Goal: Information Seeking & Learning: Learn about a topic

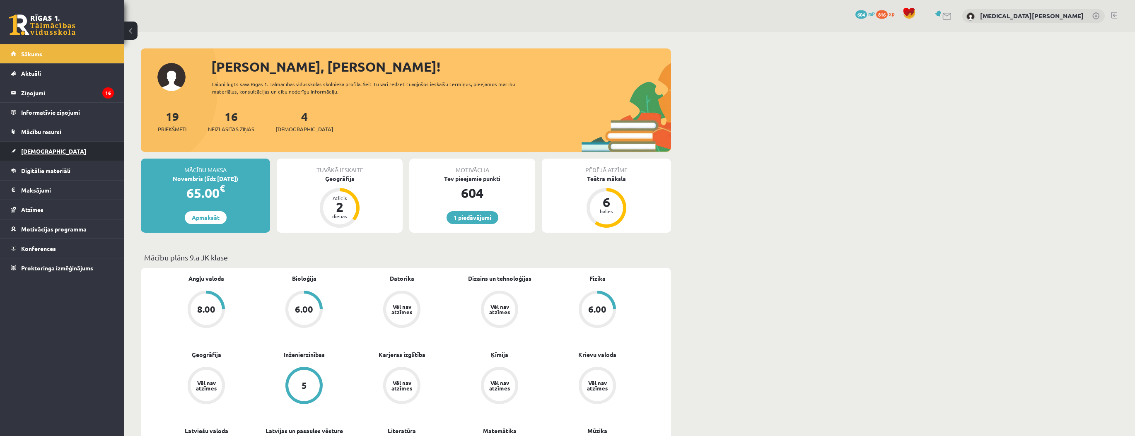
click at [75, 153] on link "[DEMOGRAPHIC_DATA]" at bounding box center [62, 151] width 103 height 19
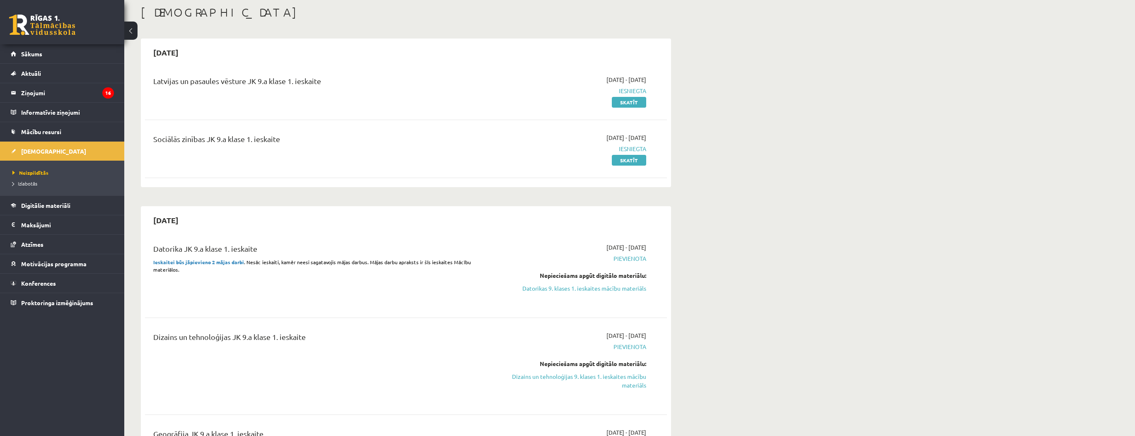
scroll to position [166, 0]
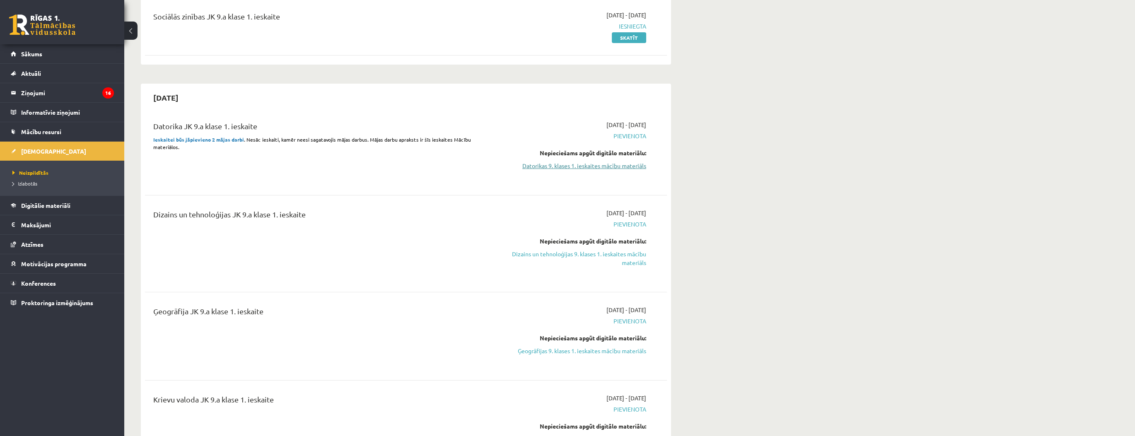
click at [557, 167] on link "Datorikas 9. klases 1. ieskaites mācību materiāls" at bounding box center [568, 166] width 156 height 9
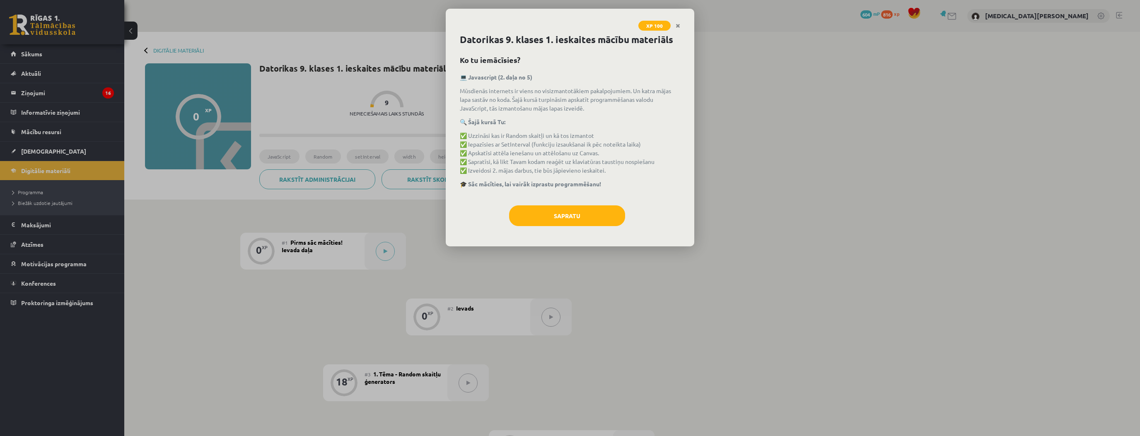
click at [605, 169] on p "✅ Uzzināsi kas ir Random skaitļi un kā tos izmantot ✅ Iepazīsies ar SetInterval…" at bounding box center [570, 153] width 220 height 44
click at [579, 204] on div "Datorikas 9. klases 1. ieskaites mācību materiāls Ko tu iemācīsies? 💻 Javascrip…" at bounding box center [570, 140] width 249 height 214
click at [543, 221] on button "Sapratu" at bounding box center [567, 216] width 116 height 21
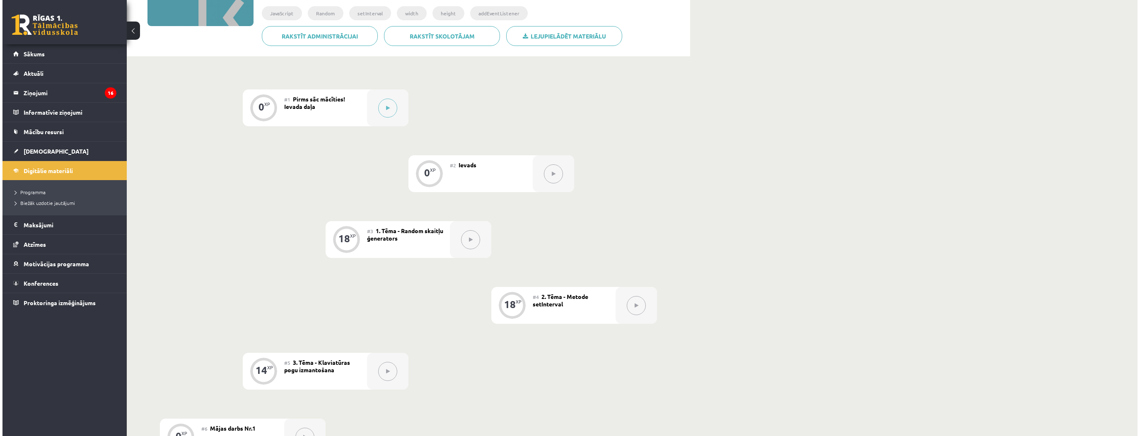
scroll to position [140, 0]
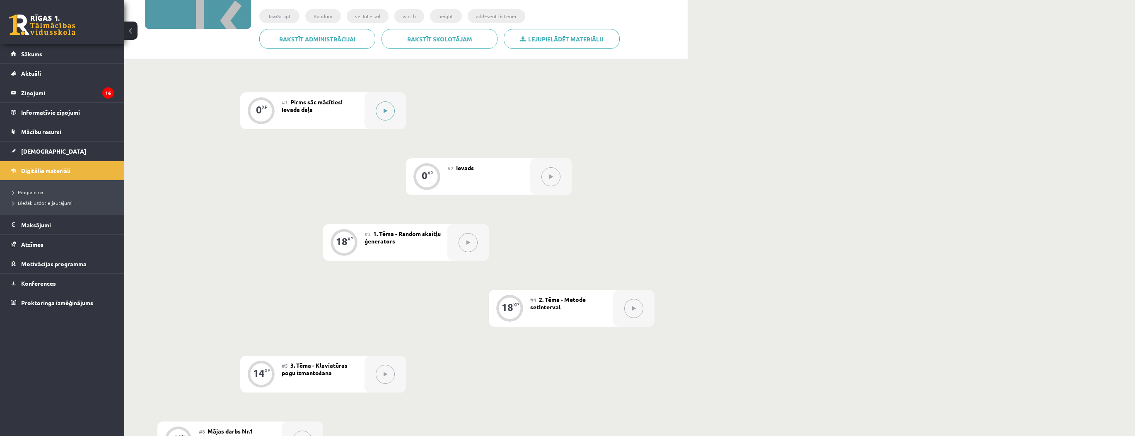
click at [387, 119] on button at bounding box center [385, 111] width 19 height 19
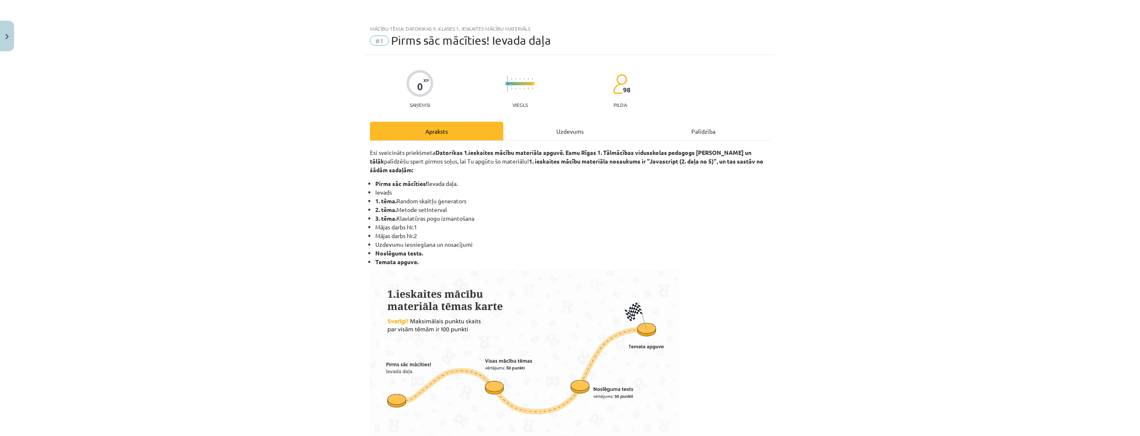
click at [538, 129] on div "Uzdevums" at bounding box center [569, 131] width 133 height 19
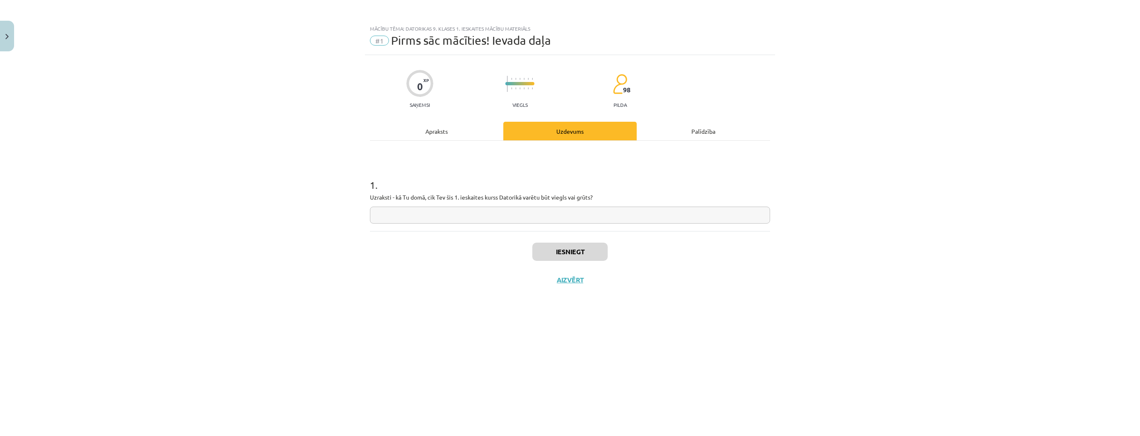
click at [494, 217] on input "text" at bounding box center [570, 215] width 400 height 17
type input "*"
click at [562, 252] on button "Iesniegt" at bounding box center [569, 252] width 75 height 18
click at [580, 282] on button "Nākamā nodarbība" at bounding box center [570, 285] width 81 height 19
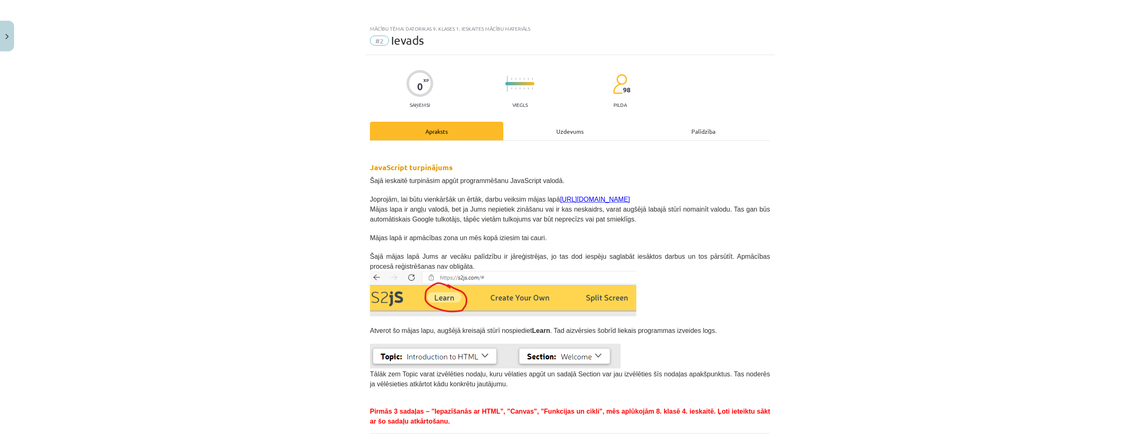
click at [559, 131] on div "Uzdevums" at bounding box center [569, 131] width 133 height 19
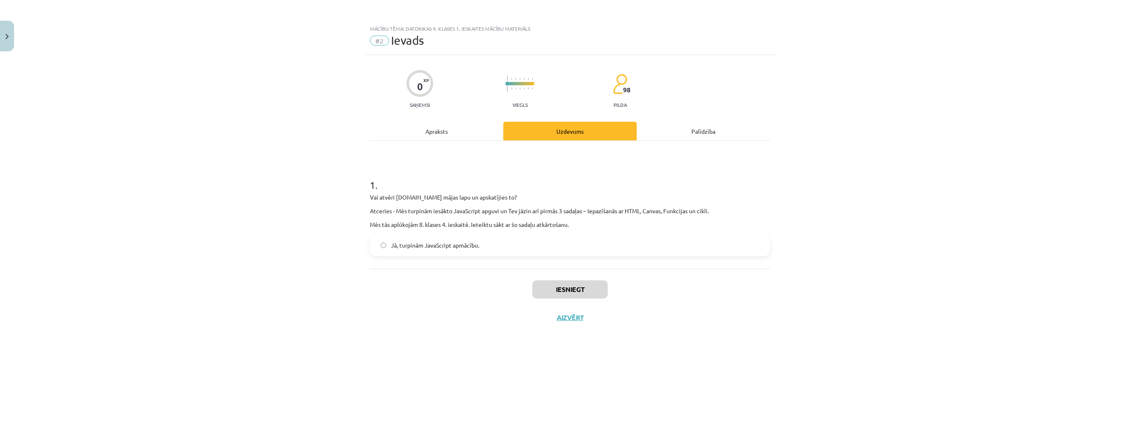
click at [542, 256] on div "1 . Vai atvēri s2js.com mājas lapu un apskatījies to? Atceries - Mēs turpinām i…" at bounding box center [570, 205] width 400 height 128
click at [537, 247] on label "Jā, turpinām JavaScript apmācību." at bounding box center [570, 245] width 399 height 21
click at [570, 281] on button "Iesniegt" at bounding box center [569, 290] width 75 height 18
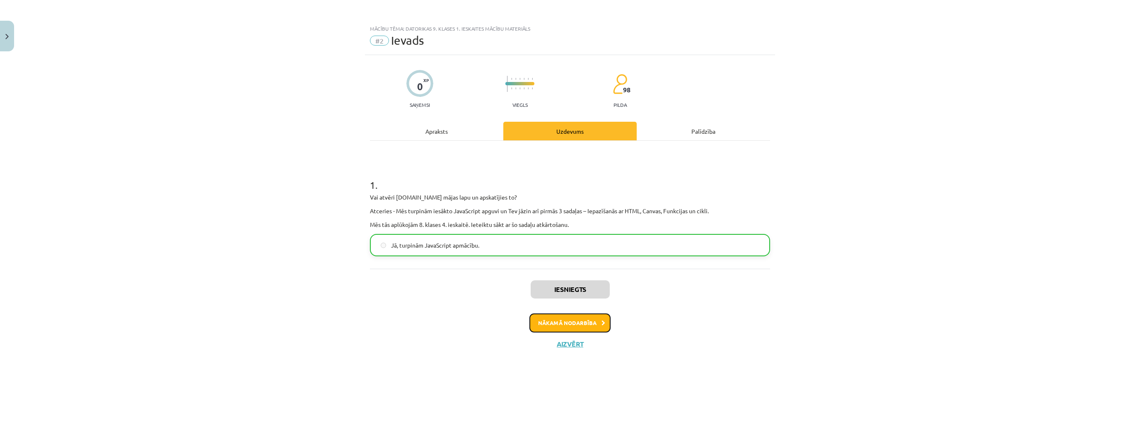
click at [587, 321] on button "Nākamā nodarbība" at bounding box center [570, 323] width 81 height 19
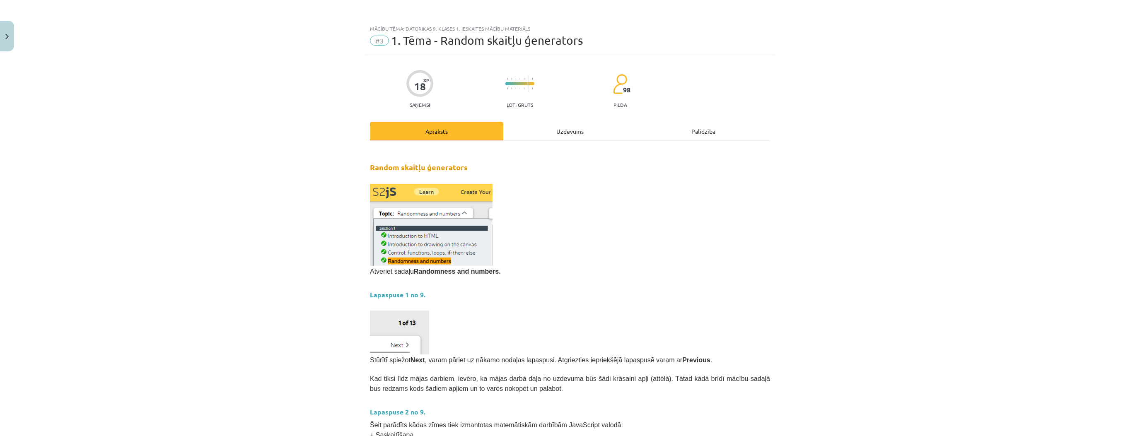
click at [548, 135] on div "Uzdevums" at bounding box center [569, 131] width 133 height 19
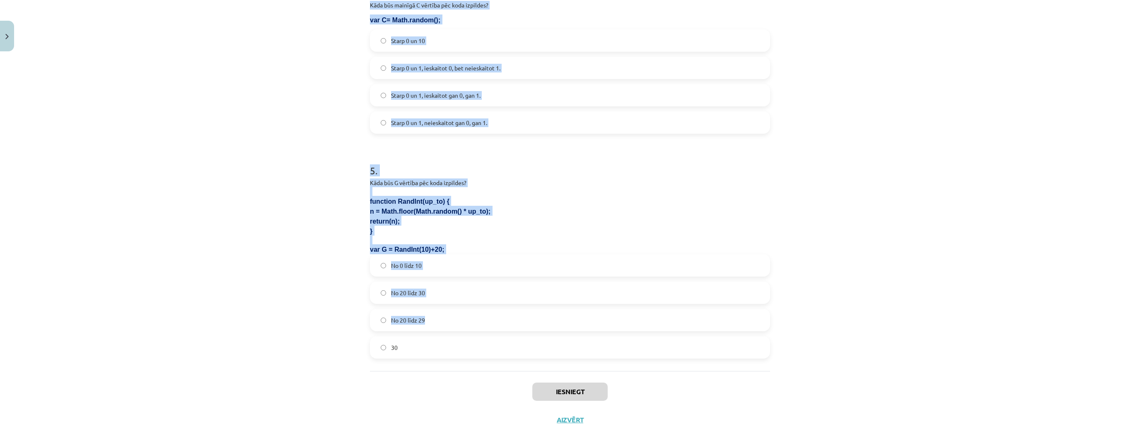
scroll to position [741, 0]
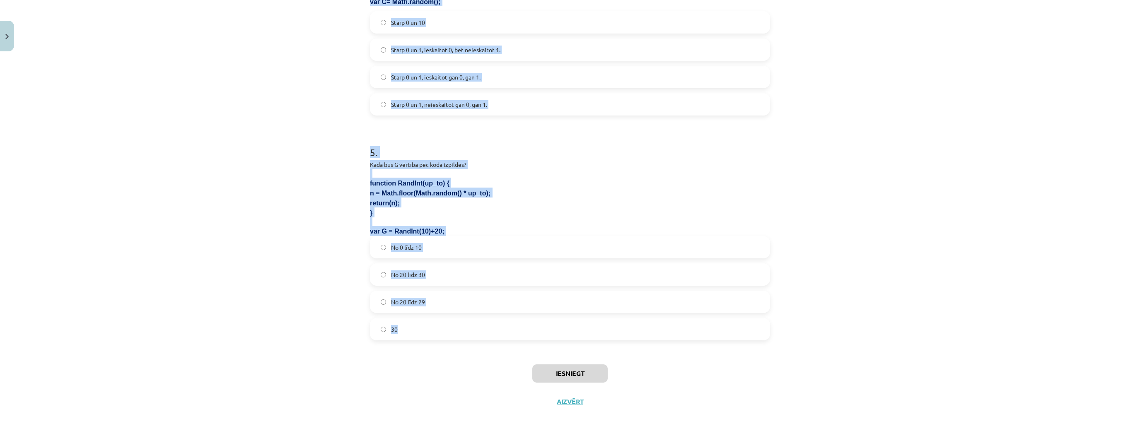
drag, startPoint x: 356, startPoint y: 173, endPoint x: 529, endPoint y: 332, distance: 234.3
click at [529, 332] on div "Mācību tēma: Datorikas 9. klases 1. ieskaites mācību materiāls #3 1. Tēma - Ran…" at bounding box center [570, 218] width 1140 height 436
copy form "Kura koda rindiņa definē jaunu mainīgo vilks un piešķir tam vērtību 10? var vil…"
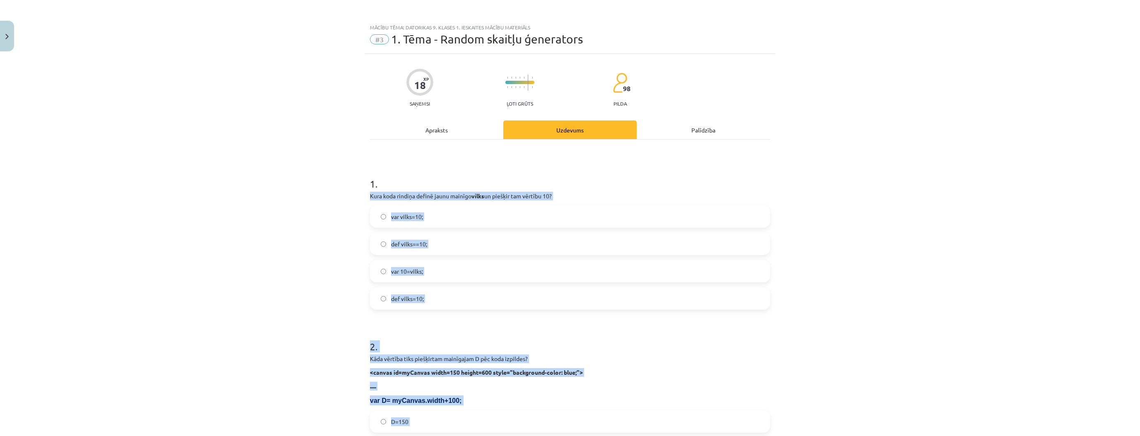
scroll to position [0, 0]
click at [433, 216] on label "var vilks=10;" at bounding box center [570, 218] width 399 height 21
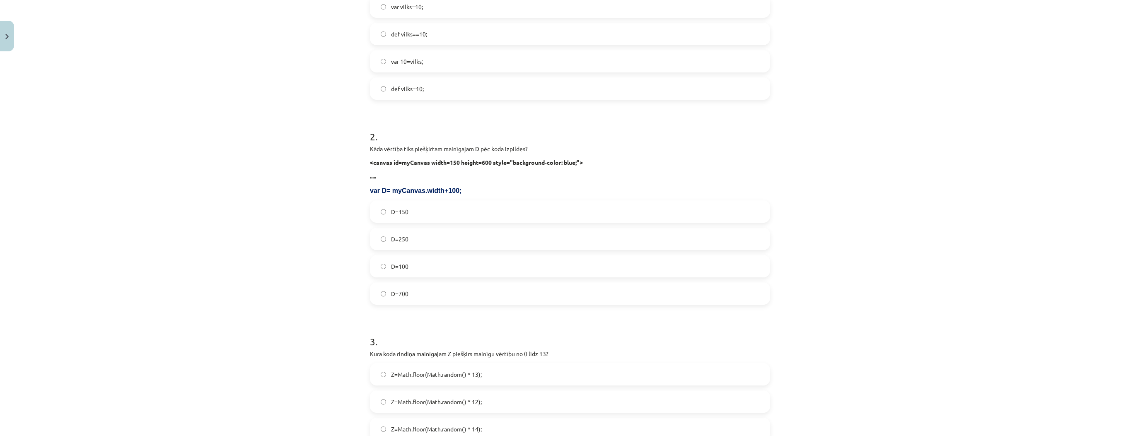
scroll to position [232, 0]
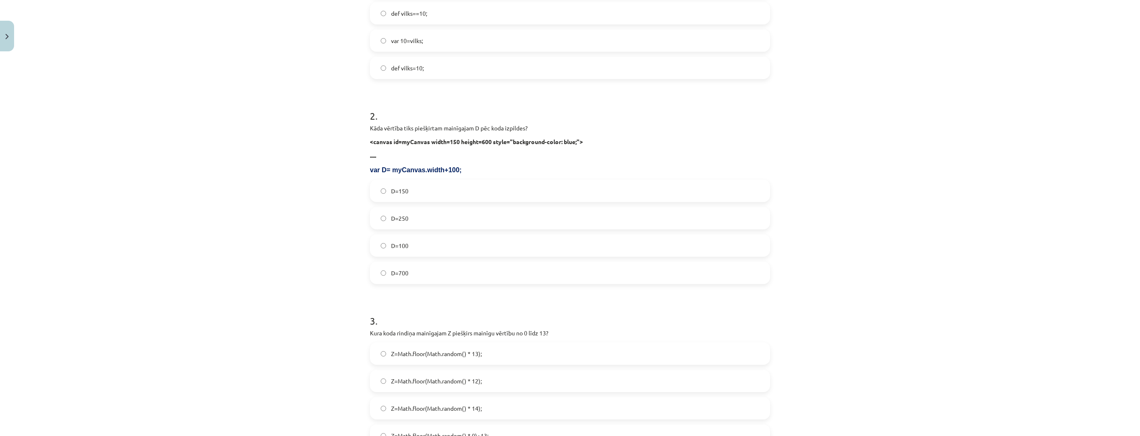
click at [415, 219] on label "D=250" at bounding box center [570, 218] width 399 height 21
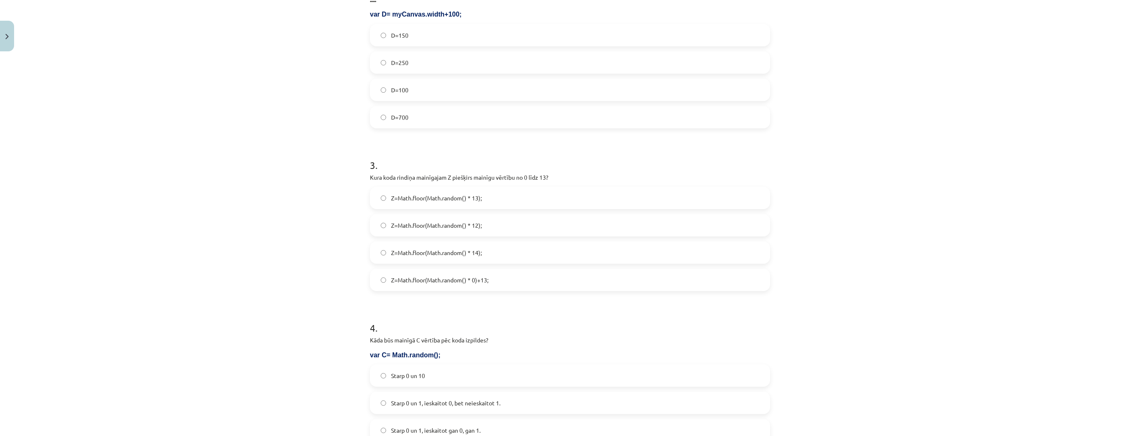
scroll to position [398, 0]
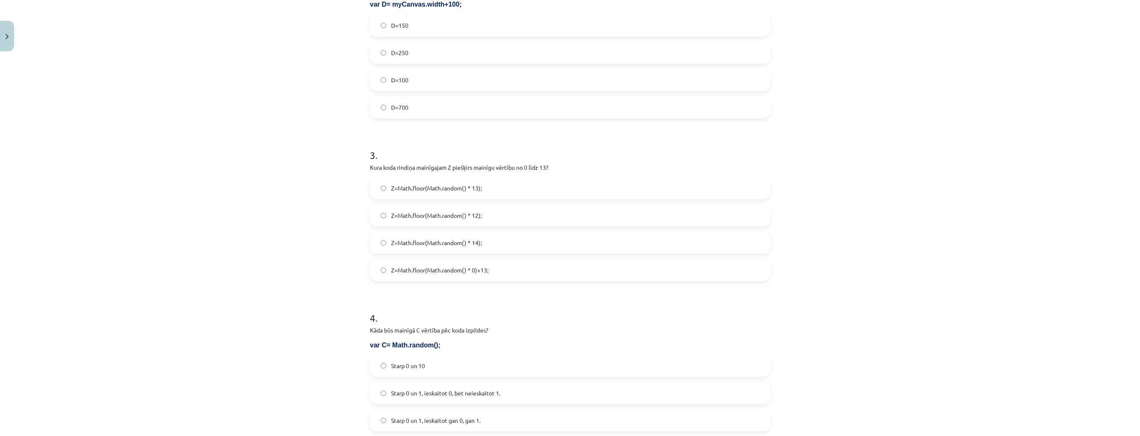
click at [496, 244] on label "Z=Math.floor(Math.random() * 14);" at bounding box center [570, 242] width 399 height 21
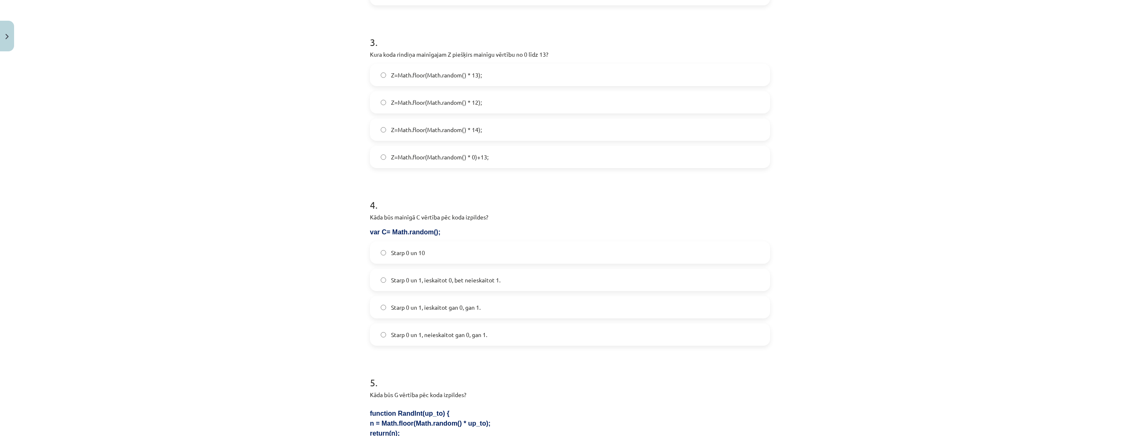
scroll to position [530, 0]
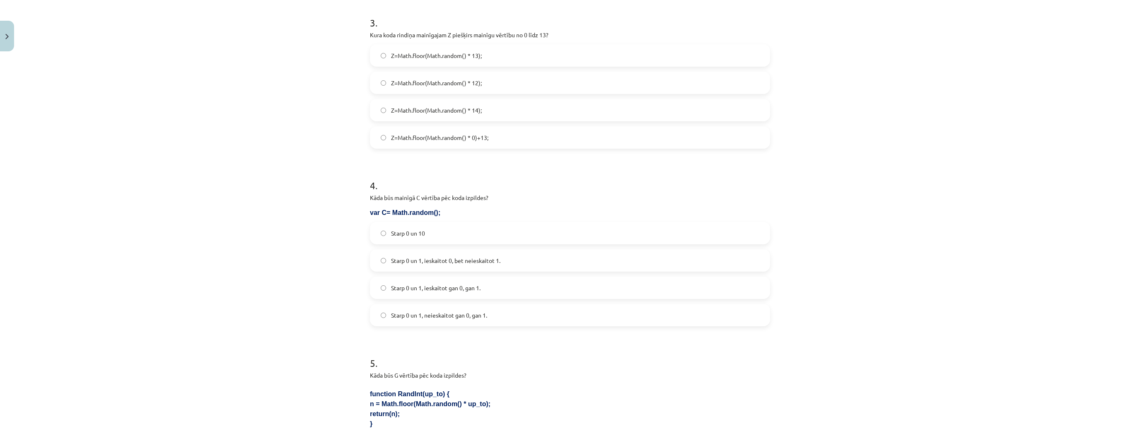
click at [513, 261] on label "Starp 0 un 1, ieskaitot 0, bet neieskaitot 1." at bounding box center [570, 260] width 399 height 21
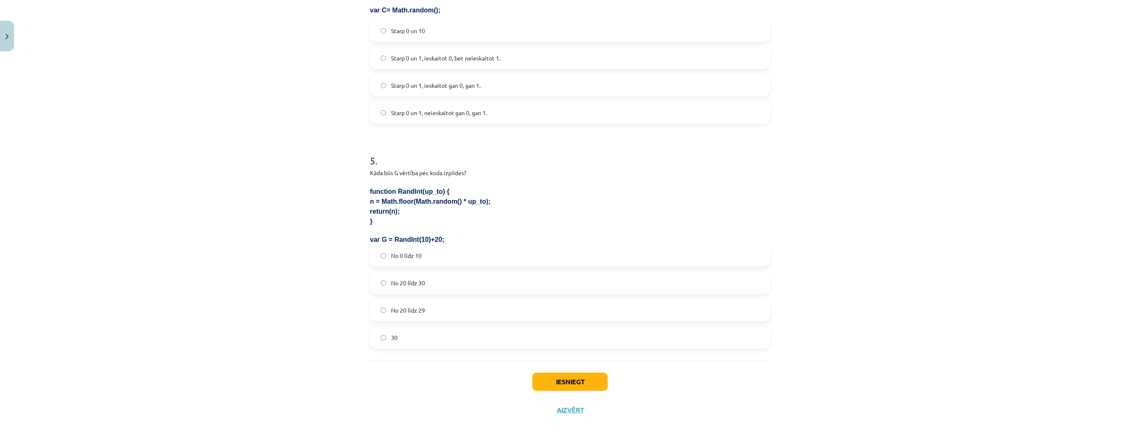
scroll to position [741, 0]
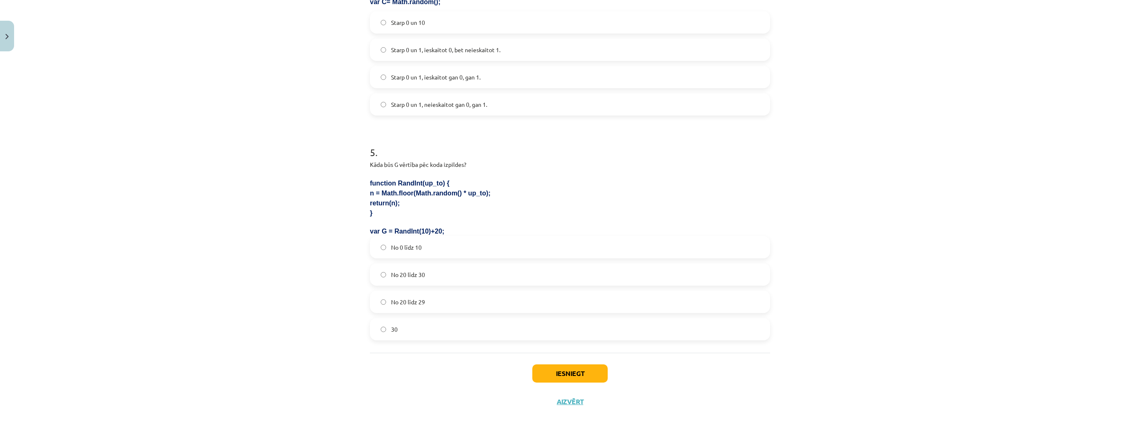
click at [440, 300] on label "No 20 līdz 29" at bounding box center [570, 302] width 399 height 21
click at [551, 372] on button "Iesniegt" at bounding box center [569, 374] width 75 height 18
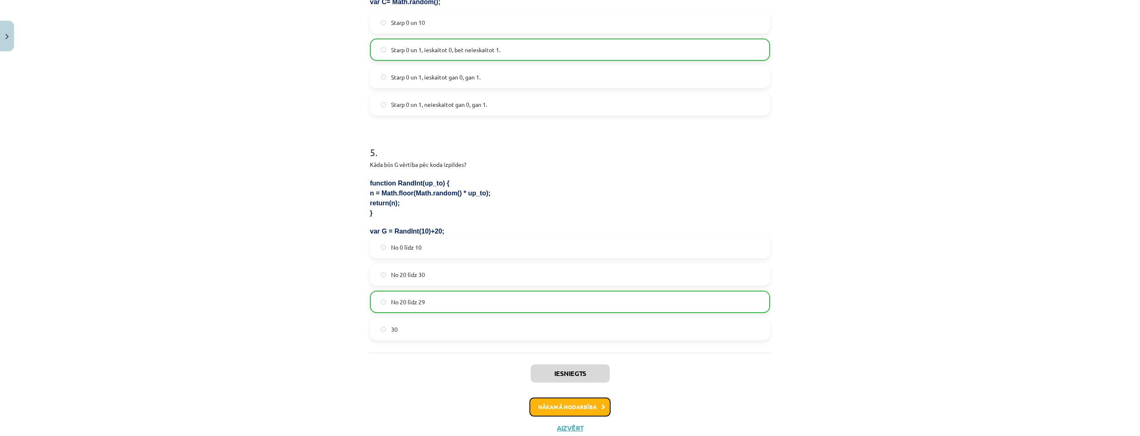
click at [590, 408] on button "Nākamā nodarbība" at bounding box center [570, 407] width 81 height 19
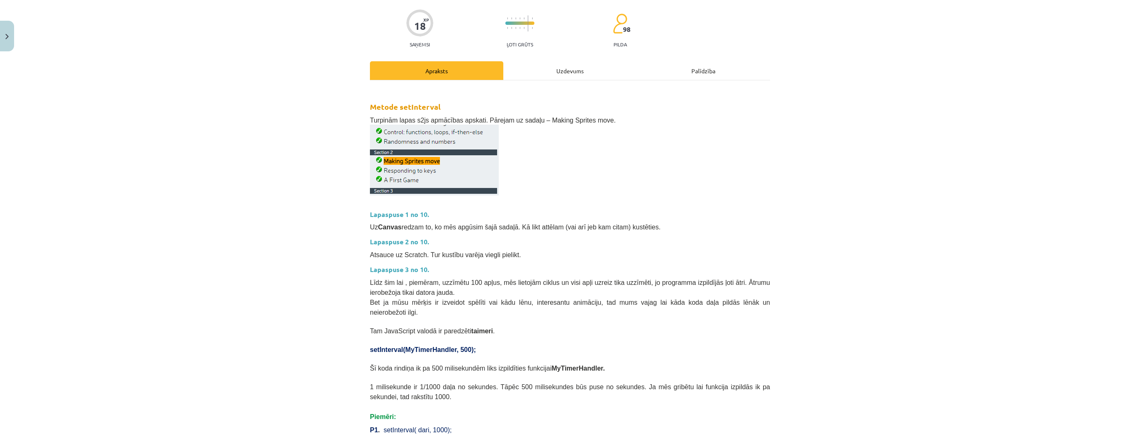
scroll to position [21, 0]
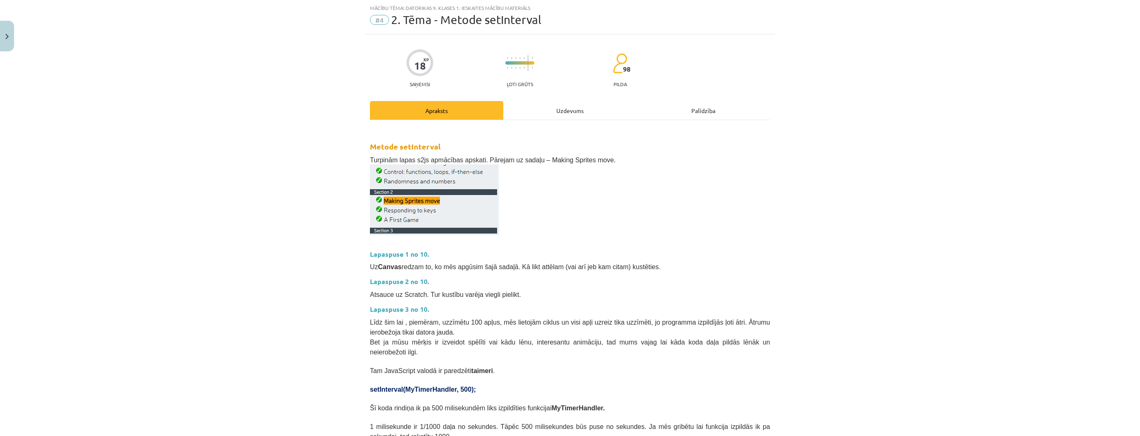
click at [554, 108] on div "Uzdevums" at bounding box center [569, 110] width 133 height 19
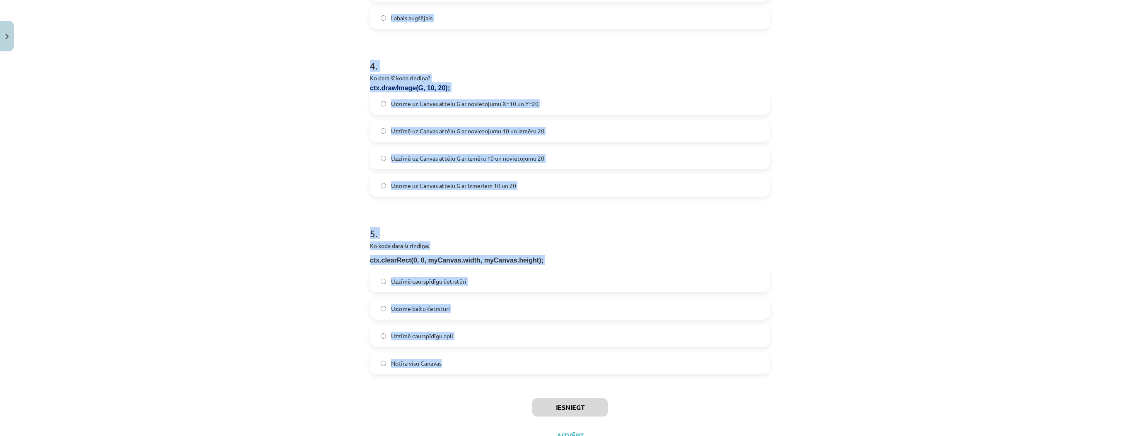
scroll to position [665, 0]
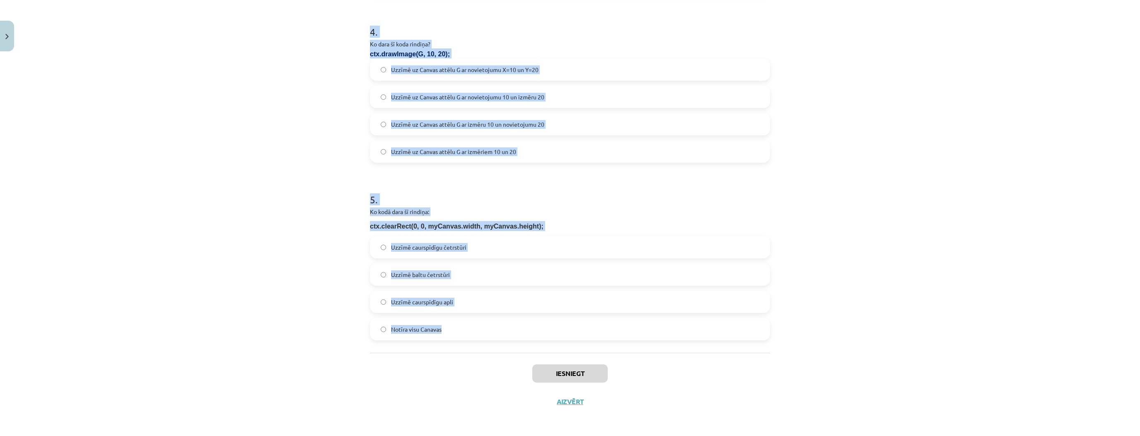
drag, startPoint x: 366, startPoint y: 175, endPoint x: 580, endPoint y: 350, distance: 276.2
copy form "Ko dara šīs koda rindiņas: var K = new Image(); K.src = "https://skola.lv/zirgs…"
click at [376, 270] on label "Uzzīmē baltu četrstūri" at bounding box center [570, 274] width 399 height 21
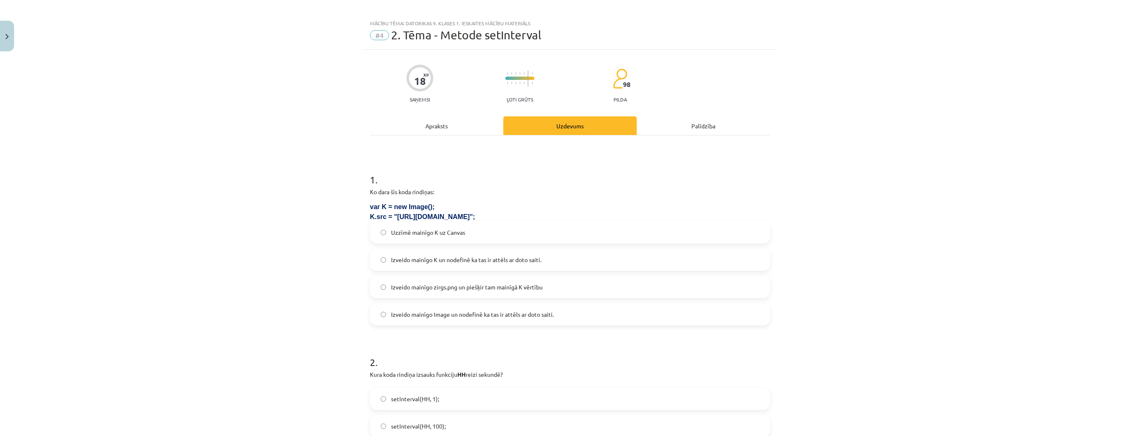
scroll to position [0, 0]
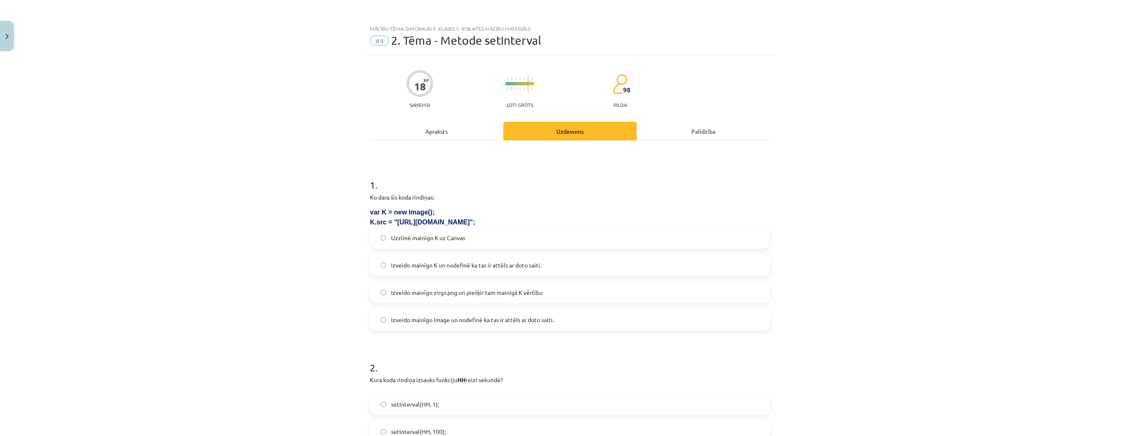
click at [519, 269] on span "Izveido mainīgo K un nodefinē ka tas ir attēls ar doto saiti." at bounding box center [466, 265] width 150 height 9
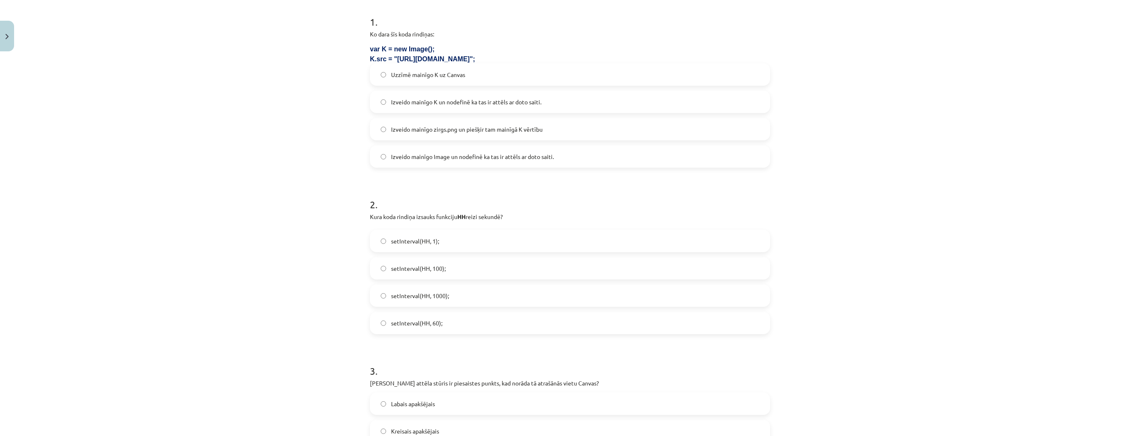
scroll to position [166, 0]
drag, startPoint x: 460, startPoint y: 291, endPoint x: 469, endPoint y: 292, distance: 8.8
click at [460, 291] on label "setInterval(HH, 1000);" at bounding box center [570, 293] width 399 height 21
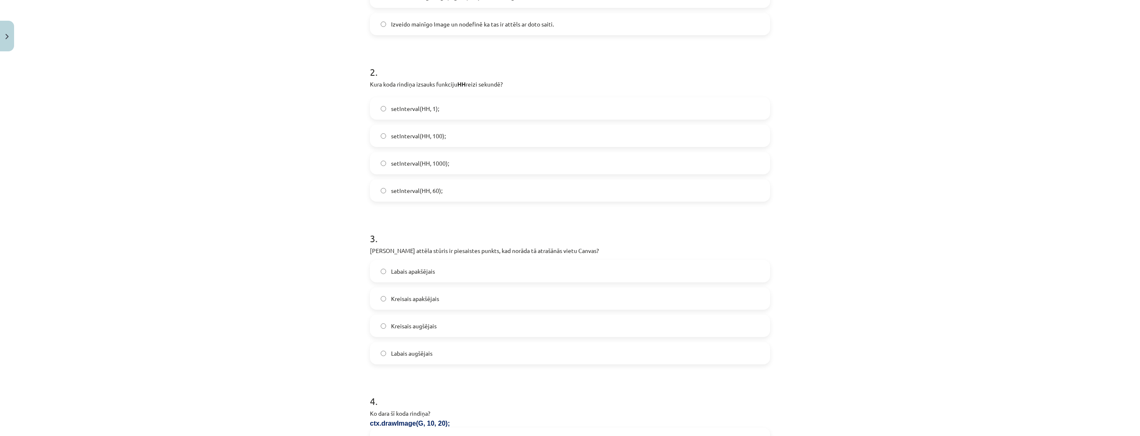
scroll to position [298, 0]
drag, startPoint x: 454, startPoint y: 326, endPoint x: 460, endPoint y: 330, distance: 7.0
click at [454, 326] on label "Kreisais augšējais" at bounding box center [570, 323] width 399 height 21
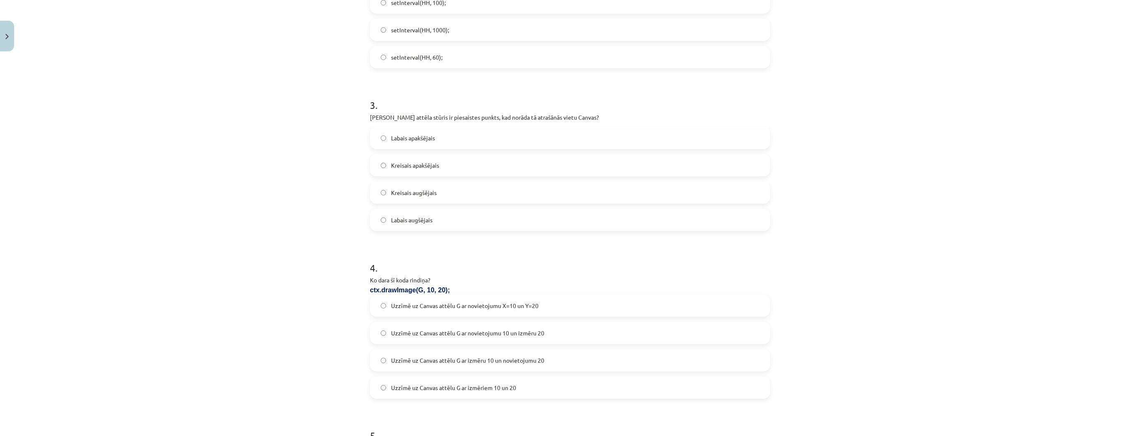
scroll to position [431, 0]
click at [561, 302] on label "Uzzīmē uz Canvas attēlu G ar novietojumu X=10 un Y=20" at bounding box center [570, 304] width 399 height 21
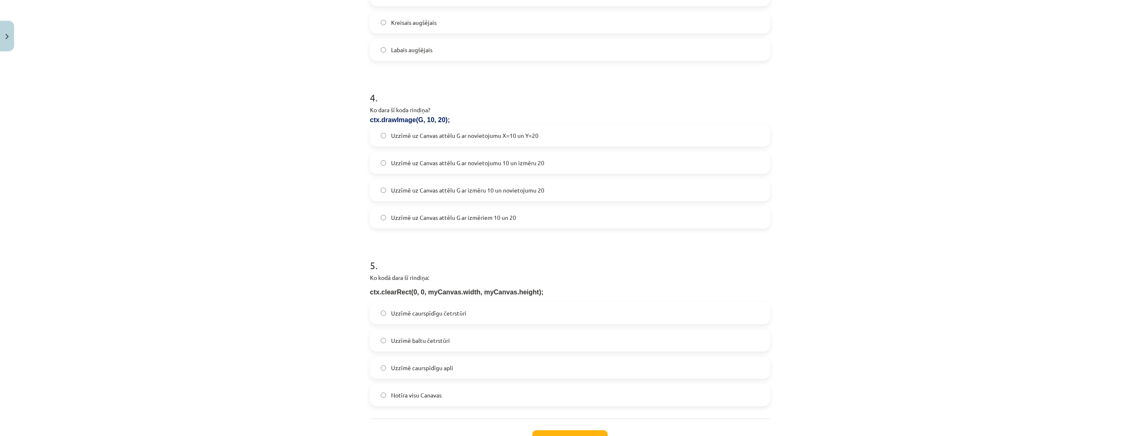
scroll to position [630, 0]
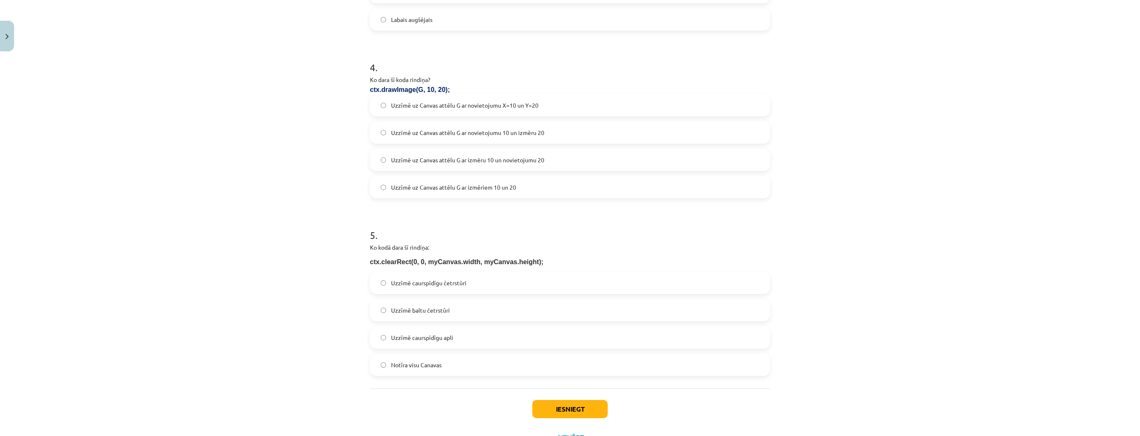
click at [478, 358] on label "Notīra visu Canavas" at bounding box center [570, 365] width 399 height 21
click at [563, 411] on button "Iesniegt" at bounding box center [569, 409] width 75 height 18
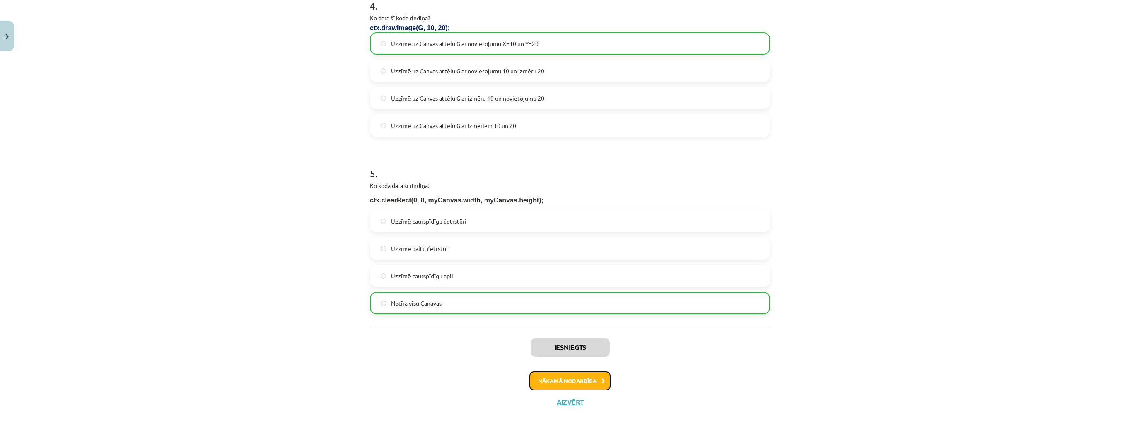
click at [583, 372] on button "Nākamā nodarbība" at bounding box center [570, 381] width 81 height 19
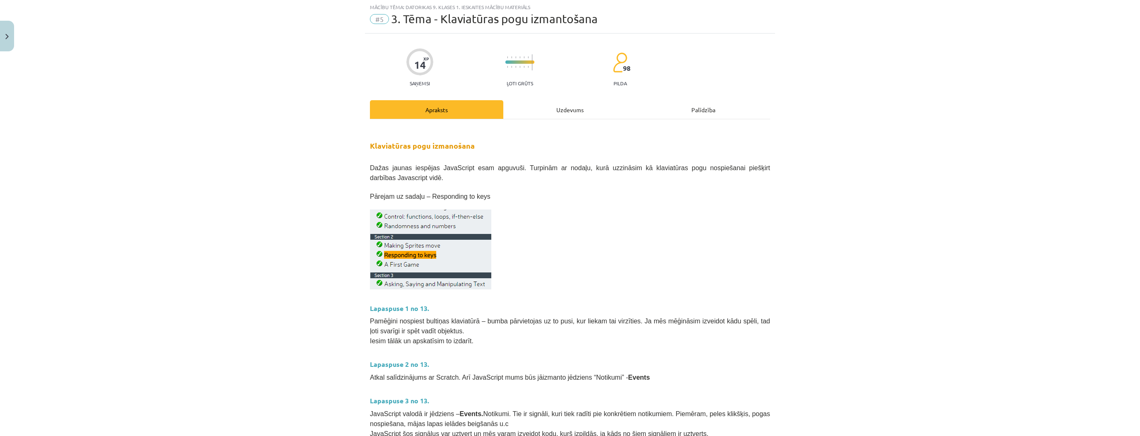
scroll to position [21, 0]
click at [568, 107] on div "Uzdevums" at bounding box center [569, 110] width 133 height 19
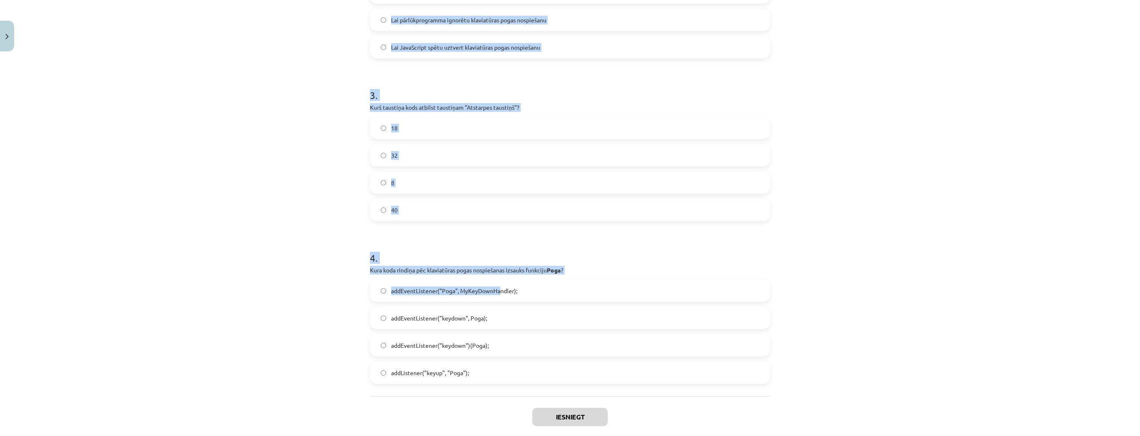
scroll to position [550, 0]
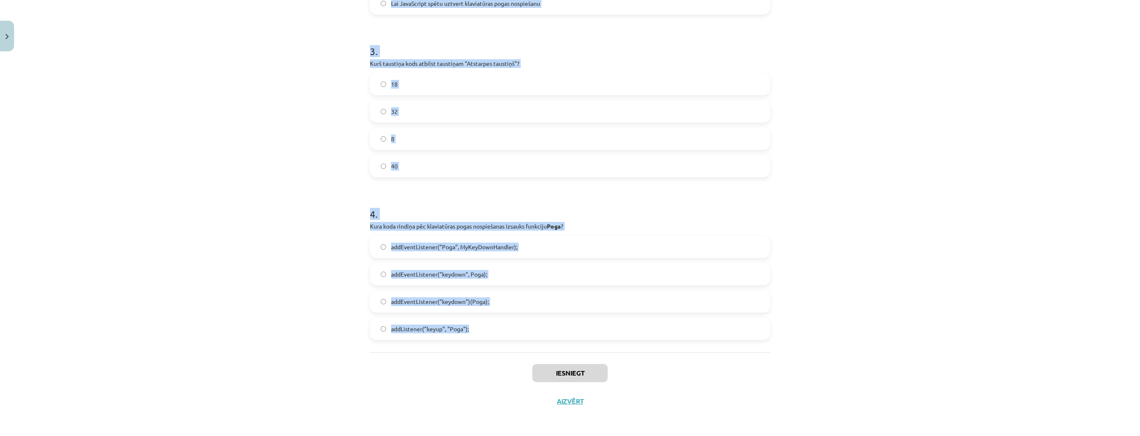
drag, startPoint x: 368, startPoint y: 172, endPoint x: 527, endPoint y: 331, distance: 224.4
copy form "Kas notiks pēc klaviatūras pogas "Bulta uz leju" nospiešanas, ja ir šāds kods? …"
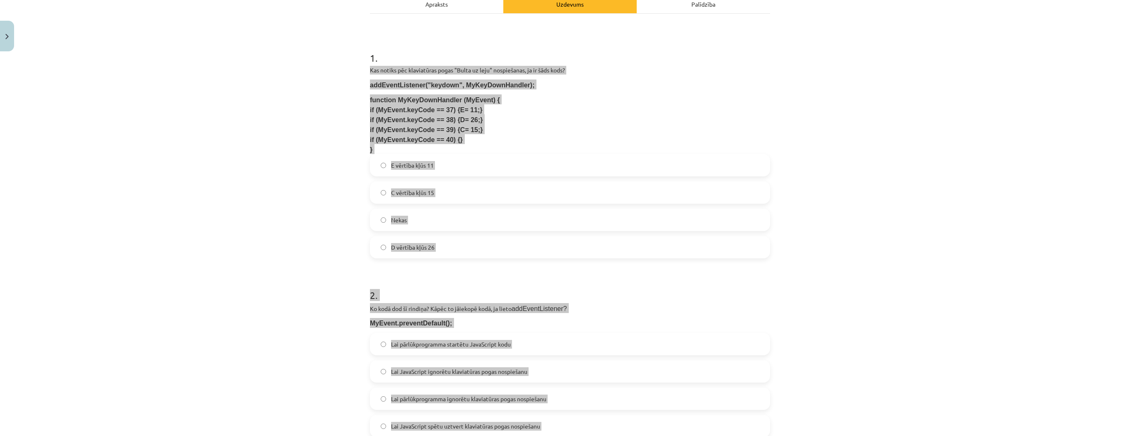
scroll to position [0, 0]
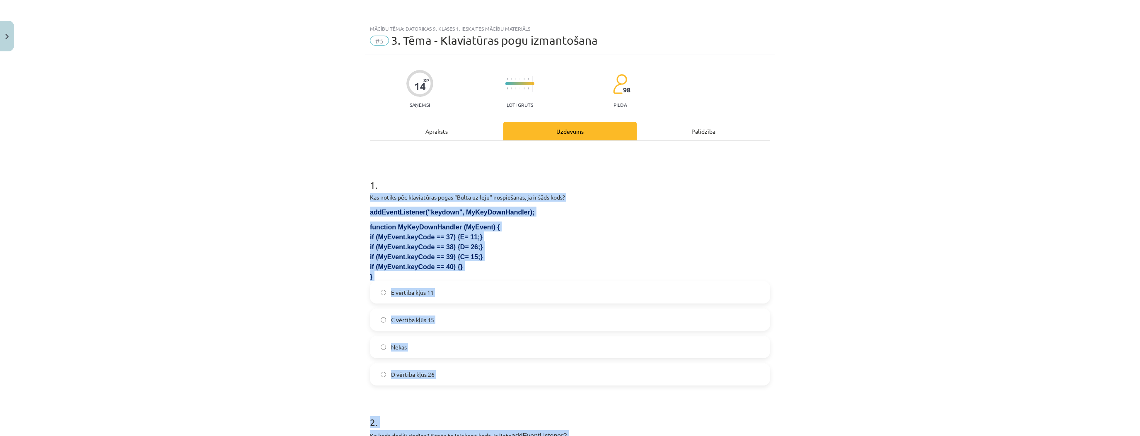
click at [353, 290] on div "Mācību tēma: Datorikas 9. klases 1. ieskaites mācību materiāls #5 3. Tēma - Kla…" at bounding box center [570, 218] width 1140 height 436
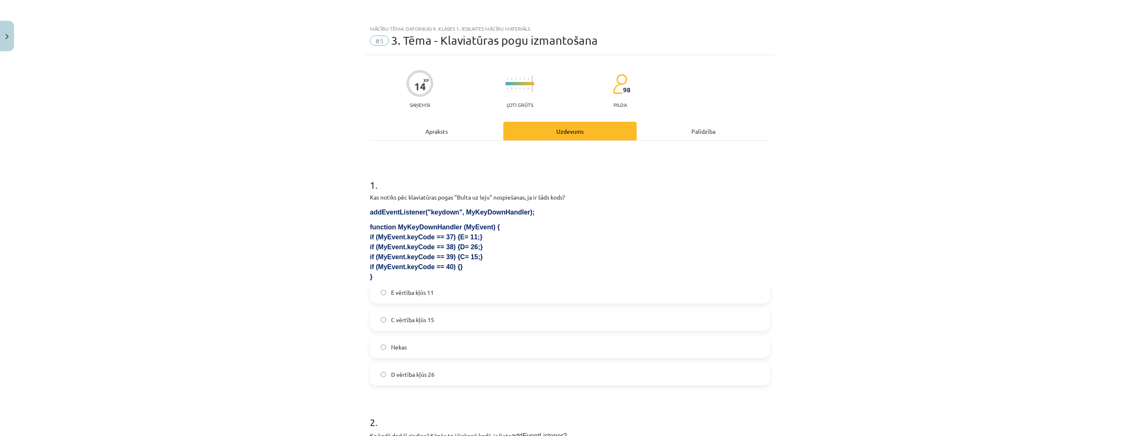
click at [404, 293] on span "E vērtība kļūs 11" at bounding box center [412, 292] width 43 height 9
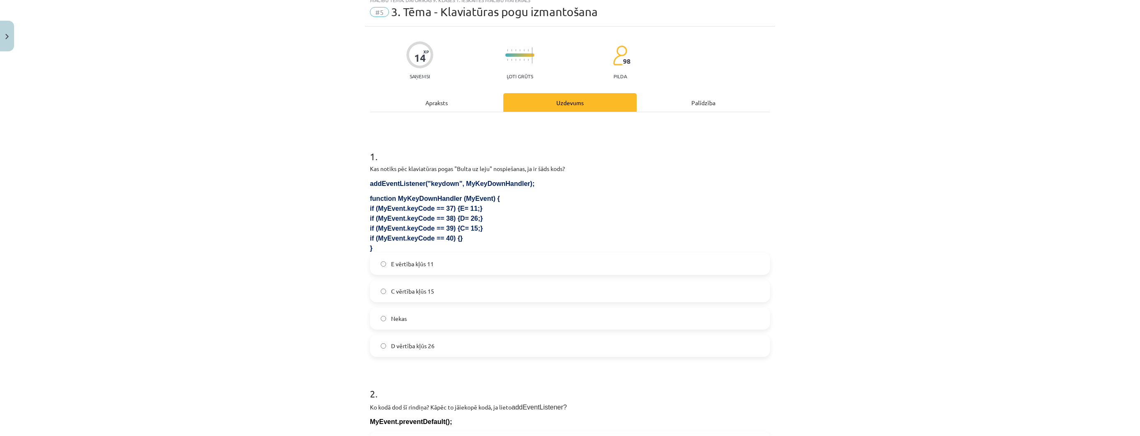
scroll to position [166, 0]
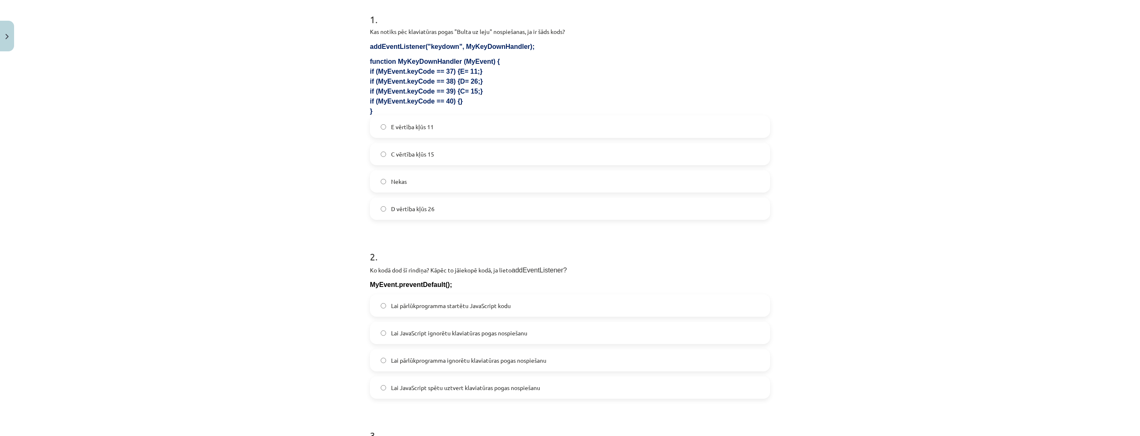
click at [486, 358] on span "Lai pārlūkprogramma ignorētu klaviatūras pogas nospiešanu" at bounding box center [468, 360] width 155 height 9
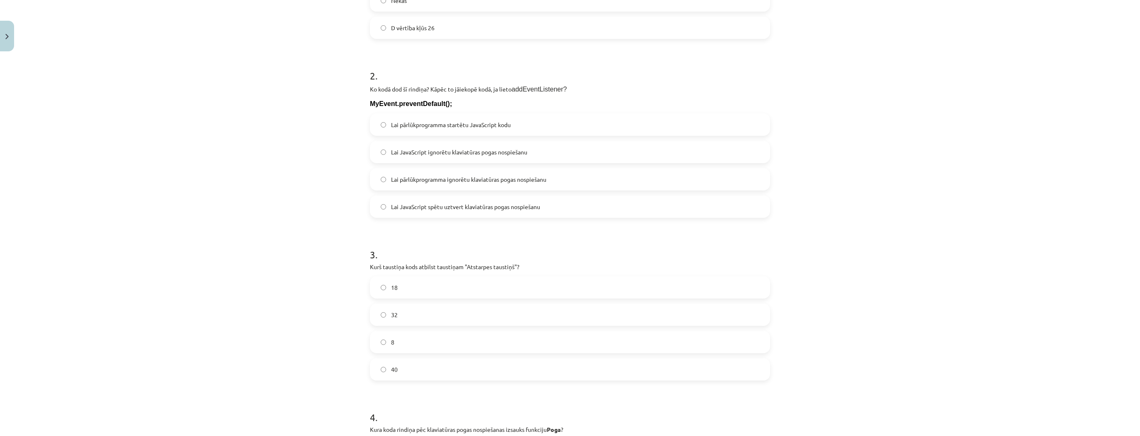
scroll to position [365, 0]
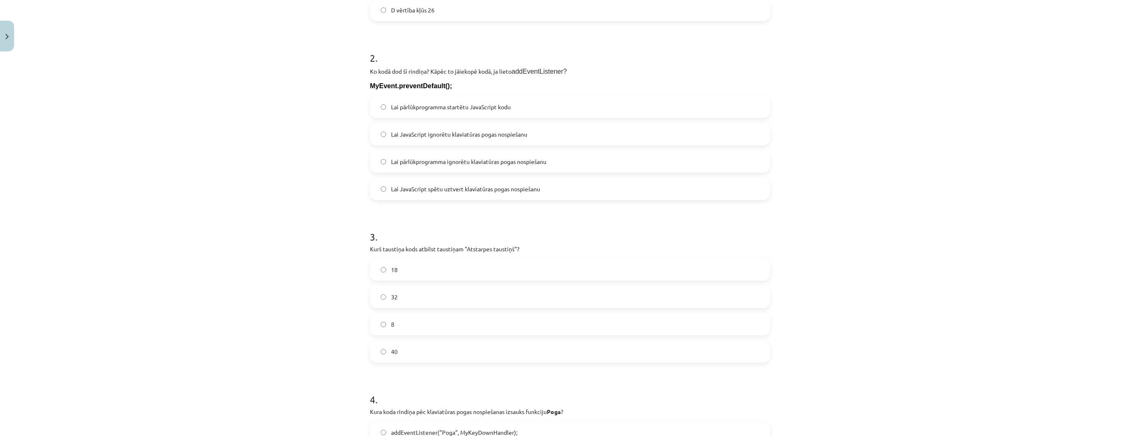
click at [423, 300] on label "32" at bounding box center [570, 297] width 399 height 21
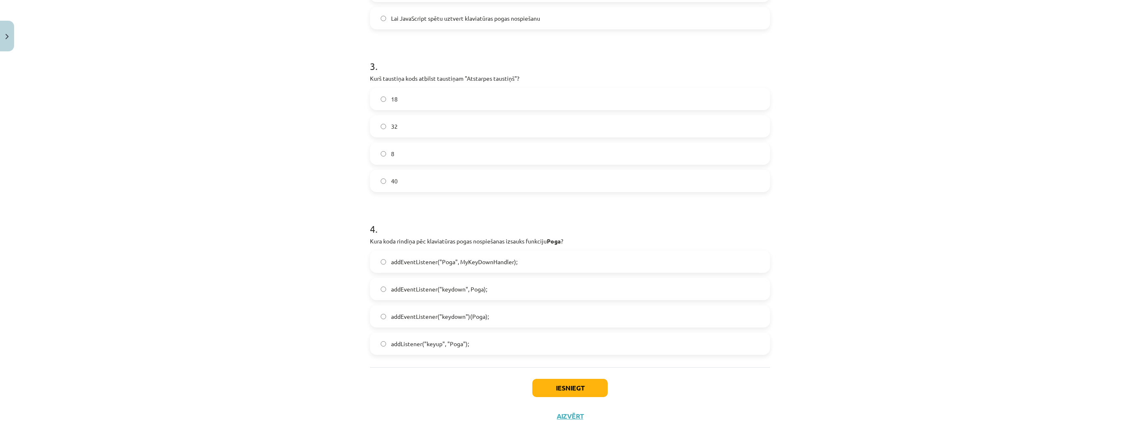
scroll to position [550, 0]
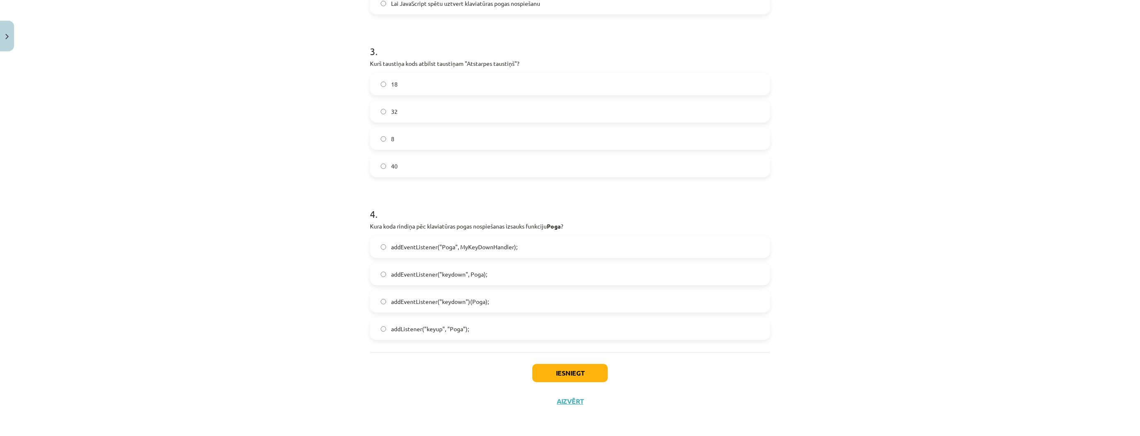
click at [499, 297] on label "addEventListener("keydown")(Poga);" at bounding box center [570, 301] width 399 height 21
click at [583, 374] on button "Iesniegt" at bounding box center [569, 373] width 75 height 18
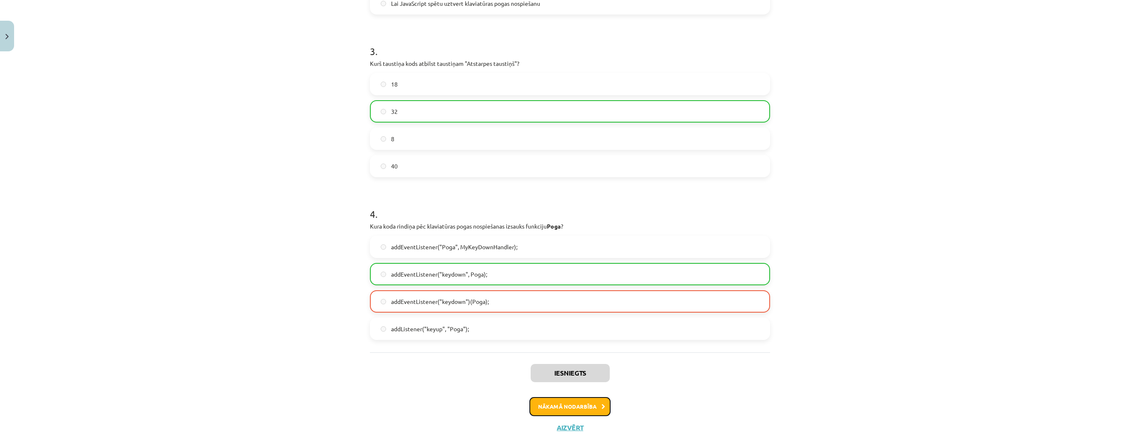
click at [566, 410] on button "Nākamā nodarbība" at bounding box center [570, 406] width 81 height 19
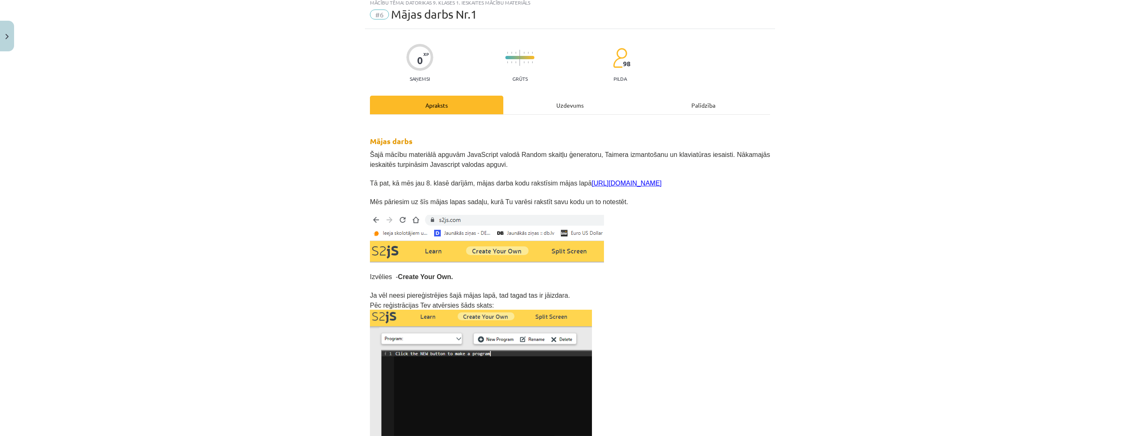
scroll to position [21, 0]
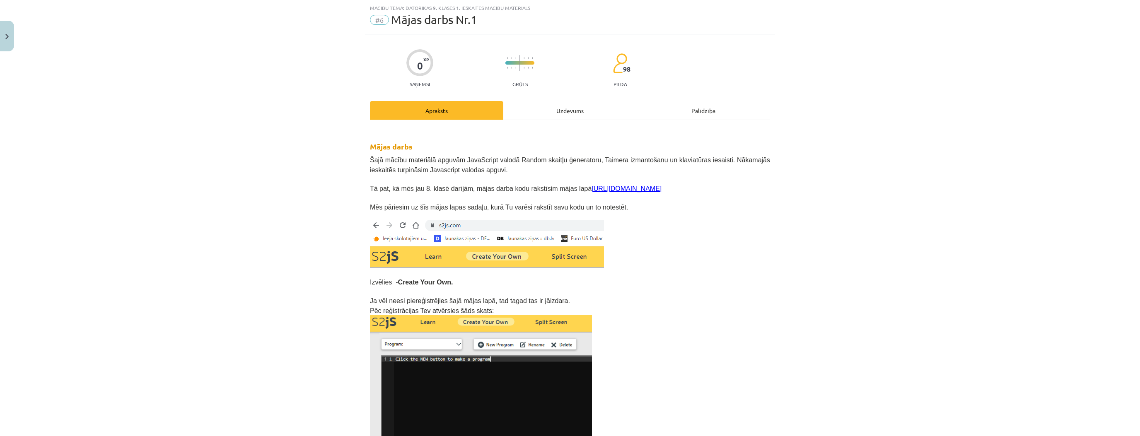
click at [564, 101] on div "Uzdevums" at bounding box center [569, 110] width 133 height 19
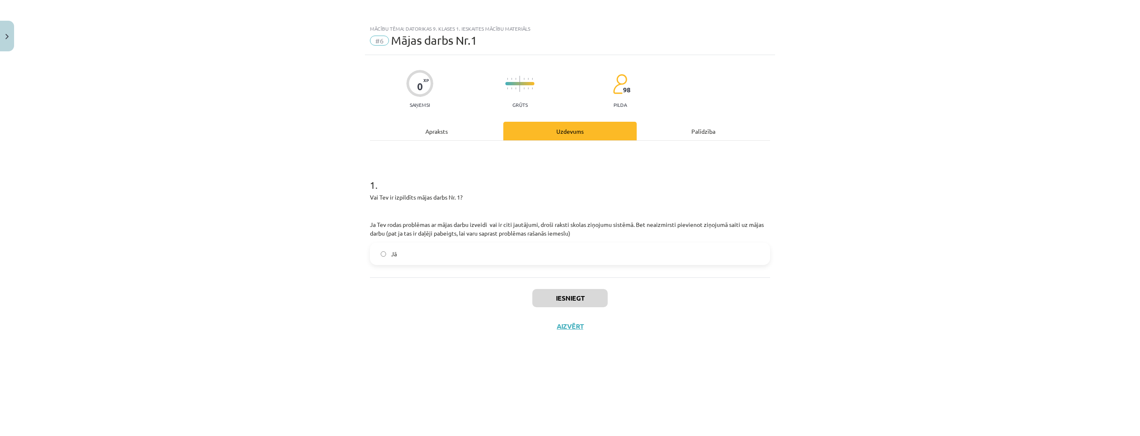
click at [510, 247] on label "Jā" at bounding box center [570, 254] width 399 height 21
click at [571, 290] on button "Iesniegt" at bounding box center [569, 298] width 75 height 18
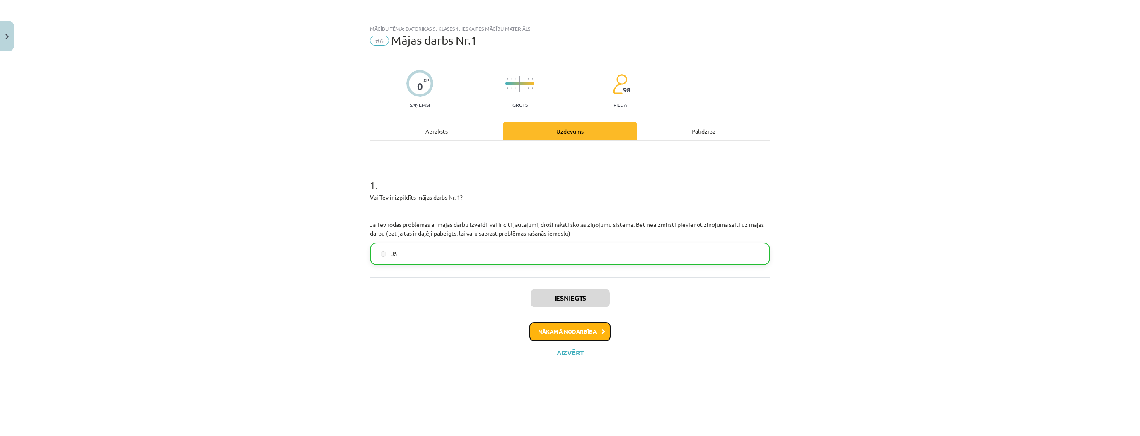
click at [588, 328] on button "Nākamā nodarbība" at bounding box center [570, 331] width 81 height 19
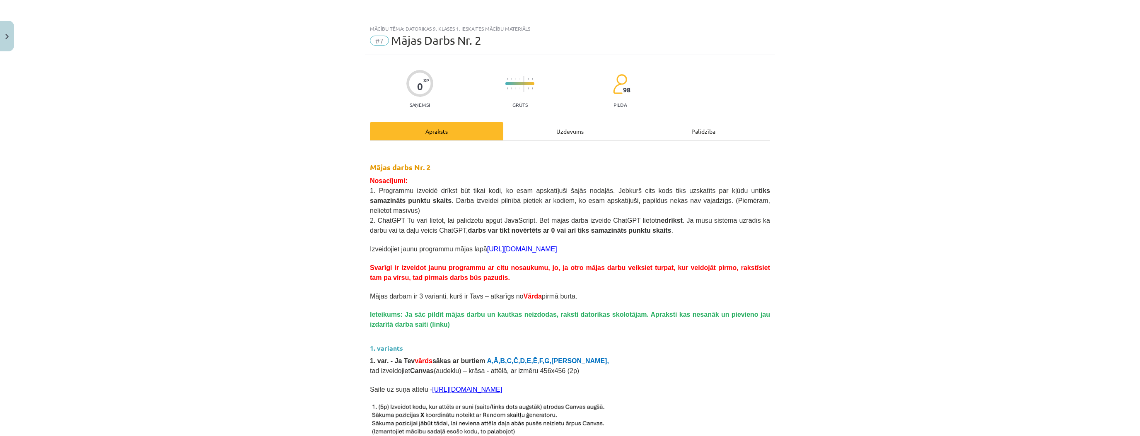
click at [554, 127] on div "Uzdevums" at bounding box center [569, 131] width 133 height 19
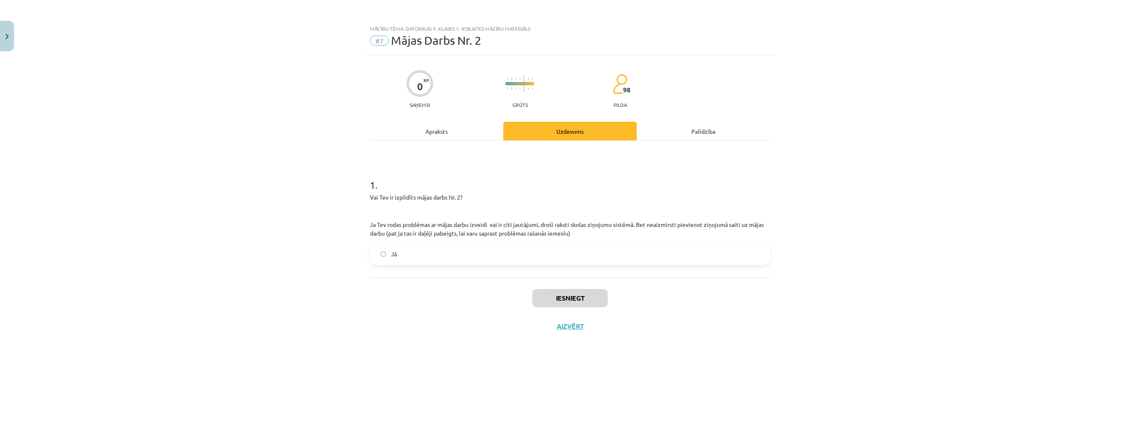
click at [441, 260] on label "Jā" at bounding box center [570, 254] width 399 height 21
click at [603, 296] on button "Iesniegt" at bounding box center [569, 298] width 75 height 18
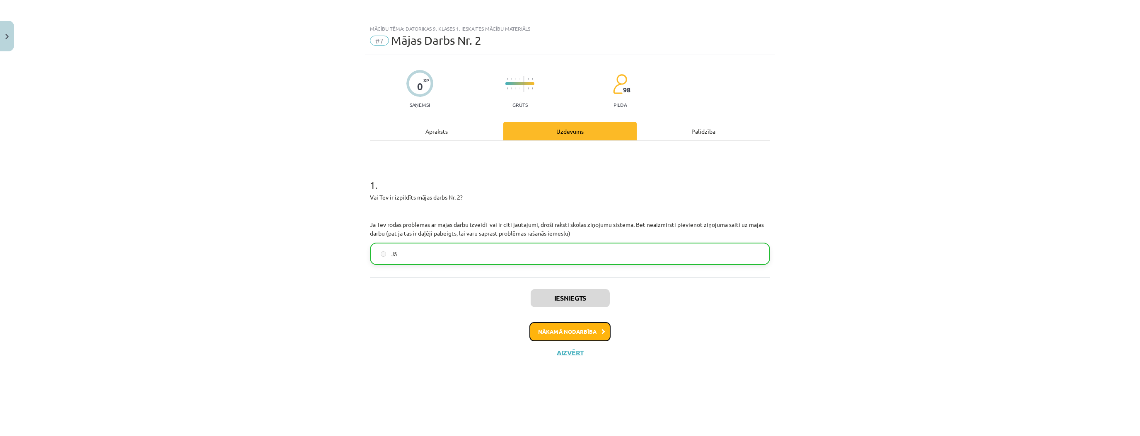
click at [579, 324] on button "Nākamā nodarbība" at bounding box center [570, 331] width 81 height 19
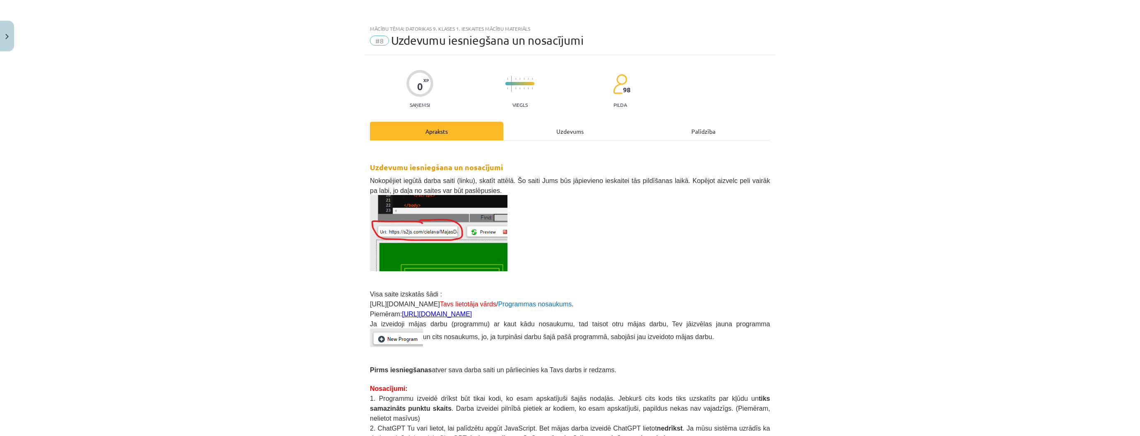
click at [540, 133] on div "Uzdevums" at bounding box center [569, 131] width 133 height 19
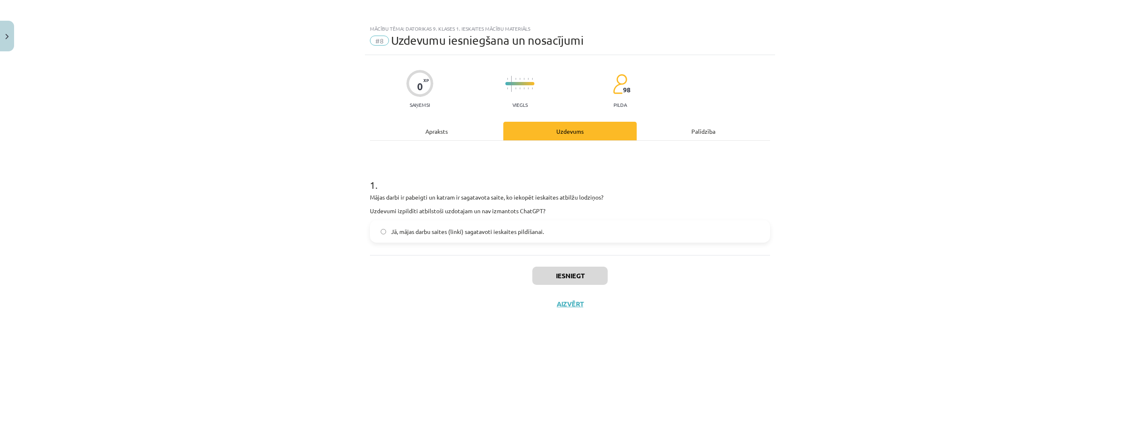
click at [393, 230] on span "Jā, mājas darbu saites (linki) sagatavoti ieskaites pildīšanai." at bounding box center [467, 231] width 153 height 9
click at [600, 272] on button "Iesniegt" at bounding box center [569, 276] width 75 height 18
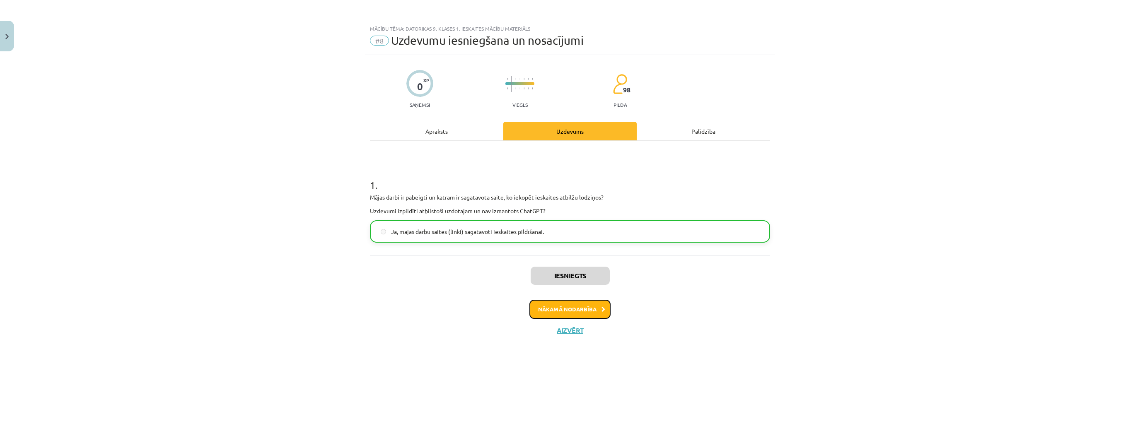
drag, startPoint x: 585, startPoint y: 312, endPoint x: 585, endPoint y: 293, distance: 18.6
click at [585, 311] on button "Nākamā nodarbība" at bounding box center [570, 309] width 81 height 19
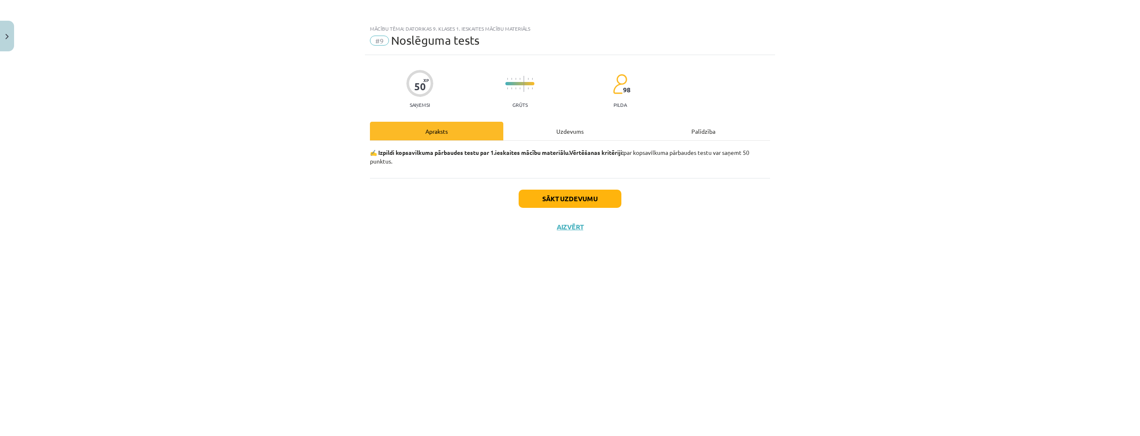
drag, startPoint x: 550, startPoint y: 138, endPoint x: 522, endPoint y: 145, distance: 28.4
click at [550, 138] on div "Uzdevums" at bounding box center [569, 131] width 133 height 19
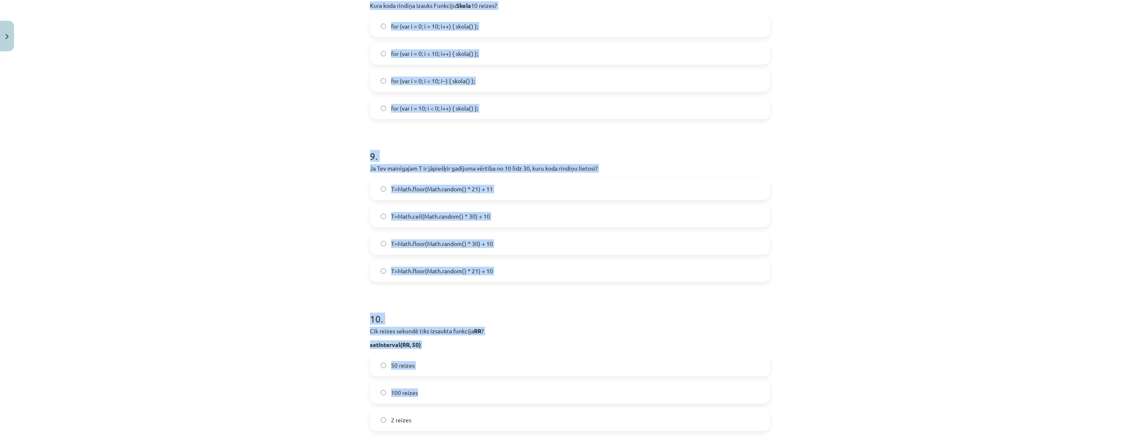
scroll to position [1472, 0]
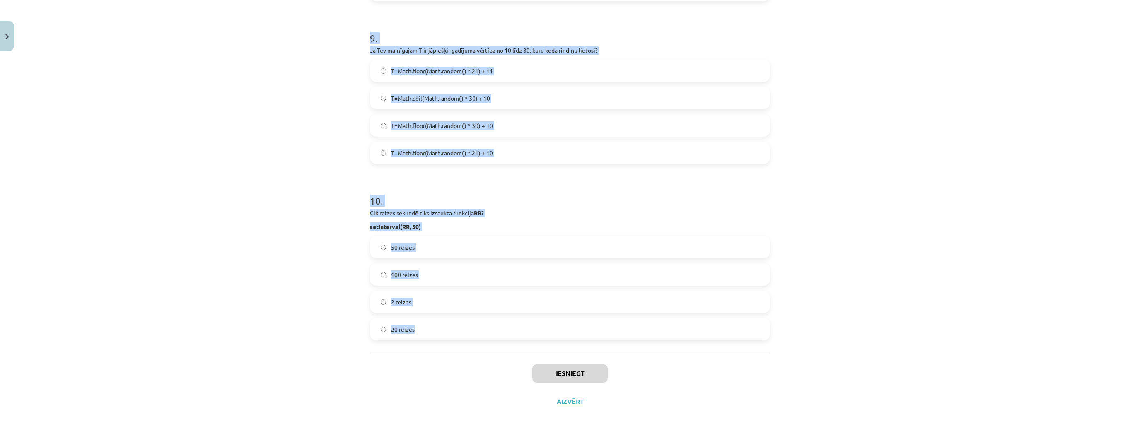
drag, startPoint x: 363, startPoint y: 194, endPoint x: 519, endPoint y: 331, distance: 207.5
copy form "Kura koda rindiņa uzģnerēs Random skaitli no 0 līdz 1? Random() GenerateRandom(…"
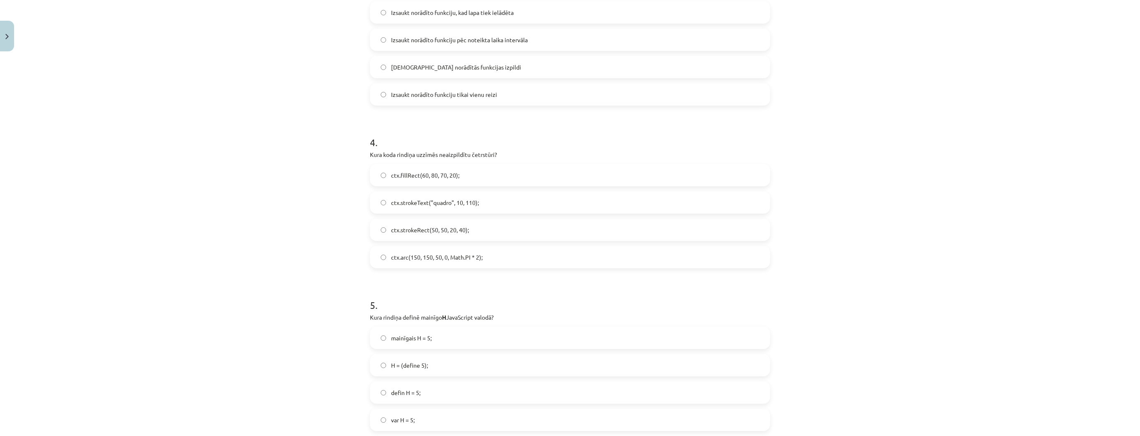
scroll to position [0, 0]
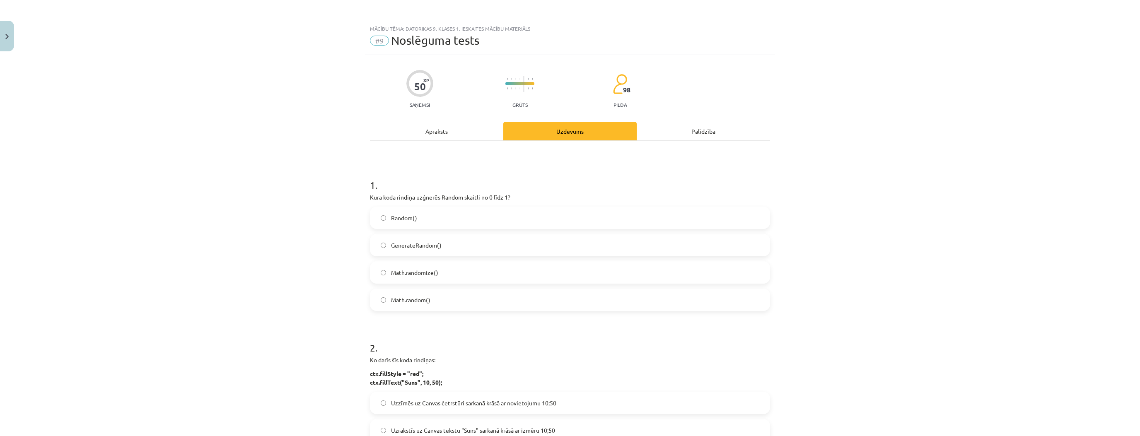
click at [454, 303] on label "Math.random()" at bounding box center [570, 300] width 399 height 21
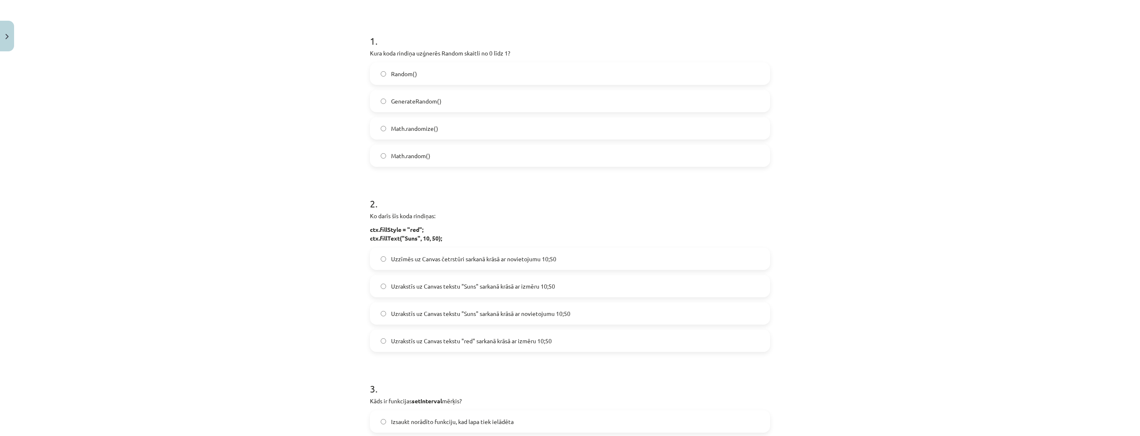
scroll to position [166, 0]
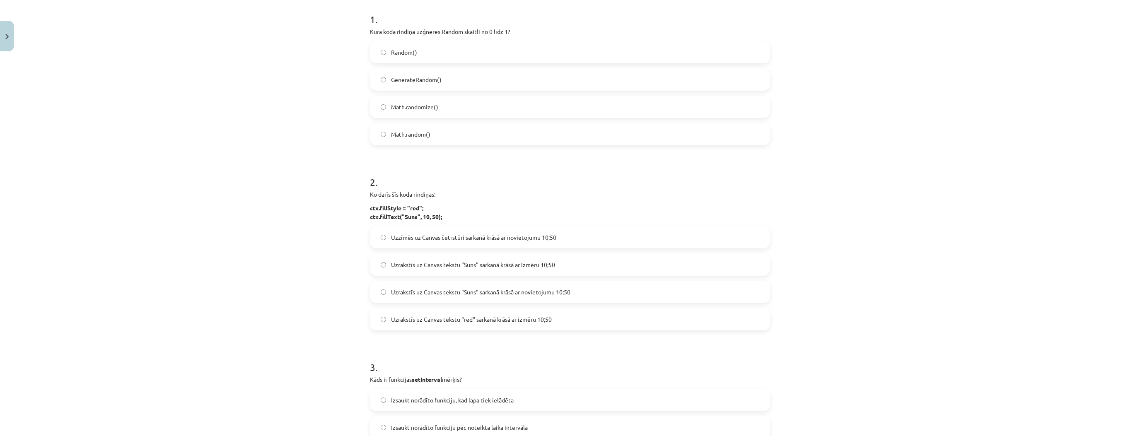
click at [562, 288] on span "Uzrakstīs uz Canvas tekstu "Suns" sarkanā krāsā ar novietojumu 10;50" at bounding box center [480, 292] width 179 height 9
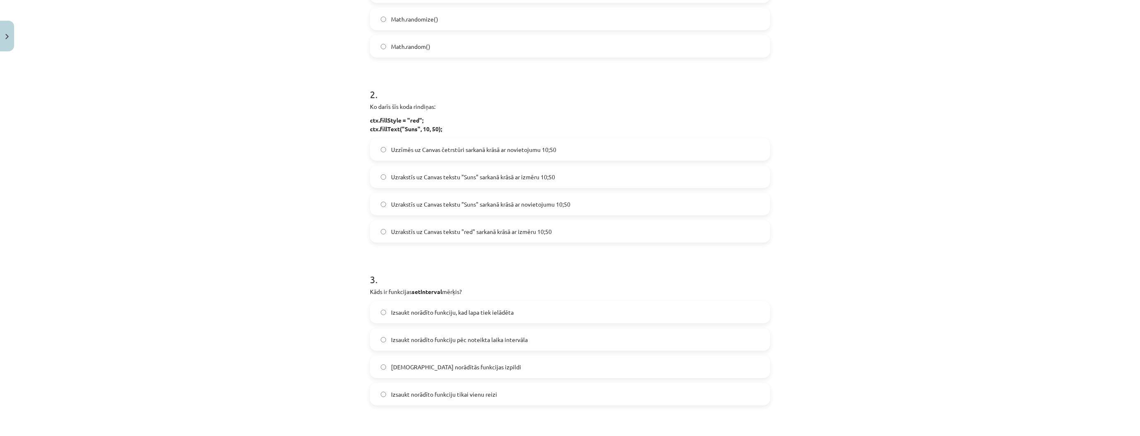
scroll to position [265, 0]
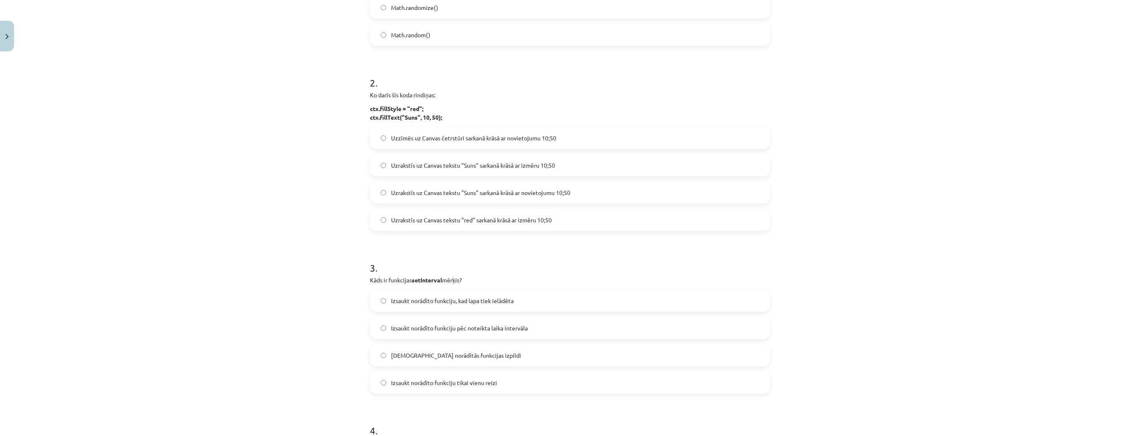
click at [552, 327] on label "Izsaukt norādīto funkciju pēc noteikta laika intervāla" at bounding box center [570, 328] width 399 height 21
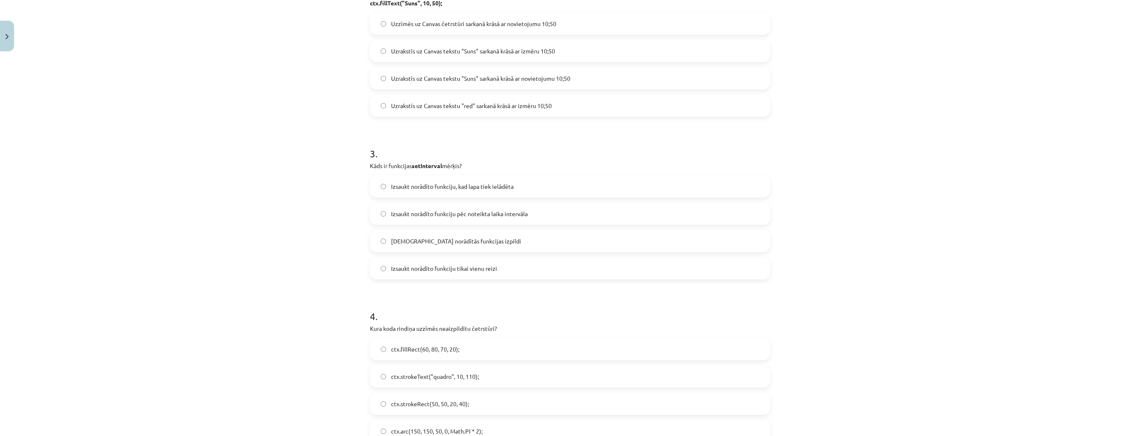
scroll to position [431, 0]
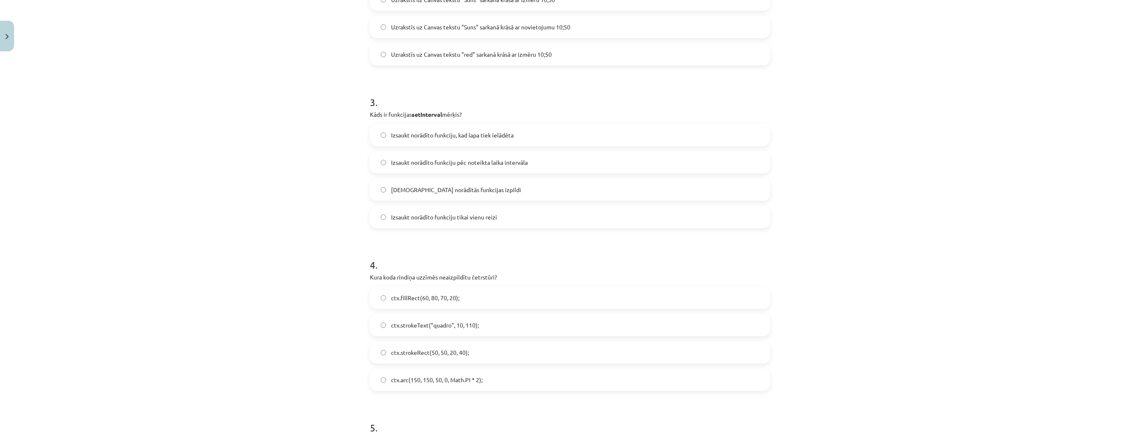
click at [486, 348] on label "ctx.strokeRect(50, 50, 20, 40);" at bounding box center [570, 352] width 399 height 21
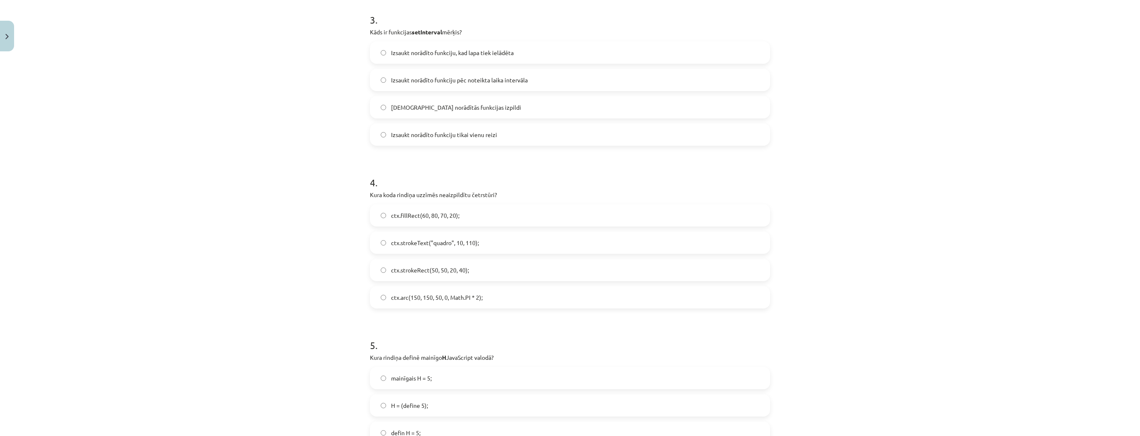
scroll to position [563, 0]
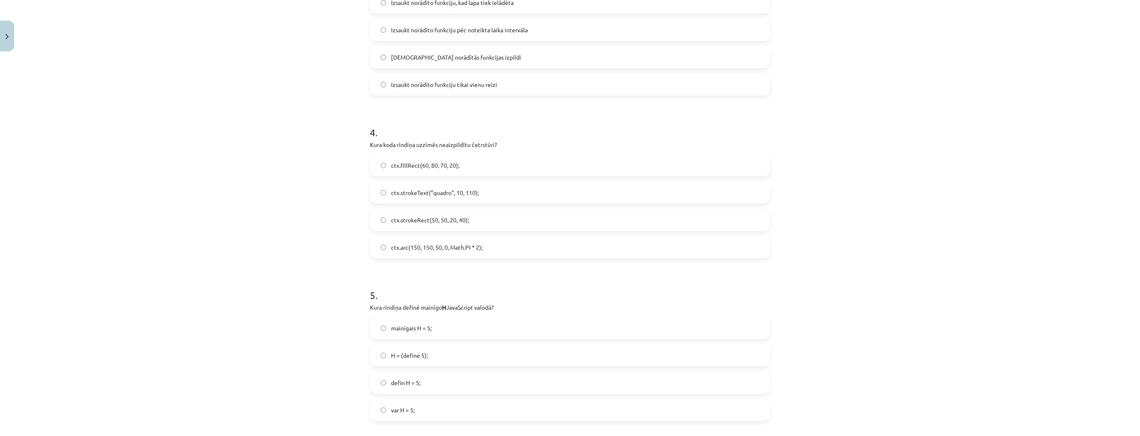
click at [454, 409] on label "var H = 5;" at bounding box center [570, 410] width 399 height 21
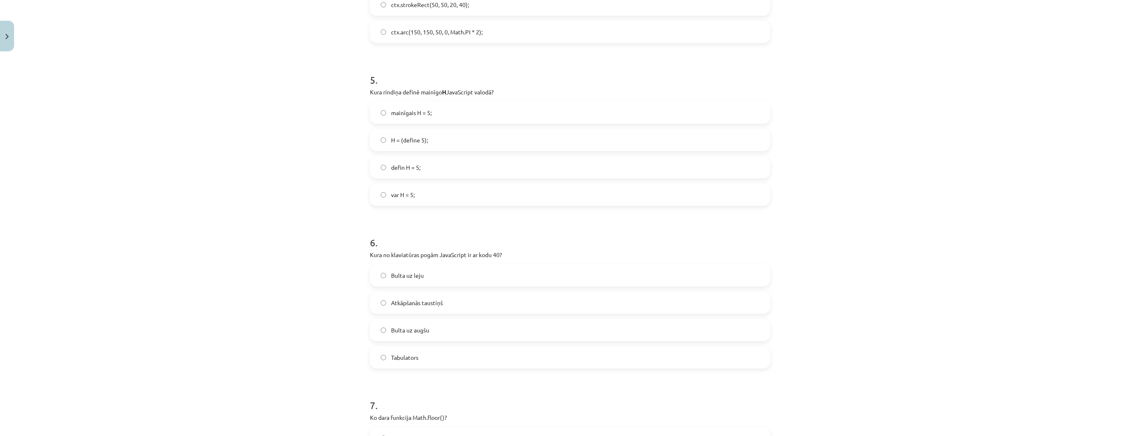
scroll to position [796, 0]
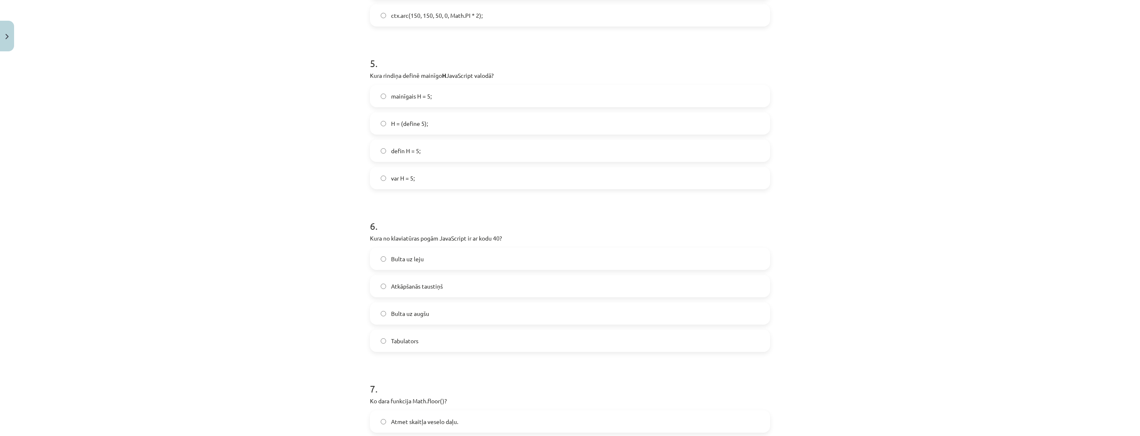
drag, startPoint x: 438, startPoint y: 257, endPoint x: 456, endPoint y: 274, distance: 24.9
click at [438, 257] on label "Bulta uz leju" at bounding box center [570, 259] width 399 height 21
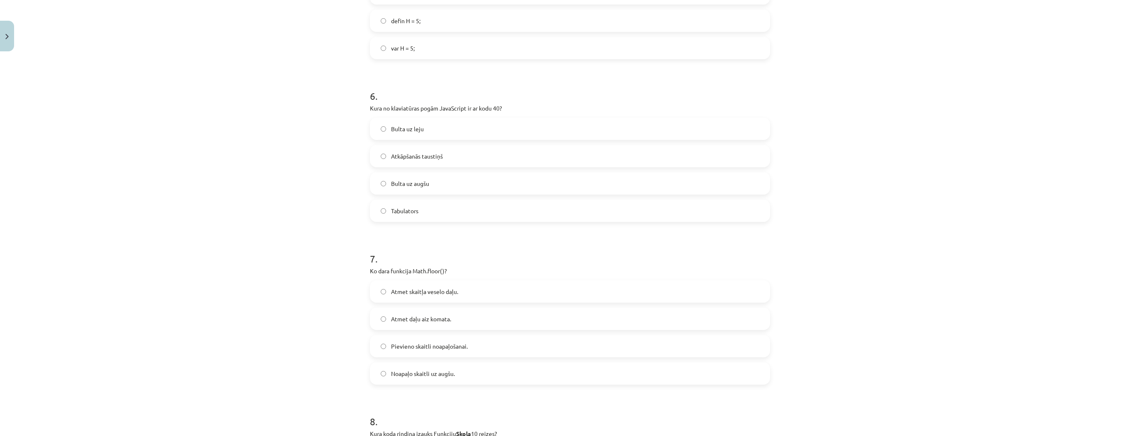
scroll to position [928, 0]
click at [433, 312] on span "Atmet daļu aiz komata." at bounding box center [421, 316] width 60 height 9
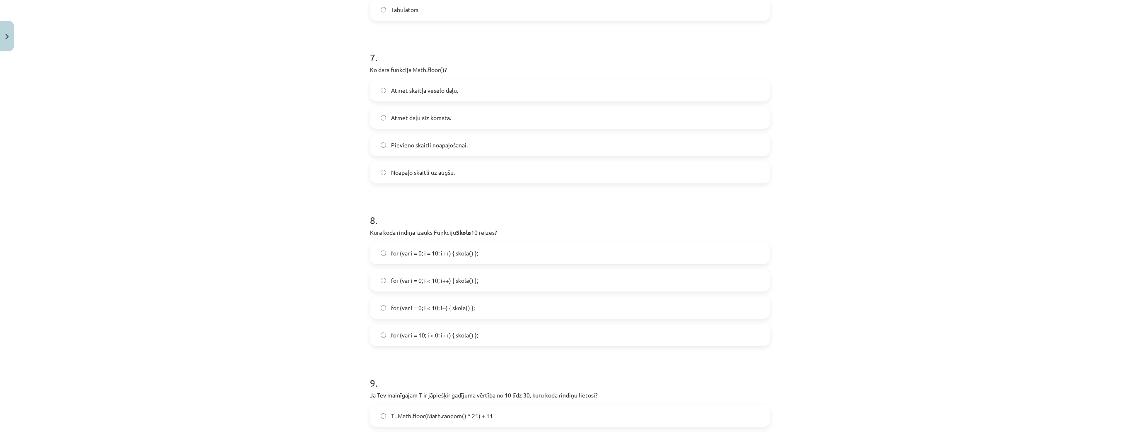
click at [494, 308] on label "for (var i = 0; i < 10; i--) { skola() };" at bounding box center [570, 307] width 399 height 21
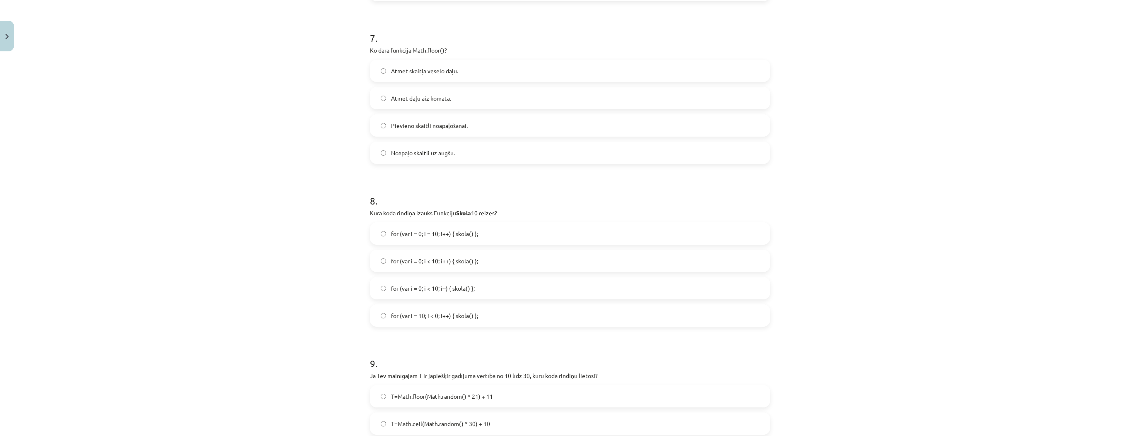
scroll to position [1260, 0]
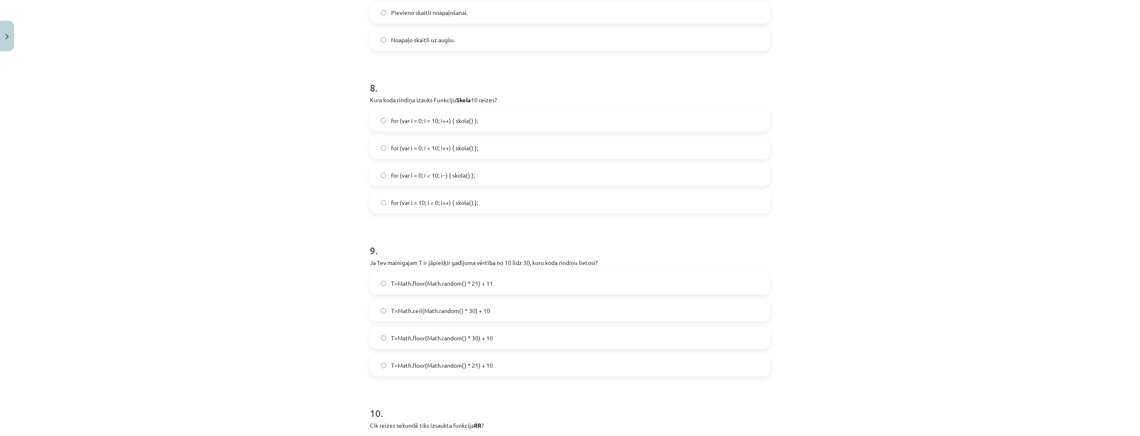
click at [519, 365] on label "T=Math.floor(Math.random() * 21) + 10" at bounding box center [570, 365] width 399 height 21
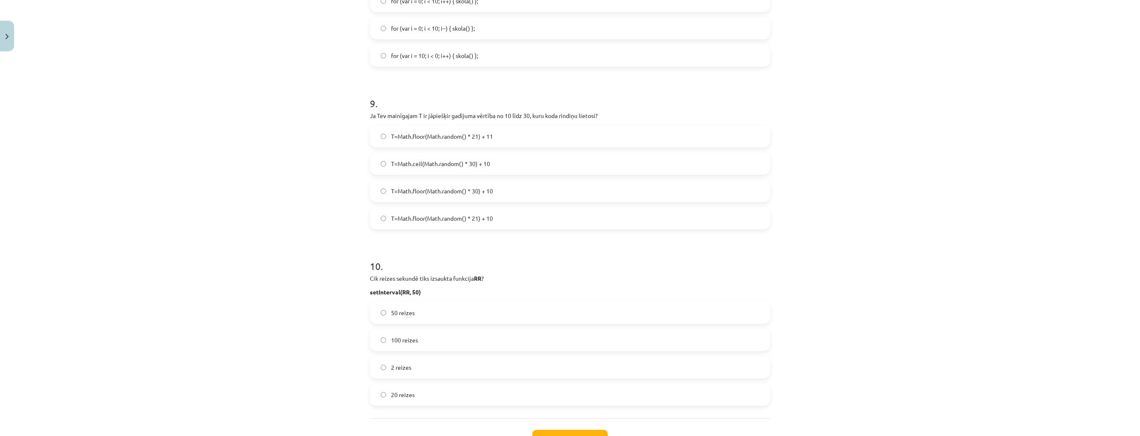
scroll to position [1458, 0]
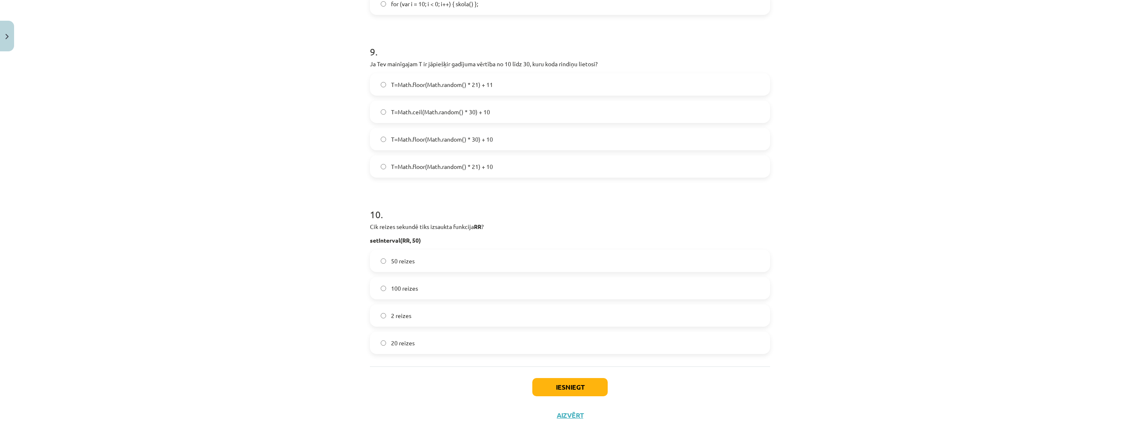
drag, startPoint x: 487, startPoint y: 355, endPoint x: 491, endPoint y: 353, distance: 4.3
click at [537, 348] on label "20 reizes" at bounding box center [570, 343] width 399 height 21
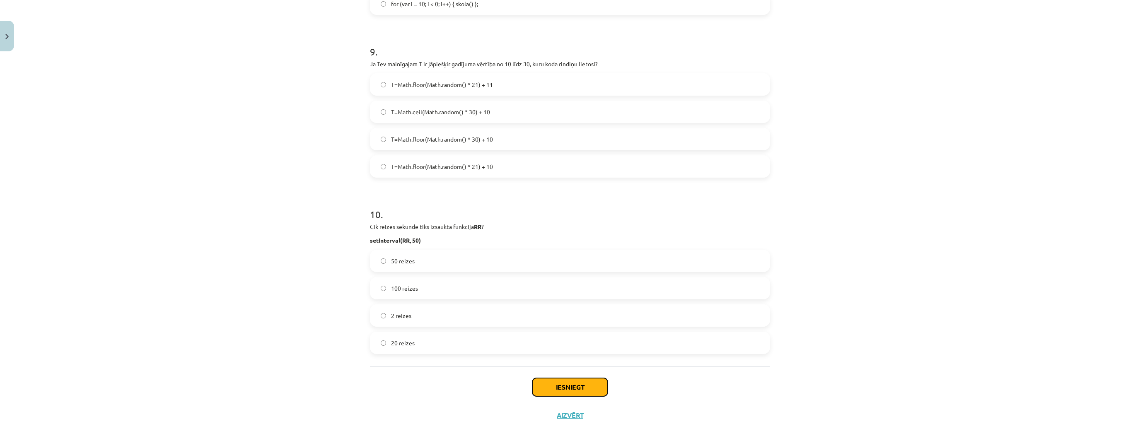
click at [577, 386] on button "Iesniegt" at bounding box center [569, 387] width 75 height 18
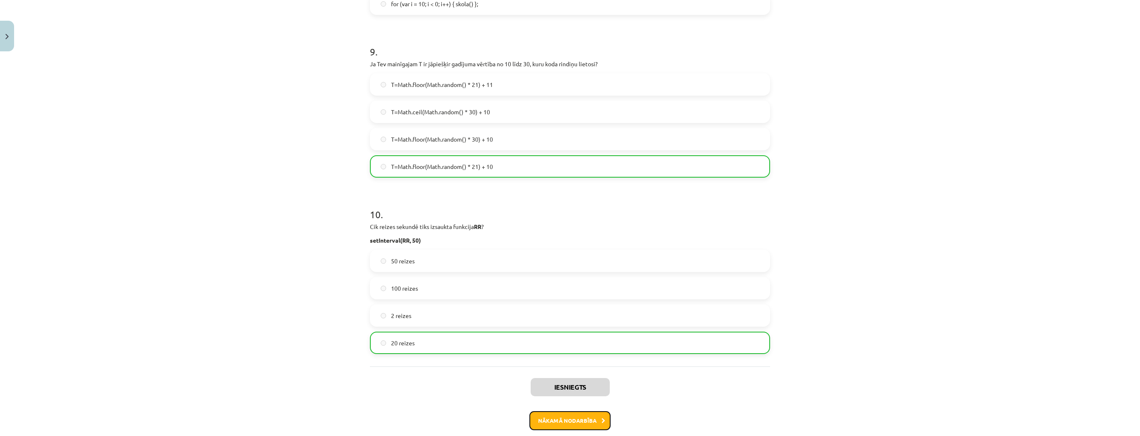
click at [587, 419] on button "Nākamā nodarbība" at bounding box center [570, 420] width 81 height 19
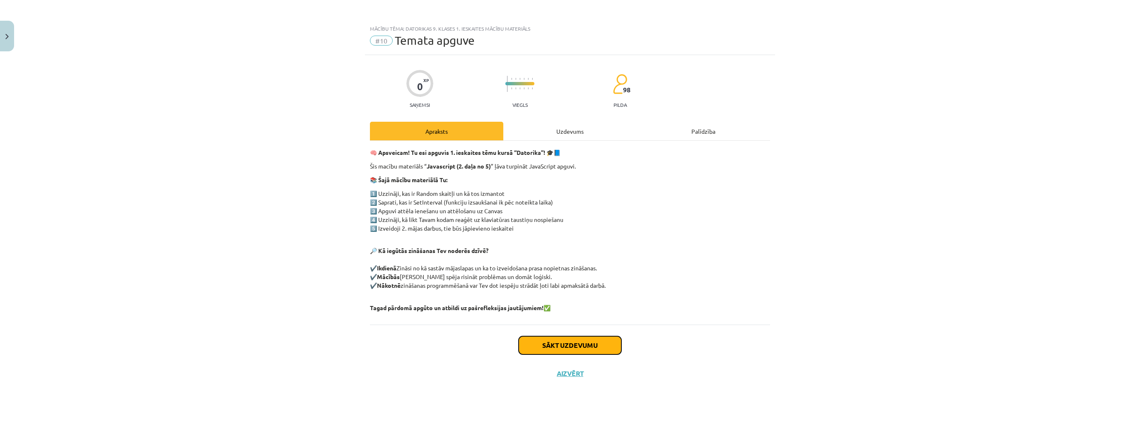
click at [588, 348] on button "Sākt uzdevumu" at bounding box center [570, 345] width 103 height 18
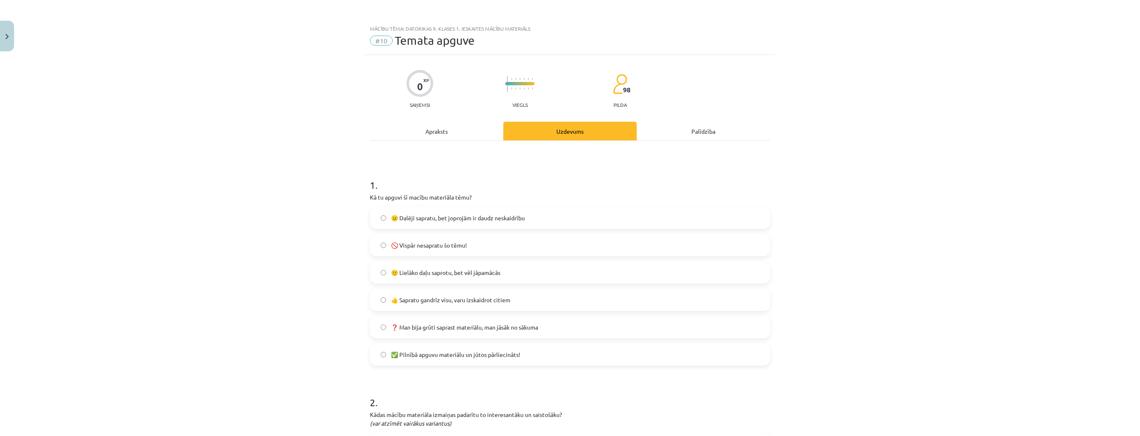
click at [496, 214] on span "😐 Dalēji sapratu, bet joprojām ir daudz neskaidrību" at bounding box center [458, 218] width 134 height 9
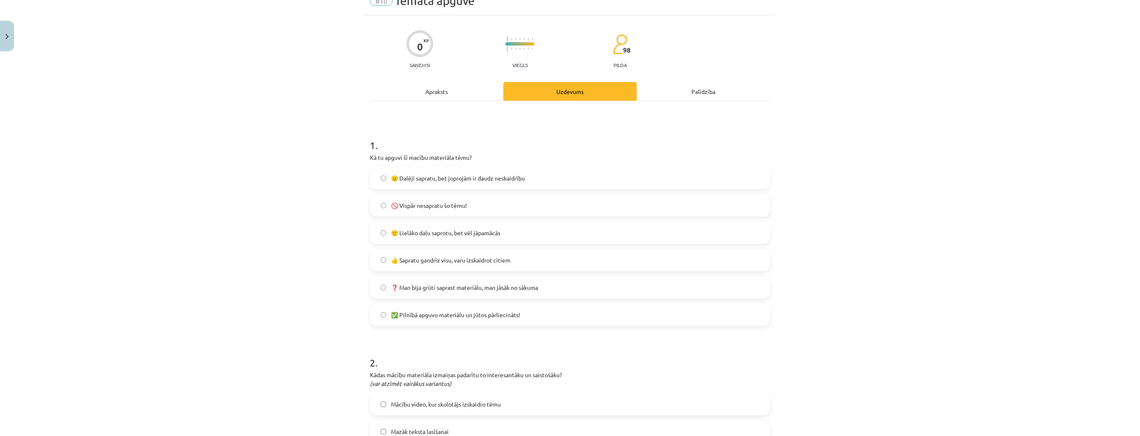
scroll to position [166, 0]
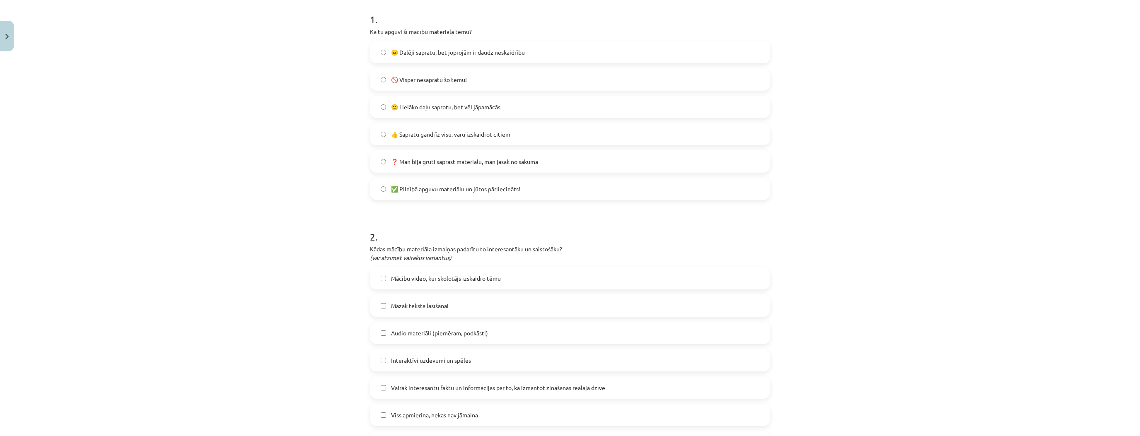
click at [508, 298] on label "Mazāk teksta lasīšanai" at bounding box center [570, 305] width 399 height 21
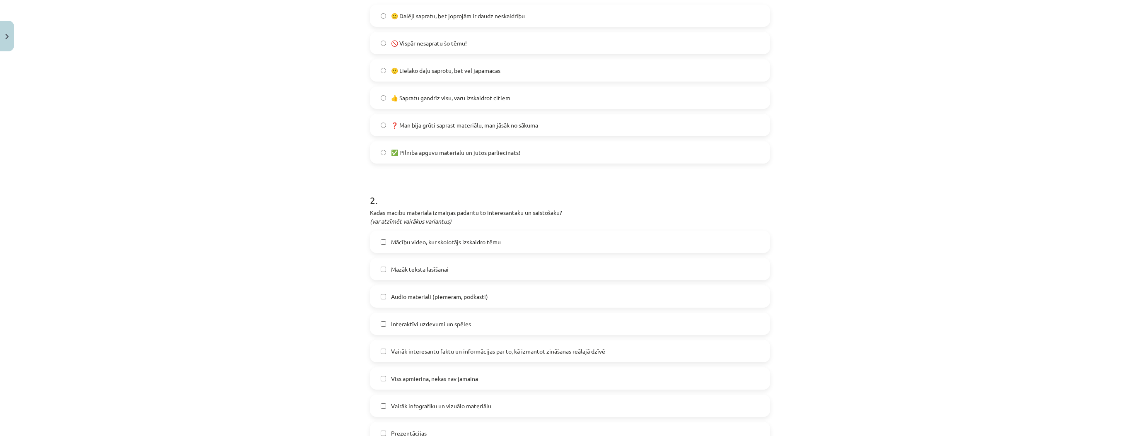
scroll to position [398, 0]
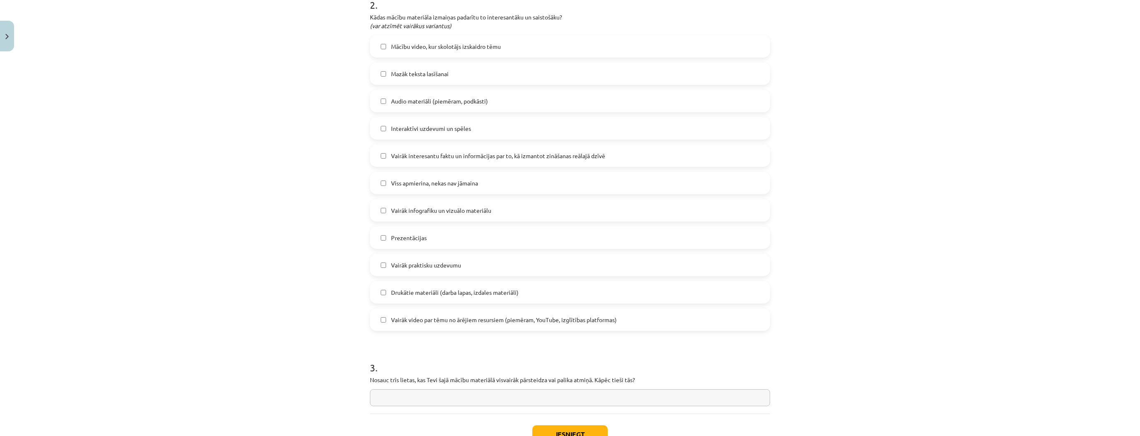
click at [561, 399] on input "text" at bounding box center [570, 397] width 400 height 17
type input "*"
click at [578, 427] on button "Iesniegt" at bounding box center [569, 435] width 75 height 18
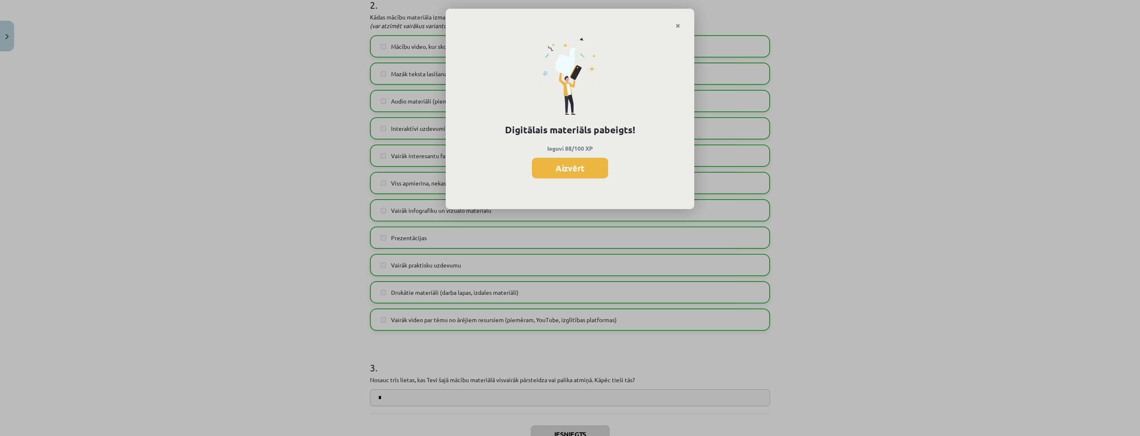
drag, startPoint x: 561, startPoint y: 163, endPoint x: 556, endPoint y: 207, distance: 44.2
click at [561, 164] on button "Aizvērt" at bounding box center [570, 168] width 76 height 21
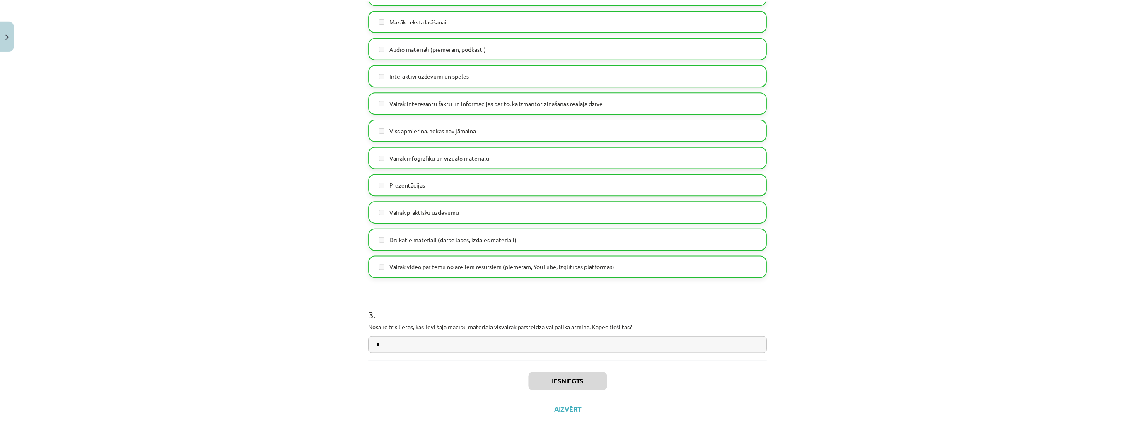
scroll to position [459, 0]
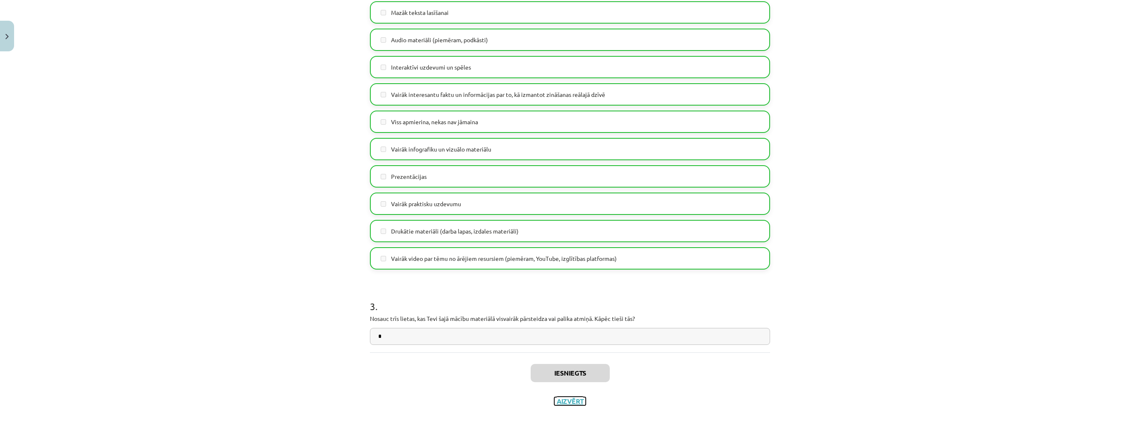
click at [579, 404] on button "Aizvērt" at bounding box center [569, 401] width 31 height 8
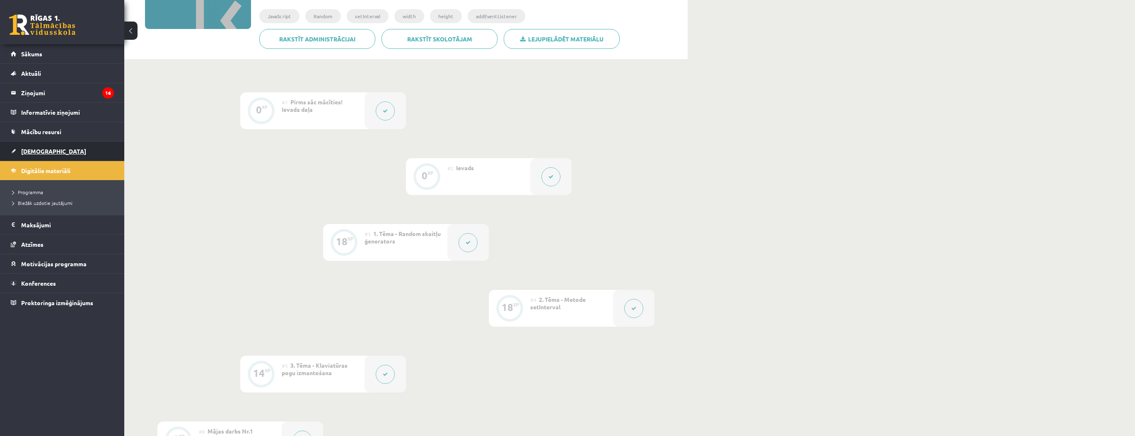
click at [63, 151] on link "[DEMOGRAPHIC_DATA]" at bounding box center [62, 151] width 103 height 19
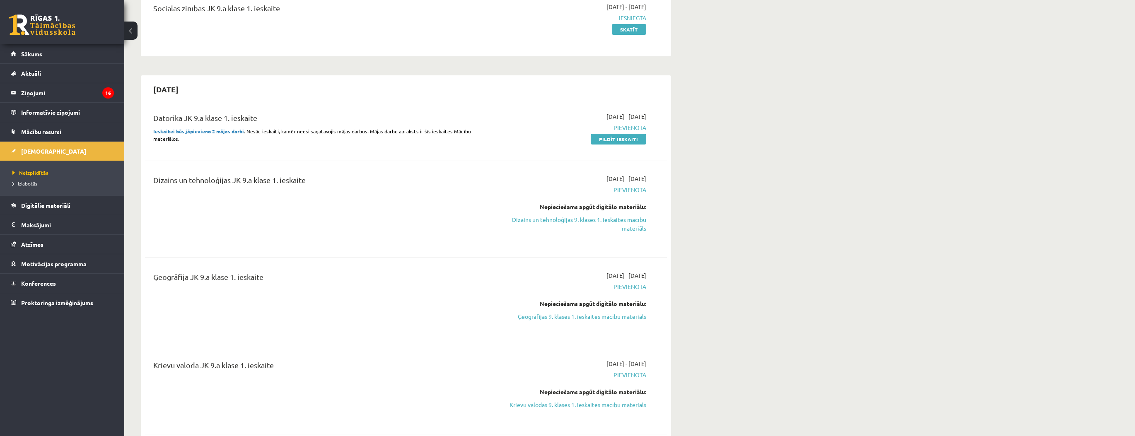
scroll to position [199, 0]
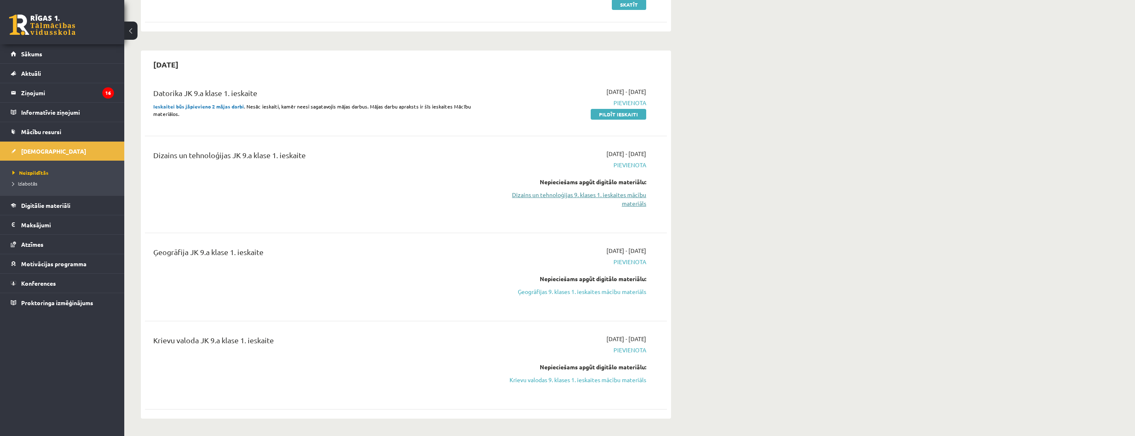
click at [572, 197] on link "Dizains un tehnoloģijas 9. klases 1. ieskaites mācību materiāls" at bounding box center [568, 199] width 156 height 17
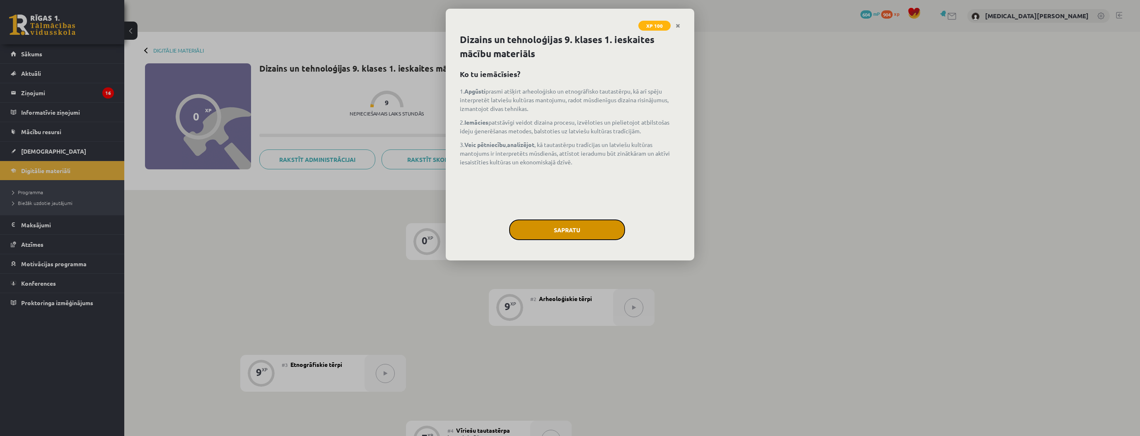
click at [574, 225] on button "Sapratu" at bounding box center [567, 230] width 116 height 21
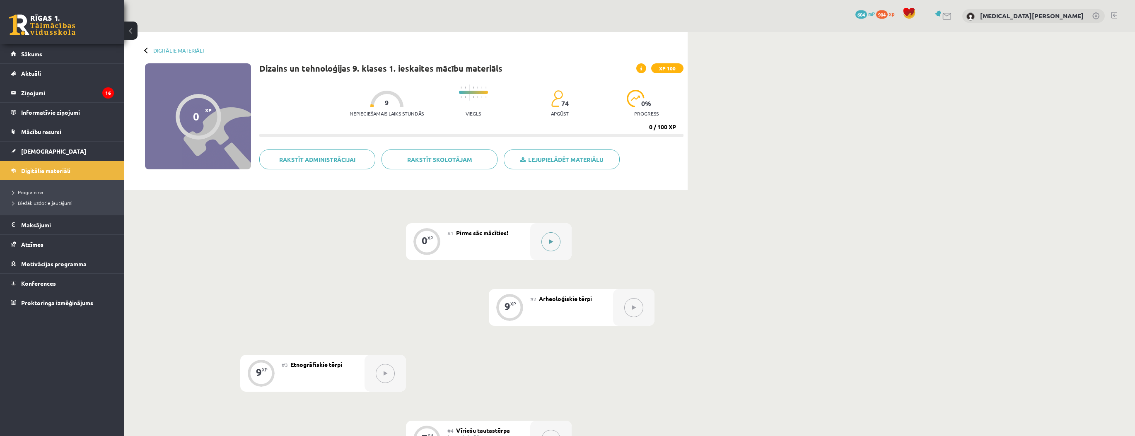
click at [557, 244] on button at bounding box center [551, 241] width 19 height 19
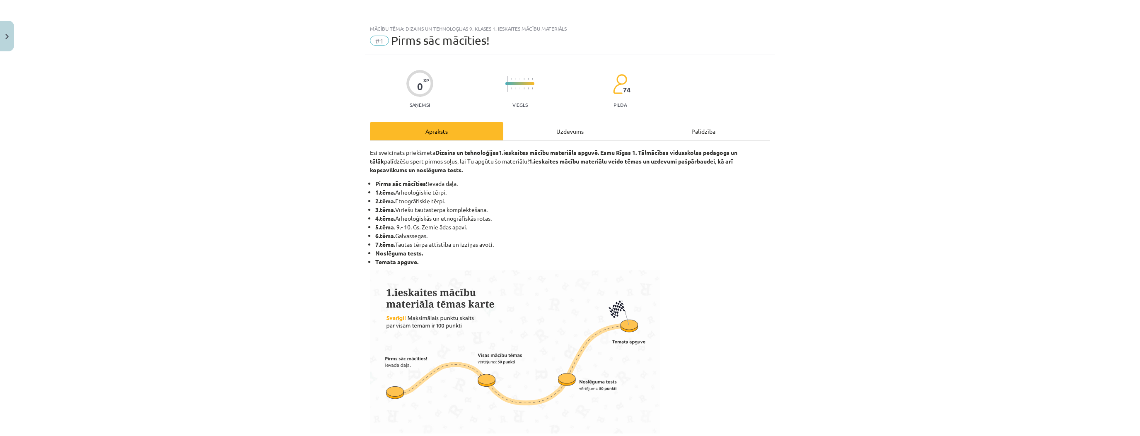
click at [583, 127] on div "Uzdevums" at bounding box center [569, 131] width 133 height 19
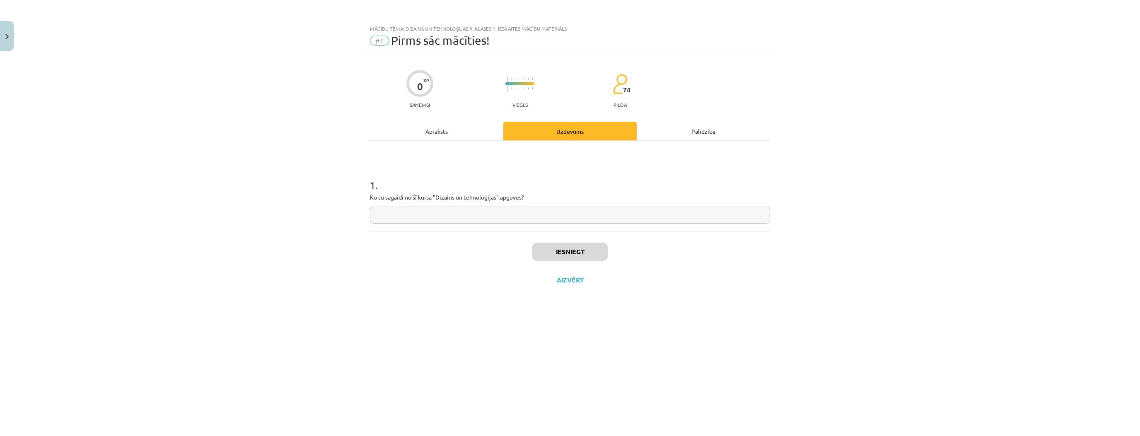
drag, startPoint x: 509, startPoint y: 208, endPoint x: 515, endPoint y: 219, distance: 11.9
click at [509, 209] on input "text" at bounding box center [570, 215] width 400 height 17
type input "*"
click at [567, 250] on button "Iesniegt" at bounding box center [569, 252] width 75 height 18
click at [583, 289] on button "Nākamā nodarbība" at bounding box center [570, 285] width 81 height 19
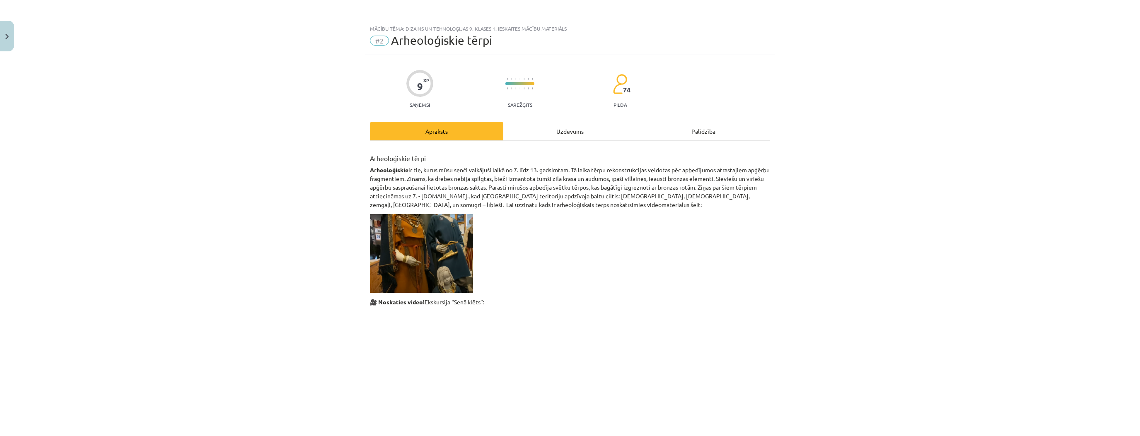
click at [534, 126] on div "Uzdevums" at bounding box center [569, 131] width 133 height 19
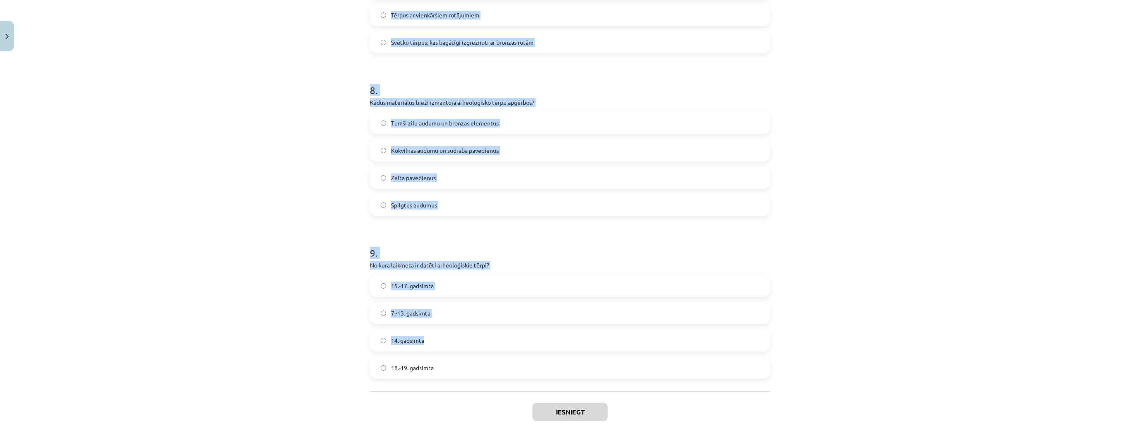
scroll to position [1273, 0]
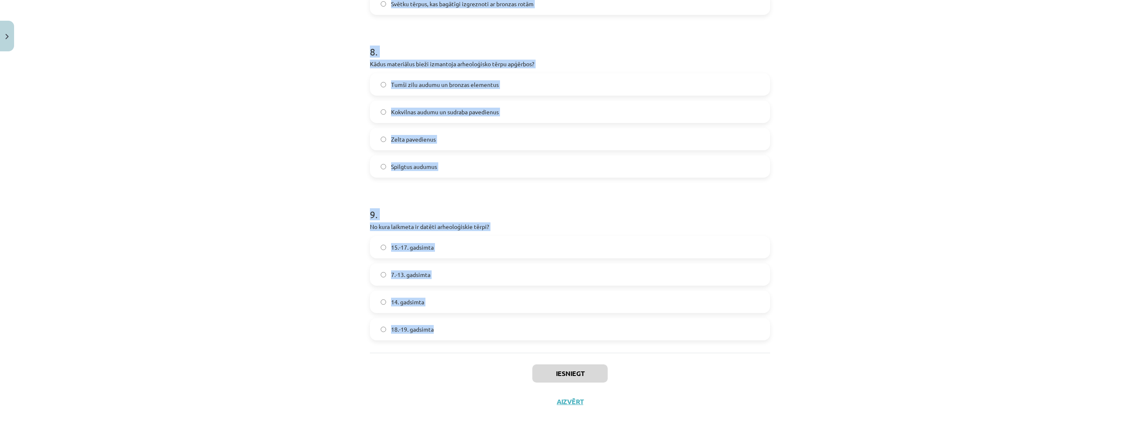
drag, startPoint x: 371, startPoint y: 182, endPoint x: 543, endPoint y: 342, distance: 234.5
click at [520, 331] on div "Mācību tēma: Dizains un tehnoloģijas 9. klases 1. ieskaites mācību materiāls #2…" at bounding box center [570, 218] width 1140 height 436
copy form "Kura veida ciltis bija zināmas Latvijas teritorijā 7.-13. gadsimtā? Romiešu un …"
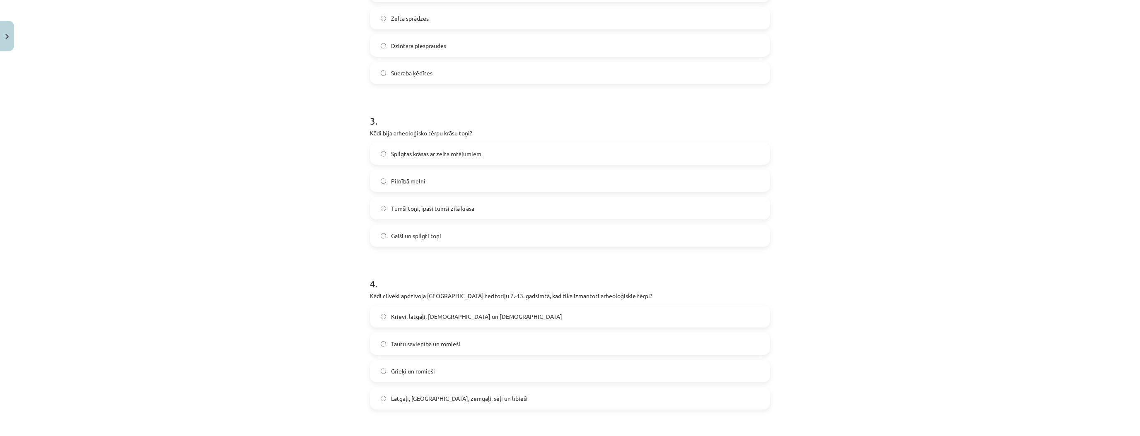
scroll to position [0, 0]
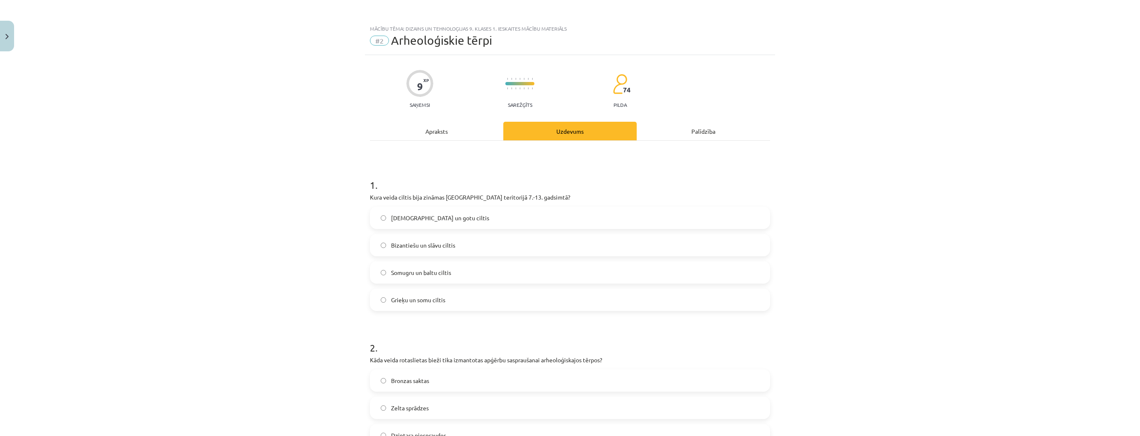
click at [457, 273] on label "Somugru un baltu ciltis" at bounding box center [570, 272] width 399 height 21
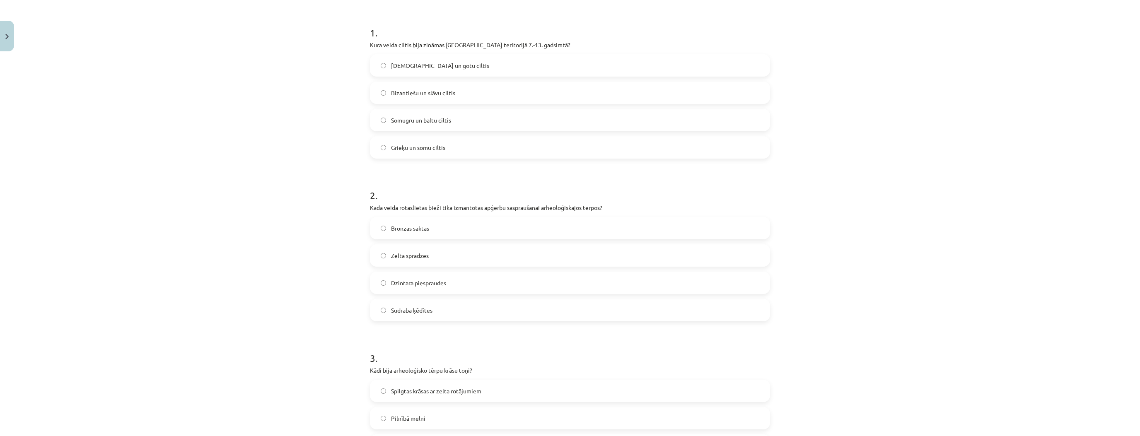
scroll to position [166, 0]
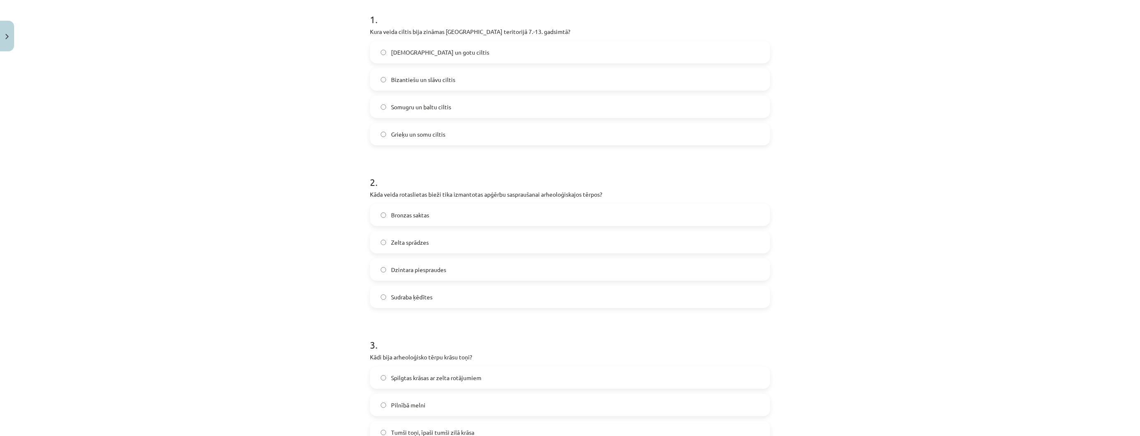
click at [421, 215] on span "Bronzas saktas" at bounding box center [410, 215] width 38 height 9
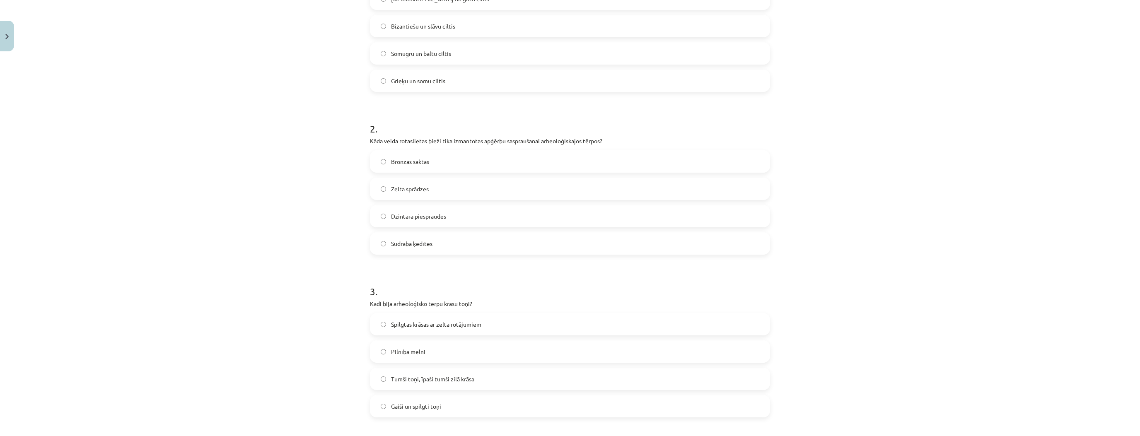
scroll to position [232, 0]
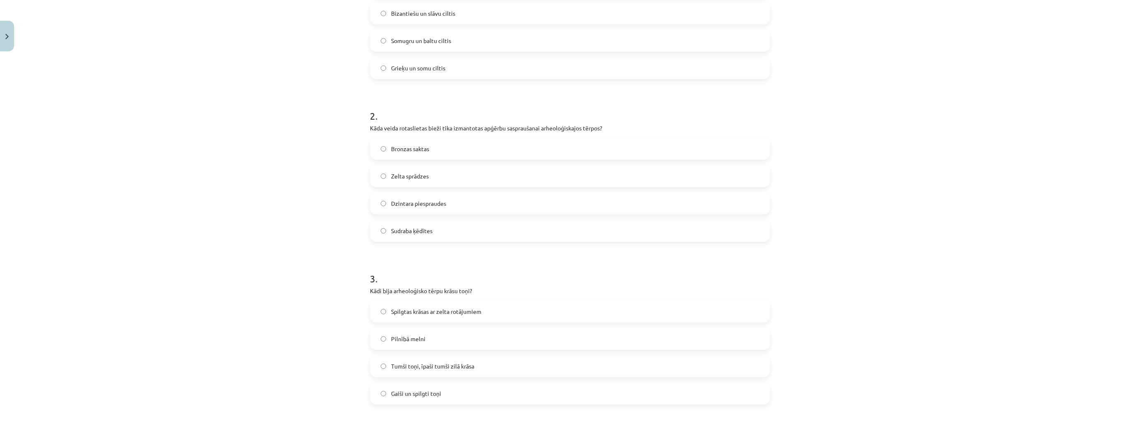
click at [459, 363] on span "Tumši toņi, īpaši tumši zilā krāsa" at bounding box center [432, 366] width 83 height 9
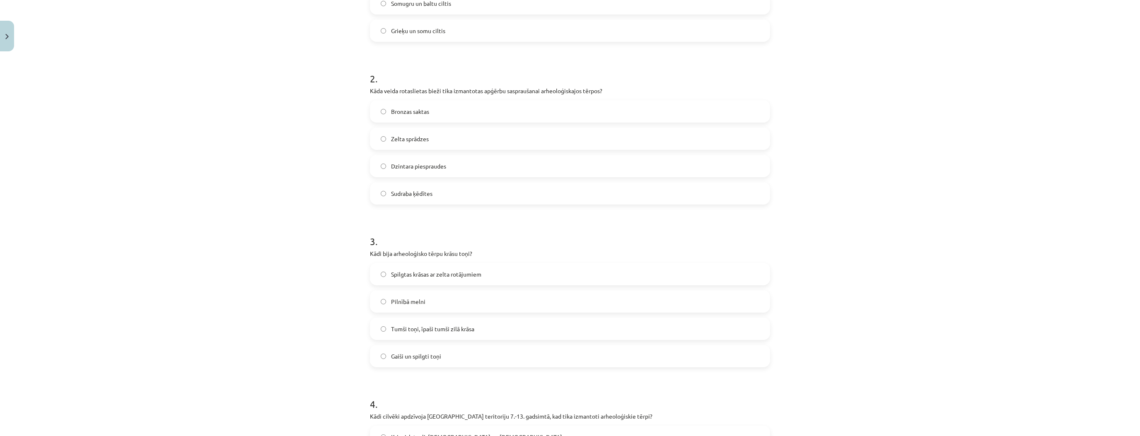
scroll to position [398, 0]
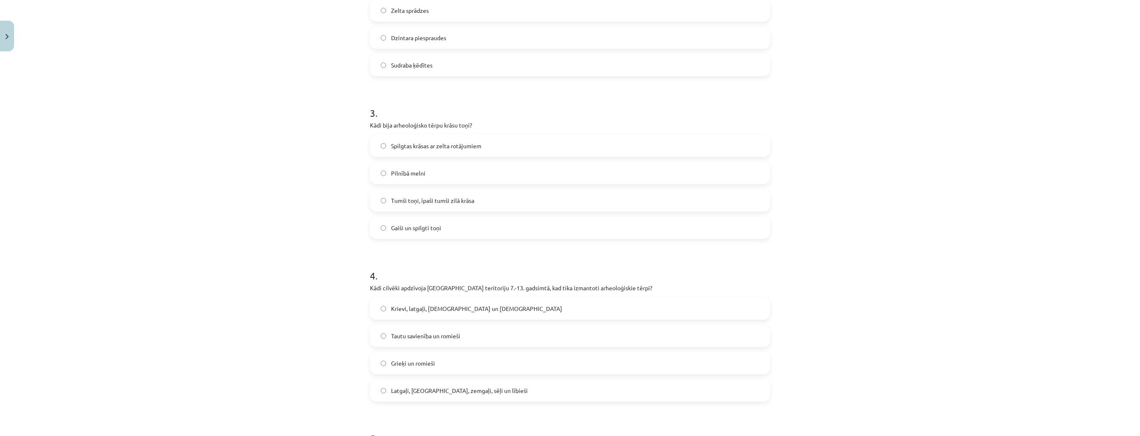
drag, startPoint x: 457, startPoint y: 392, endPoint x: 471, endPoint y: 376, distance: 20.9
click at [457, 392] on span "Latgaļi, kurši, zemgaļi, sēļi un lībieši" at bounding box center [459, 391] width 137 height 9
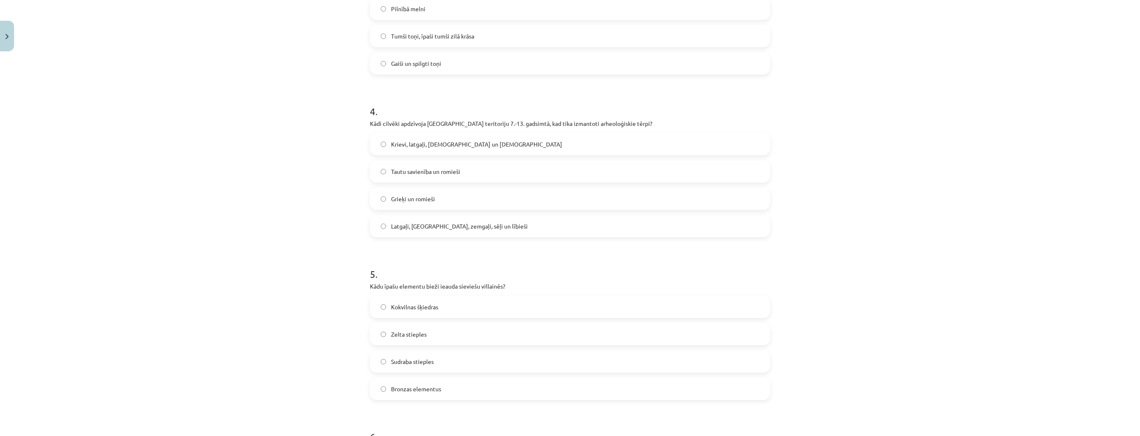
scroll to position [563, 0]
click at [439, 365] on label "Sudraba stieples" at bounding box center [570, 360] width 399 height 21
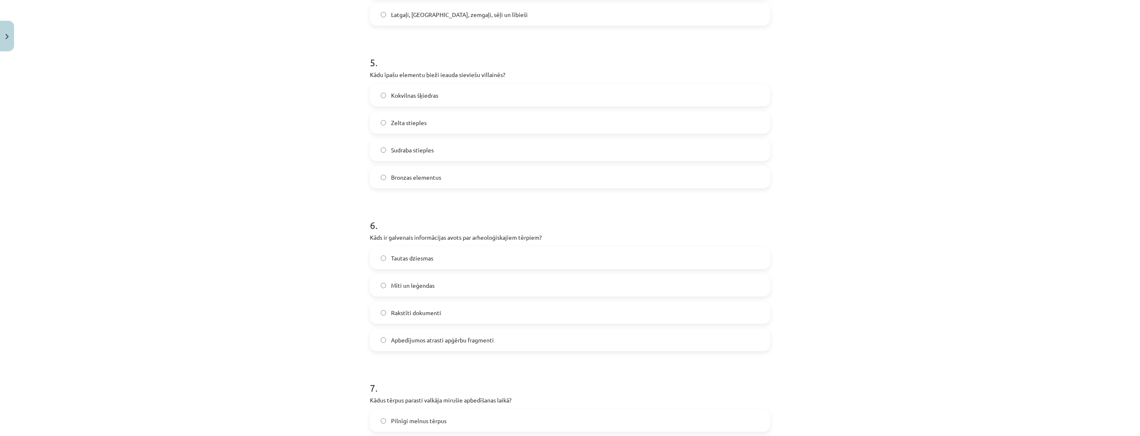
scroll to position [796, 0]
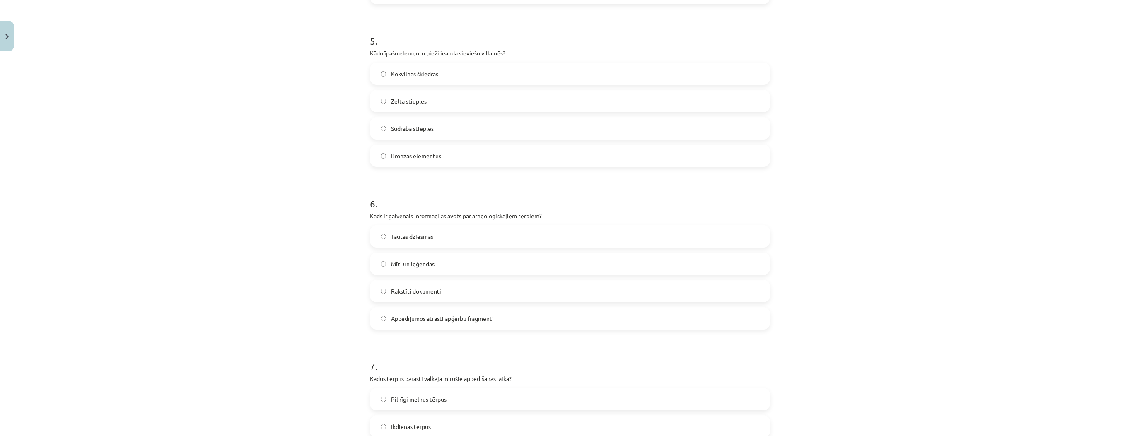
click at [452, 317] on span "Apbedījumos atrasti apģērbu fragmenti" at bounding box center [442, 318] width 103 height 9
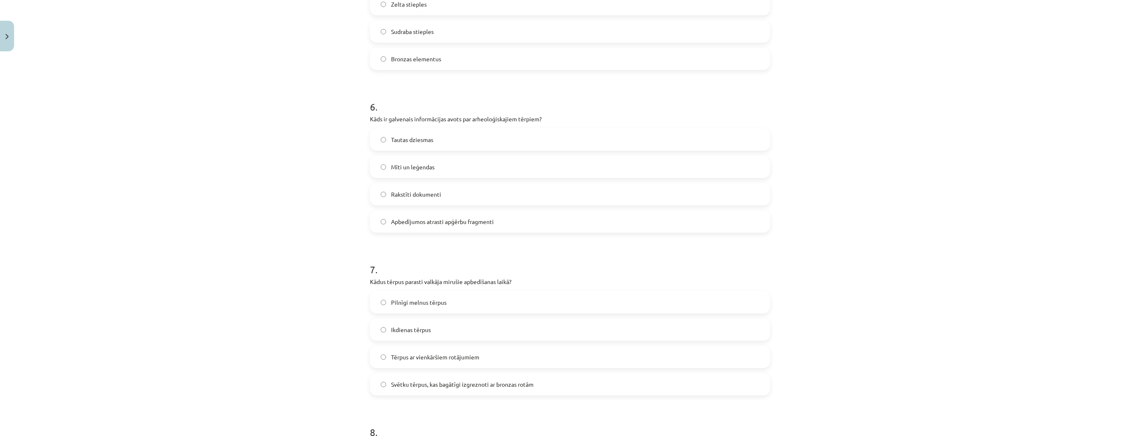
scroll to position [895, 0]
click at [456, 379] on span "Svētku tērpus, kas bagātīgi izgreznoti ar bronzas rotām" at bounding box center [462, 382] width 143 height 9
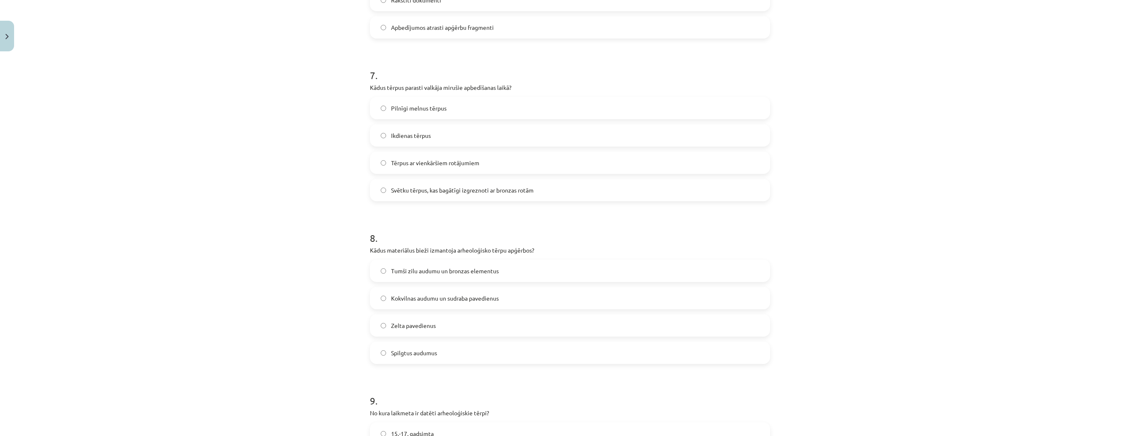
scroll to position [1094, 0]
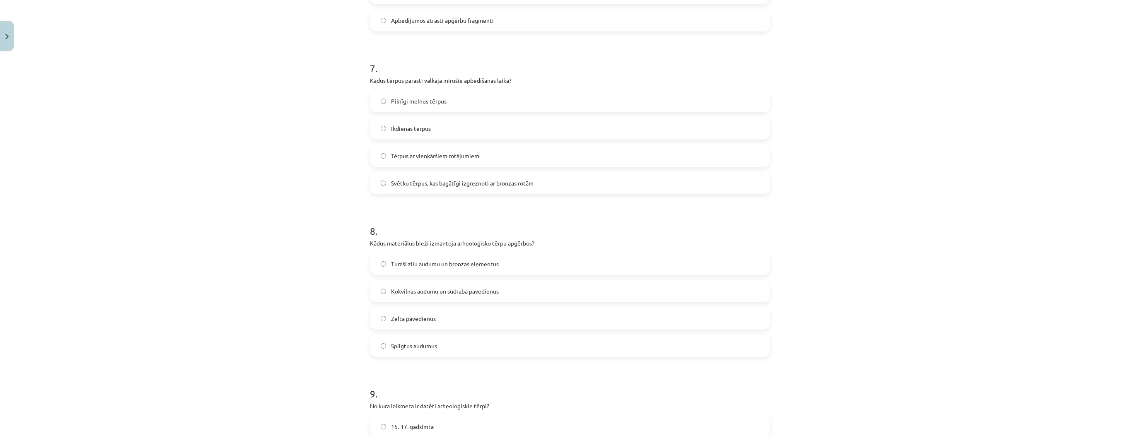
click at [425, 264] on span "Tumši zilu audumu un bronzas elementus" at bounding box center [445, 264] width 108 height 9
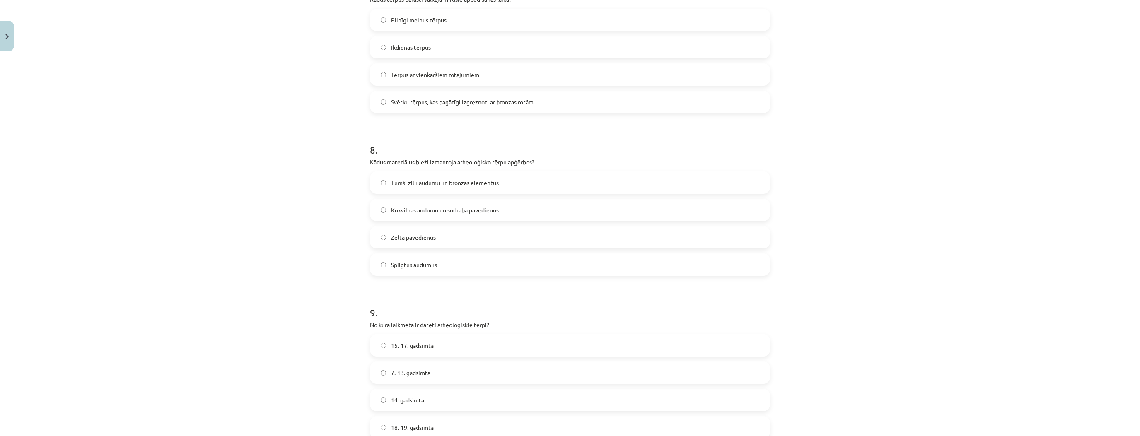
scroll to position [1193, 0]
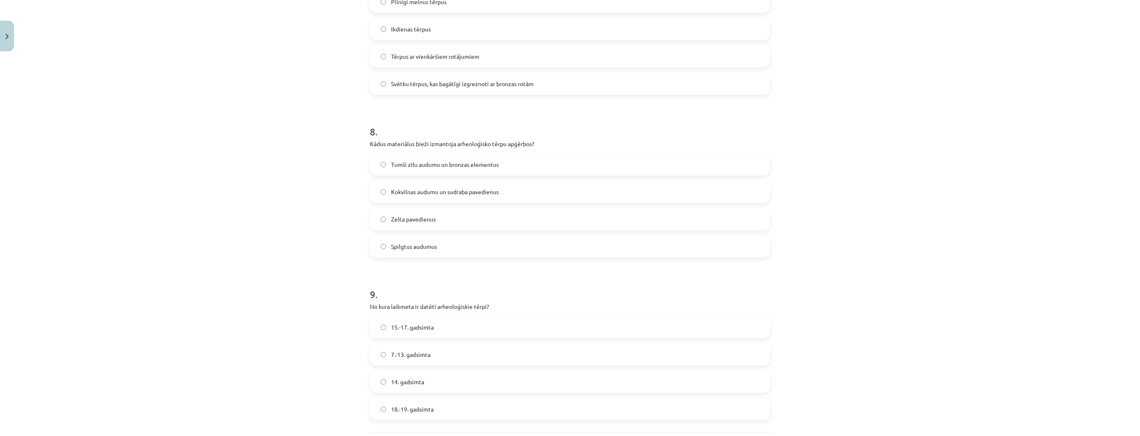
click at [436, 351] on label "7.-13. gadsimta" at bounding box center [570, 354] width 399 height 21
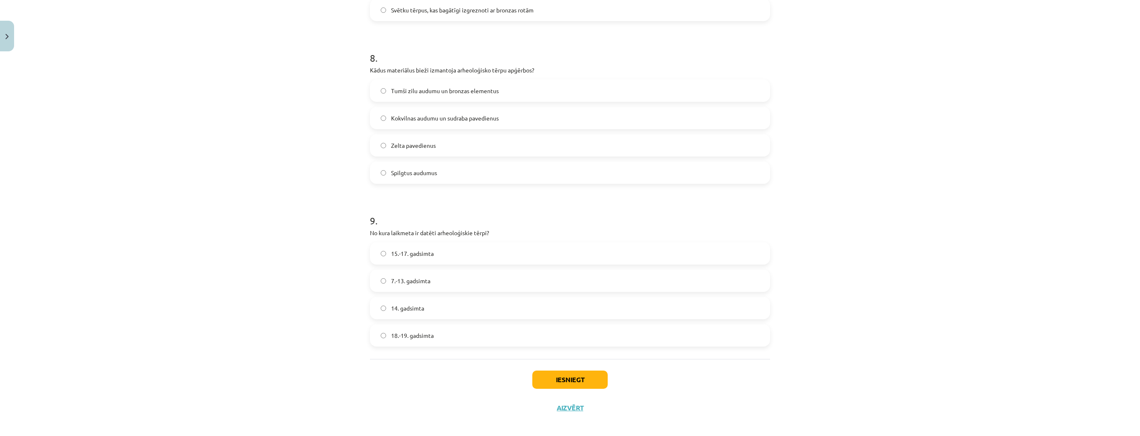
scroll to position [1273, 0]
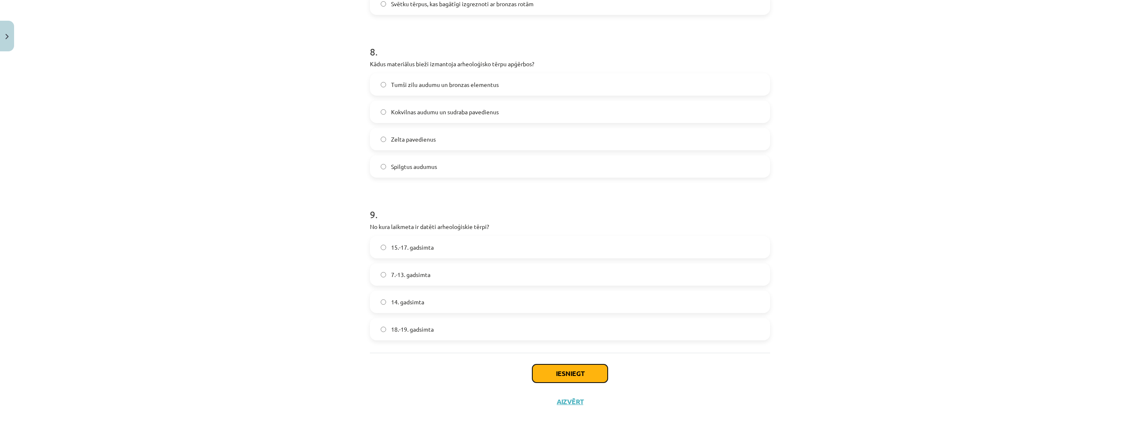
click at [578, 376] on button "Iesniegt" at bounding box center [569, 374] width 75 height 18
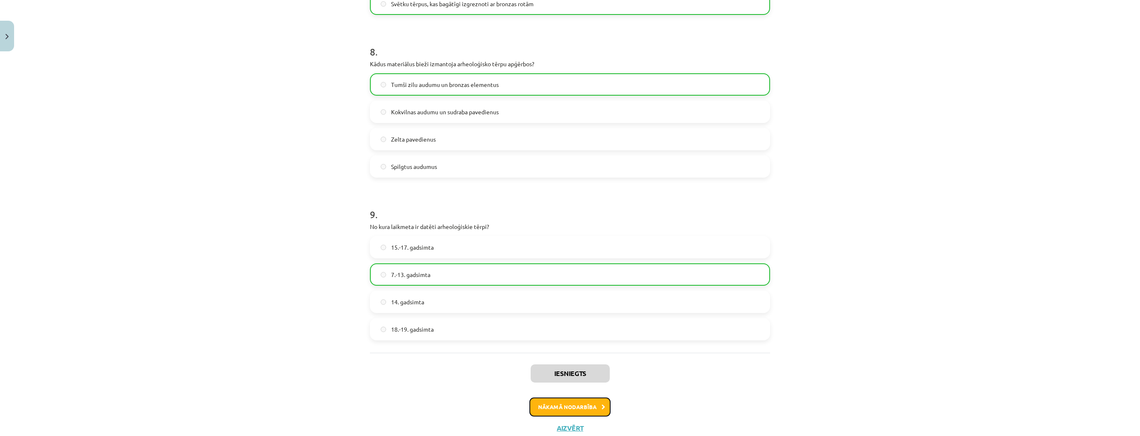
click at [581, 402] on button "Nākamā nodarbība" at bounding box center [570, 407] width 81 height 19
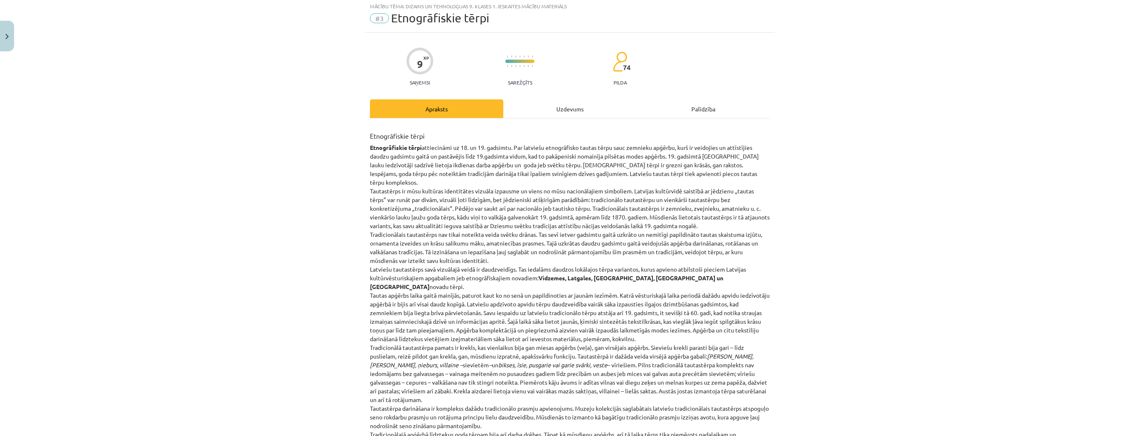
scroll to position [21, 0]
click at [544, 106] on div "Uzdevums" at bounding box center [569, 110] width 133 height 19
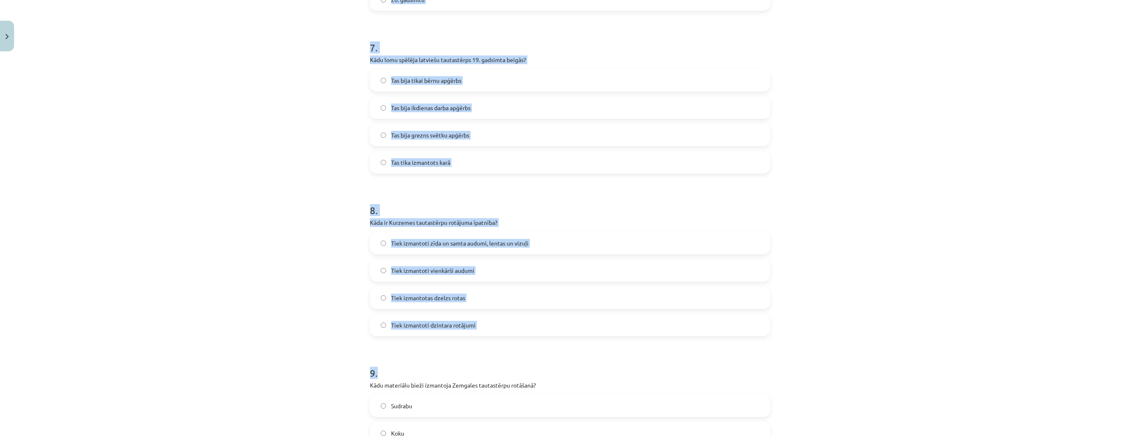
scroll to position [1273, 0]
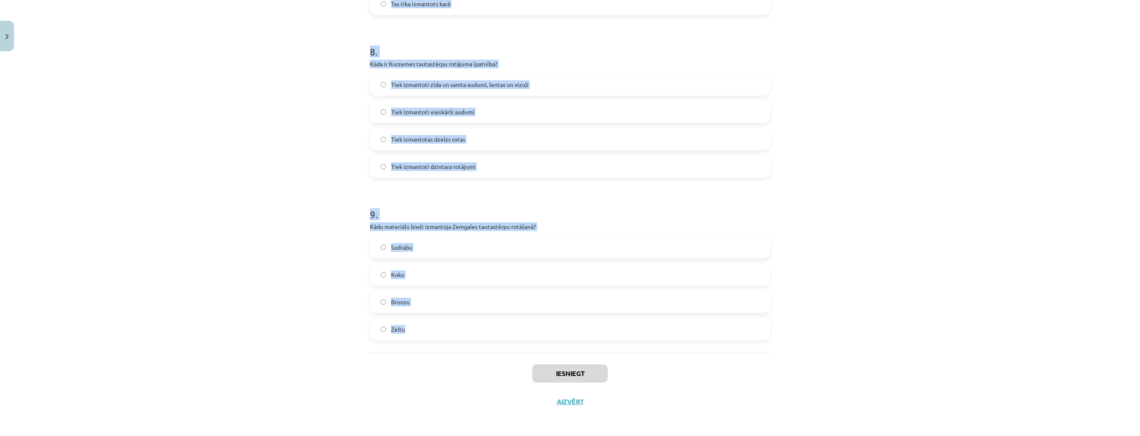
drag, startPoint x: 365, startPoint y: 172, endPoint x: 527, endPoint y: 352, distance: 242.0
copy form "Kāda ir raksturīgā Vidzemes sieviešu galvassega? Lakats Cepure Mataukla Spangu …"
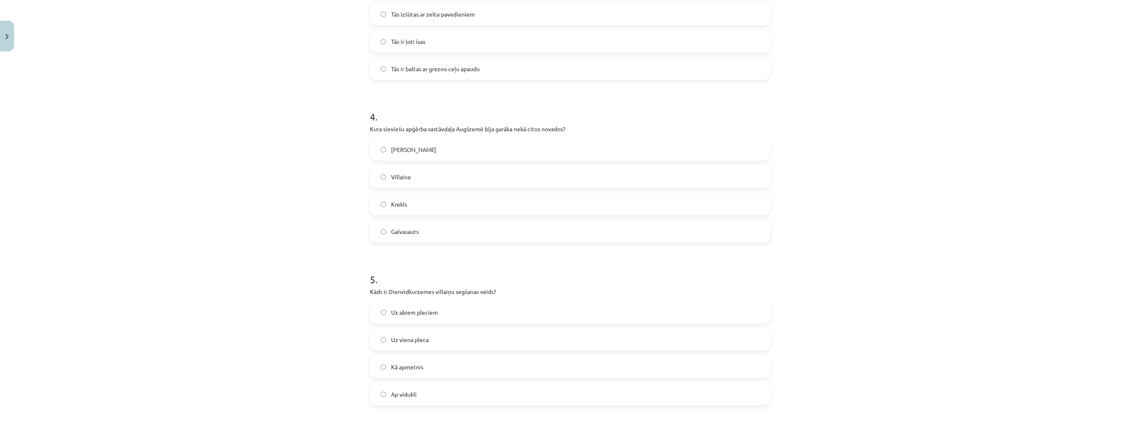
scroll to position [0, 0]
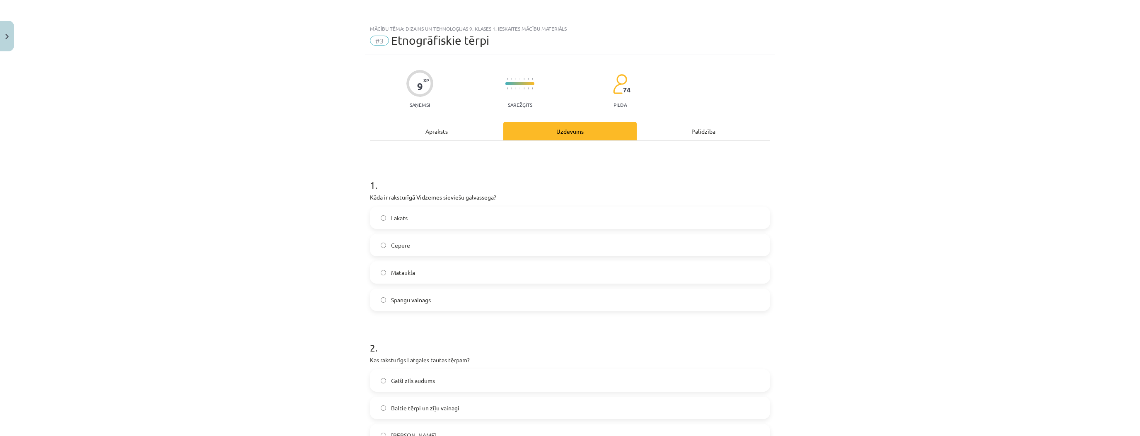
click at [414, 274] on label "Mataukla" at bounding box center [570, 272] width 399 height 21
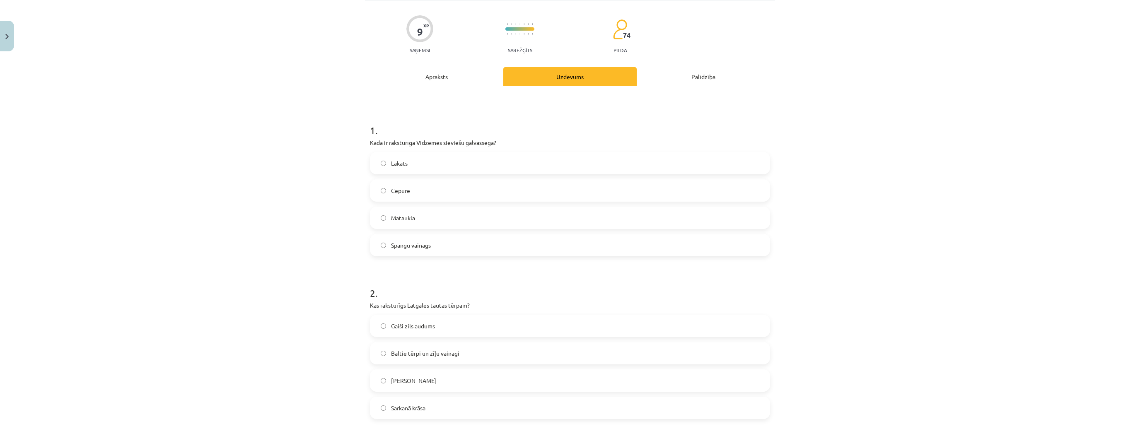
scroll to position [99, 0]
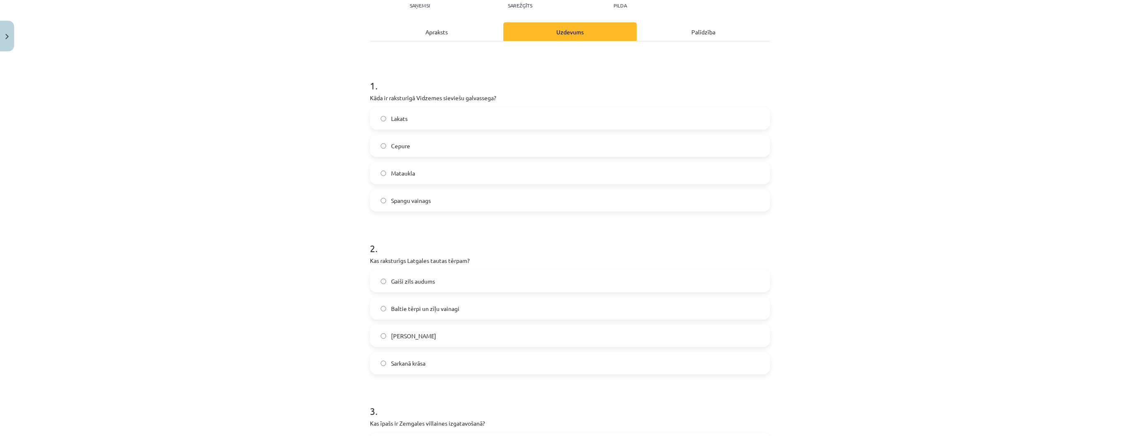
click at [433, 308] on span "Baltie tērpi un zīļu vainagi" at bounding box center [425, 309] width 68 height 9
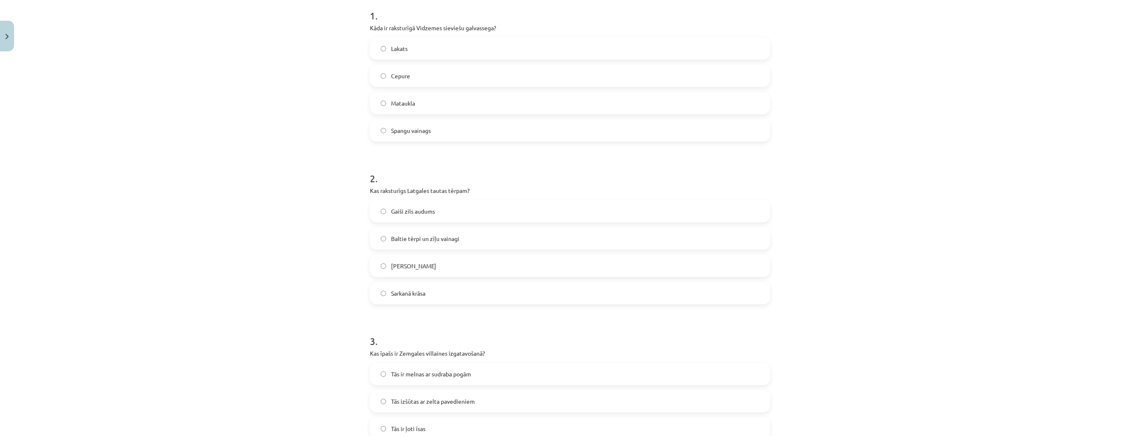
scroll to position [199, 0]
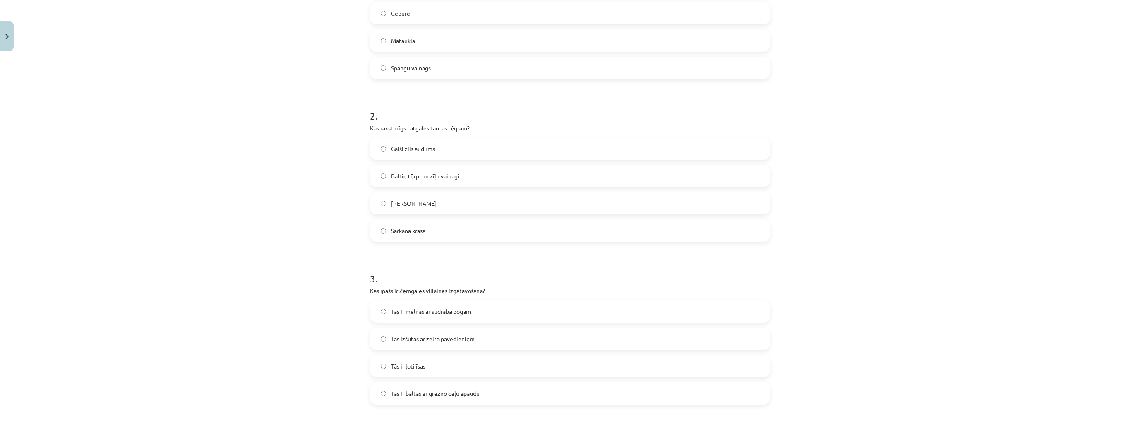
click at [447, 395] on span "Tās ir baltas ar grezno ceļu apaudu" at bounding box center [435, 393] width 89 height 9
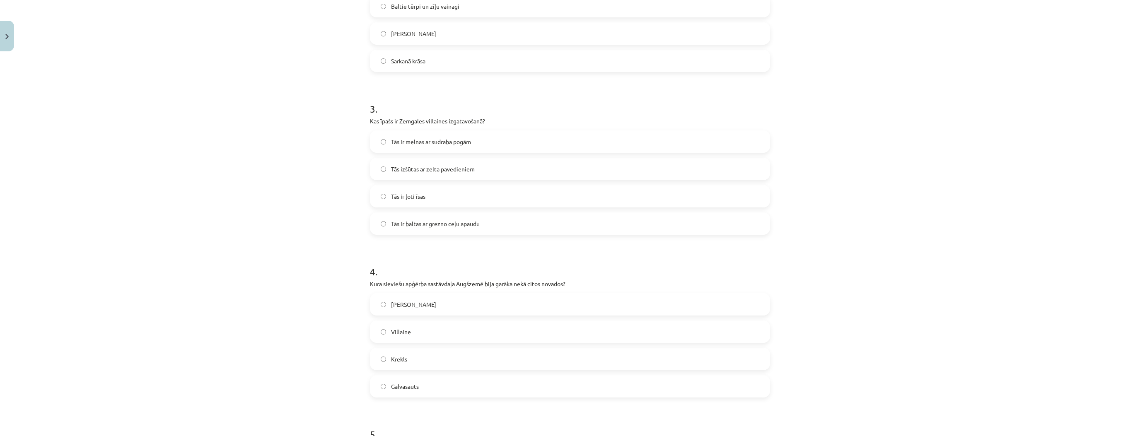
scroll to position [431, 0]
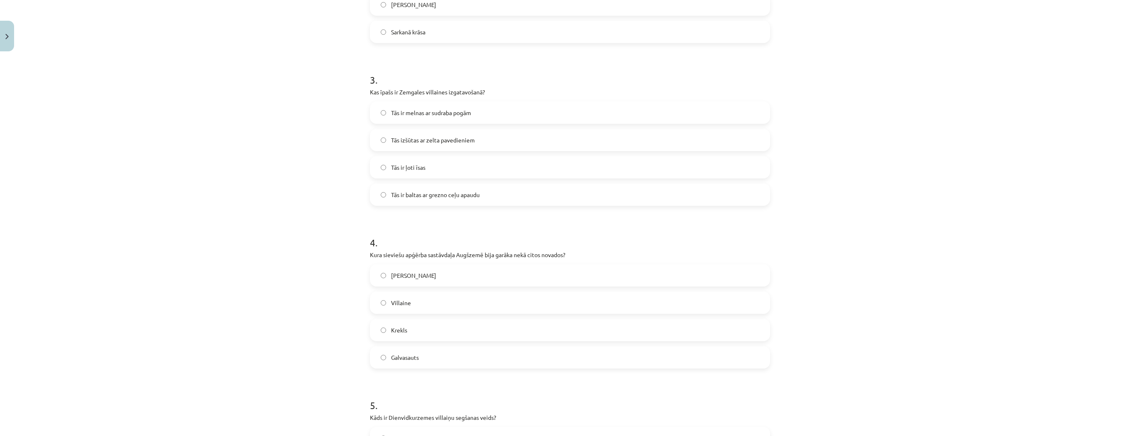
click at [428, 334] on label "Krekls" at bounding box center [570, 330] width 399 height 21
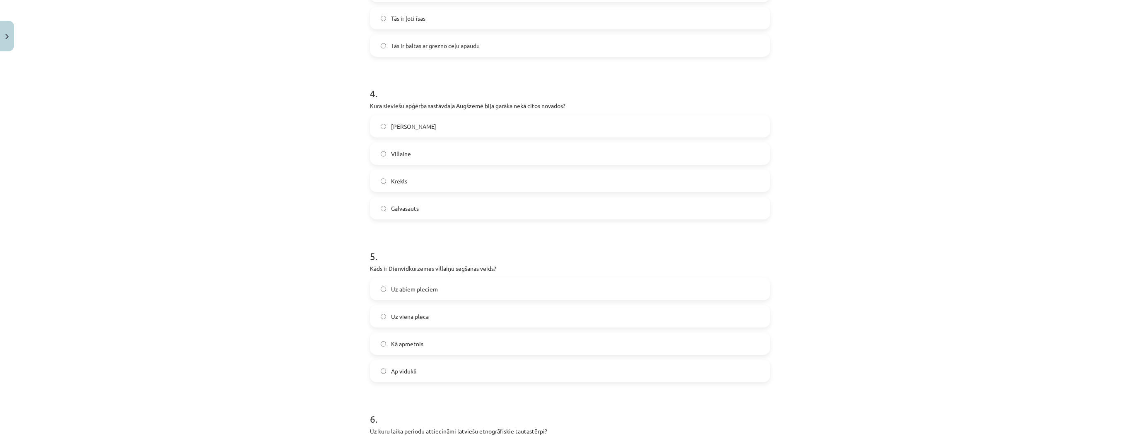
scroll to position [597, 0]
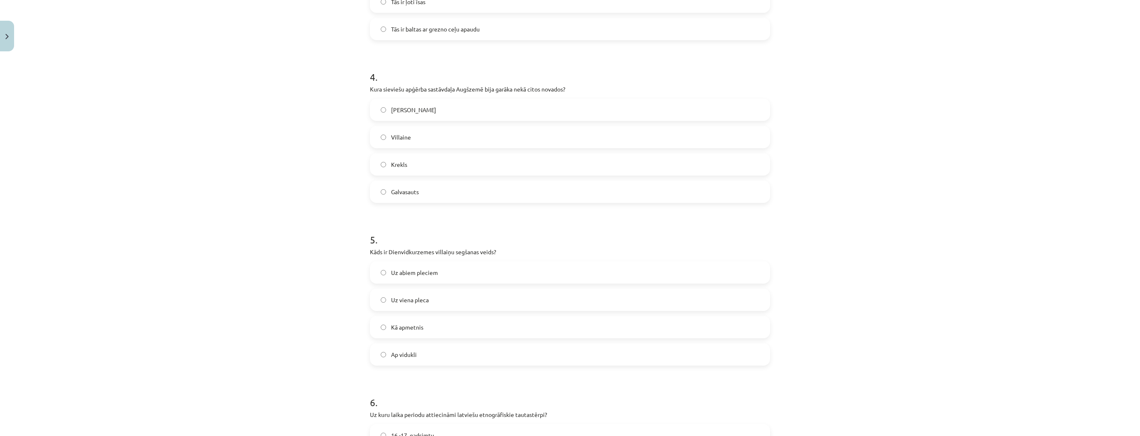
drag, startPoint x: 436, startPoint y: 300, endPoint x: 459, endPoint y: 302, distance: 22.9
click at [436, 300] on label "Uz viena pleca" at bounding box center [570, 300] width 399 height 21
click at [441, 323] on label "18.-19. gadsimtu" at bounding box center [570, 324] width 399 height 21
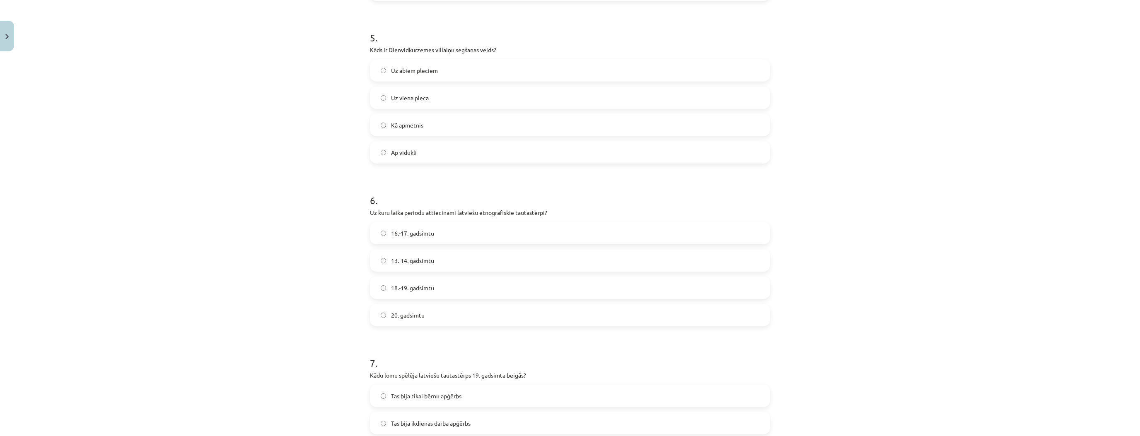
scroll to position [862, 0]
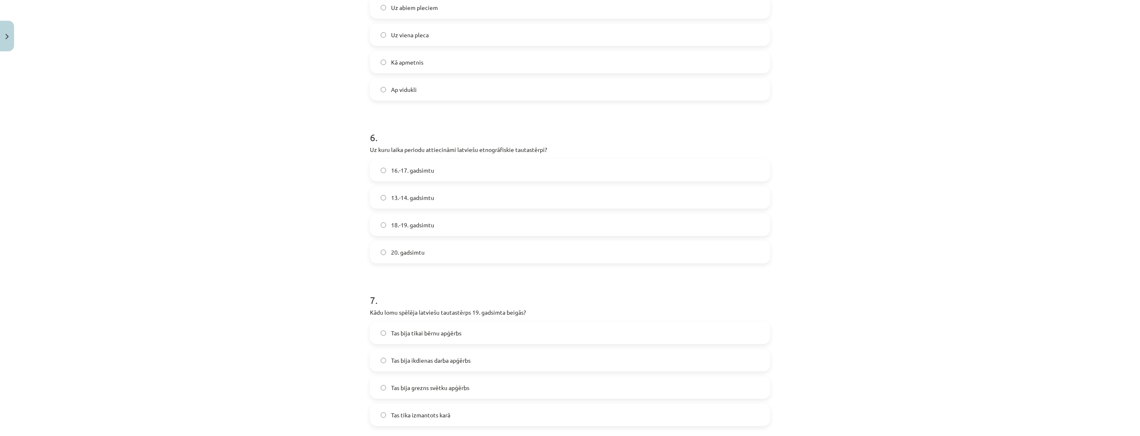
click at [443, 391] on span "Tas bija grezns svētku apģērbs" at bounding box center [430, 388] width 78 height 9
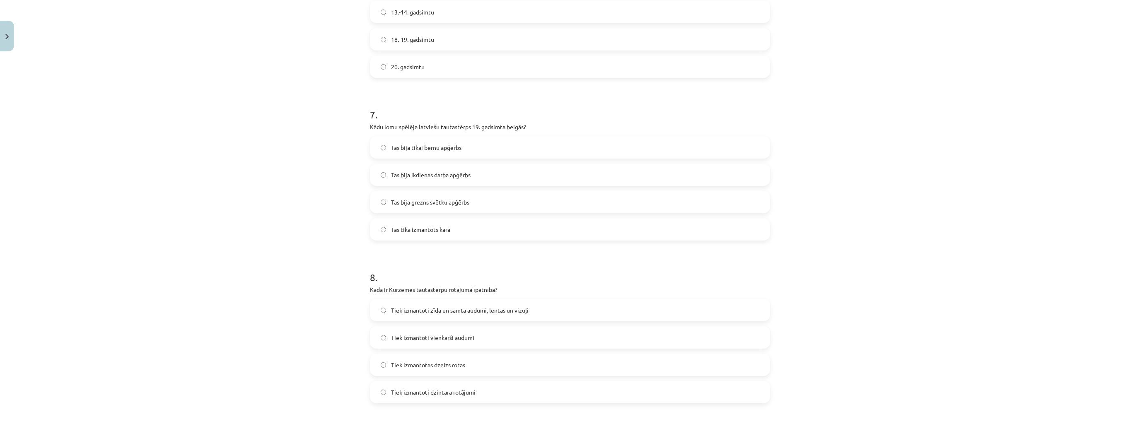
scroll to position [1061, 0]
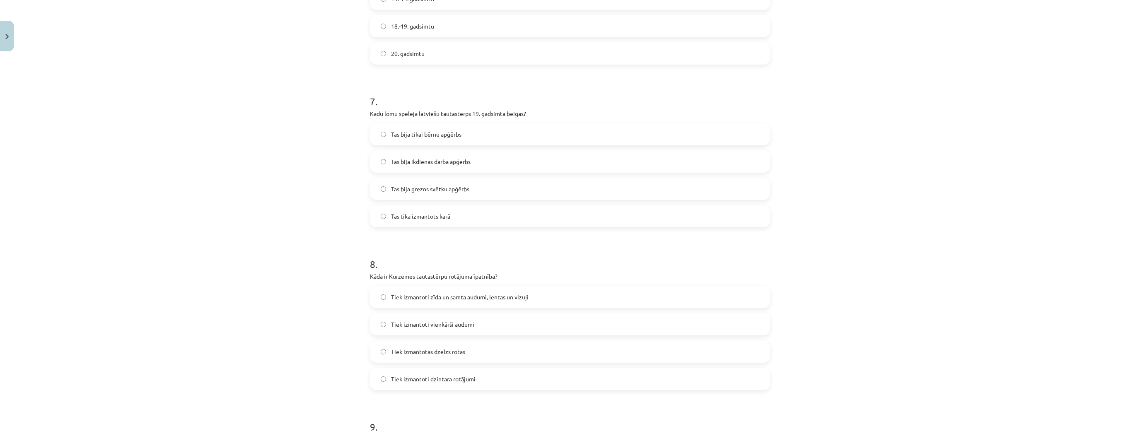
click at [516, 351] on label "Tiek izmantotas dzelzs rotas" at bounding box center [570, 351] width 399 height 21
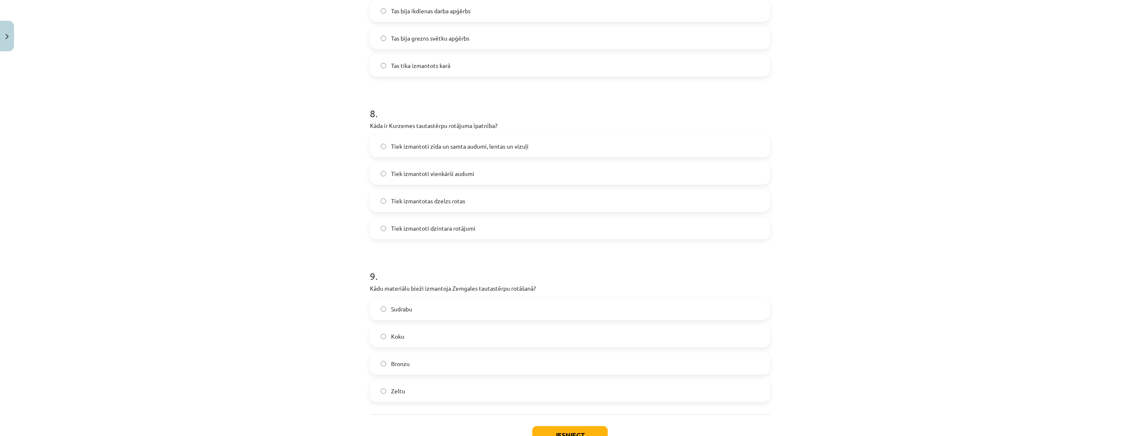
scroll to position [1226, 0]
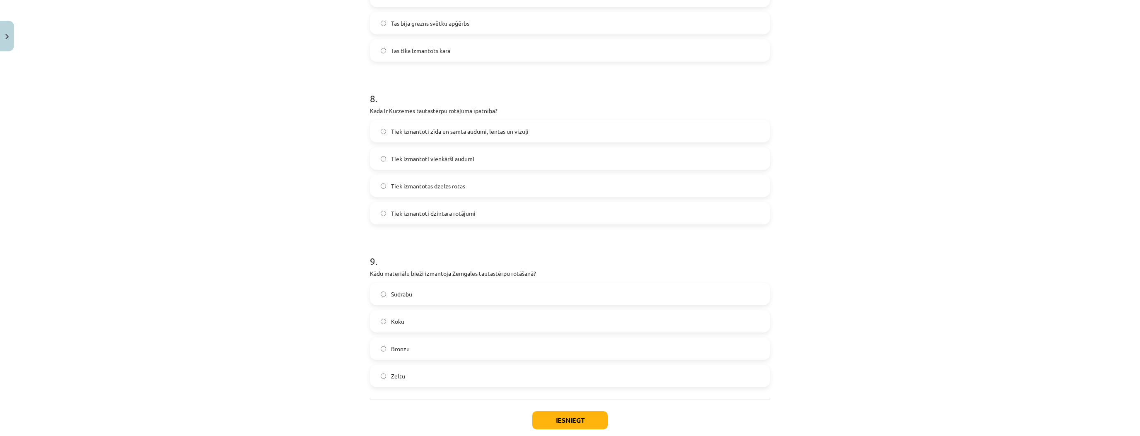
click at [459, 293] on label "Sudrabu" at bounding box center [570, 294] width 399 height 21
click at [594, 423] on button "Iesniegt" at bounding box center [569, 420] width 75 height 18
click at [281, 327] on div "Mācību tēma: Dizains un tehnoloģijas 9. klases 1. ieskaites mācību materiāls #3…" at bounding box center [570, 218] width 1140 height 436
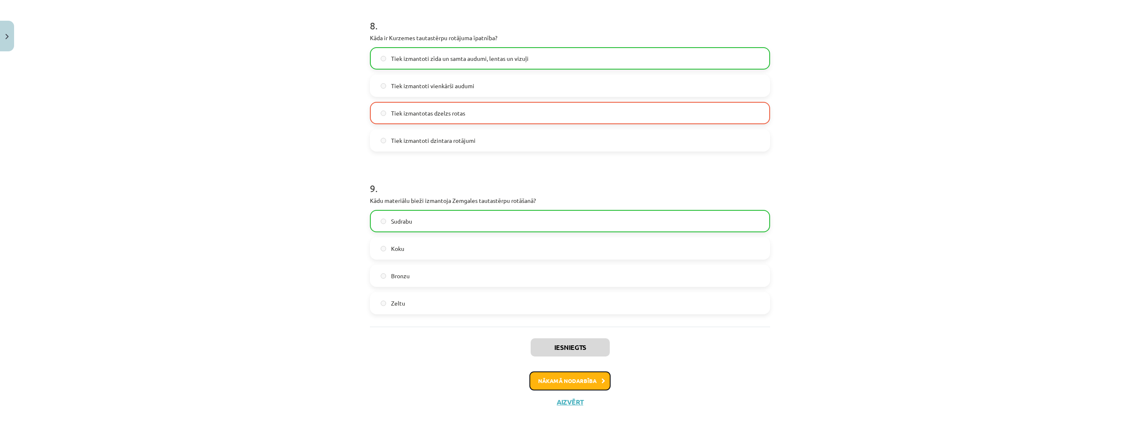
click at [578, 378] on button "Nākamā nodarbība" at bounding box center [570, 381] width 81 height 19
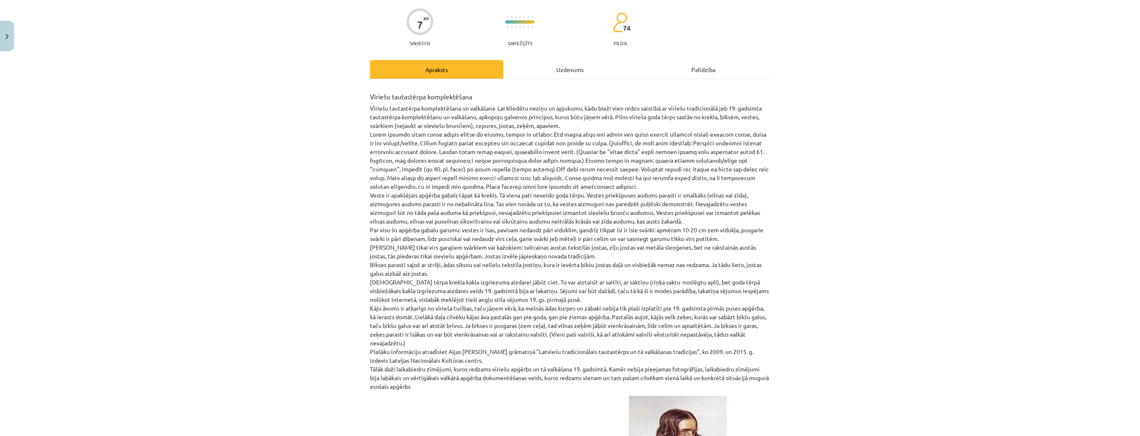
scroll to position [21, 0]
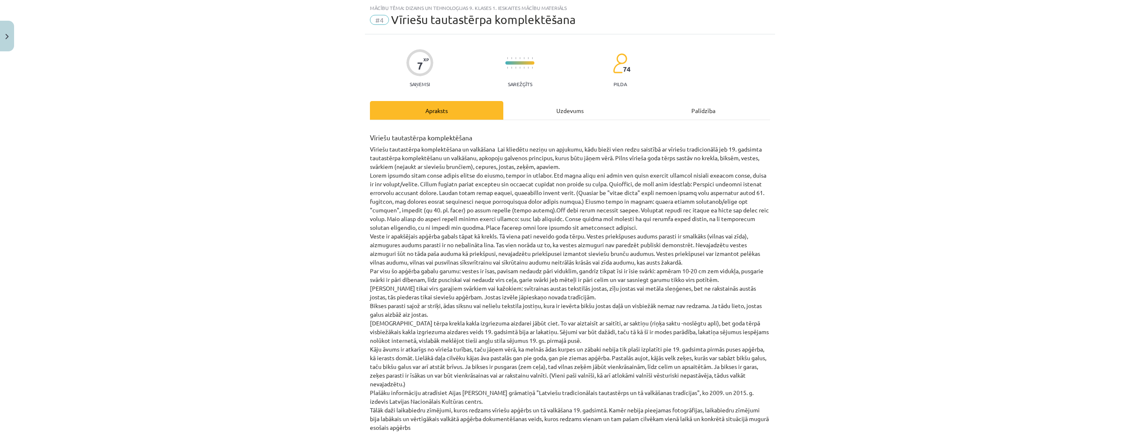
click at [544, 117] on div "Uzdevums" at bounding box center [569, 110] width 133 height 19
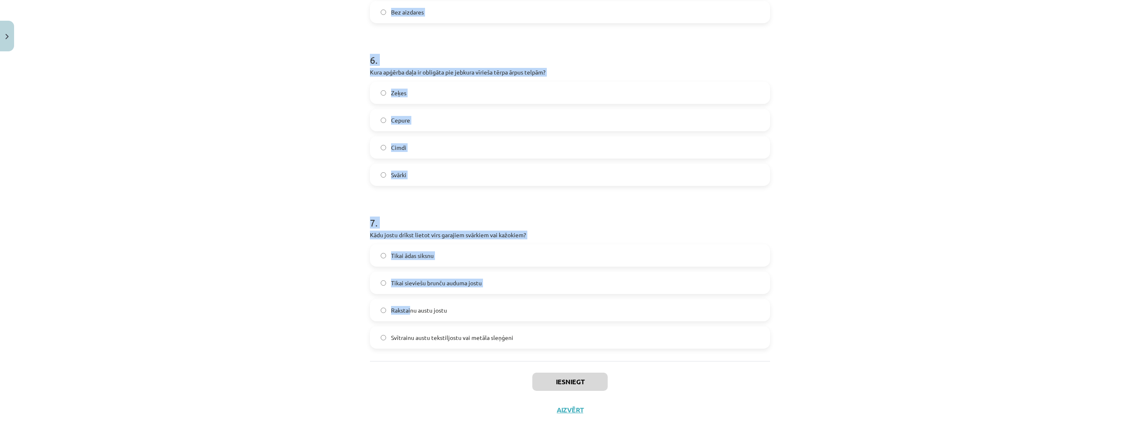
scroll to position [948, 0]
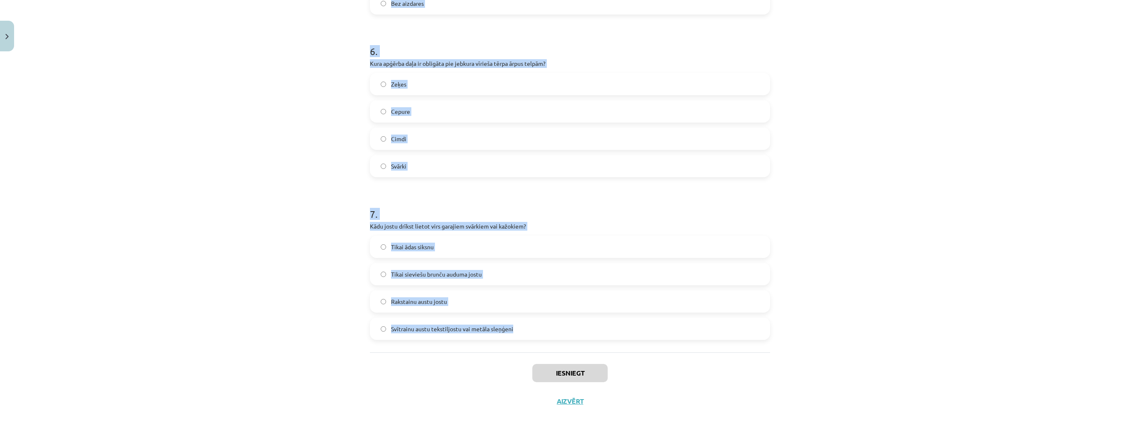
drag, startPoint x: 369, startPoint y: 182, endPoint x: 535, endPoint y: 341, distance: 230.0
copy form "Kuras apģērba daļas ir daļa no pilna vīrieša goda tērpa? Krekls, veste, svārki,…"
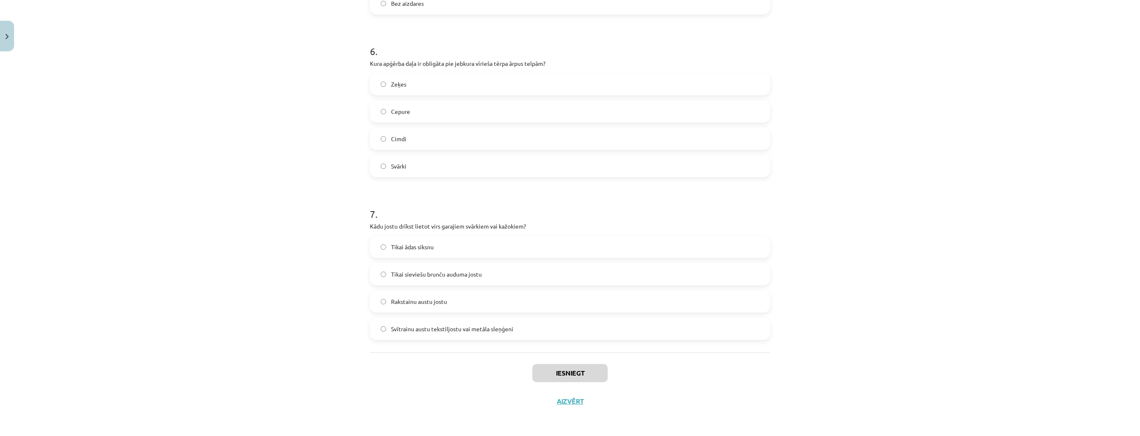
drag, startPoint x: 274, startPoint y: 387, endPoint x: 272, endPoint y: 378, distance: 8.5
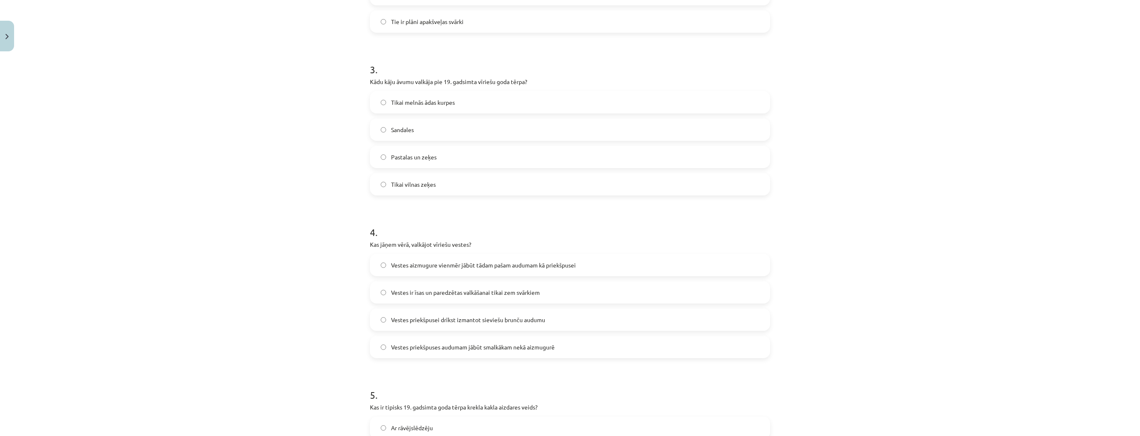
scroll to position [0, 0]
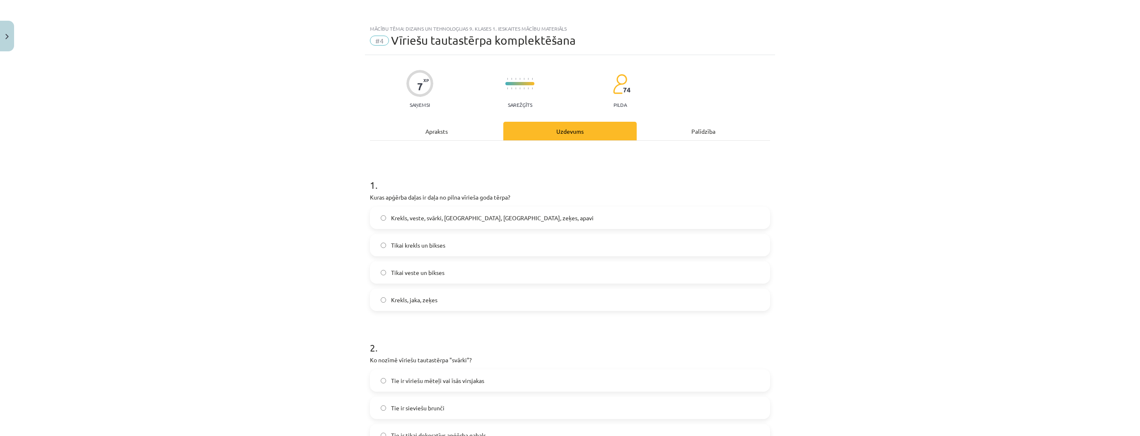
click at [421, 214] on span "Krekls, veste, svārki, cepure, josta, zeķes, apavi" at bounding box center [492, 218] width 203 height 9
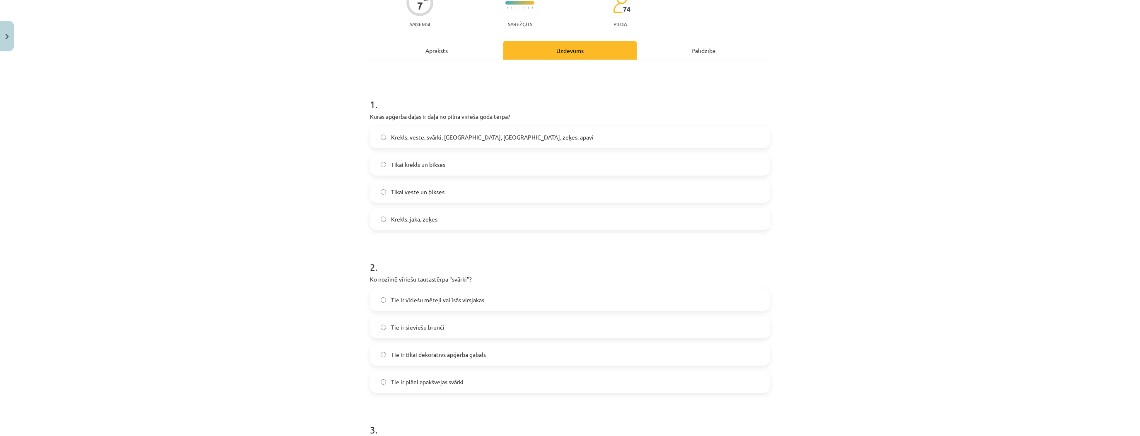
scroll to position [133, 0]
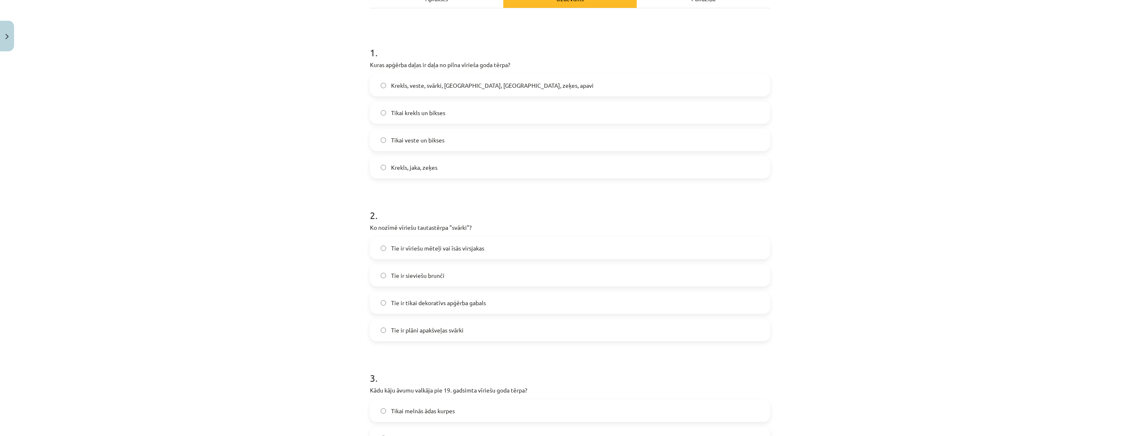
click at [423, 247] on span "Tie ir vīriešu mēteļi vai īsās virsjakas" at bounding box center [437, 248] width 93 height 9
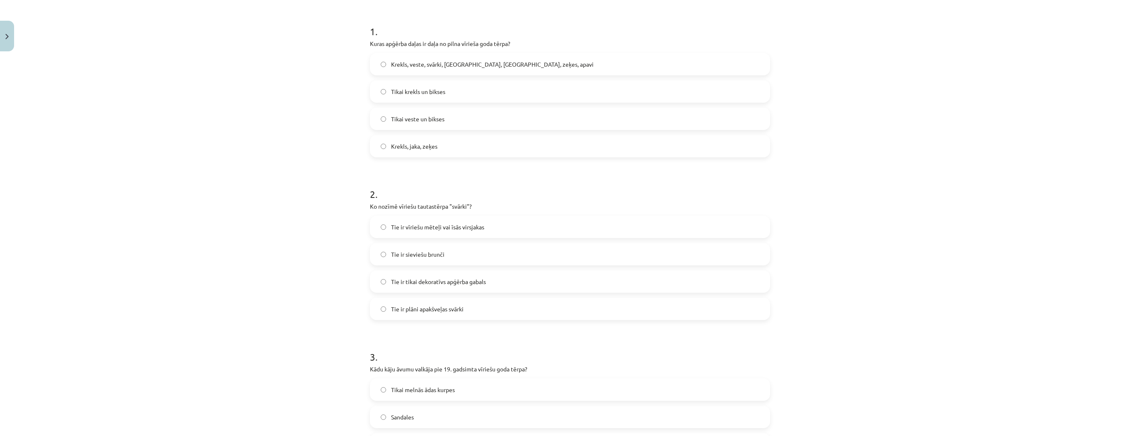
scroll to position [232, 0]
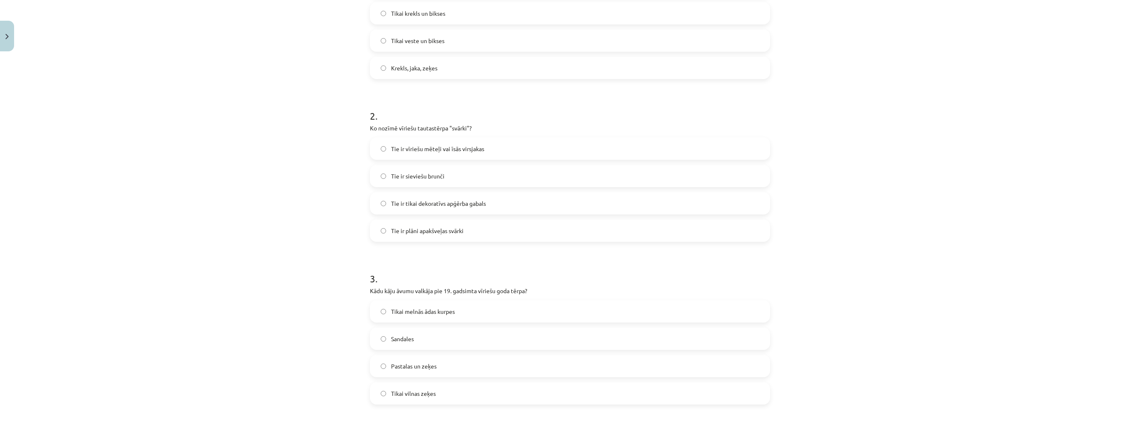
click at [422, 368] on span "Pastalas un zeķes" at bounding box center [414, 366] width 46 height 9
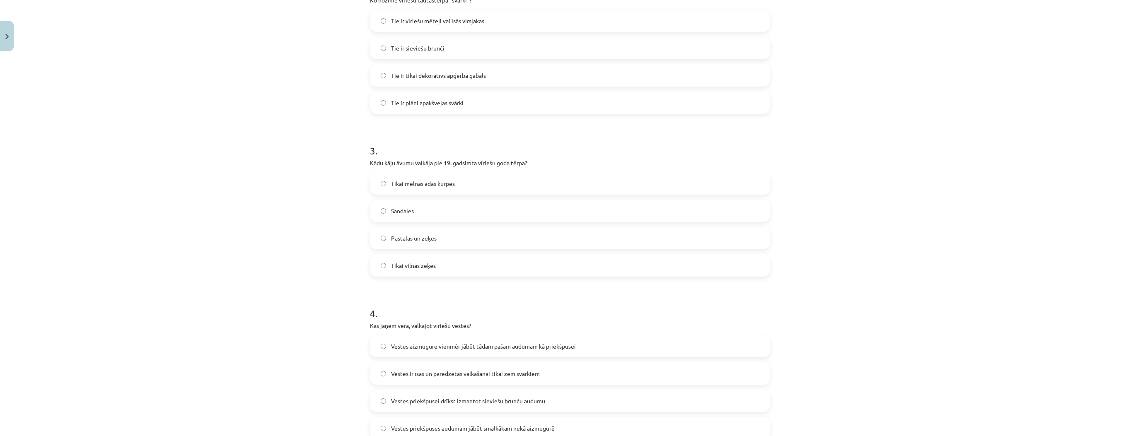
scroll to position [365, 0]
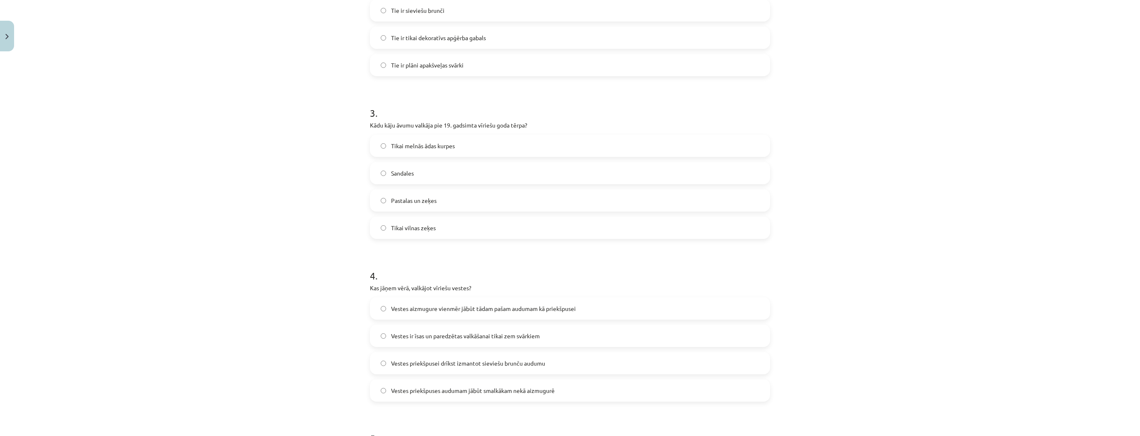
click at [561, 388] on label "Vestes priekšpuses audumam jābūt smalkākam nekā aizmugurē" at bounding box center [570, 390] width 399 height 21
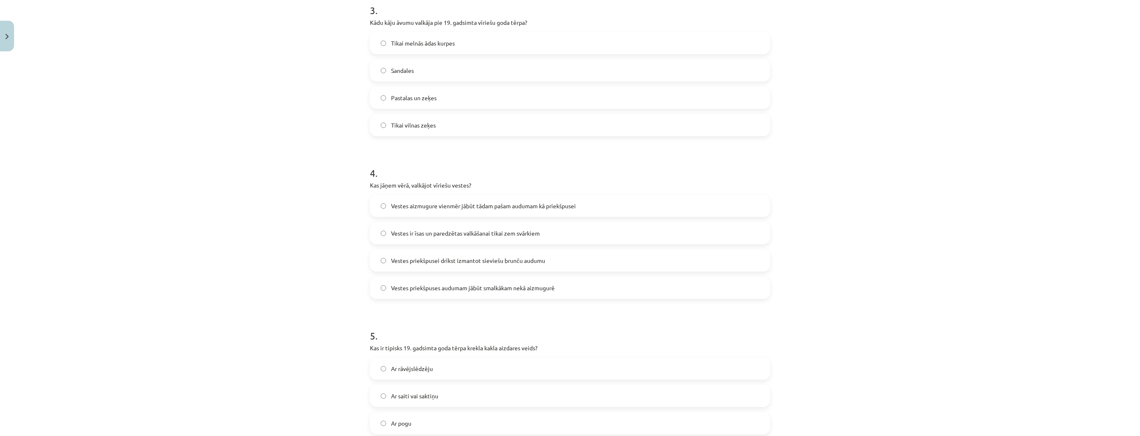
scroll to position [530, 0]
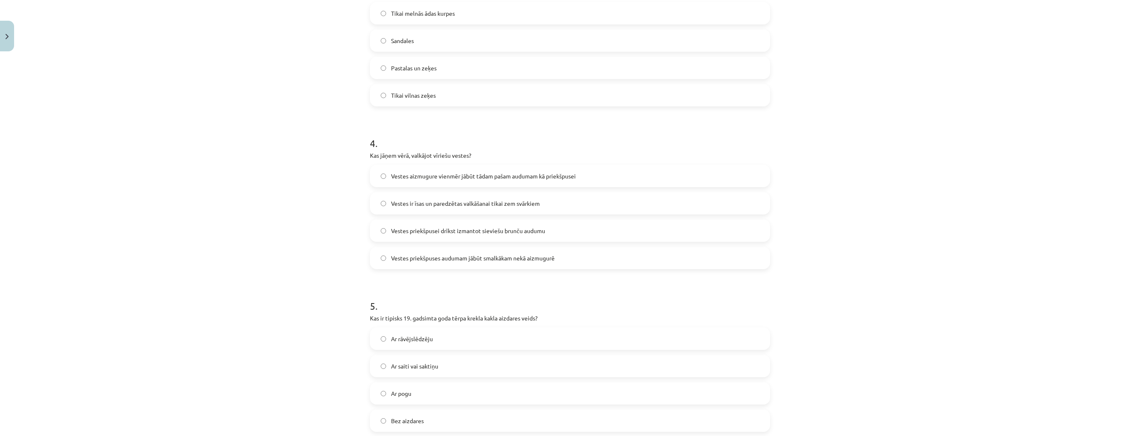
click at [439, 372] on label "Ar saiti vai saktiņu" at bounding box center [570, 366] width 399 height 21
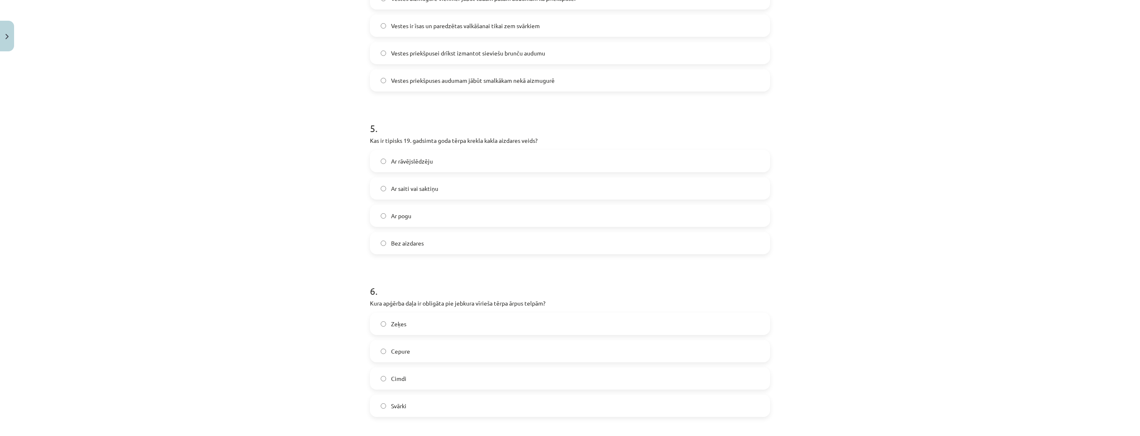
scroll to position [729, 0]
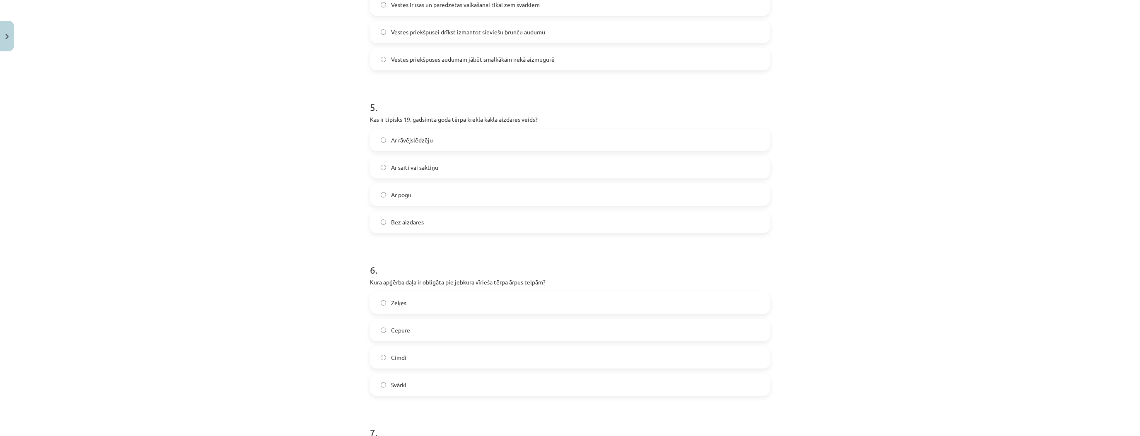
click at [409, 330] on label "Cepure" at bounding box center [570, 330] width 399 height 21
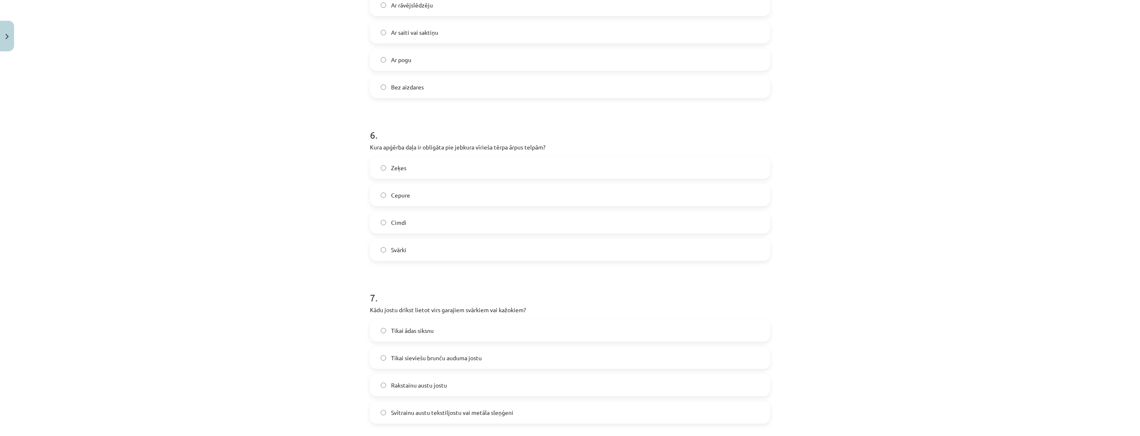
scroll to position [895, 0]
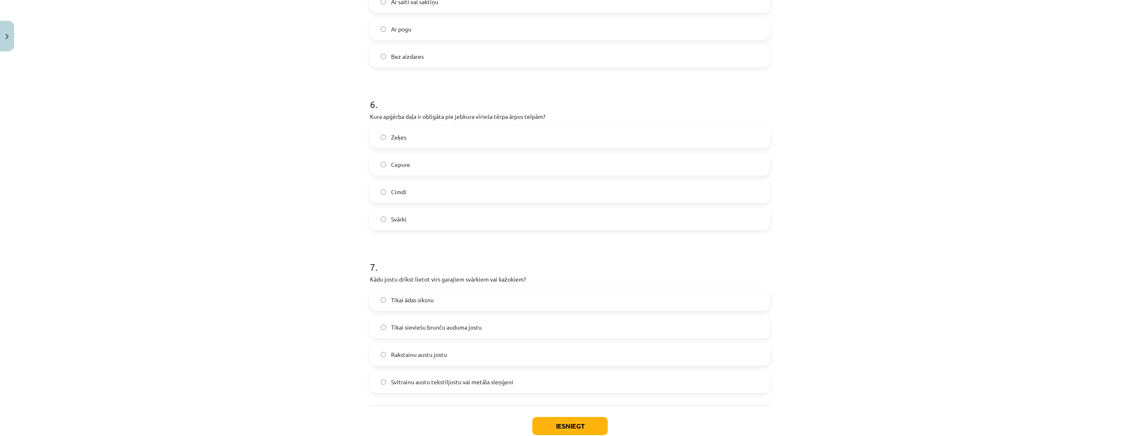
click at [460, 380] on span "Svītrainu austu tekstiljostu vai metāla sleņģeni" at bounding box center [452, 382] width 122 height 9
click at [564, 426] on button "Iesniegt" at bounding box center [569, 426] width 75 height 18
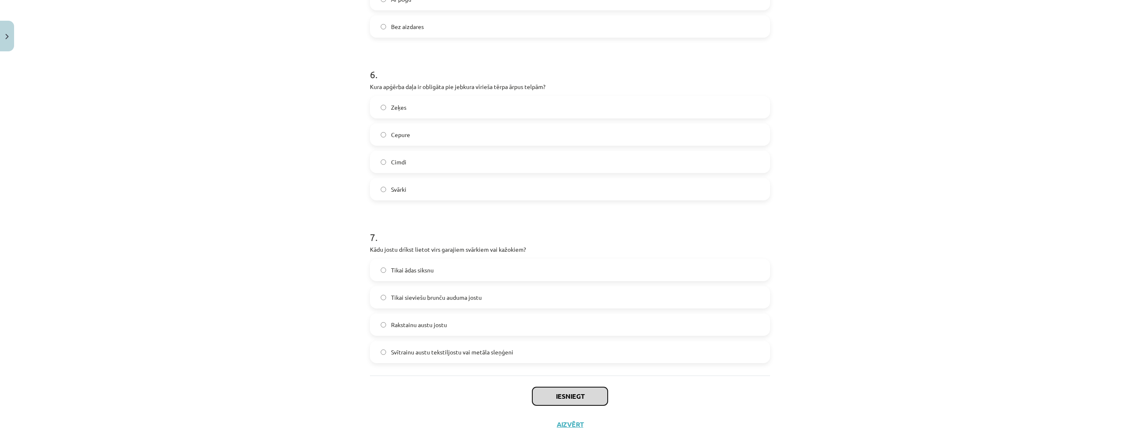
scroll to position [948, 0]
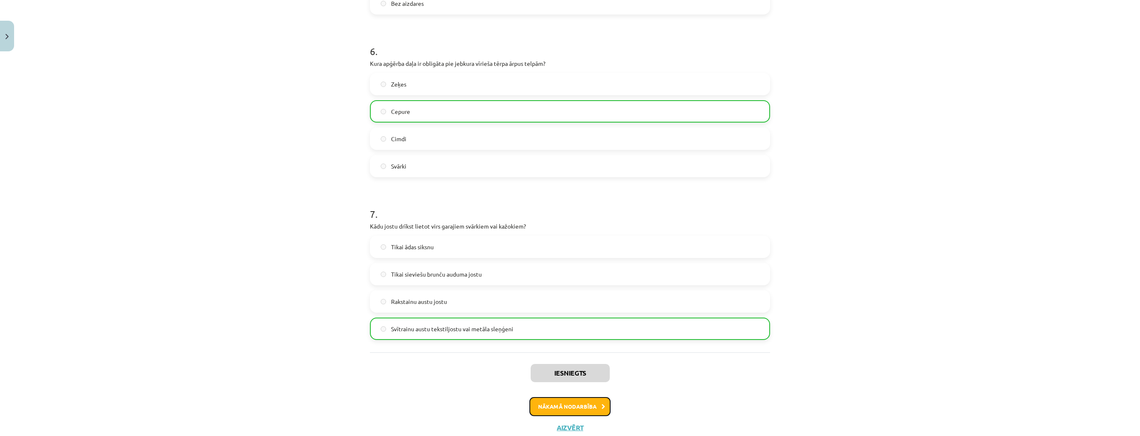
click at [581, 405] on button "Nākamā nodarbība" at bounding box center [570, 406] width 81 height 19
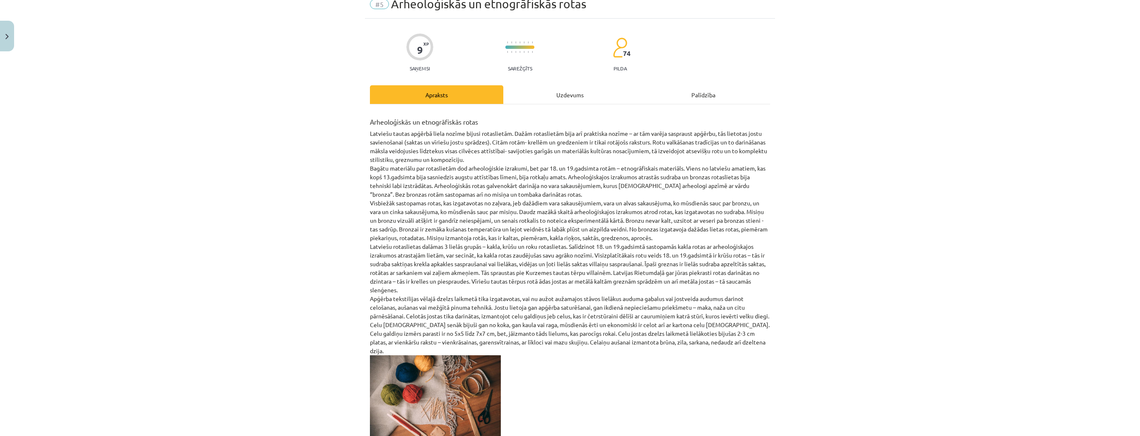
scroll to position [21, 0]
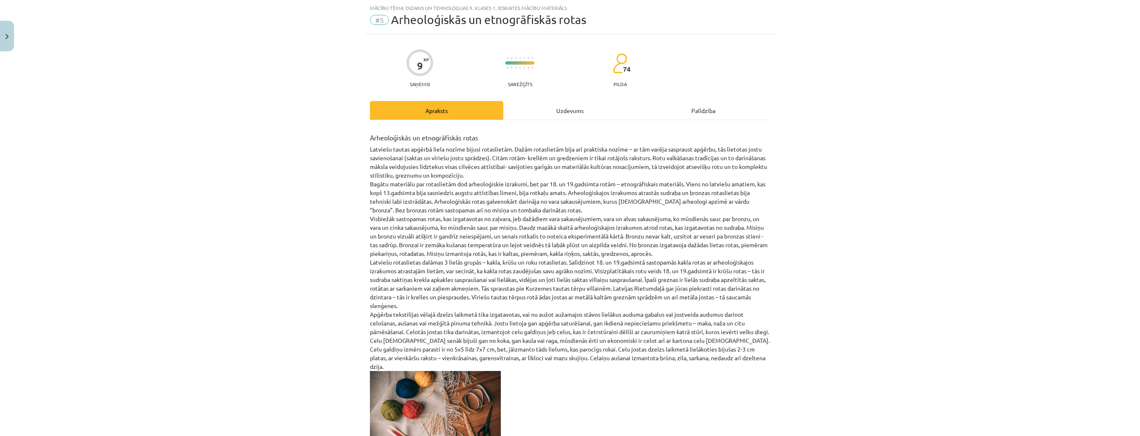
click at [545, 109] on div "Uzdevums" at bounding box center [569, 110] width 133 height 19
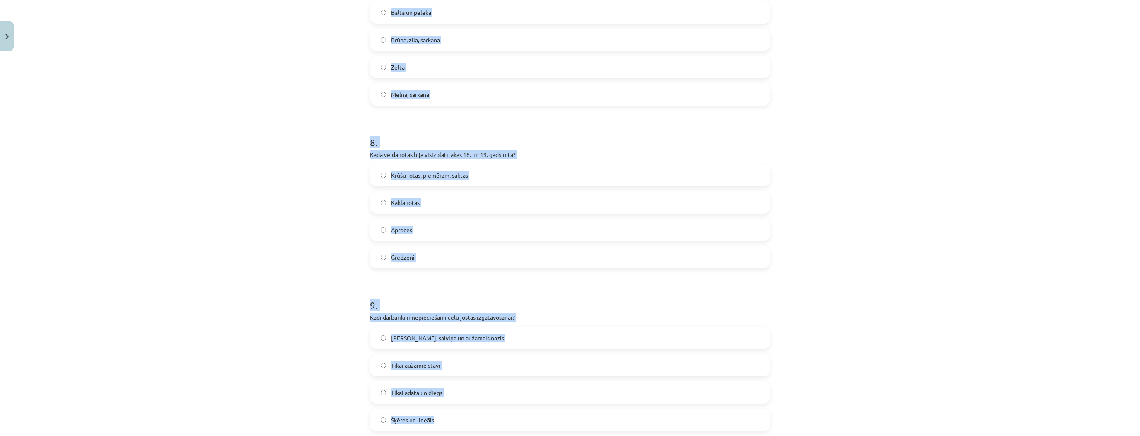
scroll to position [1273, 0]
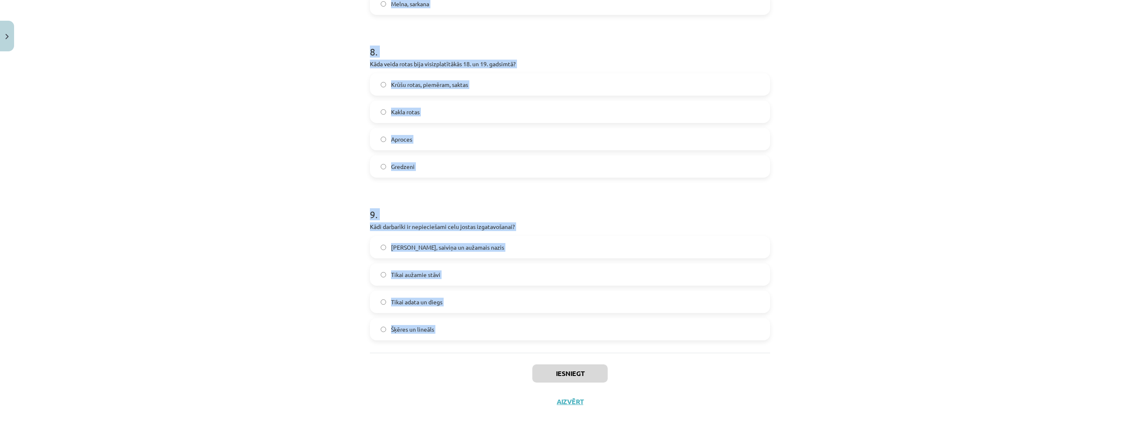
drag, startPoint x: 416, startPoint y: 201, endPoint x: 503, endPoint y: 364, distance: 185.0
click at [503, 364] on div "Mācību tēma: Dizains un tehnoloģijas 9. klases 1. ieskaites mācību materiāls #5…" at bounding box center [570, 218] width 1140 height 436
copy form "Kādu rotu veidu izmantoja vīriešu tautas tērpos? Metāla jostas, tā saucamās sle…"
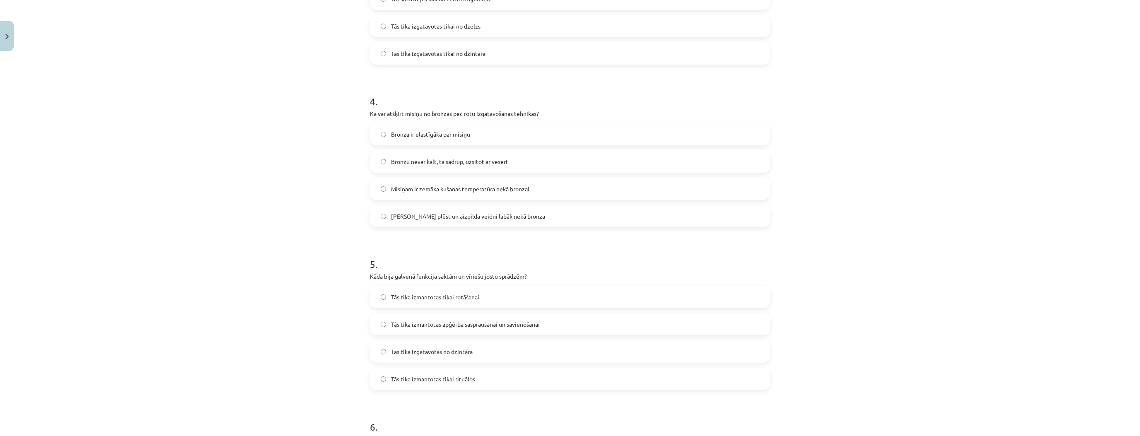
scroll to position [0, 0]
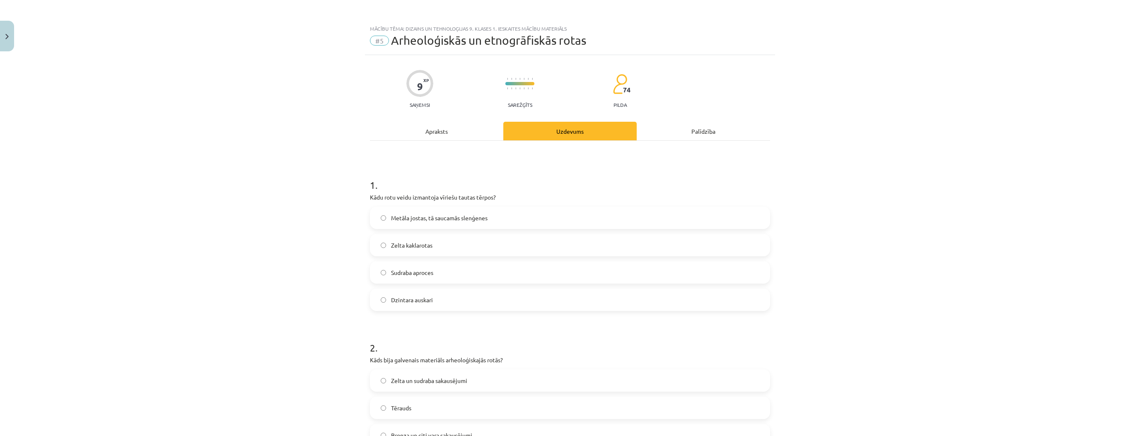
click at [413, 221] on span "Metāla jostas, tā saucamās slenģenes" at bounding box center [439, 218] width 97 height 9
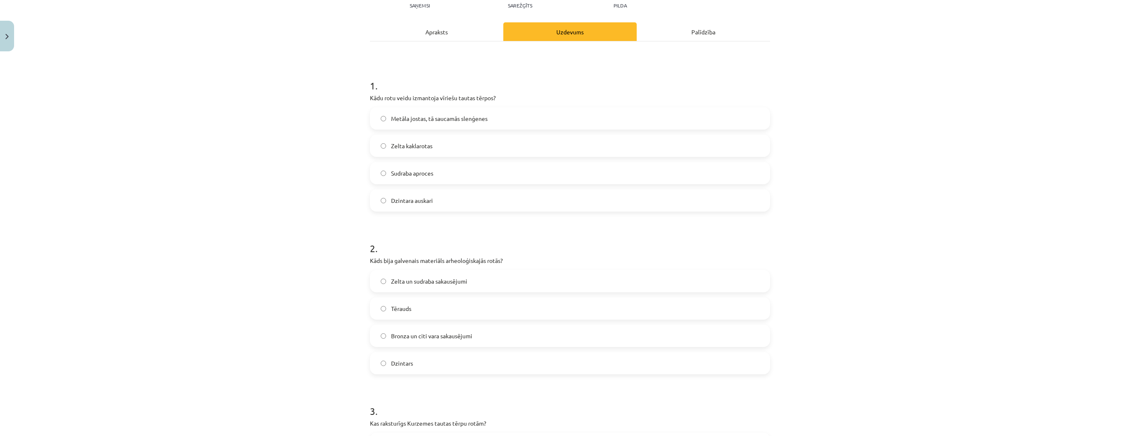
click at [423, 341] on label "Bronza un citi vara sakausējumi" at bounding box center [570, 336] width 399 height 21
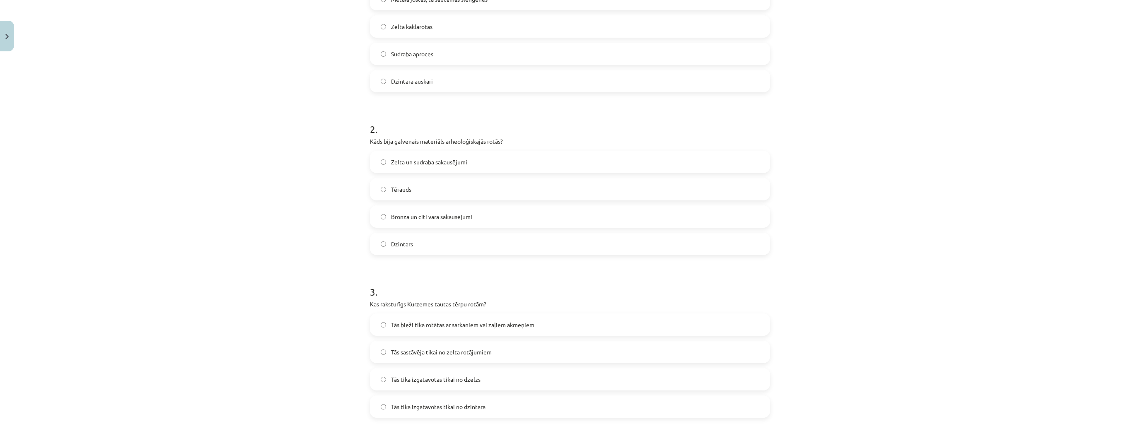
scroll to position [232, 0]
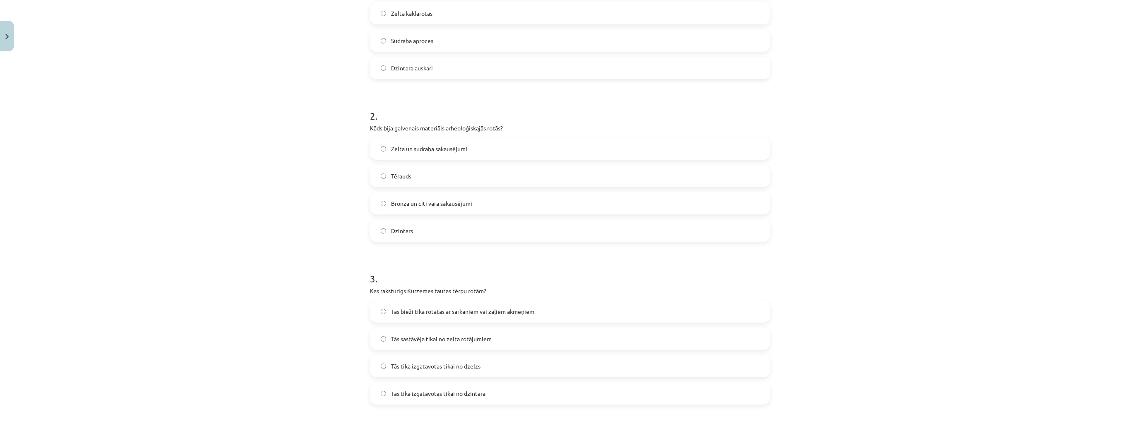
click at [413, 306] on label "Tās bieži tika rotātas ar sarkaniem vai zaļiem akmeņiem" at bounding box center [570, 311] width 399 height 21
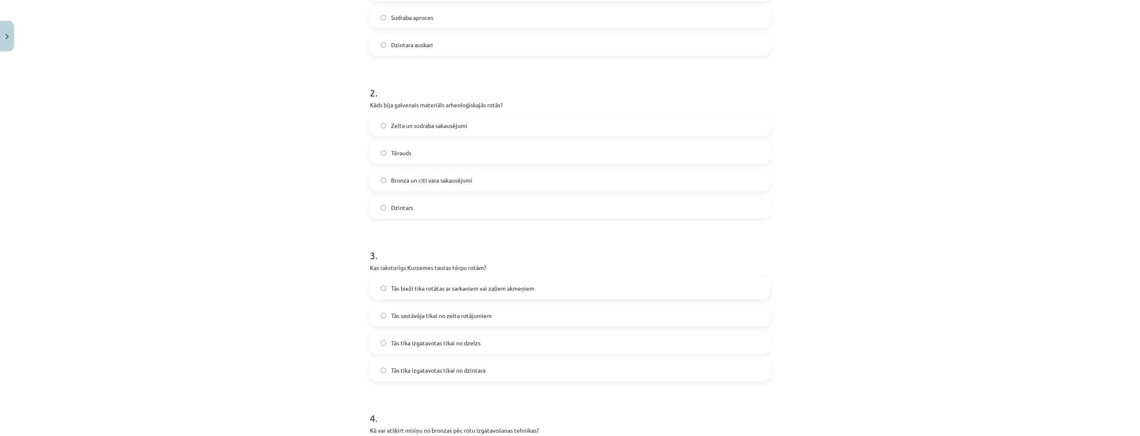
scroll to position [431, 0]
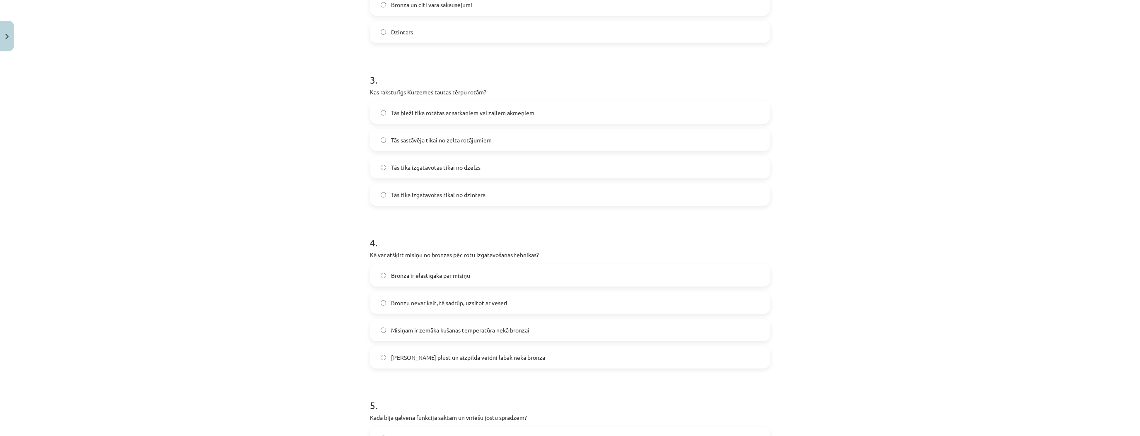
click at [437, 358] on span "Misiņš plūst un aizpilda veidni labāk nekā bronza" at bounding box center [468, 357] width 154 height 9
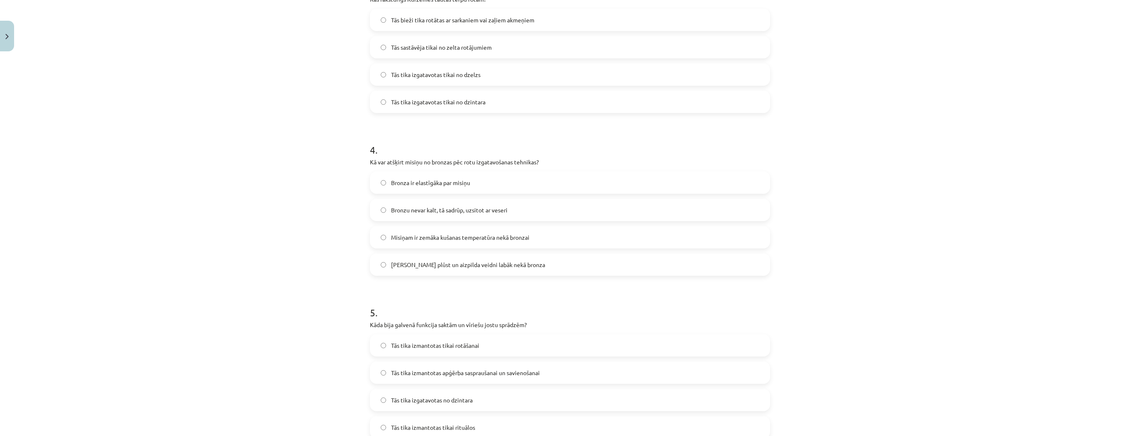
scroll to position [563, 0]
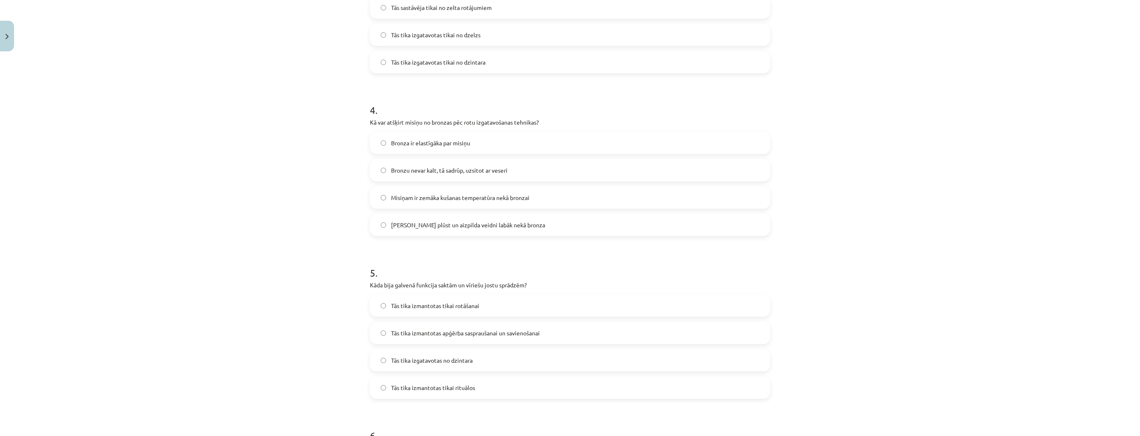
click at [425, 331] on span "Tās tika izmantotas apģērba saspraušanai un savienošanai" at bounding box center [465, 333] width 149 height 9
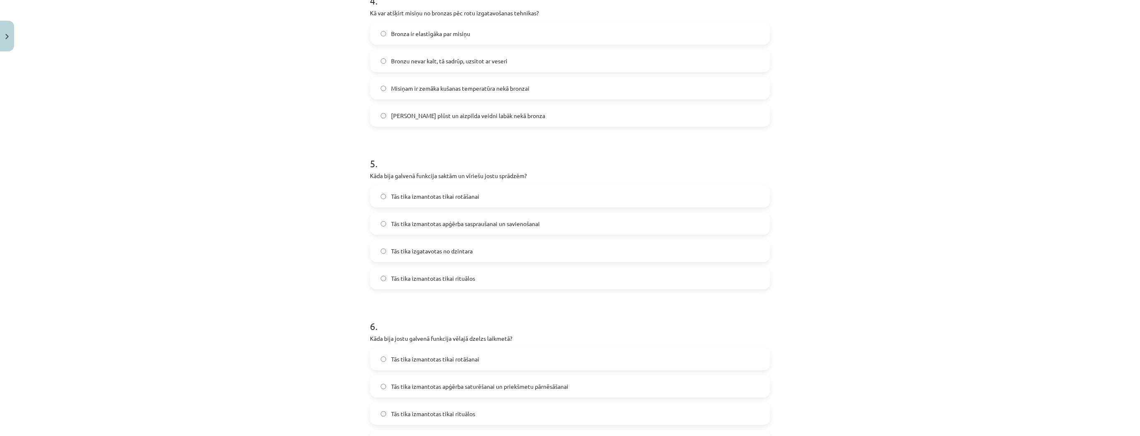
scroll to position [729, 0]
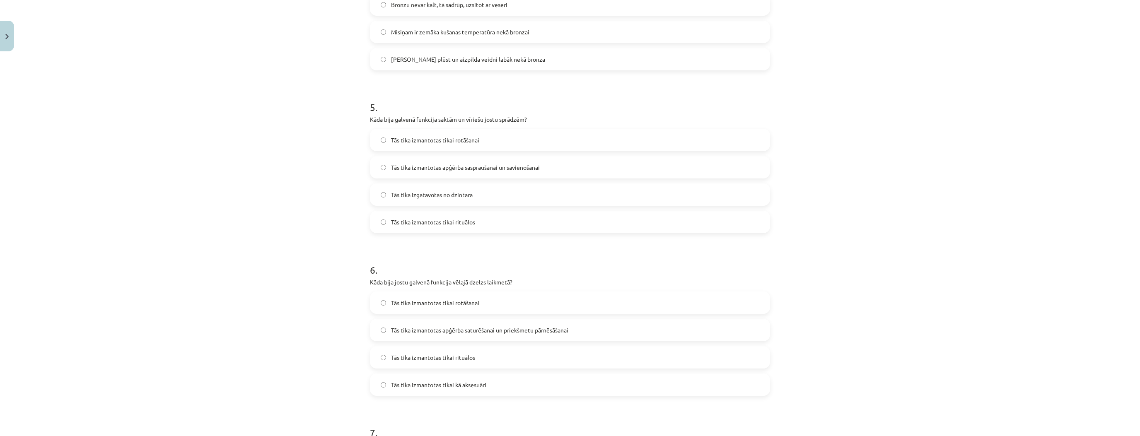
click at [427, 341] on div "Tās tika izmantotas apģērba saturēšanai un priekšmetu pārnēsāšanai" at bounding box center [570, 330] width 400 height 22
click at [483, 357] on label "Tās tika izmantotas tikai rituālos" at bounding box center [570, 357] width 399 height 21
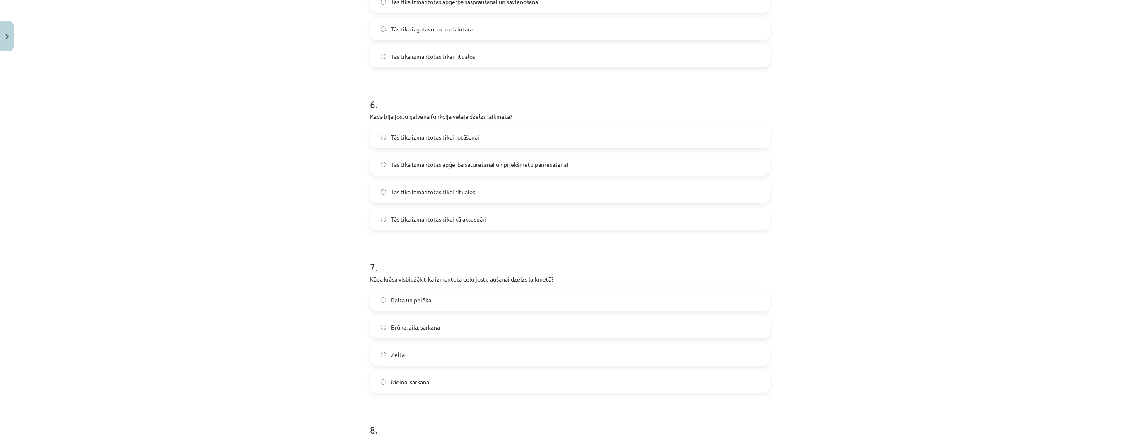
click at [416, 325] on span "Brūna, zila, sarkana" at bounding box center [415, 327] width 49 height 9
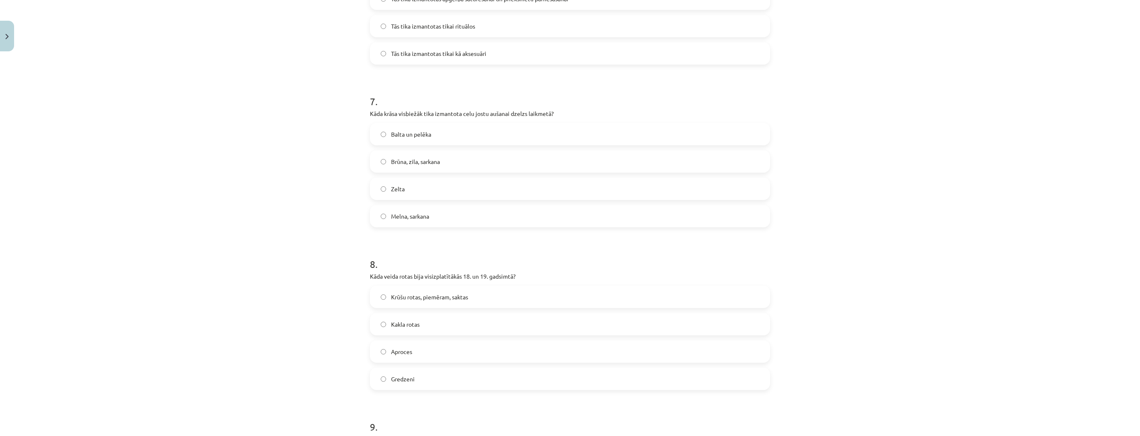
click at [420, 297] on span "Krūšu rotas, piemēram, saktas" at bounding box center [429, 297] width 77 height 9
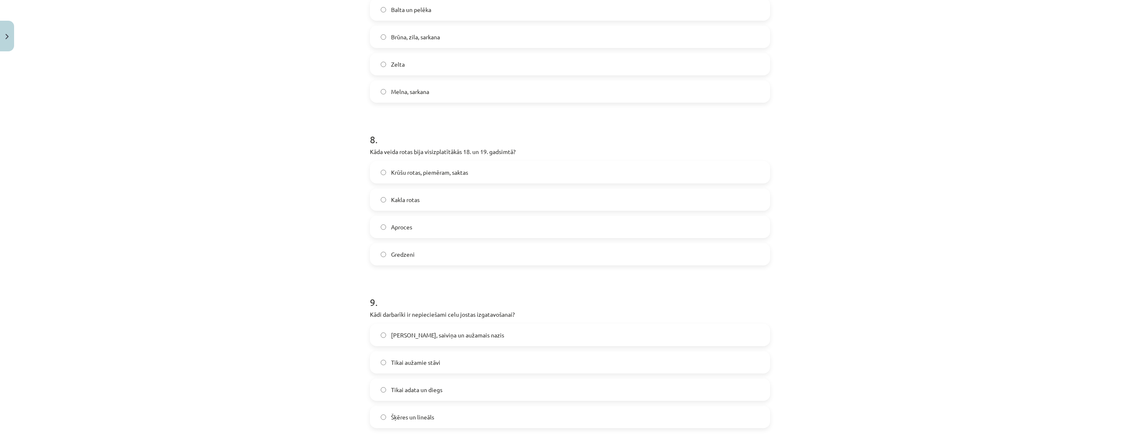
scroll to position [1193, 0]
drag, startPoint x: 425, startPoint y: 332, endPoint x: 438, endPoint y: 335, distance: 13.6
click at [425, 332] on label "Celu galdiņi, saiviņa un aužamais nazis" at bounding box center [570, 327] width 399 height 21
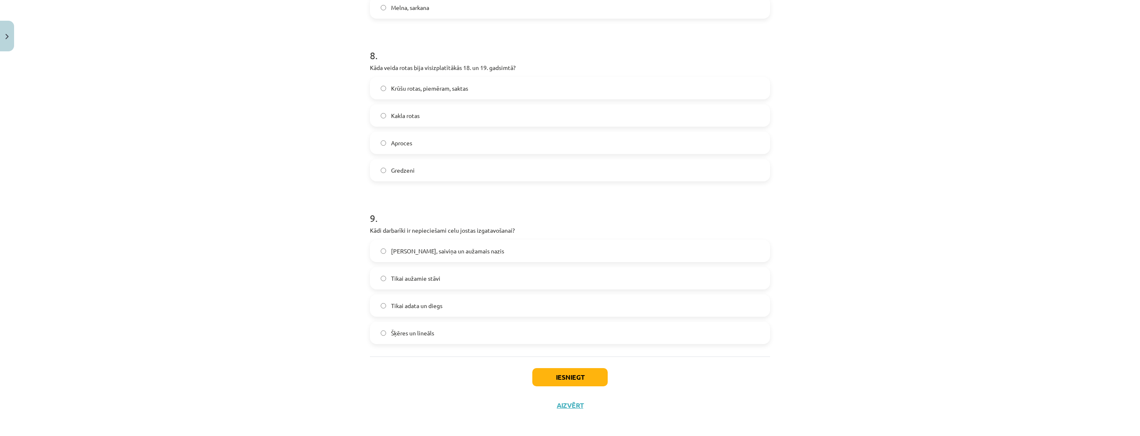
scroll to position [1273, 0]
click at [573, 373] on button "Iesniegt" at bounding box center [569, 374] width 75 height 18
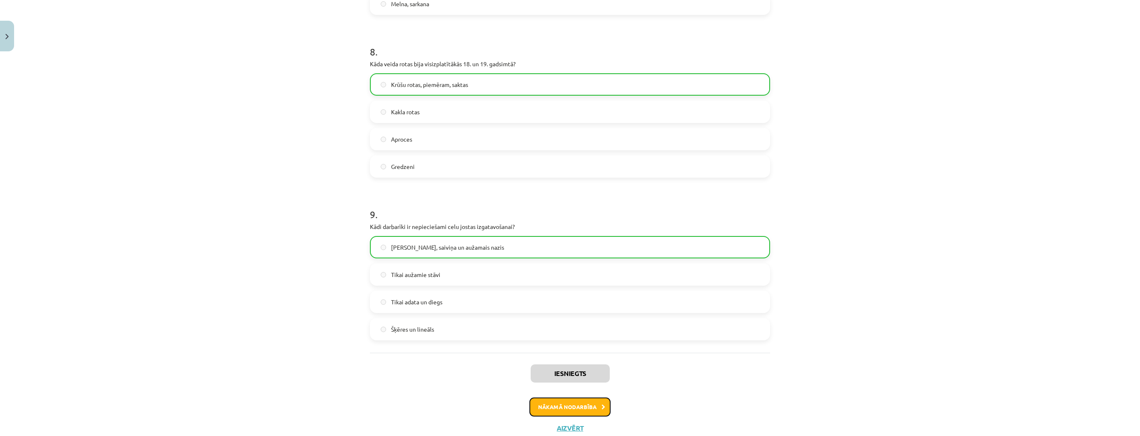
click at [592, 410] on button "Nākamā nodarbība" at bounding box center [570, 407] width 81 height 19
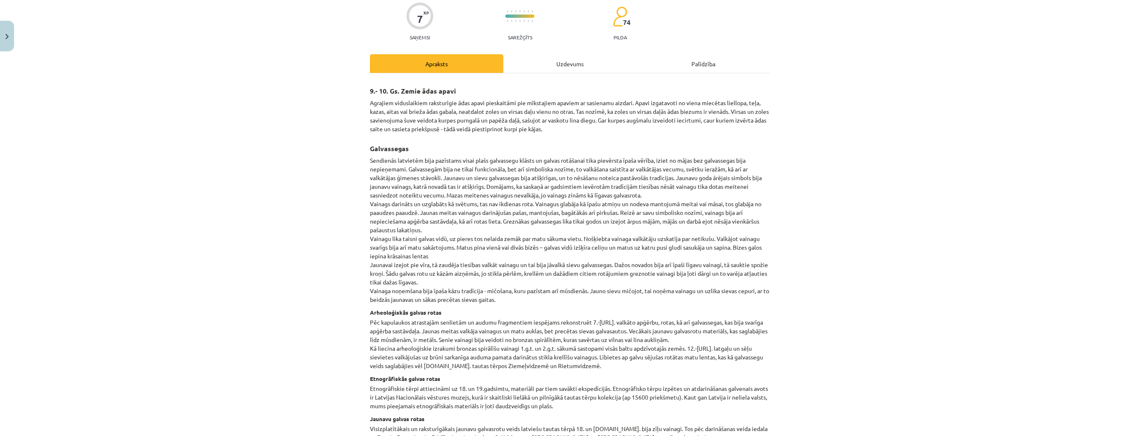
scroll to position [21, 0]
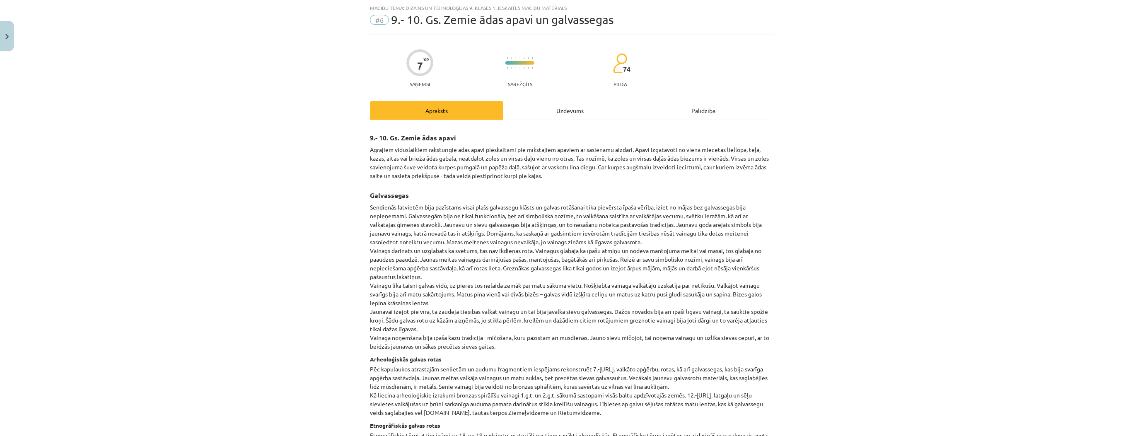
click at [517, 114] on div "Uzdevums" at bounding box center [569, 110] width 133 height 19
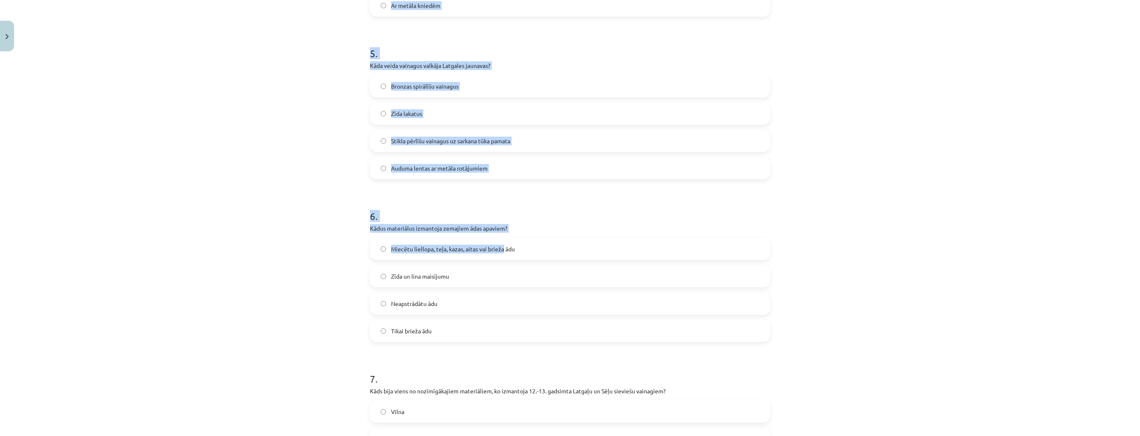
scroll to position [948, 0]
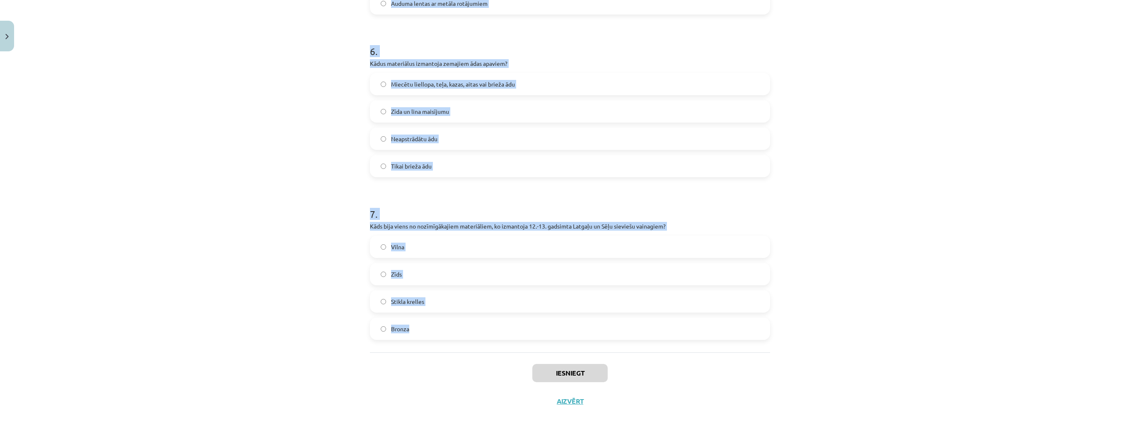
drag, startPoint x: 428, startPoint y: 204, endPoint x: 558, endPoint y: 347, distance: 193.6
copy form "Kas bija galvenais simbols jaunavu goda galvassegā? Zīda lakats Līgavas kronis …"
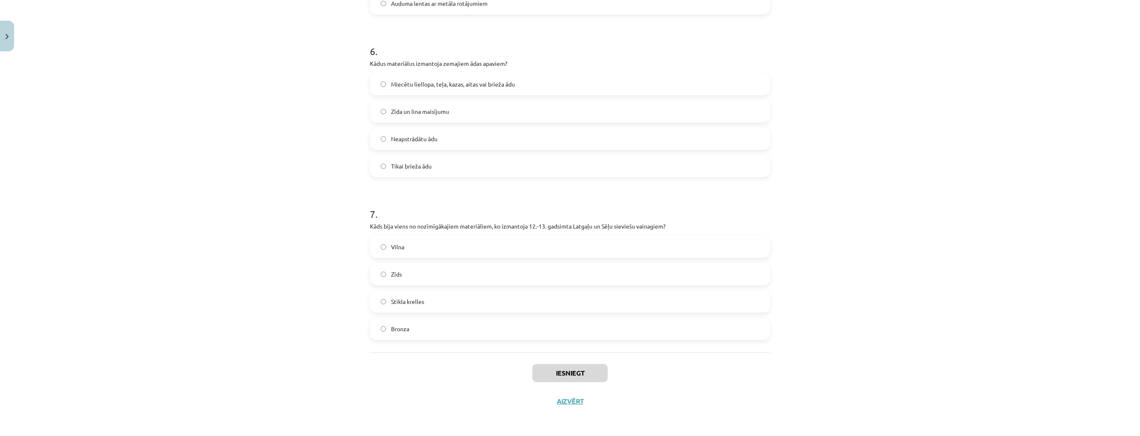
drag, startPoint x: 313, startPoint y: 377, endPoint x: 312, endPoint y: 365, distance: 12.1
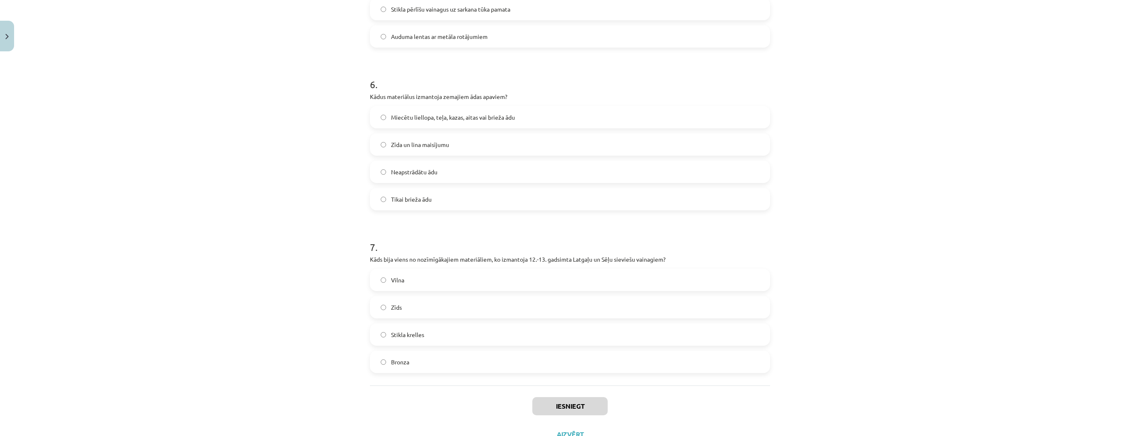
drag, startPoint x: 326, startPoint y: 415, endPoint x: 328, endPoint y: 373, distance: 41.9
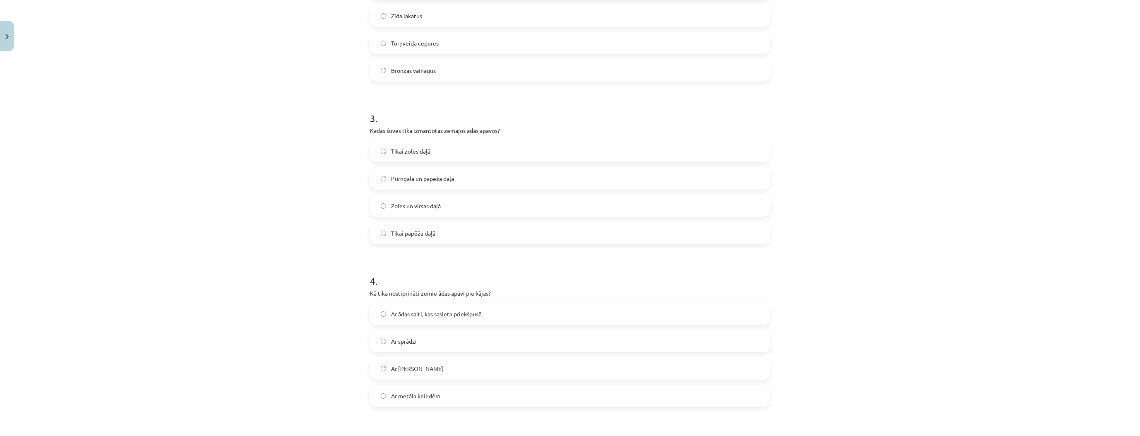
scroll to position [0, 0]
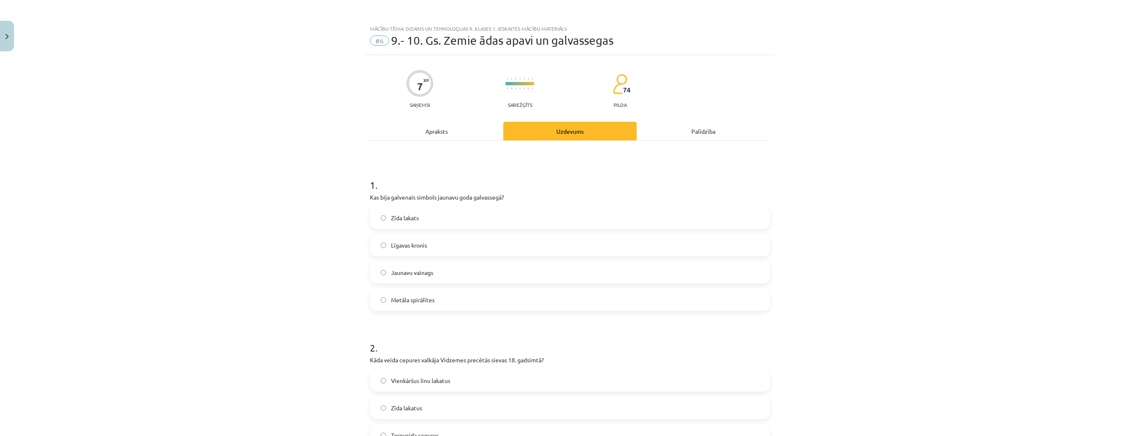
drag, startPoint x: 408, startPoint y: 271, endPoint x: 419, endPoint y: 279, distance: 14.0
click at [408, 271] on span "Jaunavu vainags" at bounding box center [412, 272] width 42 height 9
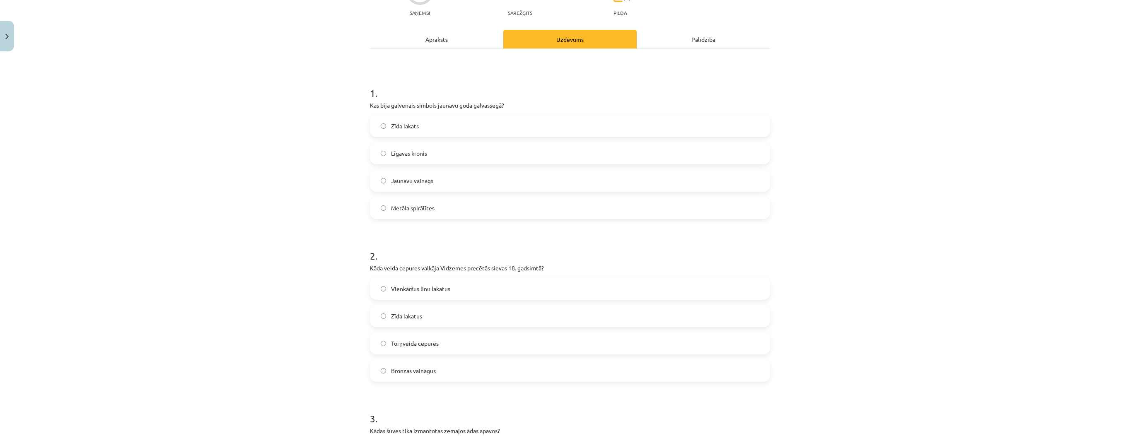
scroll to position [99, 0]
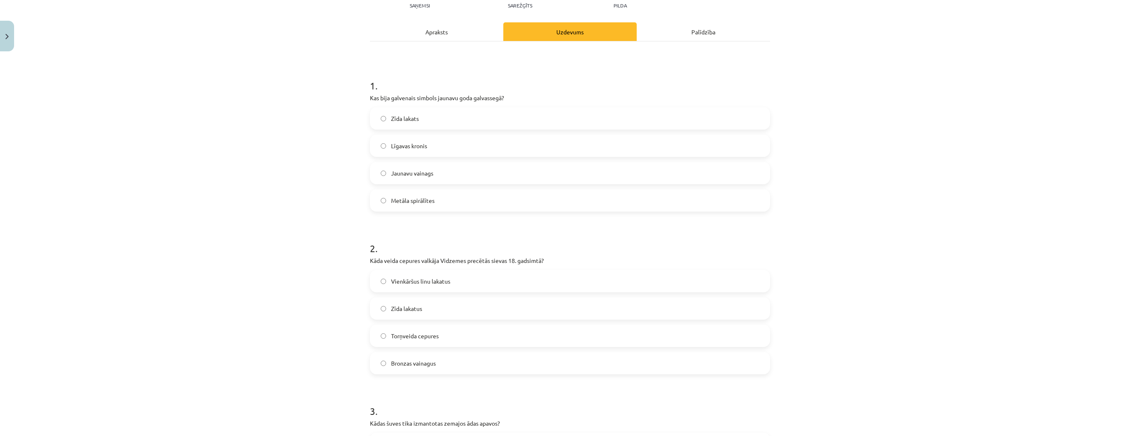
click at [438, 334] on label "Torņveida cepures" at bounding box center [570, 336] width 399 height 21
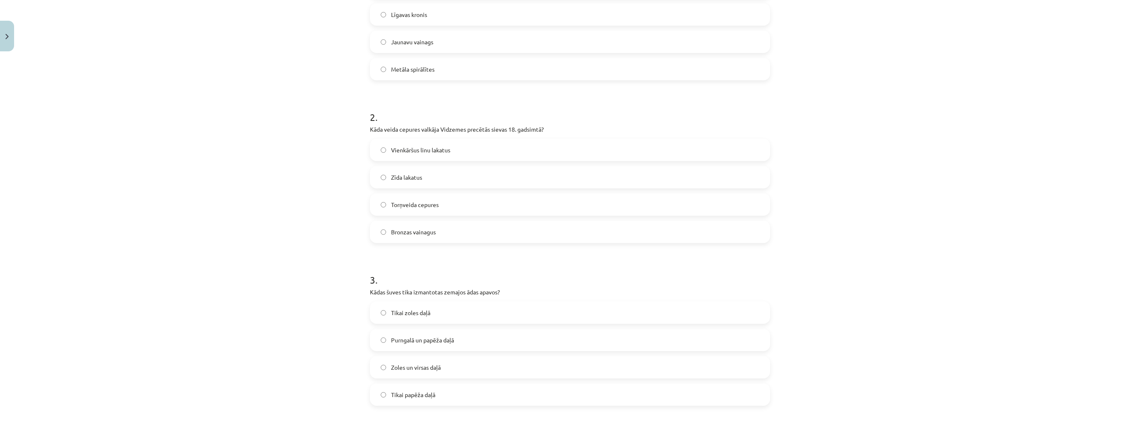
scroll to position [232, 0]
click at [448, 365] on label "Zoles un virsas daļā" at bounding box center [570, 366] width 399 height 21
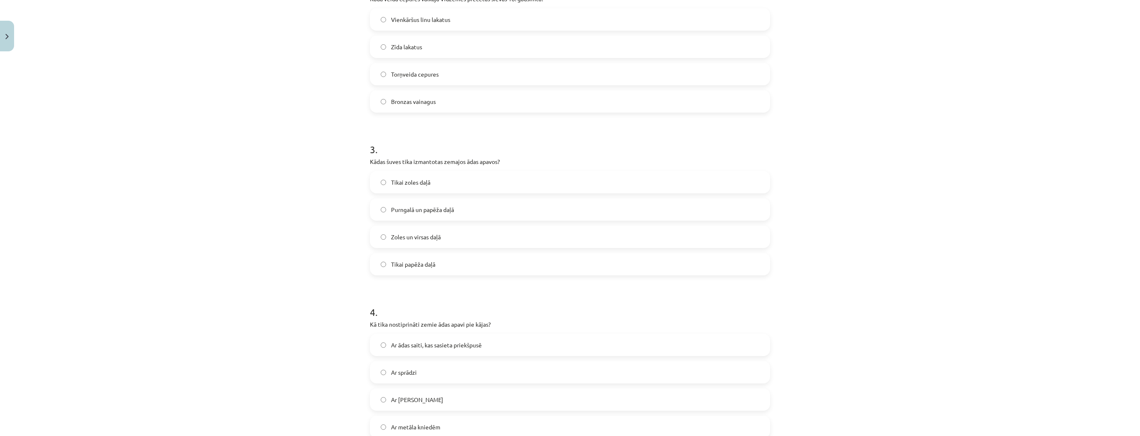
scroll to position [365, 0]
click at [431, 343] on span "Ar ādas saiti, kas sasieta priekšpusē" at bounding box center [436, 342] width 91 height 9
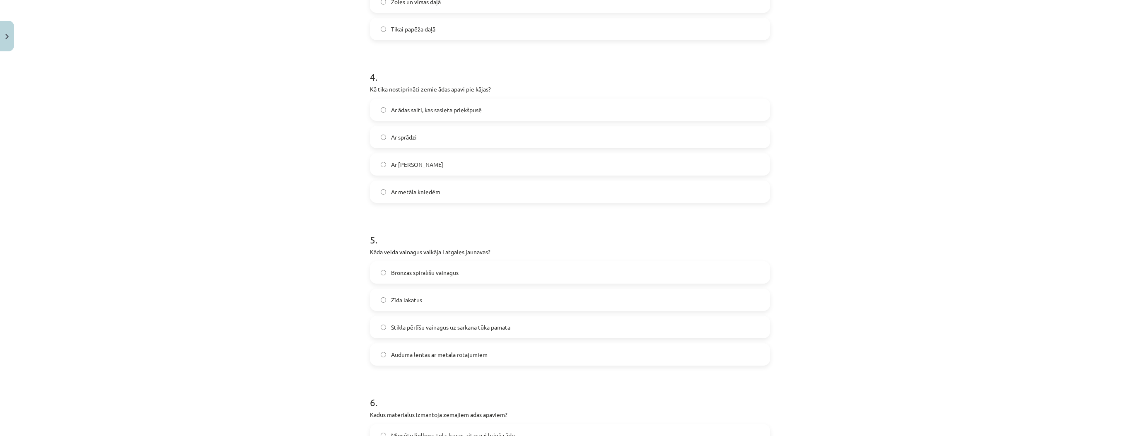
click at [443, 325] on span "Stikla pērlīšu vainagus uz sarkana tūka pamata" at bounding box center [450, 327] width 119 height 9
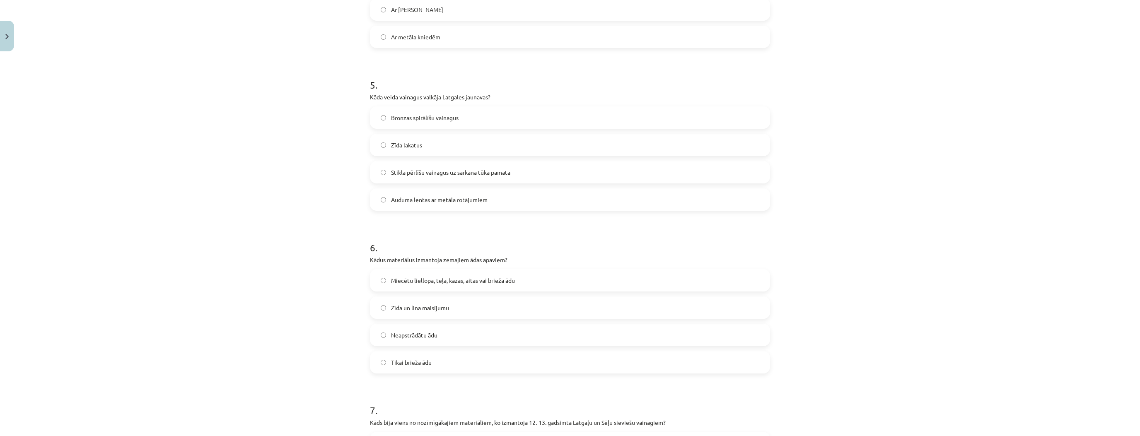
scroll to position [762, 0]
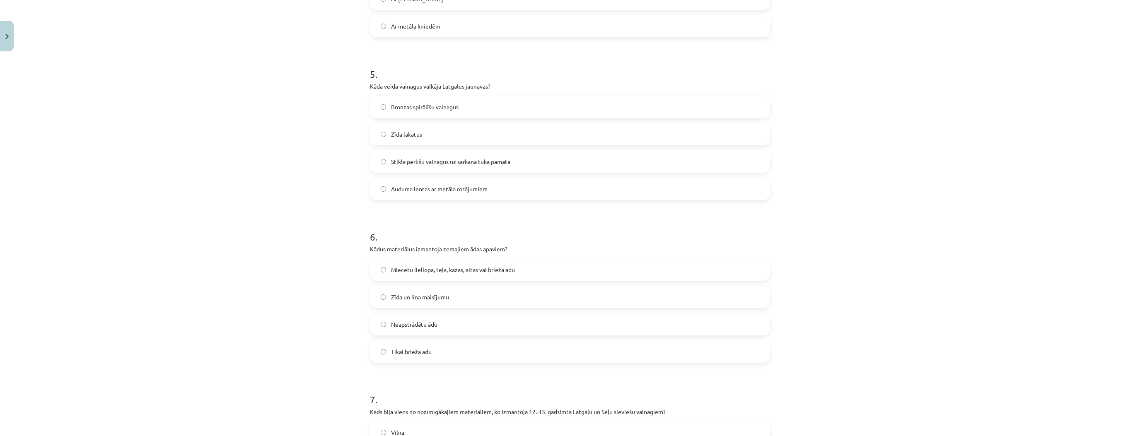
drag, startPoint x: 421, startPoint y: 272, endPoint x: 424, endPoint y: 276, distance: 5.0
click at [421, 272] on span "Miecētu liellopa, teļa, kazas, aitas vai brieža ādu" at bounding box center [453, 270] width 124 height 9
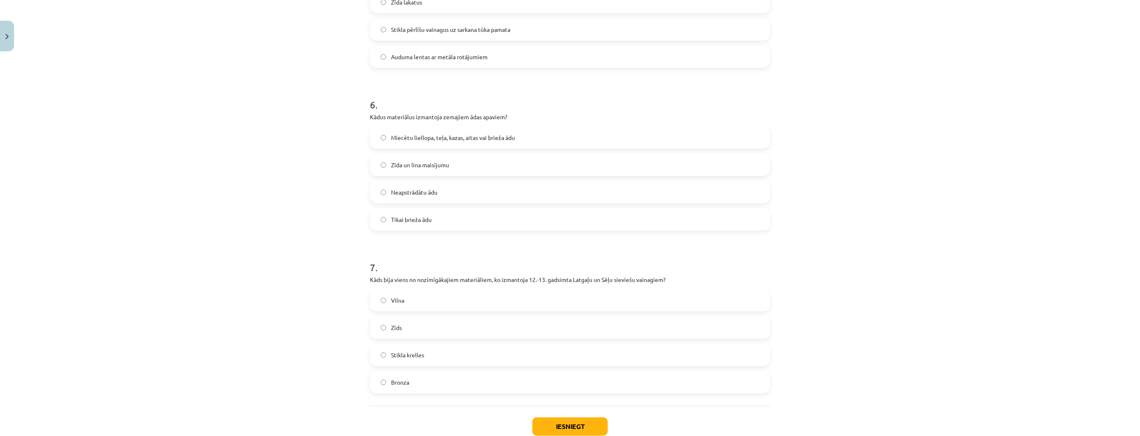
scroll to position [895, 0]
click at [427, 357] on label "Stikla krelles" at bounding box center [570, 354] width 399 height 21
click at [578, 427] on button "Iesniegt" at bounding box center [569, 426] width 75 height 18
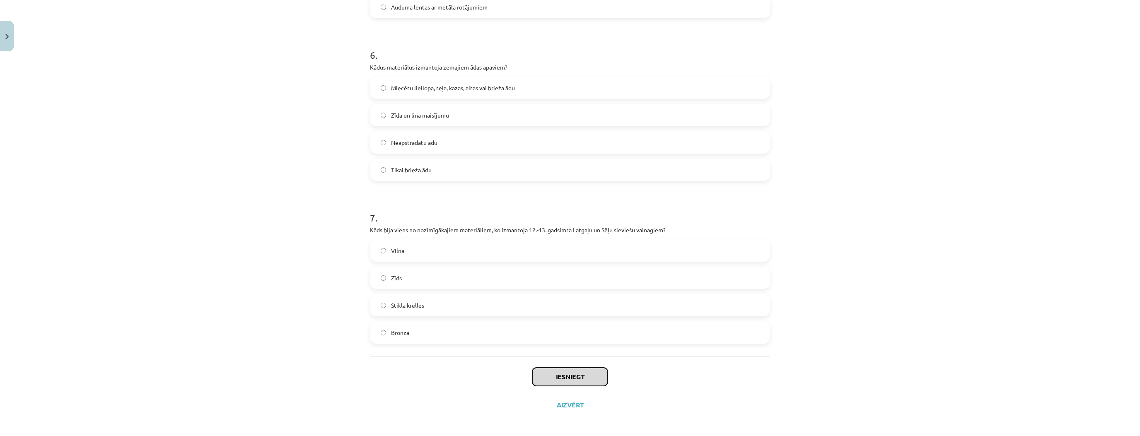
scroll to position [948, 0]
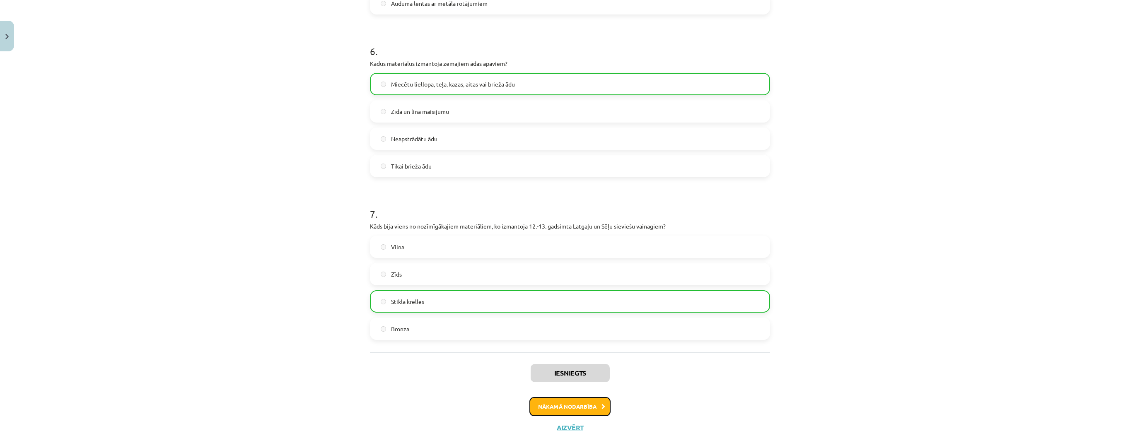
click at [598, 397] on button "Nākamā nodarbība" at bounding box center [570, 406] width 81 height 19
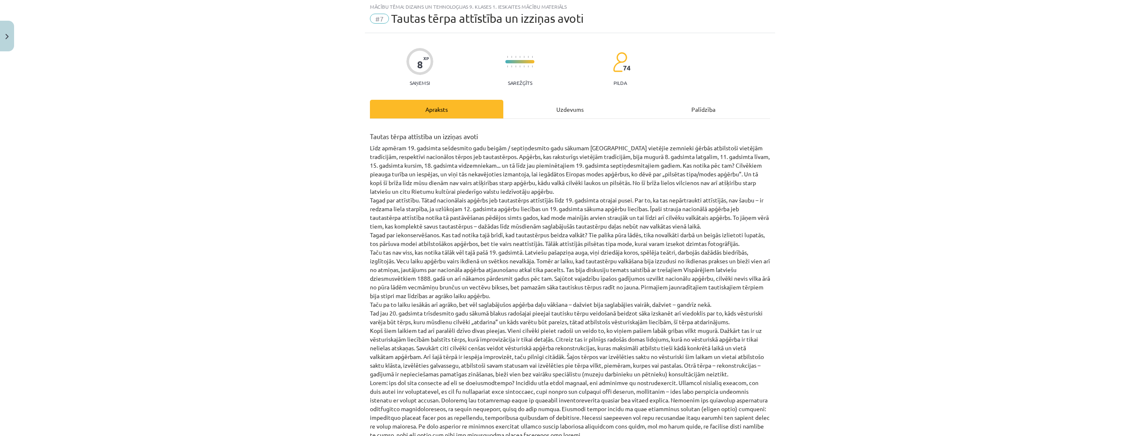
scroll to position [21, 0]
click at [562, 106] on div "Uzdevums" at bounding box center [569, 110] width 133 height 19
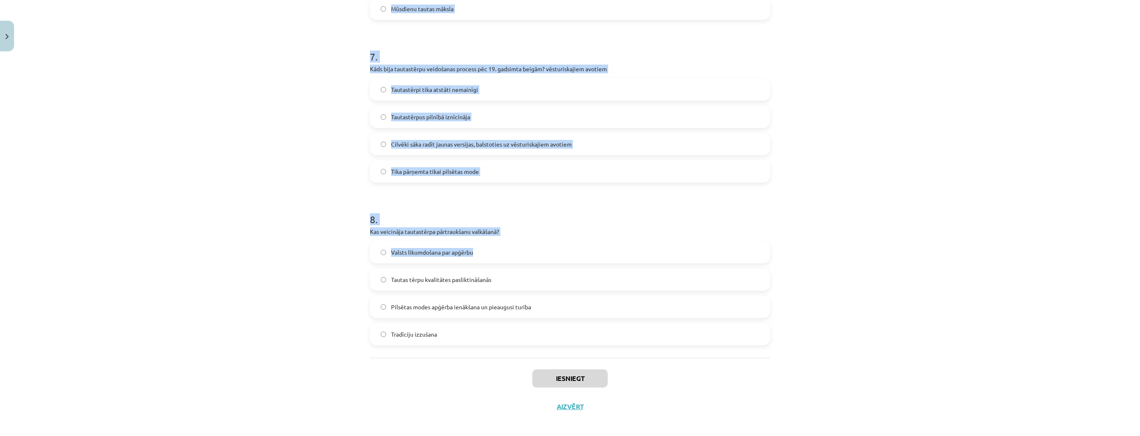
drag, startPoint x: 365, startPoint y: 175, endPoint x: 503, endPoint y: 255, distance: 159.7
click at [503, 255] on div "Mācību tēma: Dizains un tehnoloģijas 9. klases 1. ieskaites mācību materiāls #7…" at bounding box center [570, 218] width 1140 height 436
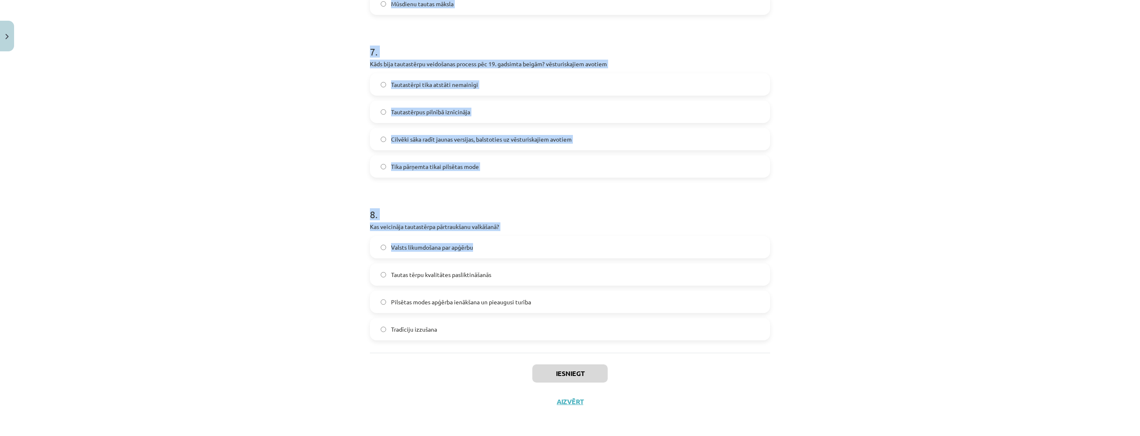
drag, startPoint x: 302, startPoint y: 257, endPoint x: 371, endPoint y: 292, distance: 77.3
click at [302, 257] on div "Mācību tēma: Dizains un tehnoloģijas 9. klases 1. ieskaites mācību materiāls #7…" at bounding box center [570, 218] width 1140 height 436
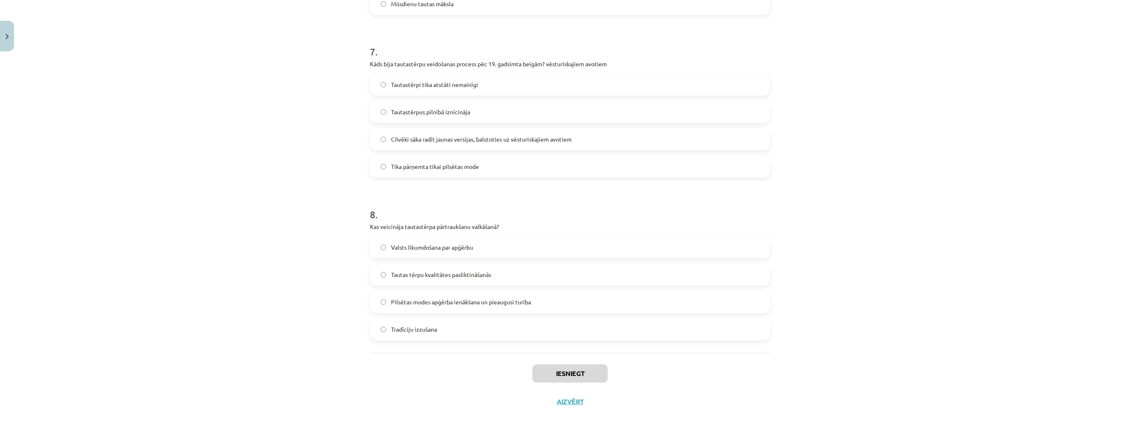
click at [400, 305] on span "Pilsētas modes apģērba ienākšana un pieaugusi turība" at bounding box center [461, 302] width 140 height 9
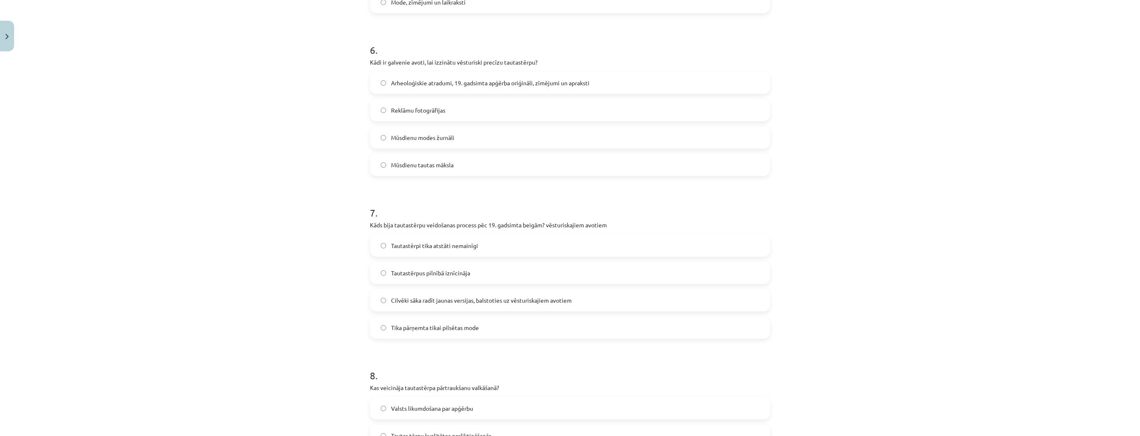
scroll to position [945, 0]
click at [446, 250] on span "Tautastērpi tika atstāti nemainīgi" at bounding box center [434, 250] width 87 height 9
click at [435, 168] on span "Mūsdienu tautas māksla" at bounding box center [422, 169] width 63 height 9
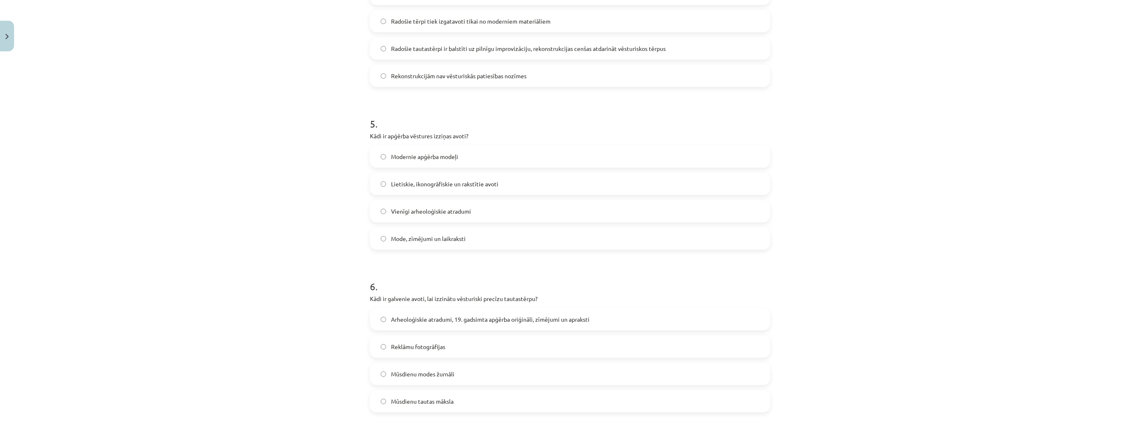
click at [448, 174] on label "Lietiskie, ikonogrāfiskie un rakstītie avoti" at bounding box center [570, 184] width 399 height 21
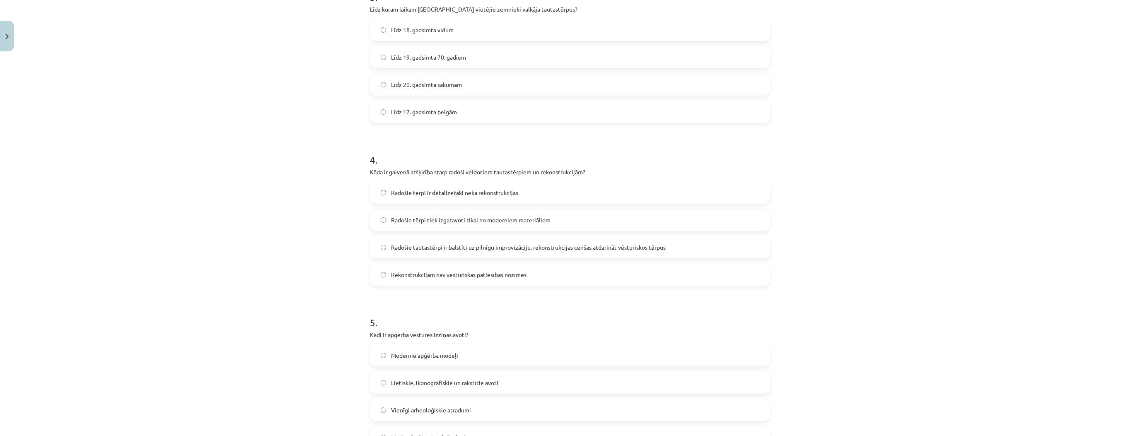
click at [456, 189] on span "Radošie tērpi ir detalizētāki nekā rekonstrukcijas" at bounding box center [454, 193] width 127 height 9
click at [428, 104] on label "Līdz 17. gadsimta beigām" at bounding box center [570, 112] width 399 height 21
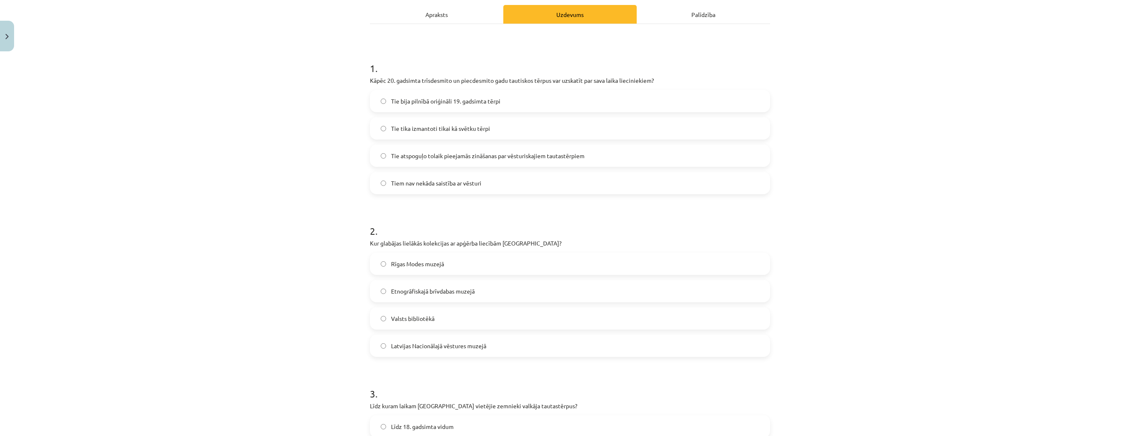
scroll to position [116, 0]
drag, startPoint x: 435, startPoint y: 311, endPoint x: 435, endPoint y: 295, distance: 16.2
click at [434, 311] on label "Valsts bibliotēkā" at bounding box center [570, 319] width 399 height 21
click at [435, 126] on span "Tie tika izmantoti tikai kā svētku tērpi" at bounding box center [440, 129] width 99 height 9
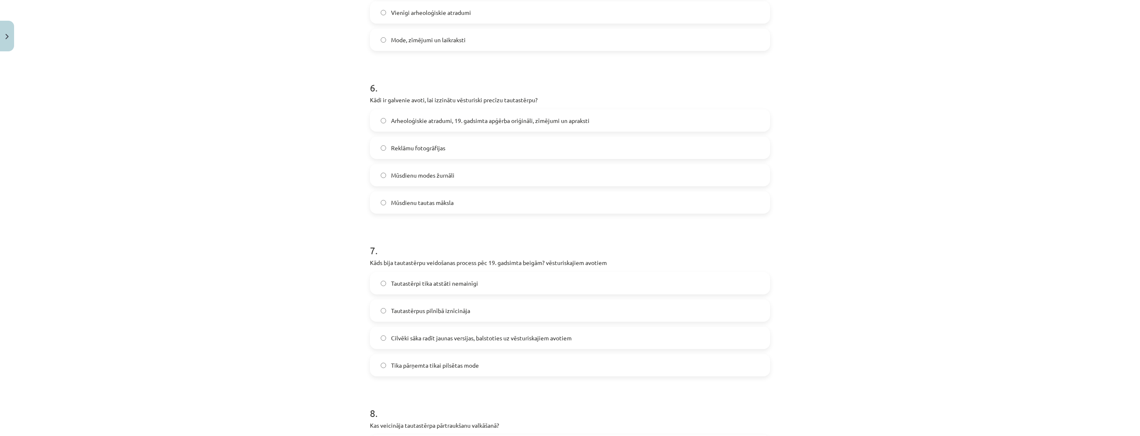
scroll to position [1110, 0]
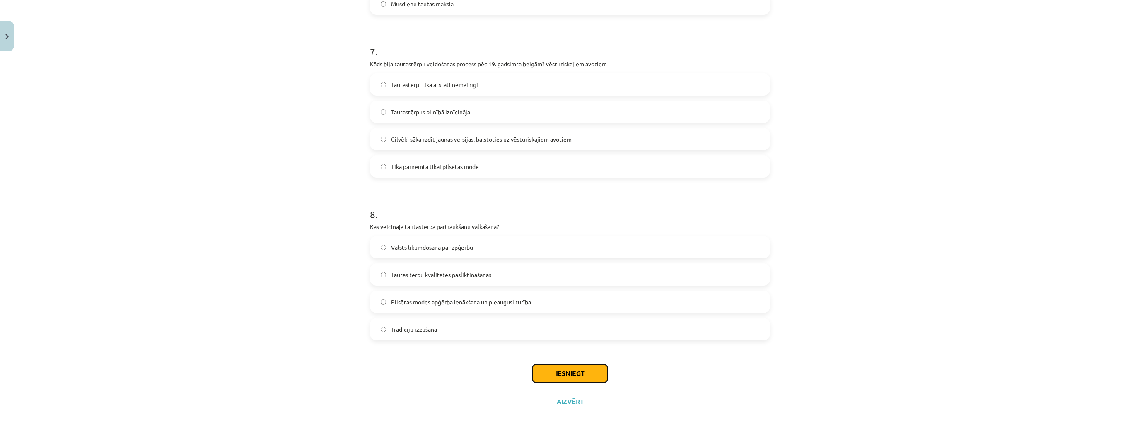
click at [561, 378] on button "Iesniegt" at bounding box center [569, 374] width 75 height 18
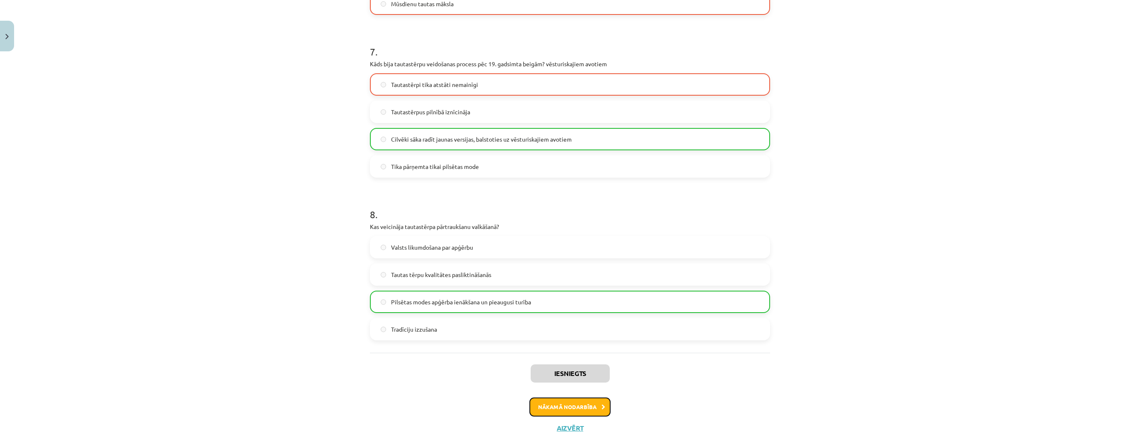
click at [562, 401] on button "Nākamā nodarbība" at bounding box center [570, 407] width 81 height 19
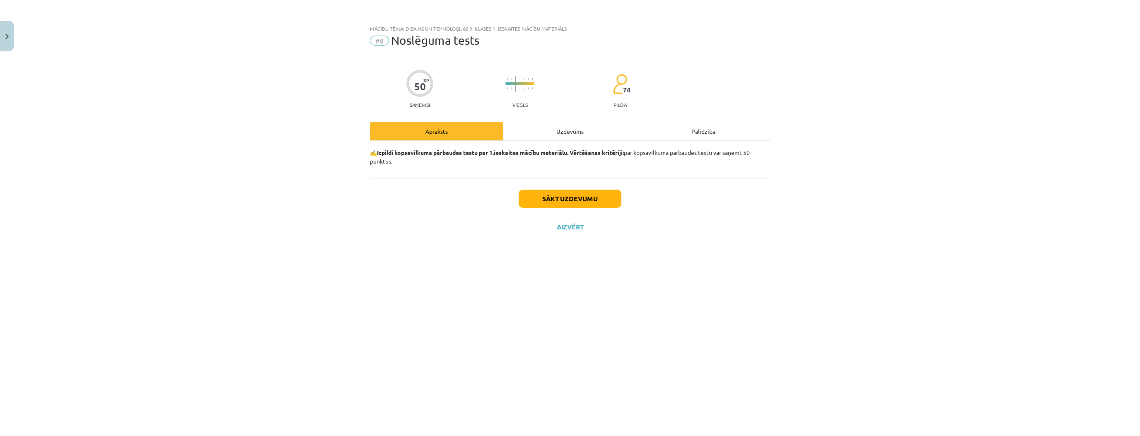
click at [568, 131] on div "Uzdevums" at bounding box center [569, 131] width 133 height 19
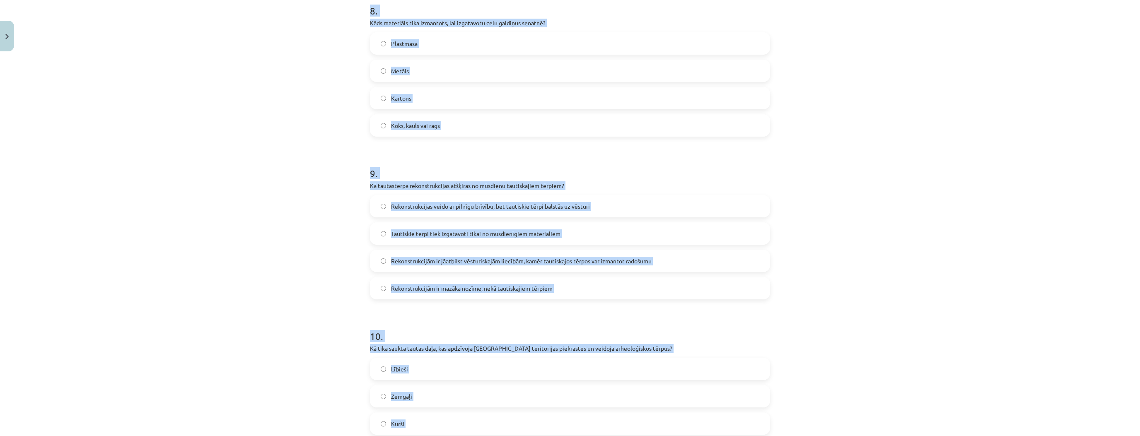
scroll to position [1436, 0]
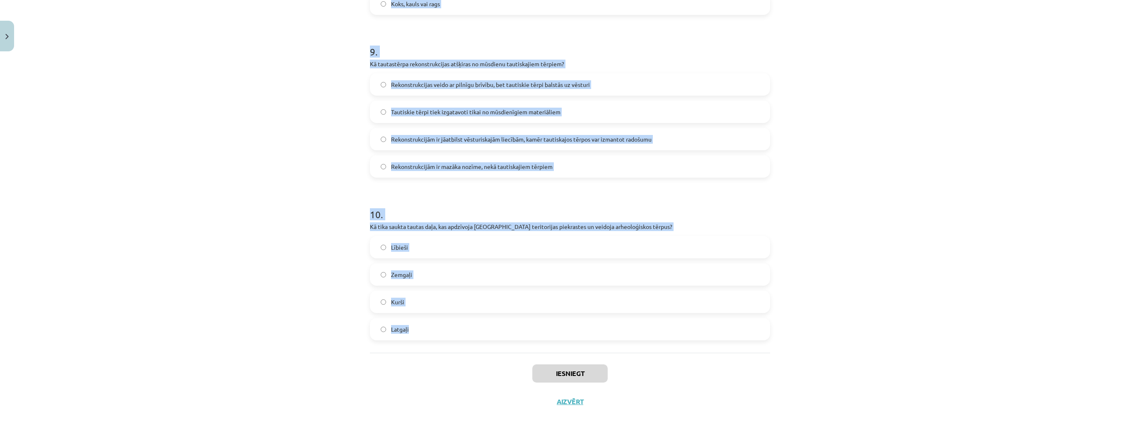
drag, startPoint x: 379, startPoint y: 224, endPoint x: 499, endPoint y: 352, distance: 175.3
click at [499, 352] on div "Mācību tēma: Dizains un tehnoloģijas 9. klases 1. ieskaites mācību materiāls #8…" at bounding box center [570, 218] width 1140 height 436
copy form "Kā valkāja matauklu Ziemeļvidzemē? Matauklu iekļāva vainagā Matauklas gals tika…"
drag, startPoint x: 312, startPoint y: 297, endPoint x: 308, endPoint y: 259, distance: 37.9
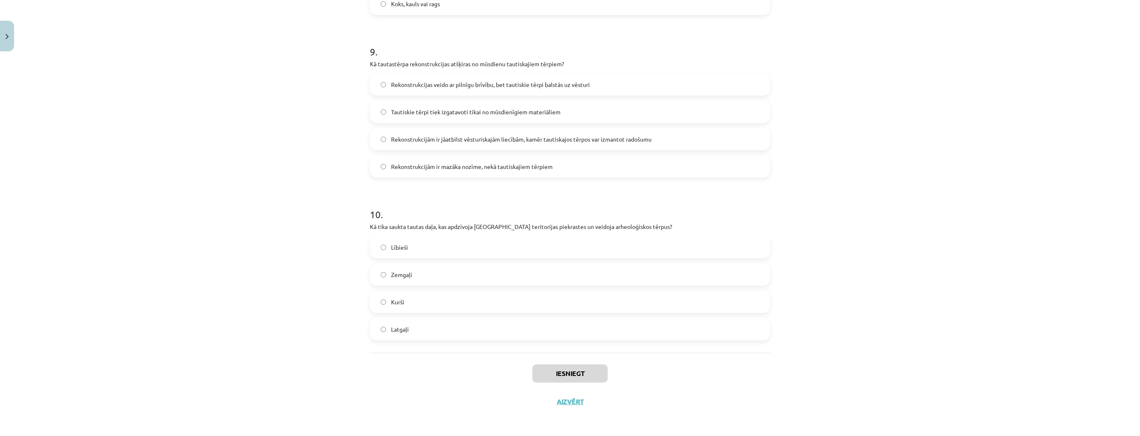
drag, startPoint x: 324, startPoint y: 416, endPoint x: 320, endPoint y: 359, distance: 57.3
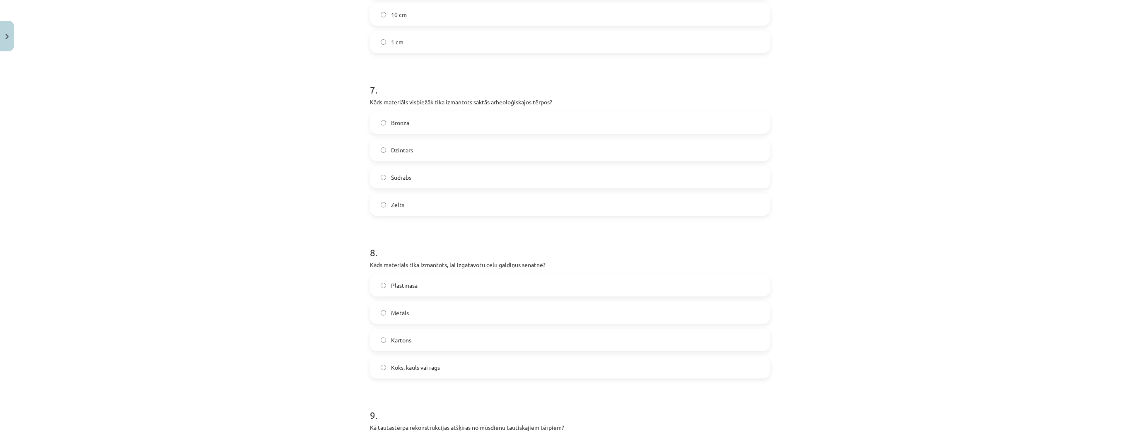
scroll to position [0, 0]
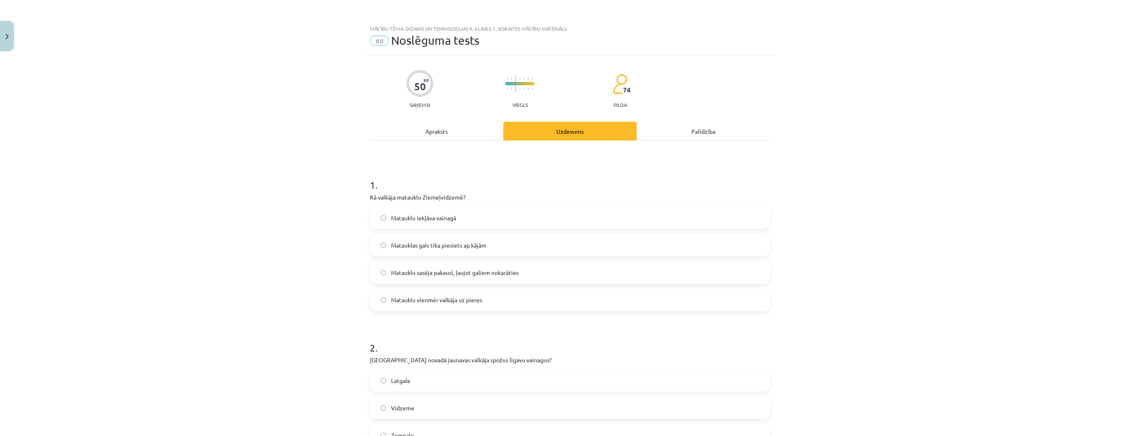
click at [419, 219] on span "Matauklu iekļāva vainagā" at bounding box center [423, 218] width 65 height 9
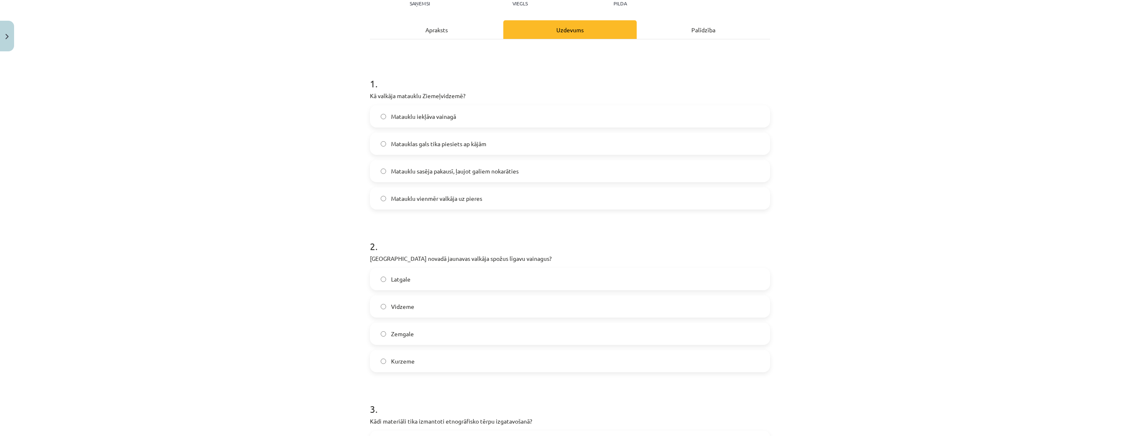
scroll to position [133, 0]
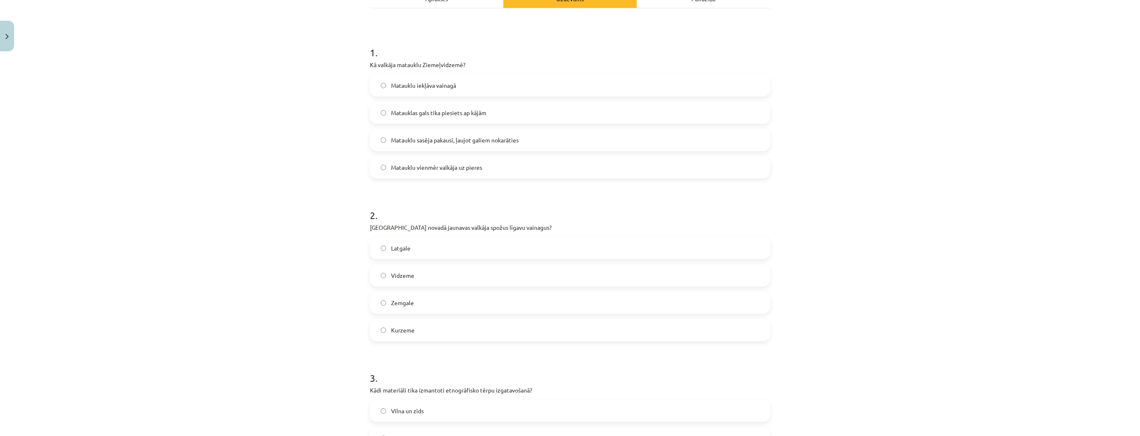
click at [416, 250] on label "Latgale" at bounding box center [570, 248] width 399 height 21
drag, startPoint x: 519, startPoint y: 229, endPoint x: 358, endPoint y: 228, distance: 161.6
click at [358, 228] on div "Mācību tēma: Dizains un tehnoloģijas 9. klases 1. ieskaites mācību materiāls #8…" at bounding box center [570, 218] width 1140 height 436
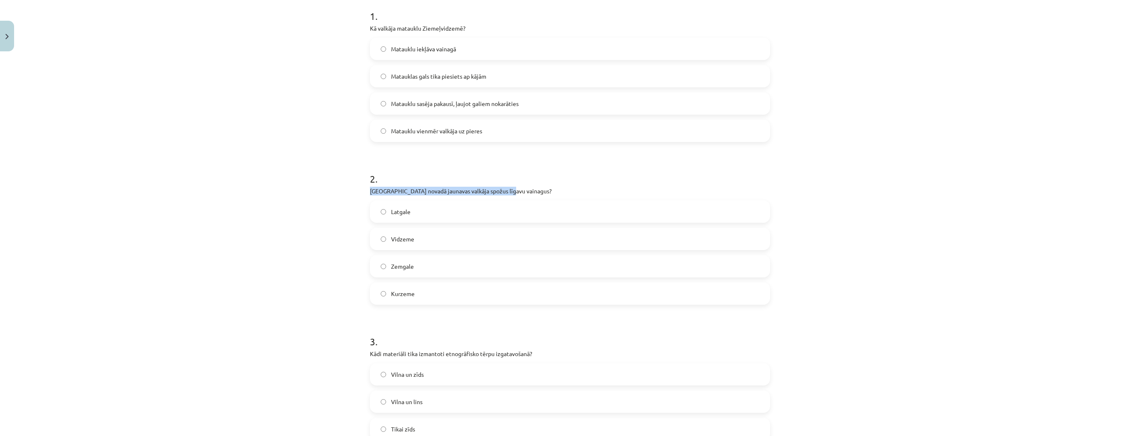
scroll to position [232, 0]
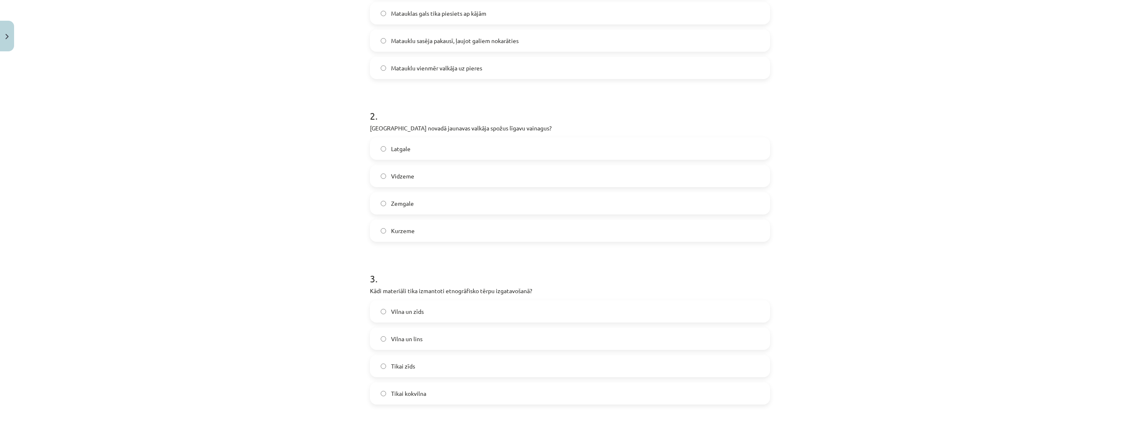
click at [433, 339] on label "Vilna un lins" at bounding box center [570, 339] width 399 height 21
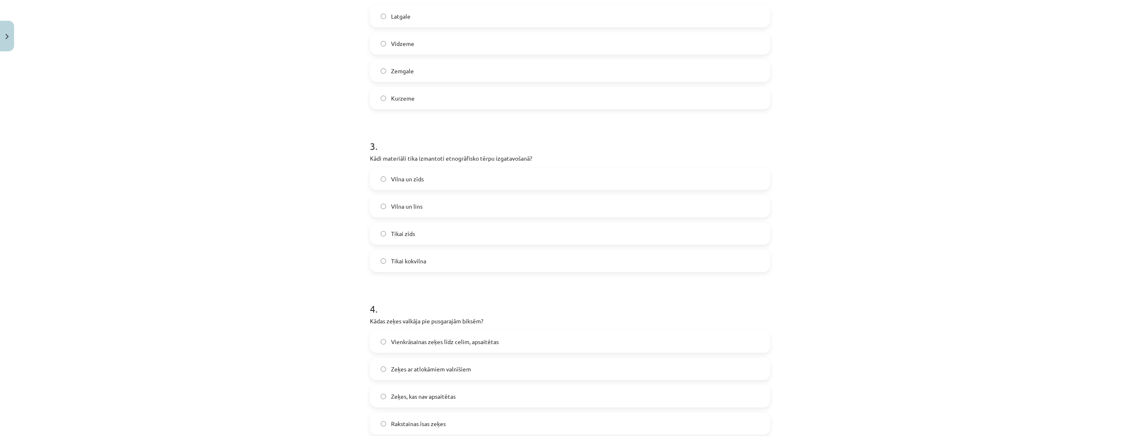
scroll to position [398, 0]
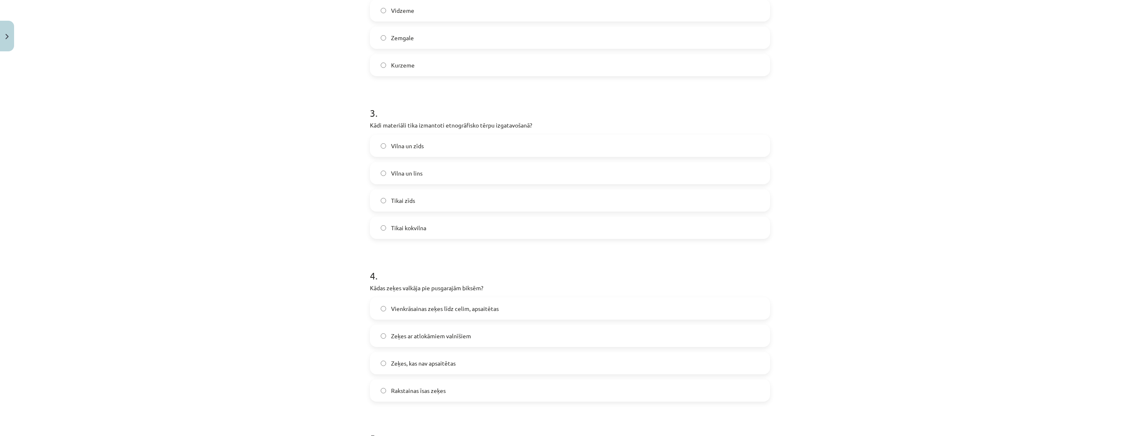
click at [445, 305] on span "Vienkrāsainas zeķes līdz celim, apsaitētas" at bounding box center [445, 309] width 108 height 9
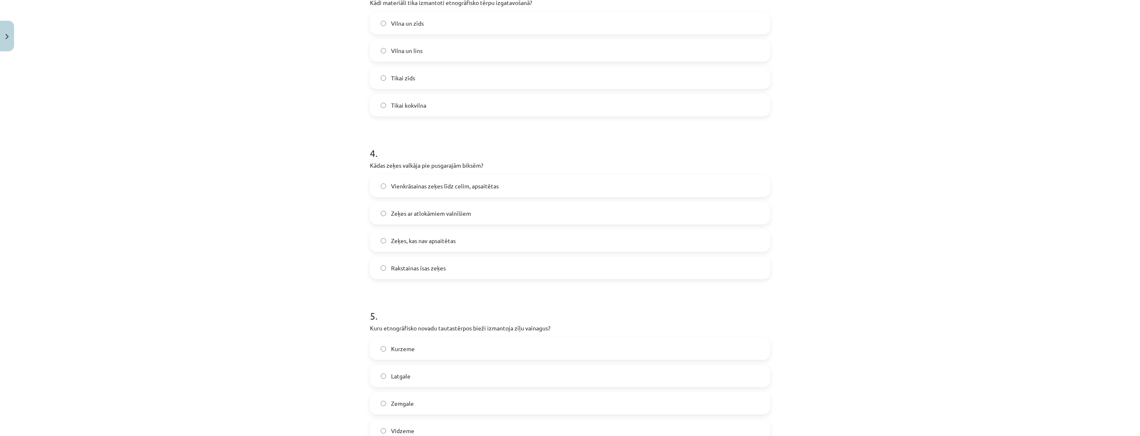
scroll to position [563, 0]
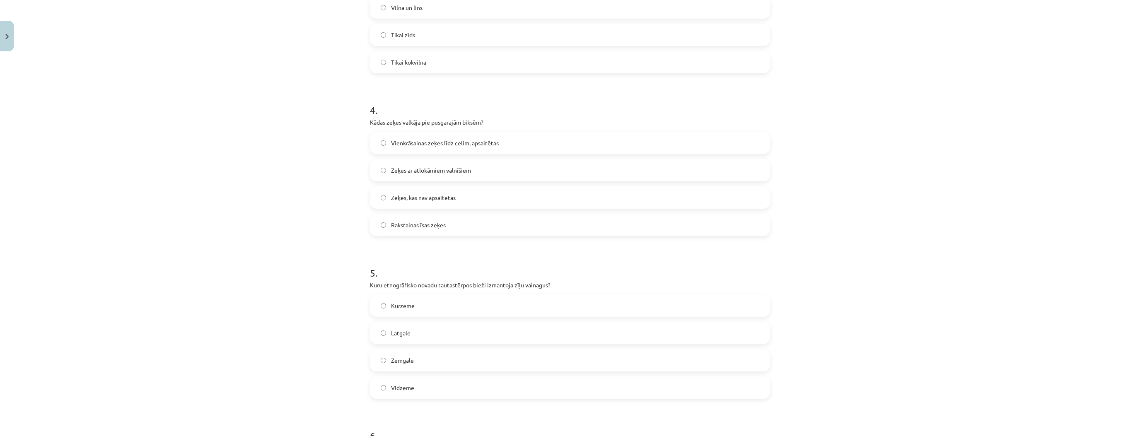
click at [436, 331] on label "Latgale" at bounding box center [570, 333] width 399 height 21
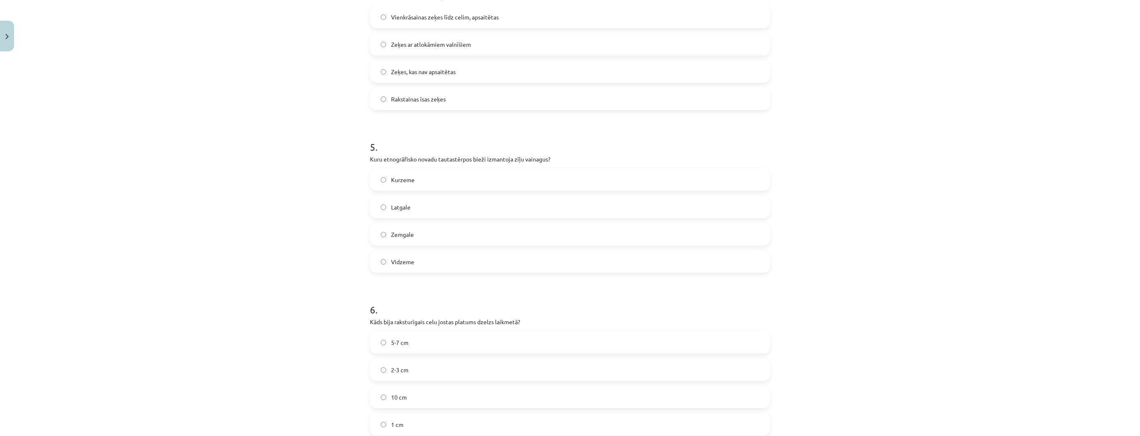
scroll to position [829, 0]
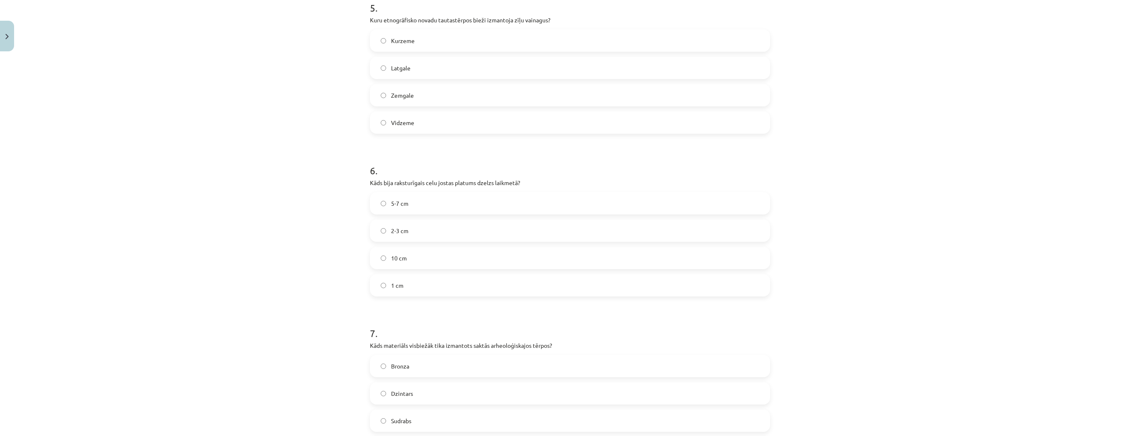
click at [393, 225] on label "2-3 cm" at bounding box center [570, 230] width 399 height 21
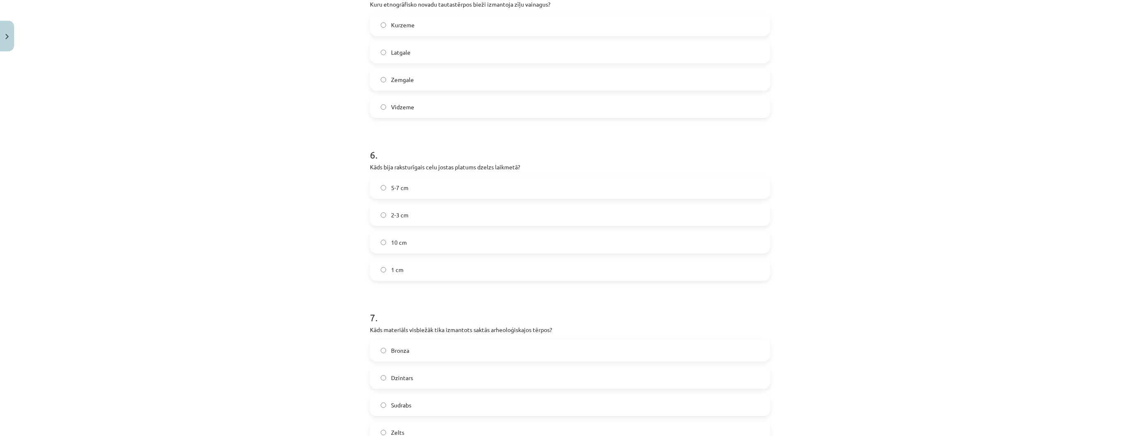
scroll to position [895, 0]
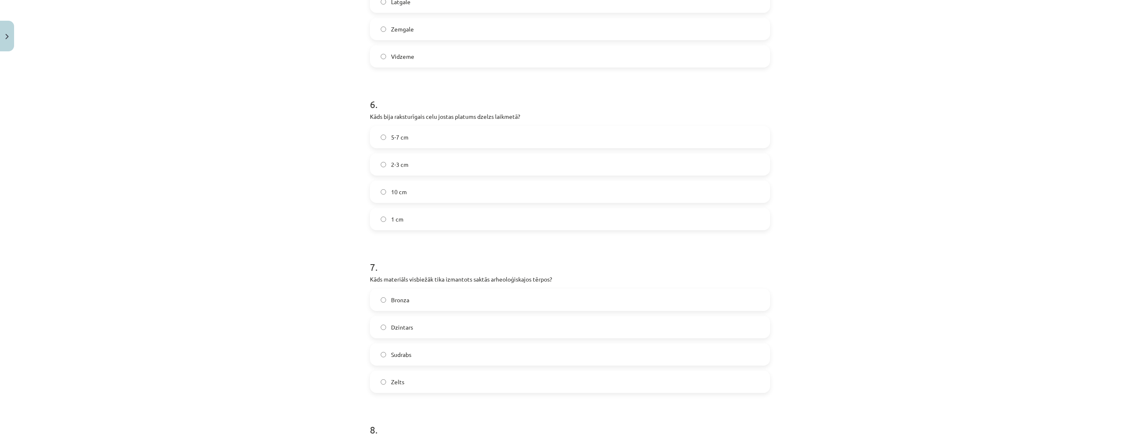
click at [431, 300] on label "Bronza" at bounding box center [570, 300] width 399 height 21
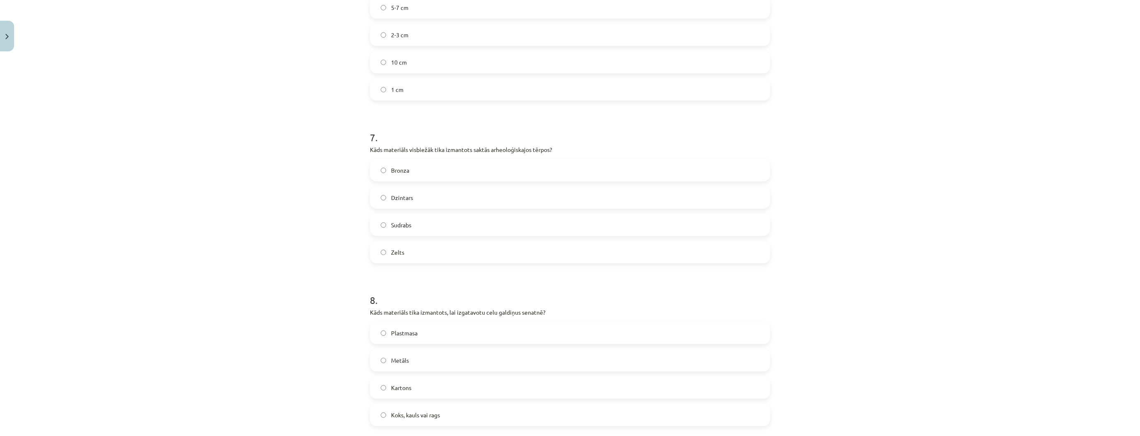
scroll to position [1028, 0]
click at [406, 391] on label "Kartons" at bounding box center [570, 385] width 399 height 21
drag, startPoint x: 417, startPoint y: 415, endPoint x: 423, endPoint y: 405, distance: 11.2
click at [417, 415] on span "Koks, kauls vai rags" at bounding box center [415, 412] width 49 height 9
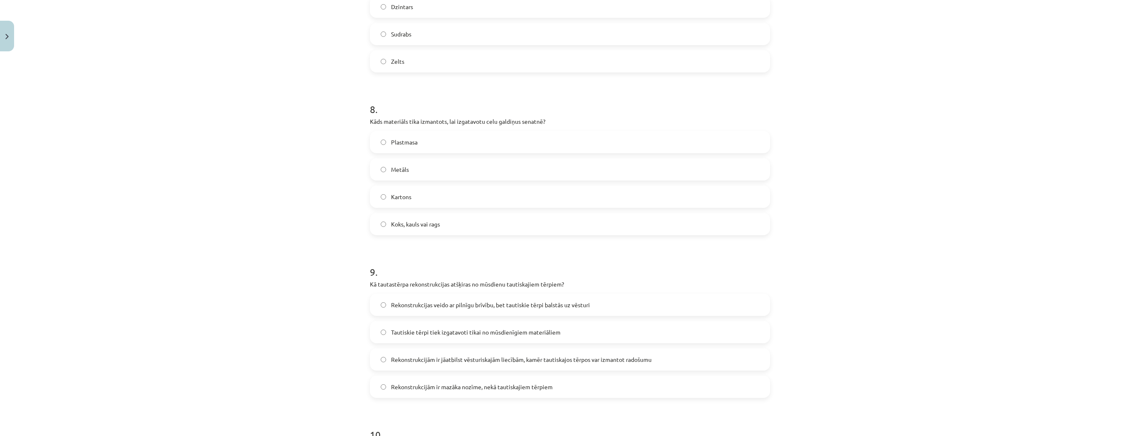
scroll to position [1260, 0]
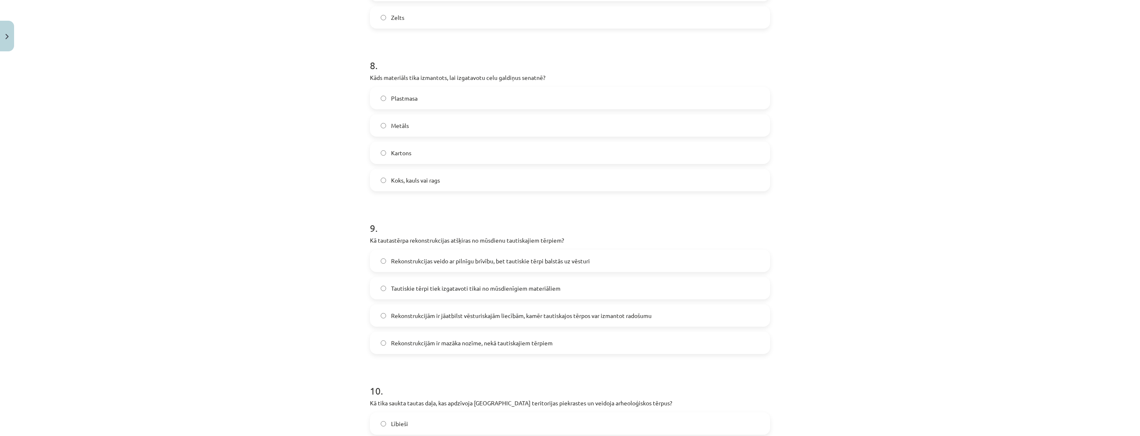
click at [434, 267] on label "Rekonstrukcijas veido ar pilnīgu brīvību, bet tautiskie tērpi balstās uz vēsturi" at bounding box center [570, 261] width 399 height 21
click at [576, 319] on span "Rekonstrukcijām ir jāatbilst vēsturiskajām liecībām, kamēr tautiskajos tērpos v…" at bounding box center [521, 316] width 261 height 9
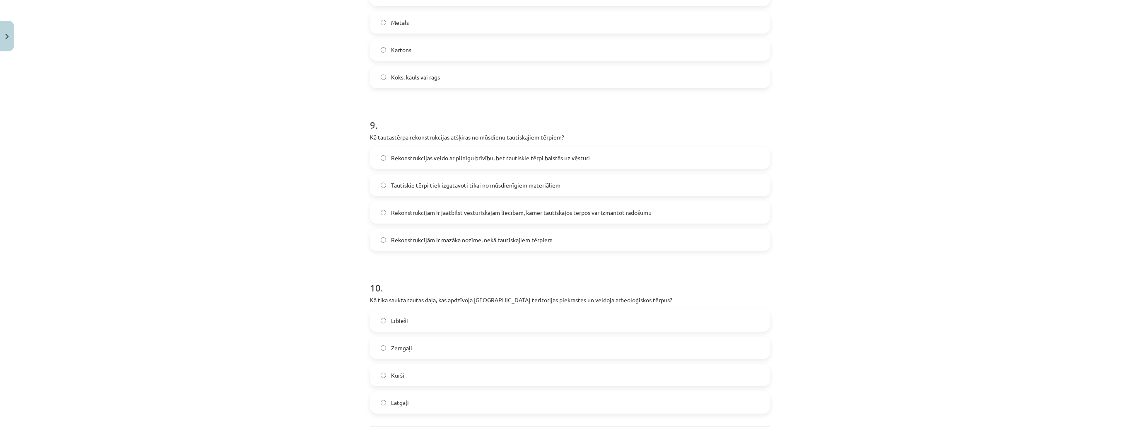
scroll to position [1392, 0]
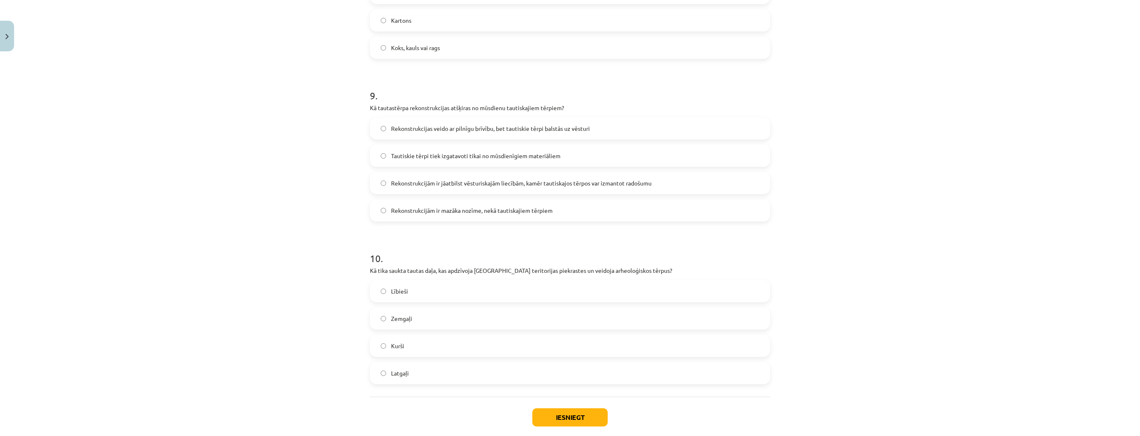
drag, startPoint x: 430, startPoint y: 293, endPoint x: 449, endPoint y: 311, distance: 26.1
click at [430, 293] on label "Lībieši" at bounding box center [570, 291] width 399 height 21
click at [555, 418] on button "Iesniegt" at bounding box center [569, 418] width 75 height 18
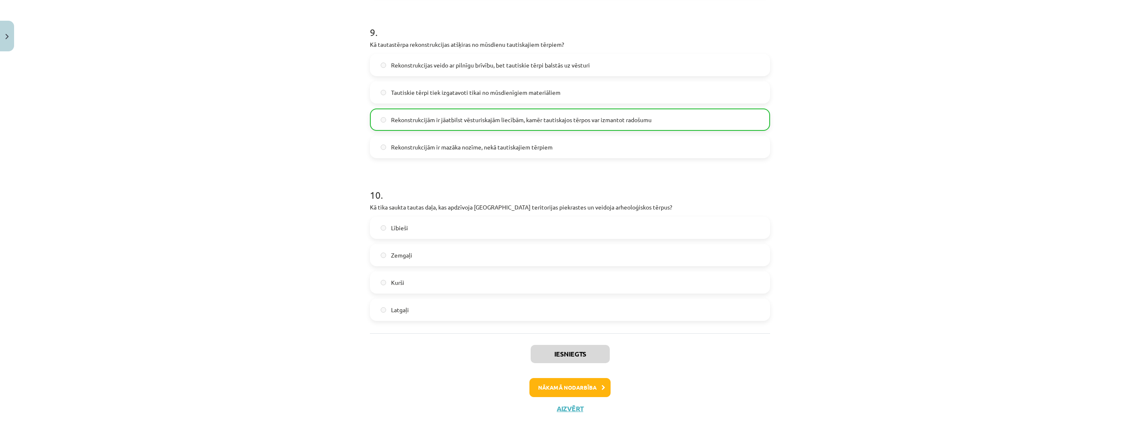
scroll to position [1458, 0]
click at [576, 382] on button "Nākamā nodarbība" at bounding box center [570, 384] width 81 height 19
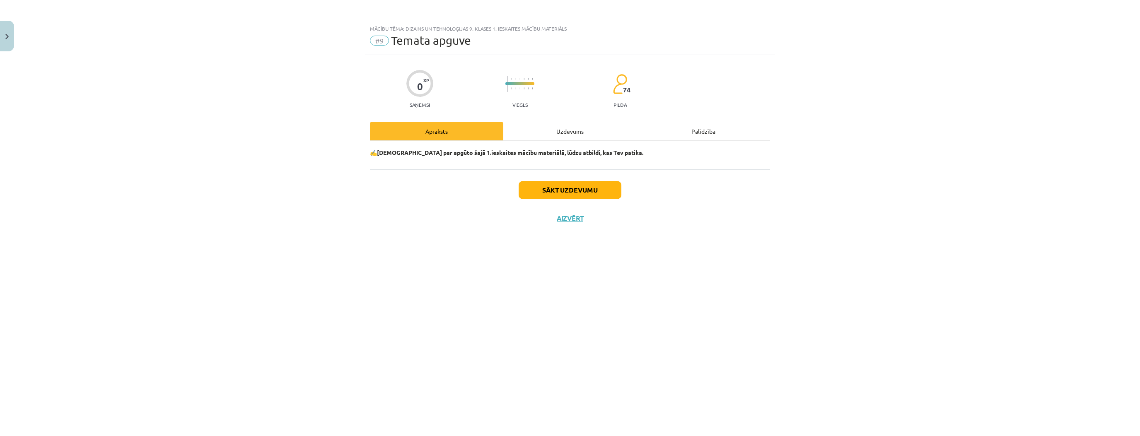
scroll to position [0, 0]
click at [554, 191] on button "Sākt uzdevumu" at bounding box center [570, 190] width 103 height 18
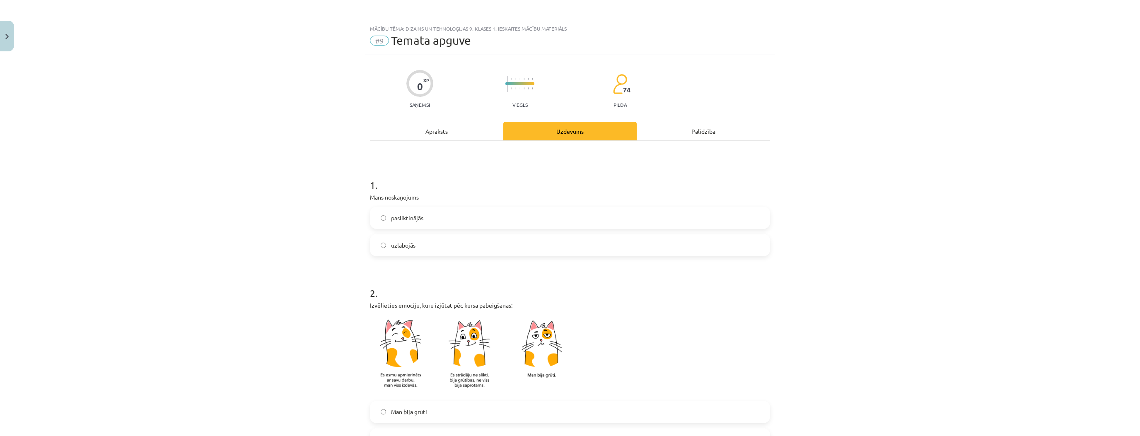
click at [423, 213] on label "pasliktinājās" at bounding box center [570, 218] width 399 height 21
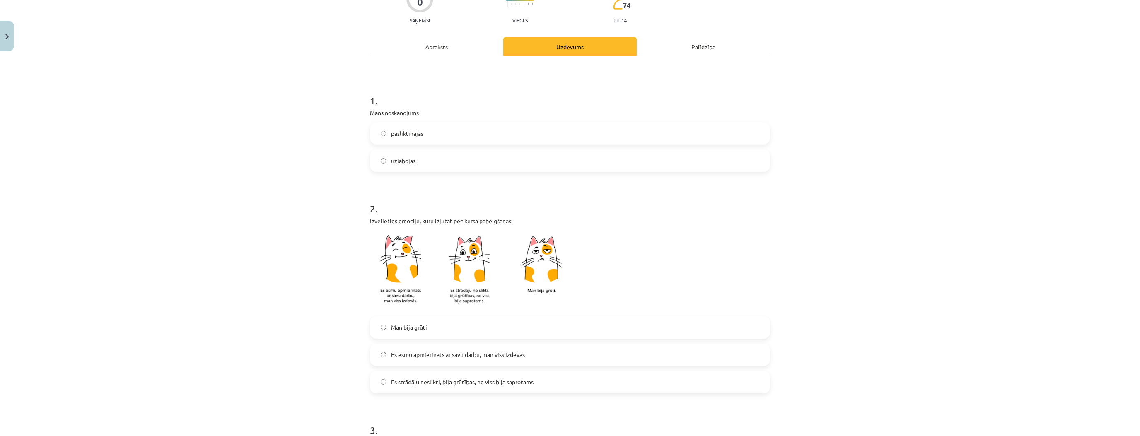
scroll to position [133, 0]
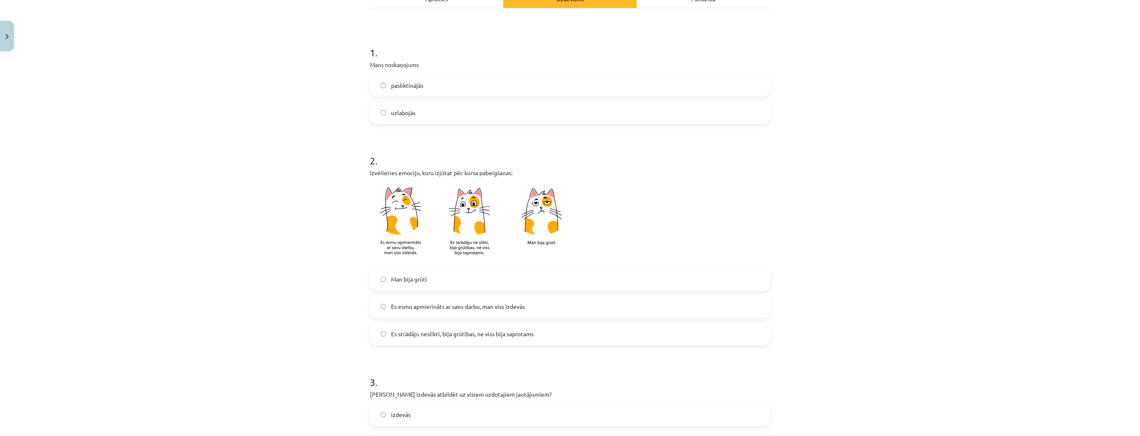
click at [428, 279] on label "Man bija grūti" at bounding box center [570, 279] width 399 height 21
click at [427, 303] on span "Es esmu apmierināts ar savu darbu, man viss izdevās" at bounding box center [458, 306] width 134 height 9
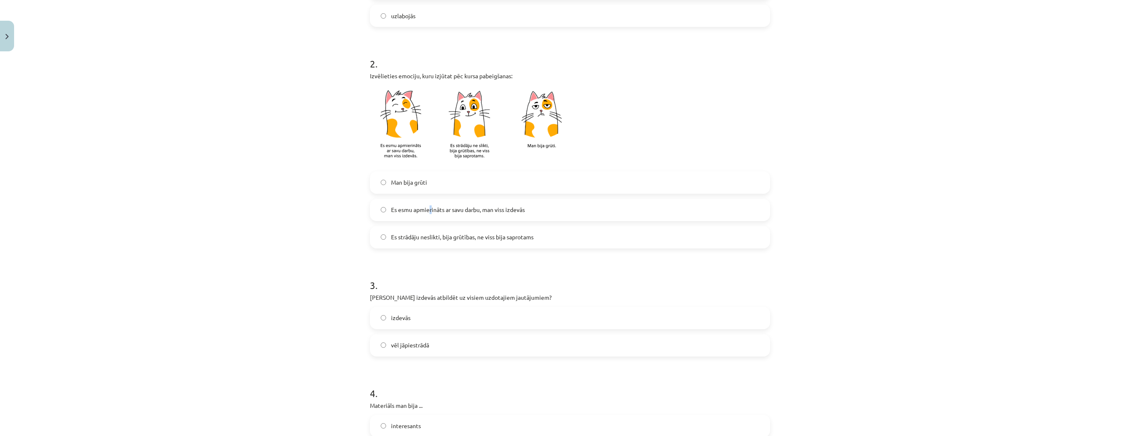
scroll to position [232, 0]
click at [522, 206] on span "Es esmu apmierināts ar savu darbu, man viss izdevās" at bounding box center [458, 207] width 134 height 9
click at [474, 310] on label "izdevās" at bounding box center [570, 315] width 399 height 21
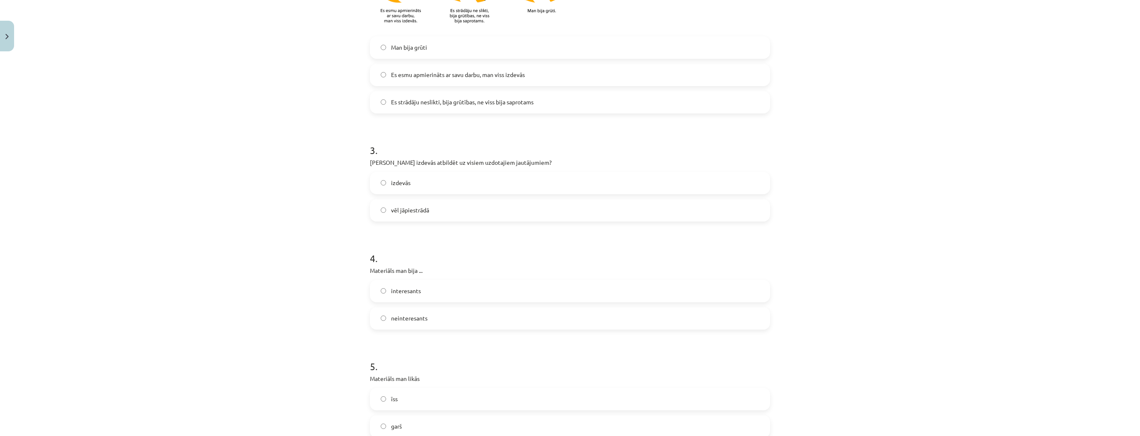
click at [454, 285] on label "interesants" at bounding box center [570, 291] width 399 height 21
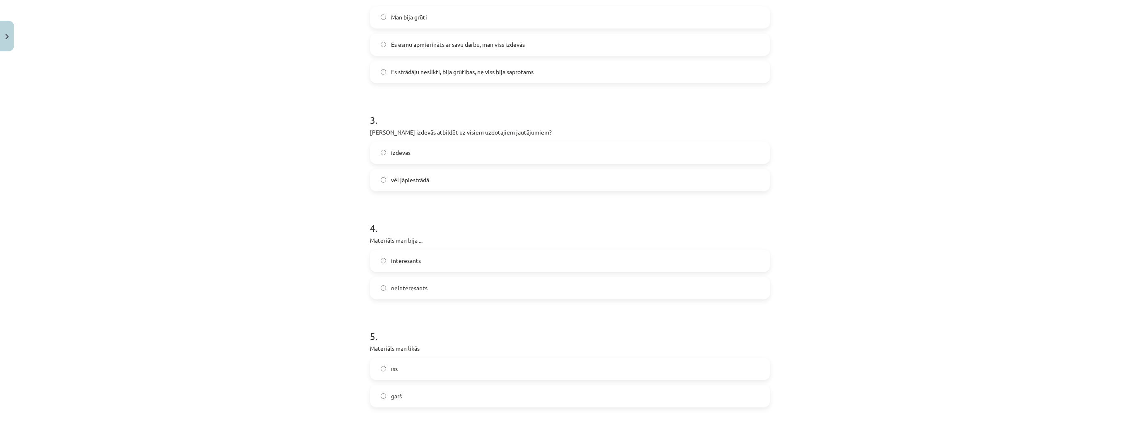
scroll to position [398, 0]
click at [446, 393] on label "garš" at bounding box center [570, 393] width 399 height 21
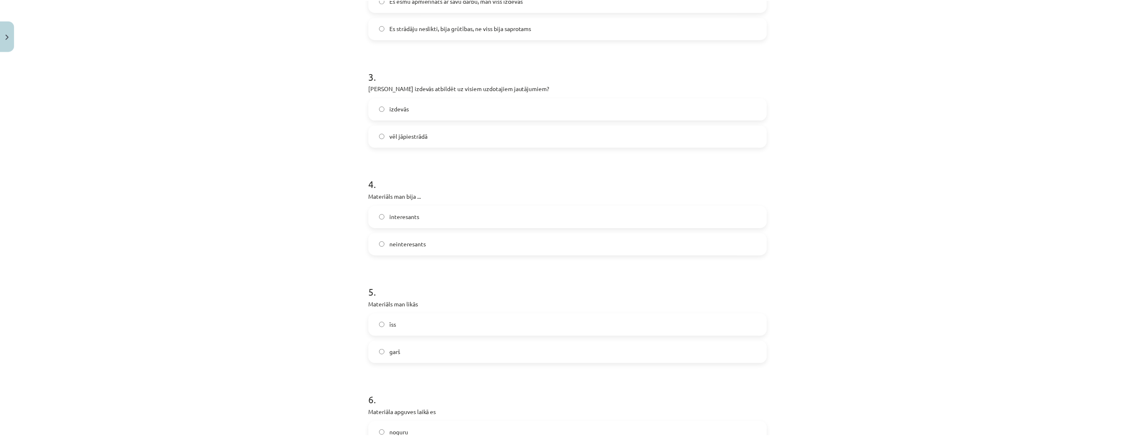
scroll to position [570, 0]
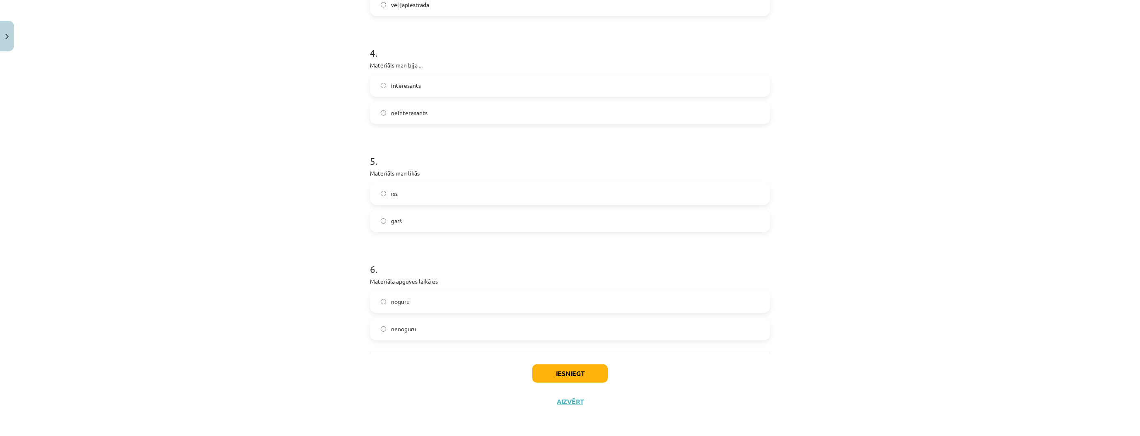
click at [492, 303] on label "noguru" at bounding box center [570, 302] width 399 height 21
click at [559, 378] on button "Iesniegt" at bounding box center [569, 374] width 75 height 18
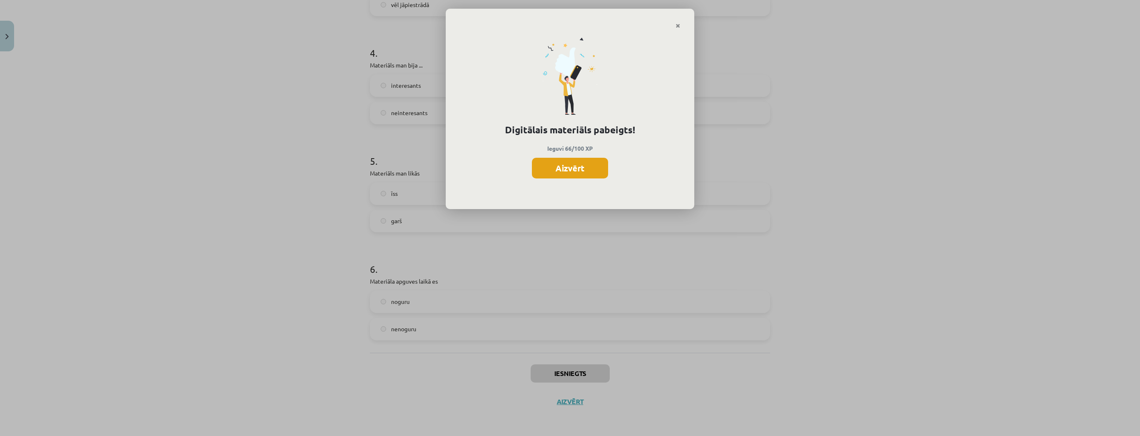
click at [573, 173] on button "Aizvērt" at bounding box center [570, 168] width 76 height 21
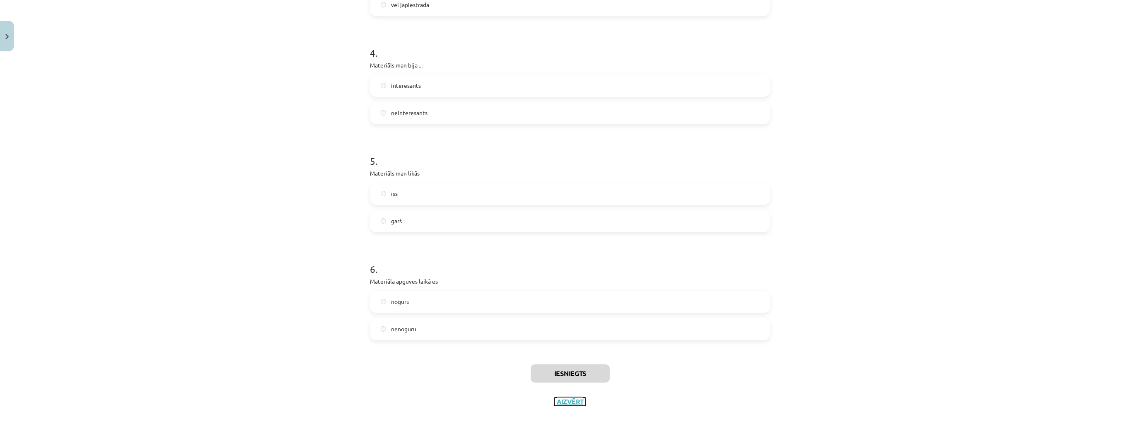
click at [572, 398] on button "Aizvērt" at bounding box center [569, 402] width 31 height 8
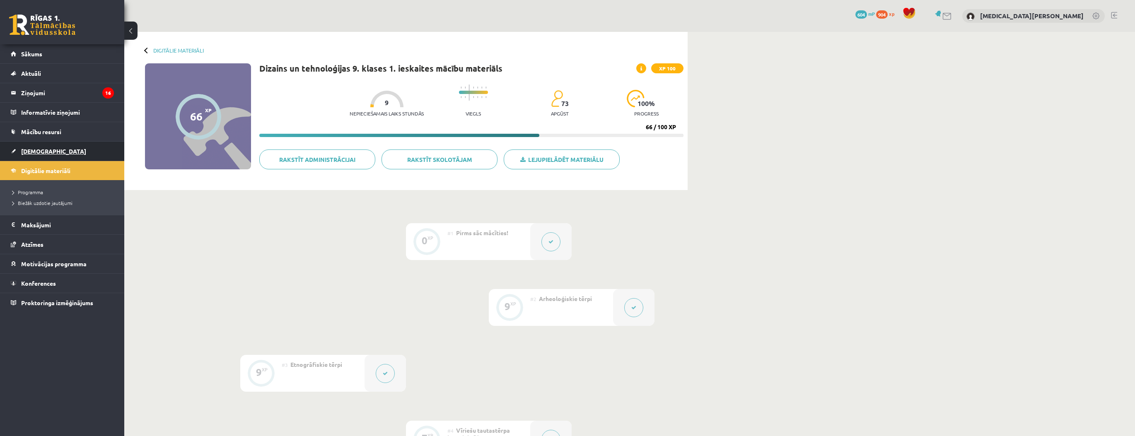
click at [78, 156] on link "[DEMOGRAPHIC_DATA]" at bounding box center [62, 151] width 103 height 19
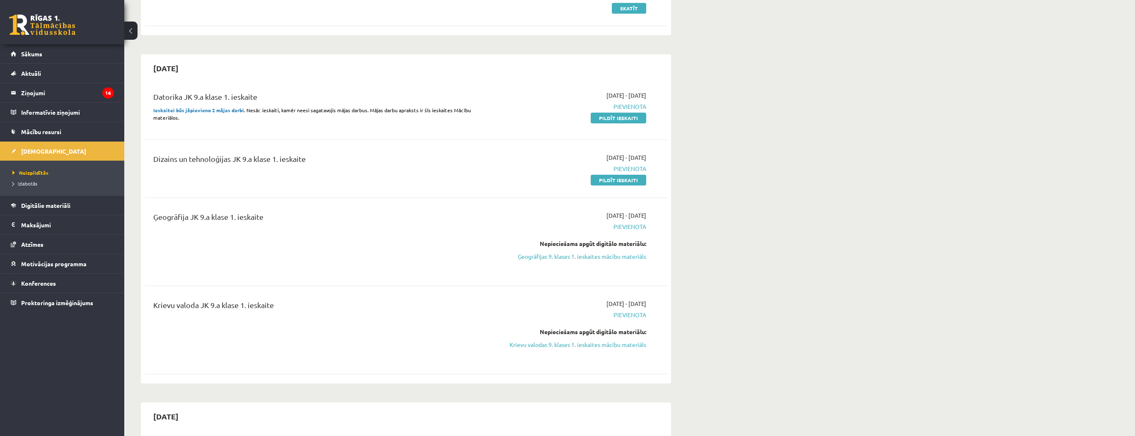
scroll to position [199, 0]
click at [544, 254] on link "Ģeogrāfijas 9. klases 1. ieskaites mācību materiāls" at bounding box center [568, 253] width 156 height 9
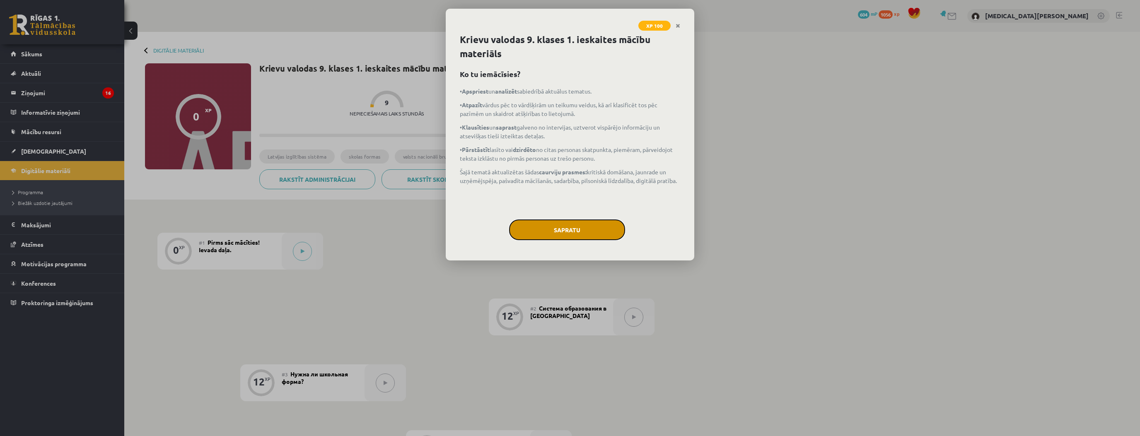
click at [534, 230] on button "Sapratu" at bounding box center [567, 230] width 116 height 21
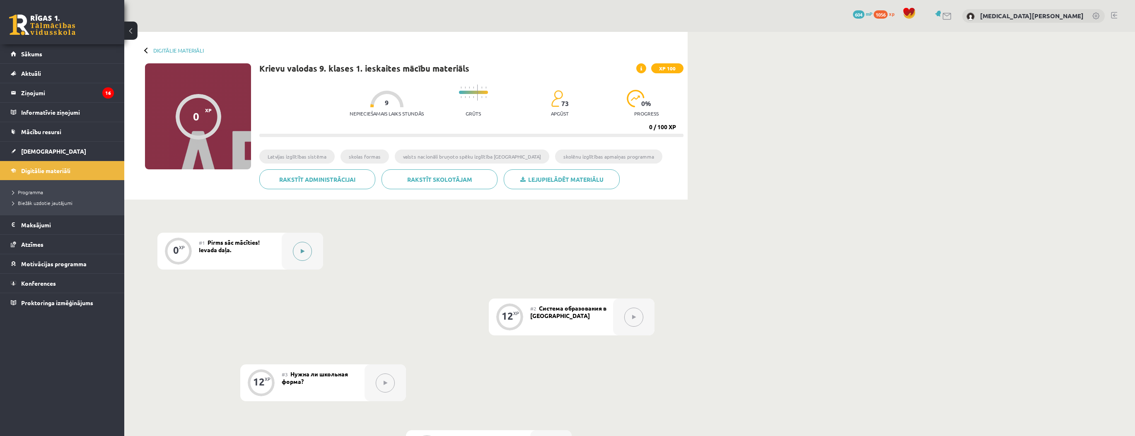
click at [300, 252] on button at bounding box center [302, 251] width 19 height 19
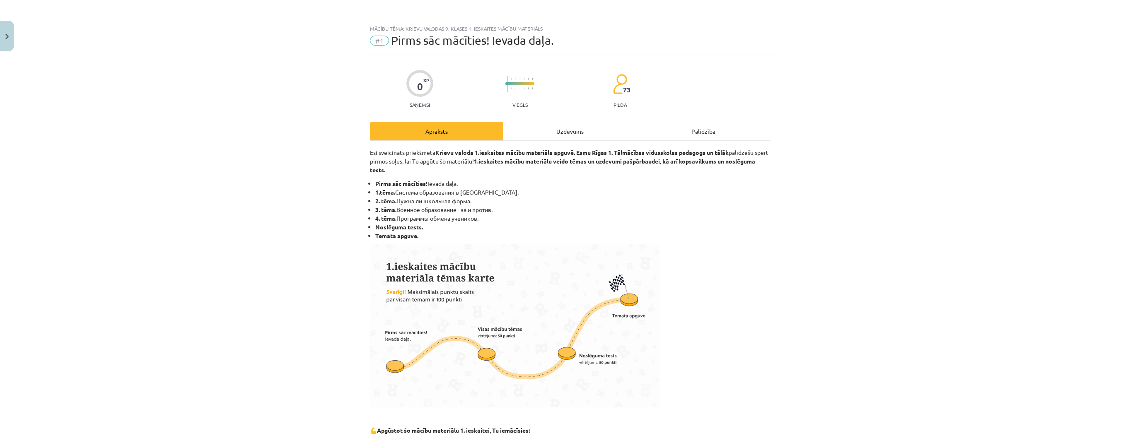
click at [556, 133] on div "Uzdevums" at bounding box center [569, 131] width 133 height 19
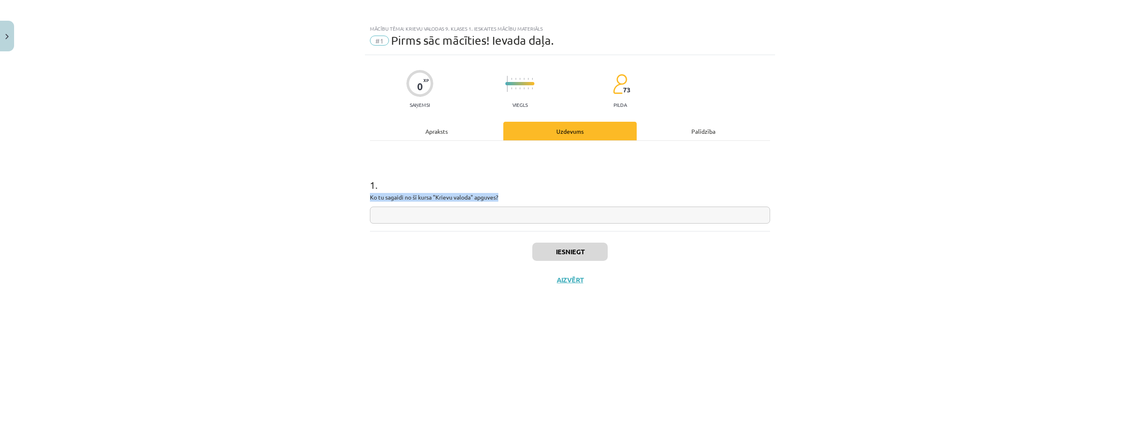
drag, startPoint x: 485, startPoint y: 223, endPoint x: 477, endPoint y: 215, distance: 11.4
click at [479, 216] on div "1 . Ko tu sagaidi no šī kursa "Krievu valoda" apguves?" at bounding box center [570, 186] width 400 height 90
click at [477, 215] on input "text" at bounding box center [570, 215] width 400 height 17
type input "*"
click at [581, 252] on button "Iesniegt" at bounding box center [569, 252] width 75 height 18
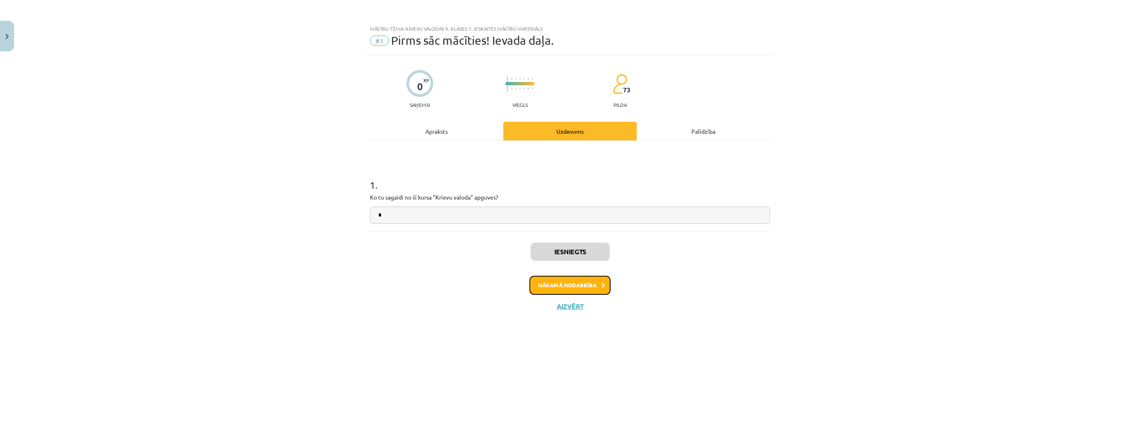
click at [559, 282] on button "Nākamā nodarbība" at bounding box center [570, 285] width 81 height 19
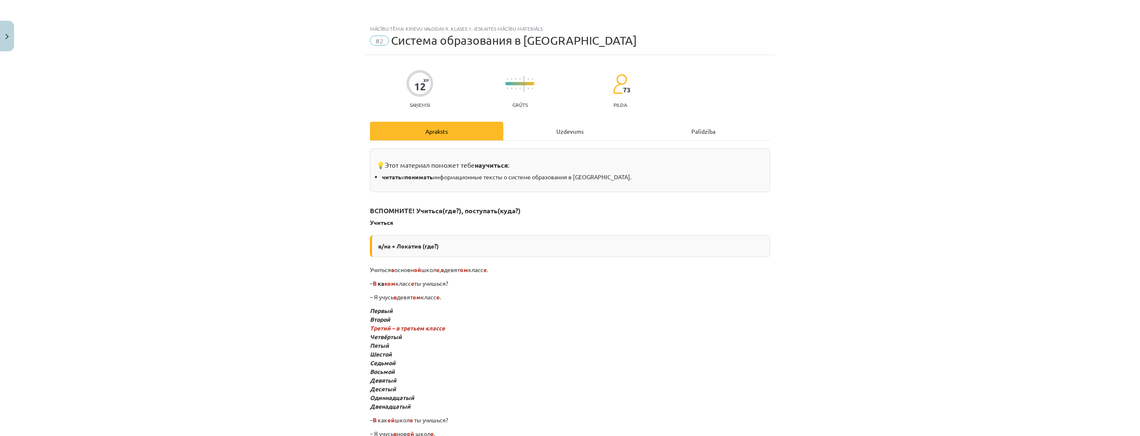
click at [530, 127] on div "Uzdevums" at bounding box center [569, 131] width 133 height 19
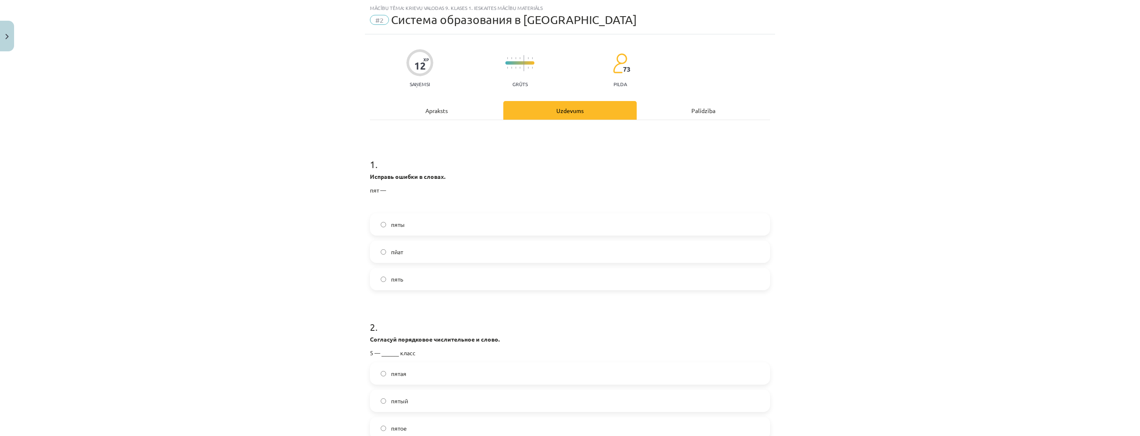
click at [423, 278] on label "пять" at bounding box center [570, 279] width 399 height 21
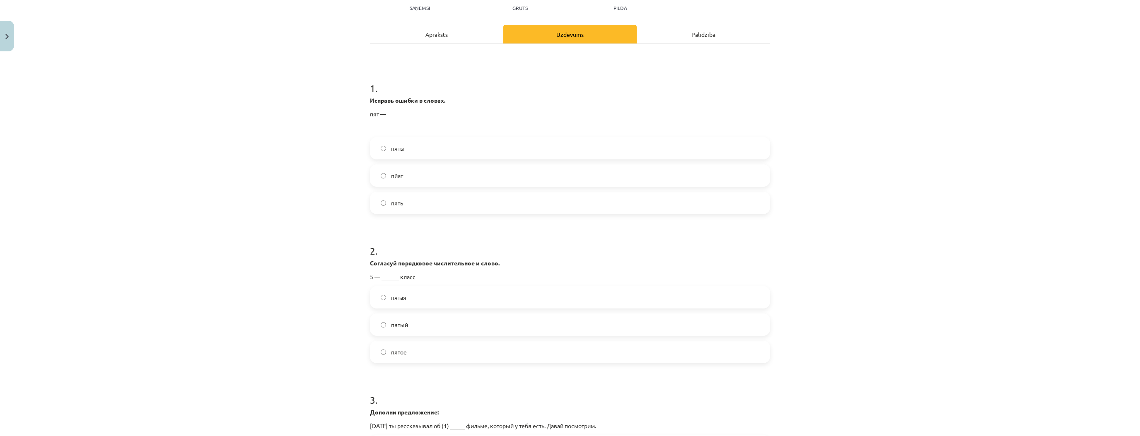
scroll to position [120, 0]
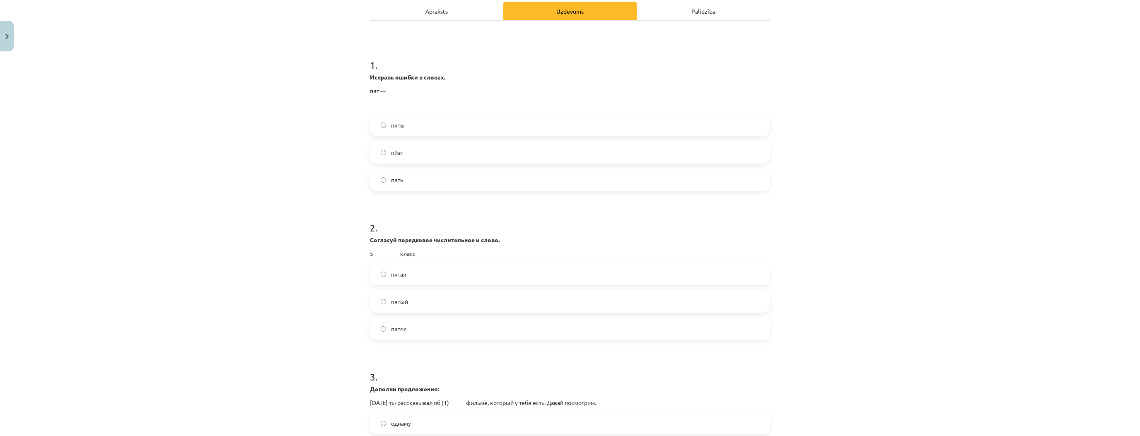
click at [437, 305] on label "пятый" at bounding box center [570, 301] width 399 height 21
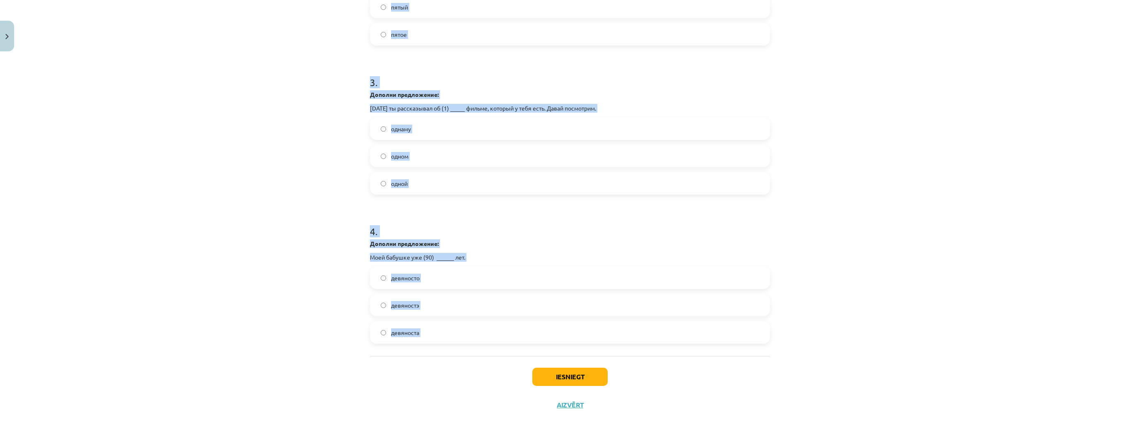
scroll to position [418, 0]
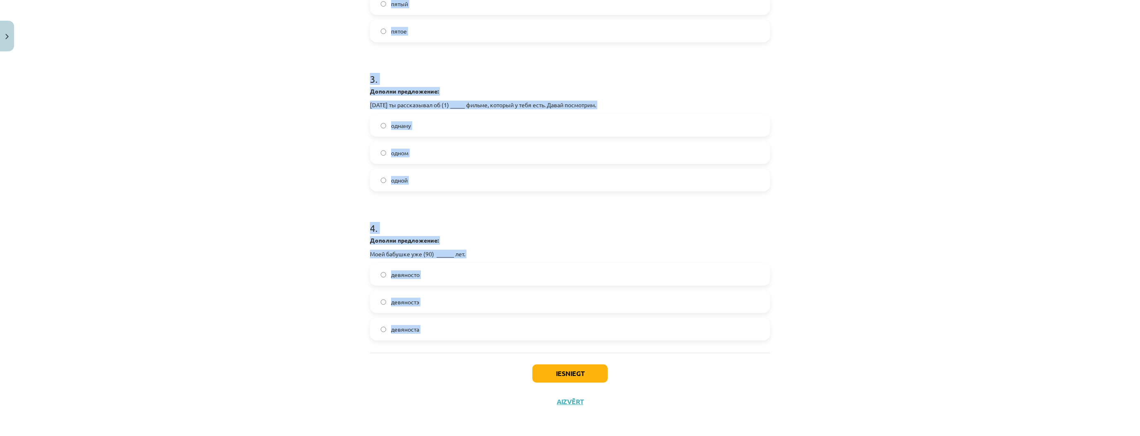
drag, startPoint x: 369, startPoint y: 193, endPoint x: 527, endPoint y: 365, distance: 232.5
click at [527, 365] on div "12 XP Saņemsi Grūts 73 pilda Apraksts Uzdevums Palīdzība 1 . Исправь ошибки в с…" at bounding box center [570, 26] width 410 height 779
copy form "Исправь ошибки в словах. пят — пяты пйат пять 2 . Согласуй порядковое числитель…"
click at [399, 153] on span "одном" at bounding box center [399, 153] width 17 height 9
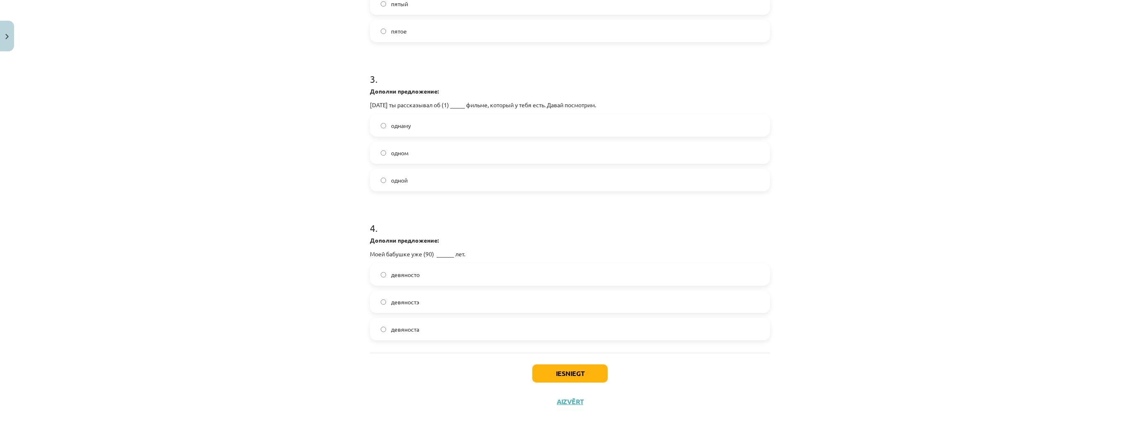
click at [466, 272] on label "девяносто" at bounding box center [570, 274] width 399 height 21
click at [553, 362] on div "Iesniegt Aizvērt" at bounding box center [570, 382] width 400 height 58
click at [560, 367] on button "Iesniegt" at bounding box center [569, 374] width 75 height 18
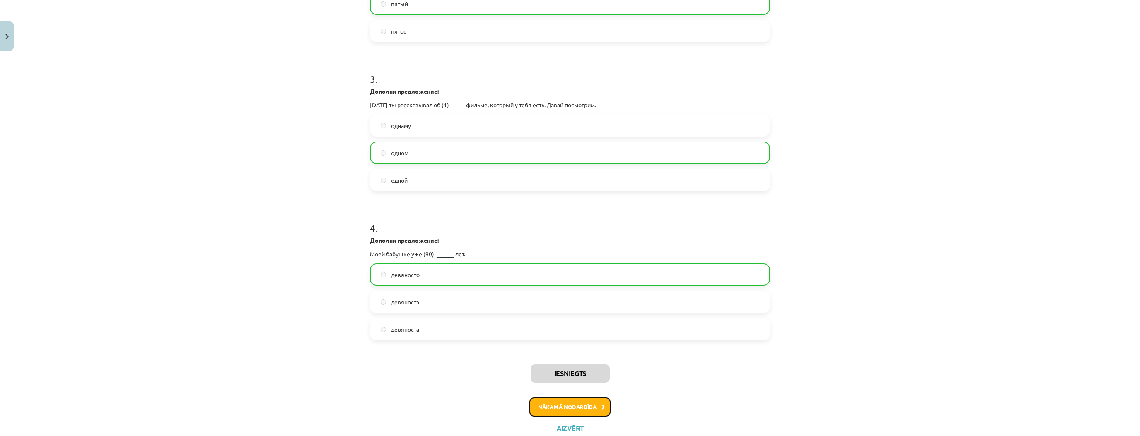
click at [559, 403] on button "Nākamā nodarbība" at bounding box center [570, 407] width 81 height 19
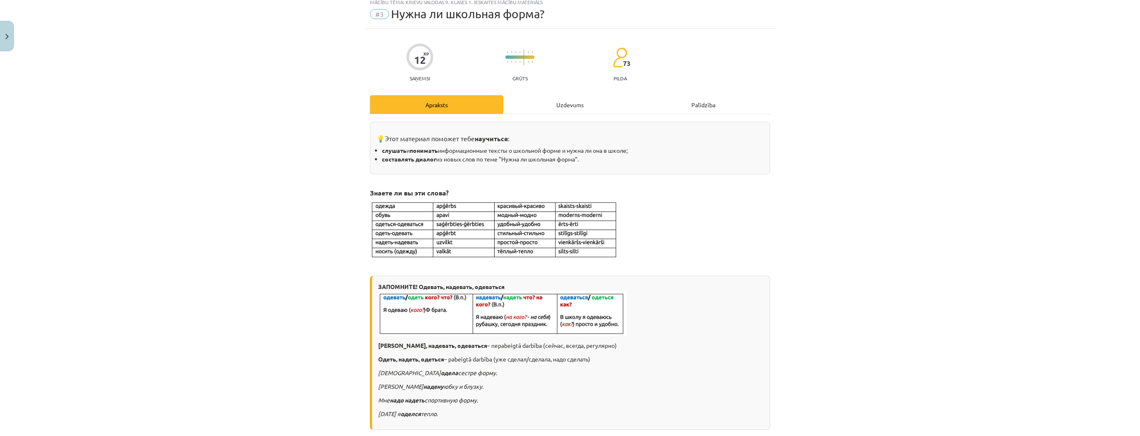
scroll to position [21, 0]
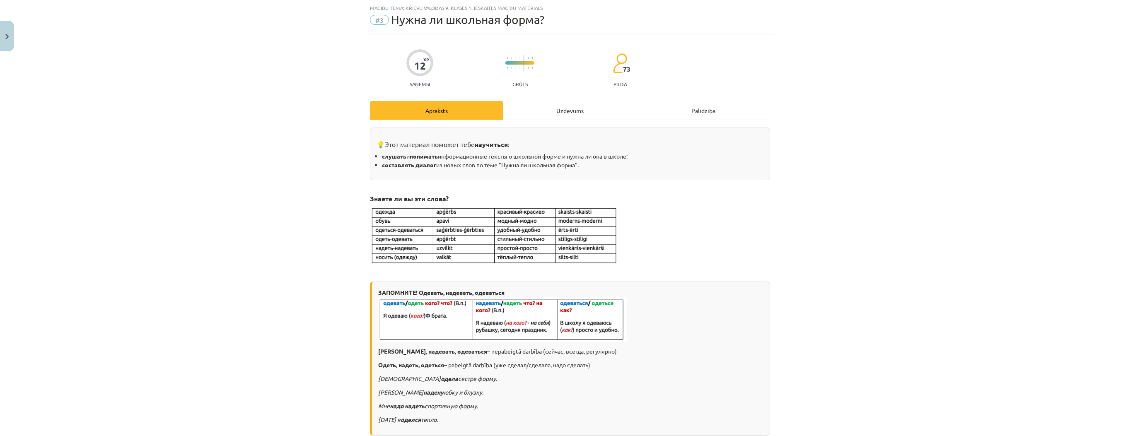
drag, startPoint x: 555, startPoint y: 109, endPoint x: 539, endPoint y: 121, distance: 20.5
click at [556, 109] on div "Uzdevums" at bounding box center [569, 110] width 133 height 19
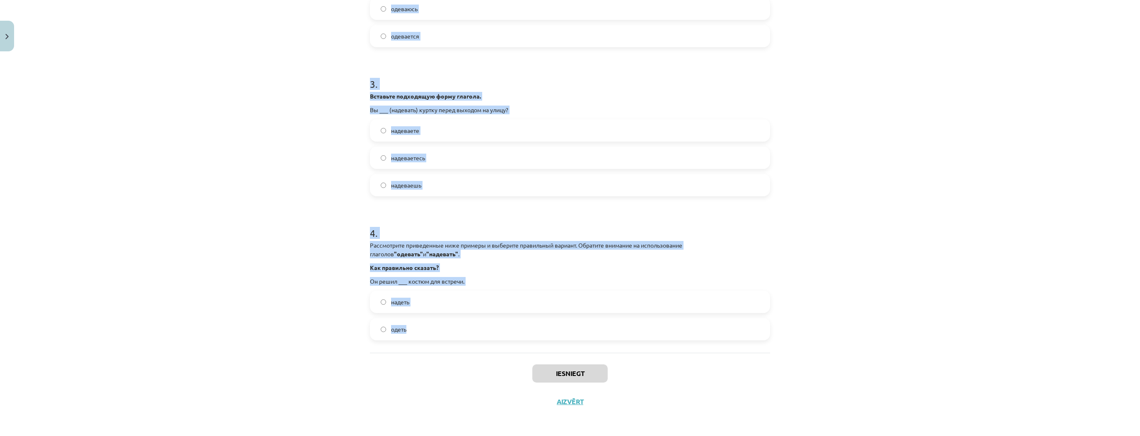
scroll to position [394, 0]
drag, startPoint x: 363, startPoint y: 174, endPoint x: 535, endPoint y: 325, distance: 229.3
click at [534, 325] on div "12 XP Saņemsi Grūts 73 pilda Apraksts Uzdevums Palīdzība 1 . Рассмотрите привед…" at bounding box center [570, 38] width 410 height 755
copy form "Рассмотрите приведенные ниже примеры и выберите правильный вариант. Обратите вн…"
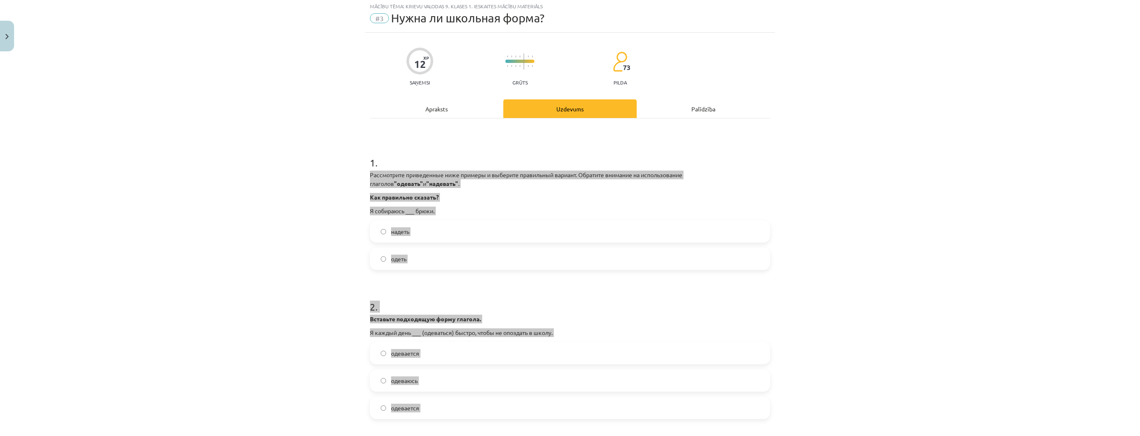
scroll to position [0, 0]
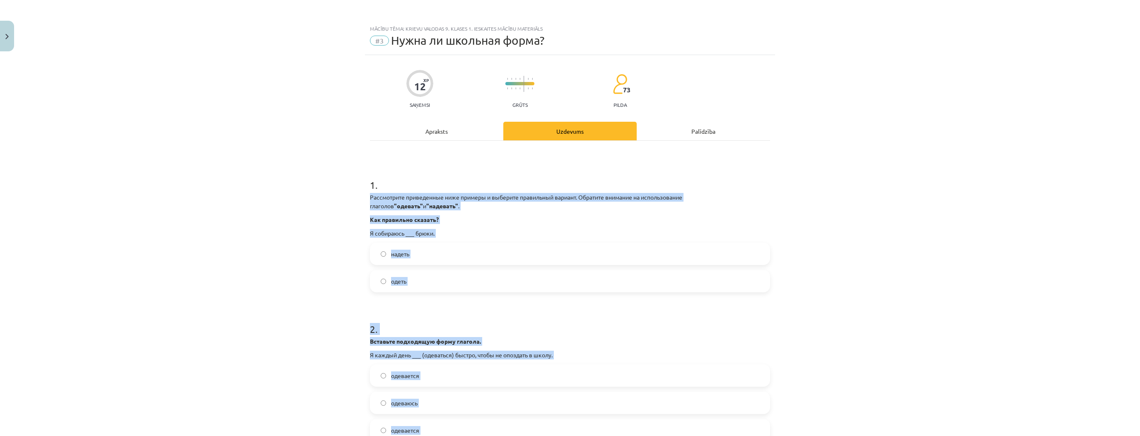
click at [479, 253] on label "надеть" at bounding box center [570, 254] width 399 height 21
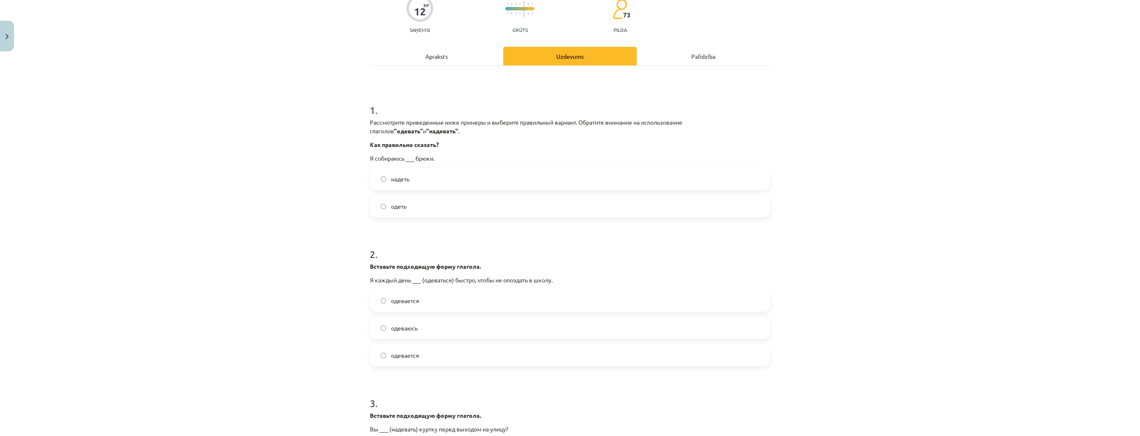
scroll to position [99, 0]
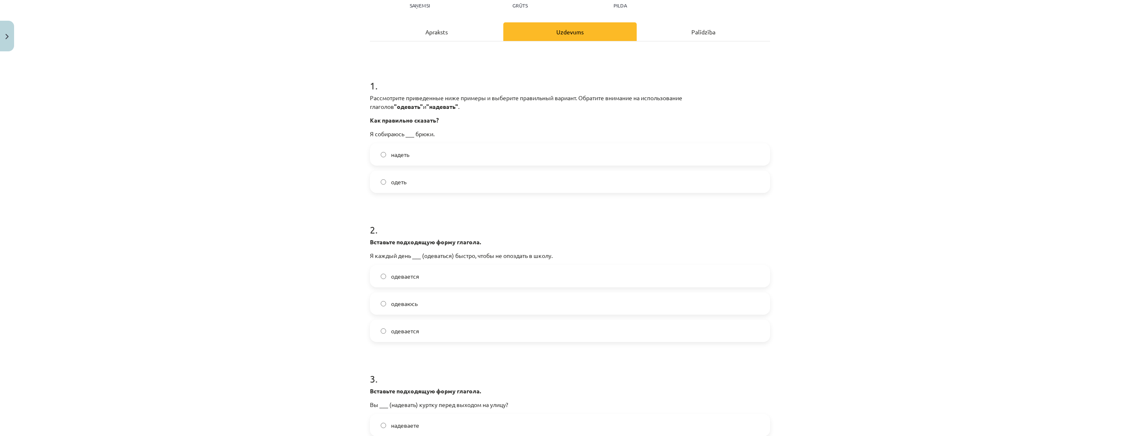
click at [428, 303] on label "одеваюсь" at bounding box center [570, 303] width 399 height 21
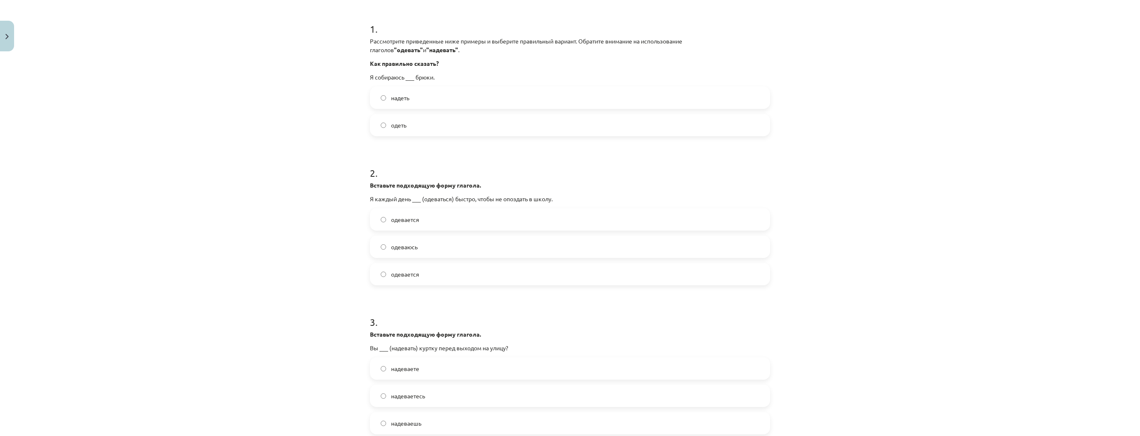
scroll to position [232, 0]
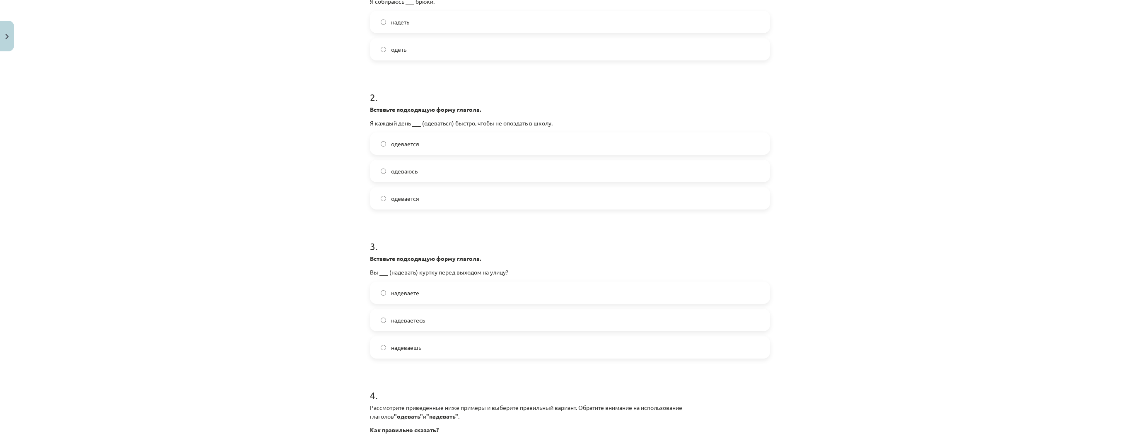
click at [443, 292] on label "надеваете" at bounding box center [570, 293] width 399 height 21
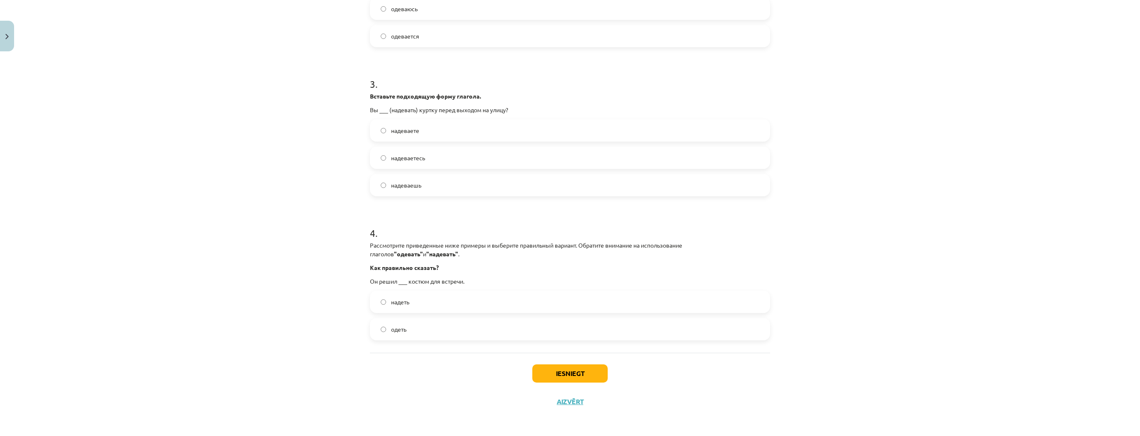
click at [409, 305] on label "надеть" at bounding box center [570, 302] width 399 height 21
drag, startPoint x: 488, startPoint y: 321, endPoint x: 525, endPoint y: 348, distance: 45.3
click at [489, 322] on label "одеть" at bounding box center [570, 329] width 399 height 21
click at [575, 378] on button "Iesniegt" at bounding box center [569, 374] width 75 height 18
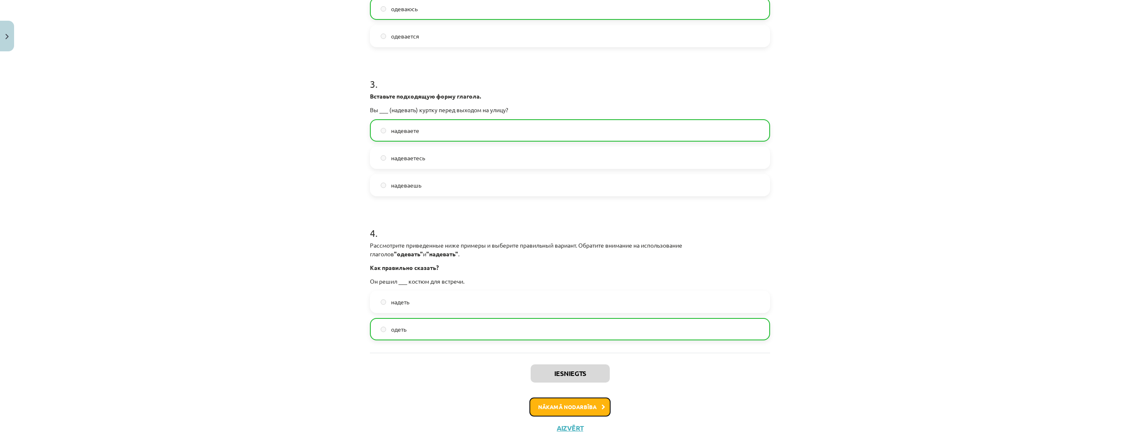
click at [573, 401] on button "Nākamā nodarbība" at bounding box center [570, 407] width 81 height 19
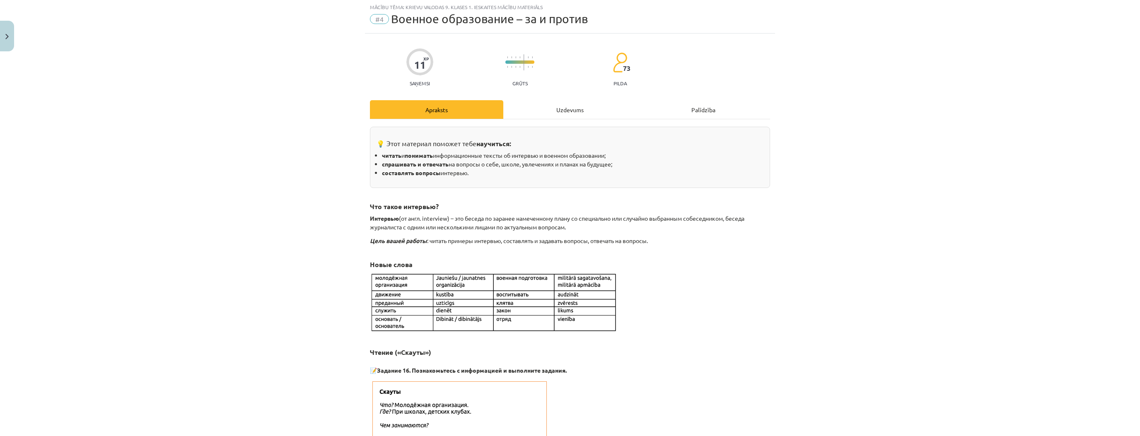
scroll to position [21, 0]
click at [562, 114] on div "Uzdevums" at bounding box center [569, 110] width 133 height 19
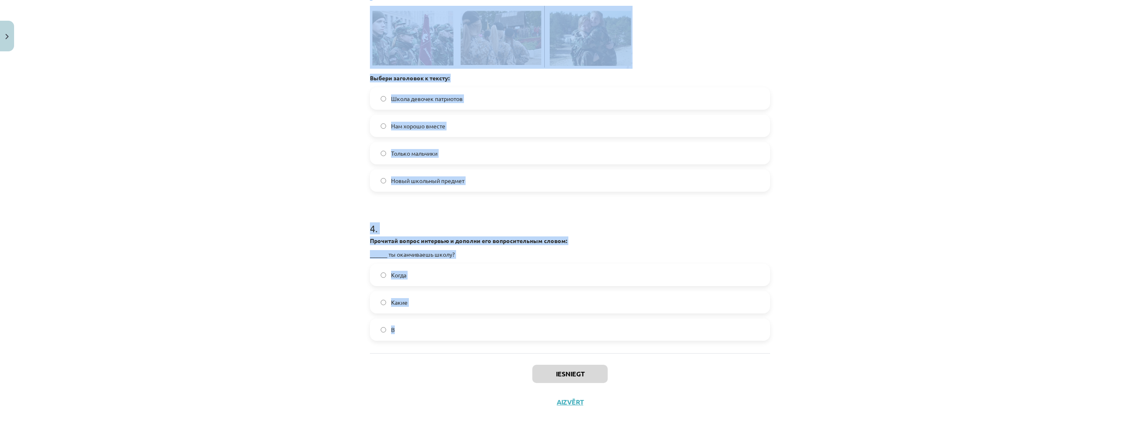
scroll to position [567, 0]
drag, startPoint x: 380, startPoint y: 215, endPoint x: 480, endPoint y: 334, distance: 155.0
copy form "Прочитай вопрос интервью и дополни его вопросительным словом: ______ тебе лет? …"
click at [344, 168] on div "Mācību tēma: Krievu valodas 9. klases 1. ieskaites mācību materiāls #4 Военное …" at bounding box center [570, 218] width 1140 height 436
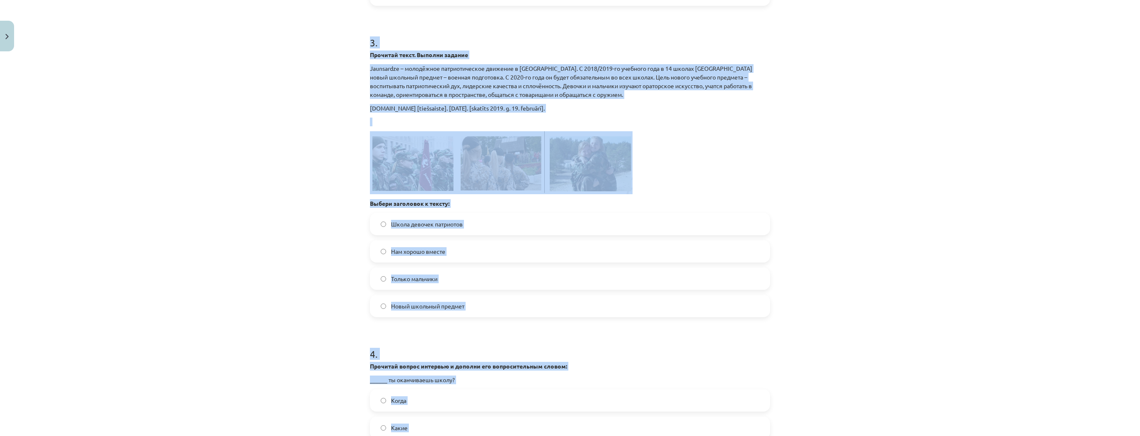
scroll to position [401, 0]
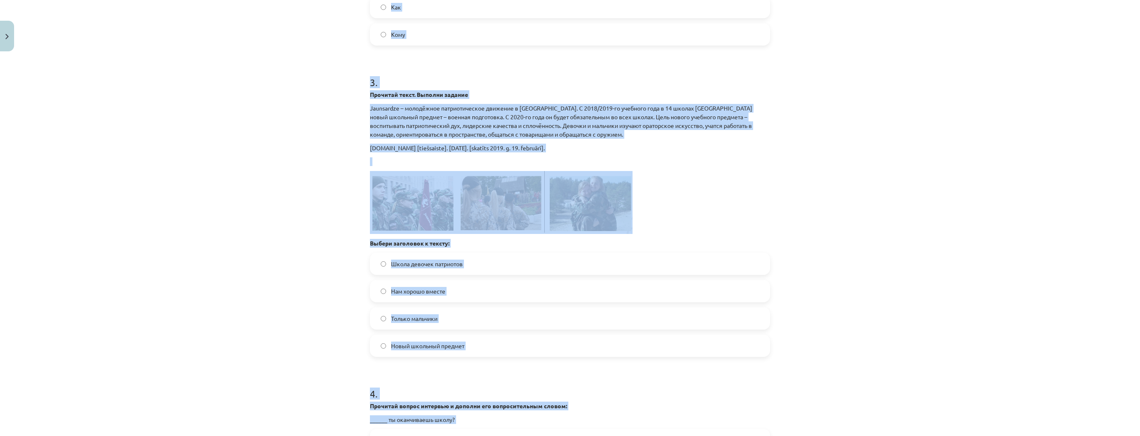
click at [329, 192] on div "Mācību tēma: Krievu valodas 9. klases 1. ieskaites mācību materiāls #4 Военное …" at bounding box center [570, 218] width 1140 height 436
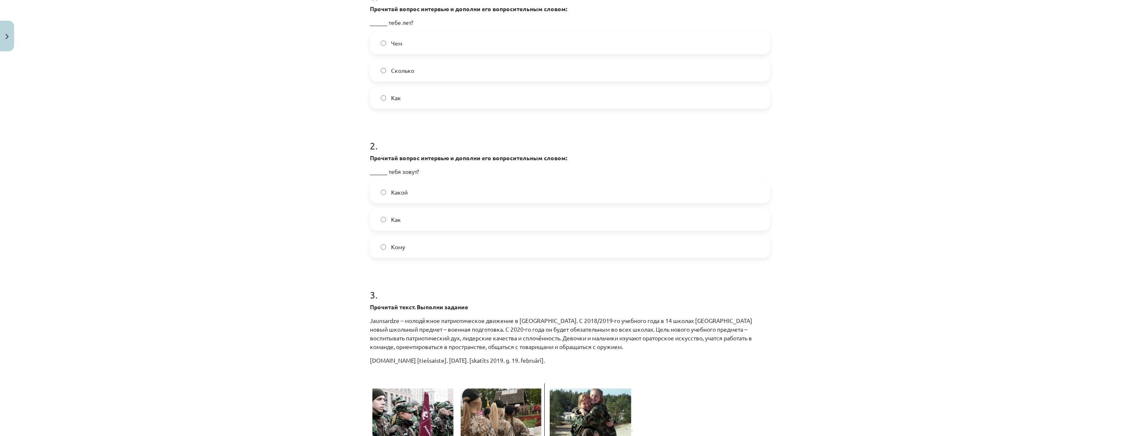
scroll to position [36, 0]
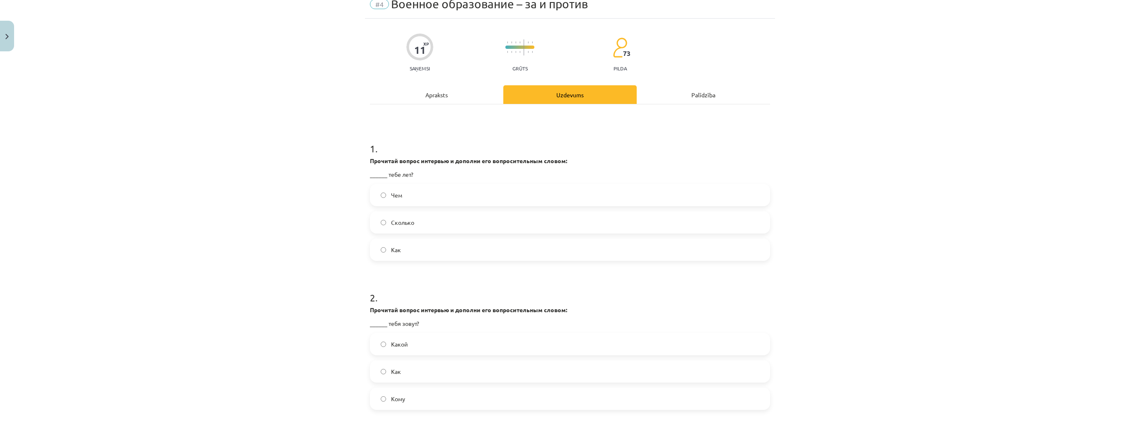
drag, startPoint x: 430, startPoint y: 225, endPoint x: 438, endPoint y: 239, distance: 16.5
click at [430, 225] on label "Сколько" at bounding box center [570, 222] width 399 height 21
drag, startPoint x: 459, startPoint y: 372, endPoint x: 494, endPoint y: 378, distance: 35.8
click at [459, 372] on label "Как" at bounding box center [570, 371] width 399 height 21
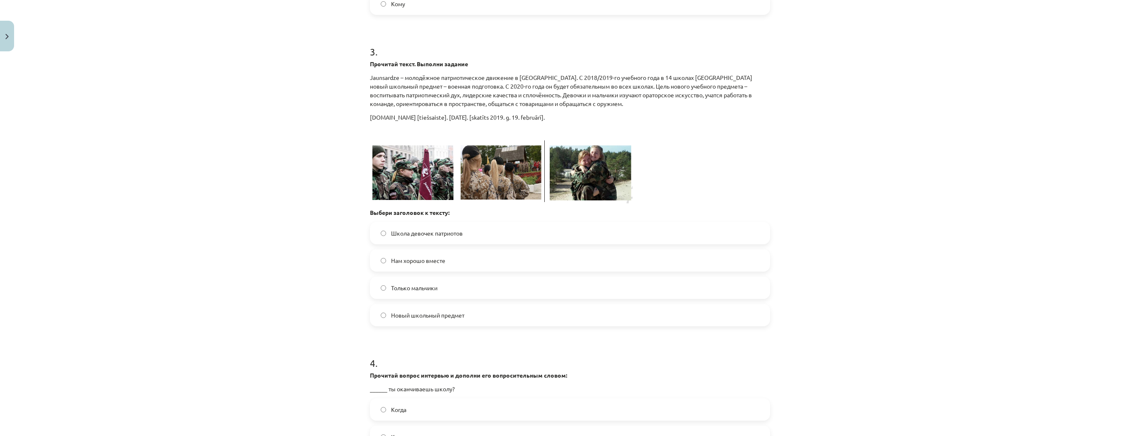
scroll to position [567, 0]
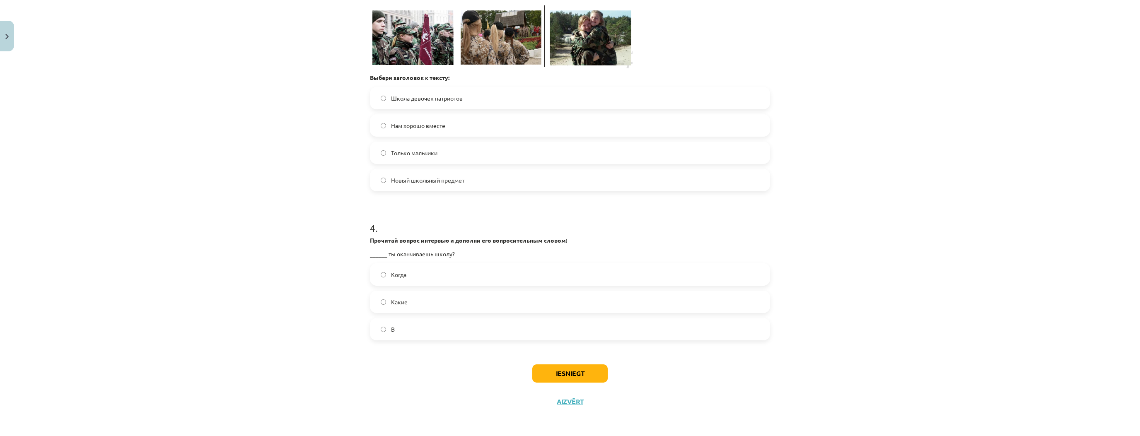
click at [430, 273] on label "Когда" at bounding box center [570, 274] width 399 height 21
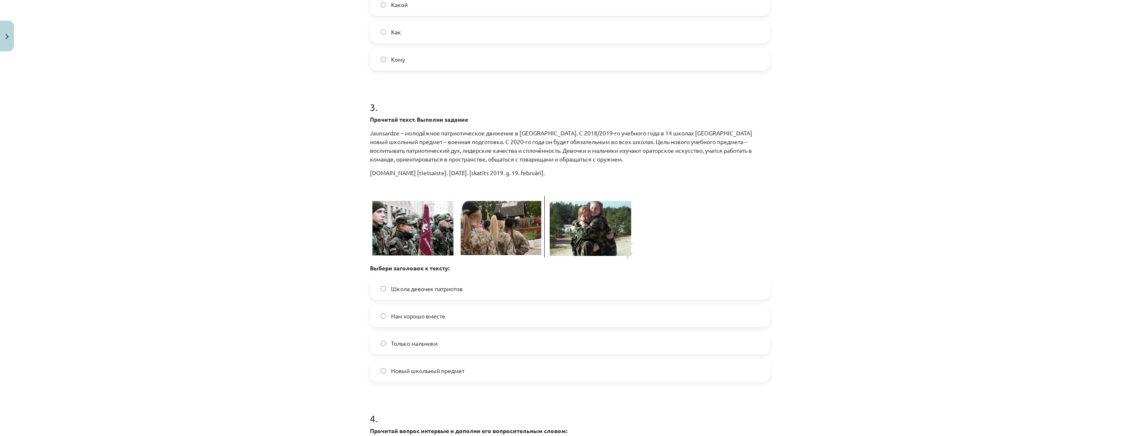
scroll to position [335, 0]
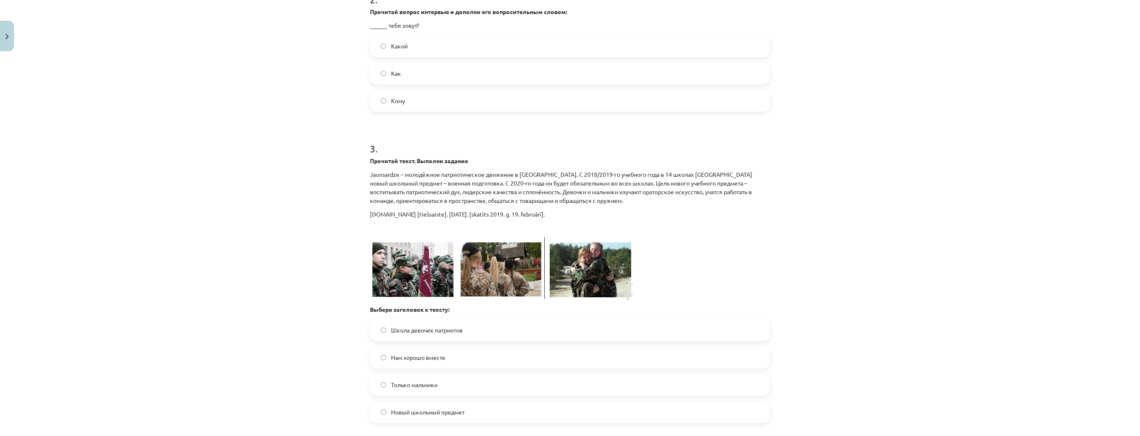
drag, startPoint x: 477, startPoint y: 418, endPoint x: 489, endPoint y: 411, distance: 13.5
click at [478, 416] on label "Новый школьный предмет" at bounding box center [570, 412] width 399 height 21
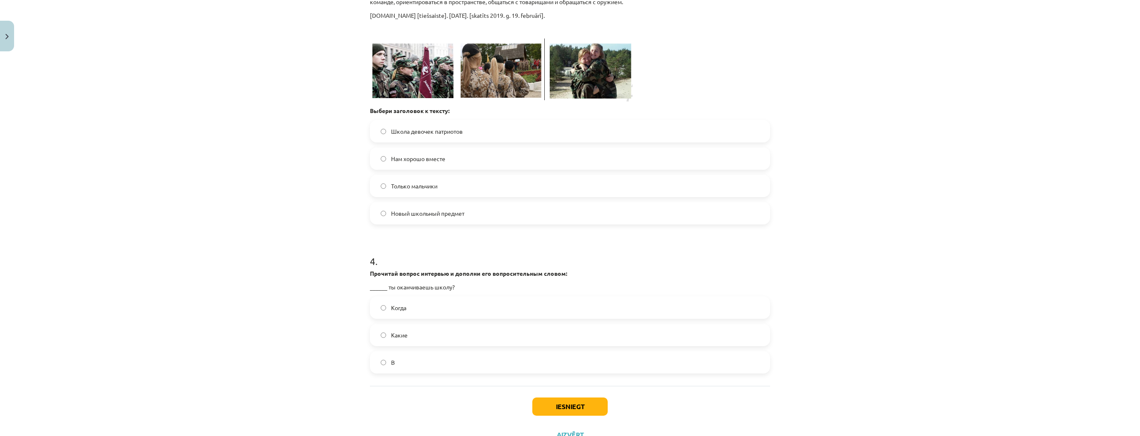
click at [592, 416] on div "Iesniegt Aizvērt" at bounding box center [570, 415] width 400 height 58
drag, startPoint x: 583, startPoint y: 406, endPoint x: 775, endPoint y: 381, distance: 193.4
click at [585, 405] on button "Iesniegt" at bounding box center [569, 407] width 75 height 18
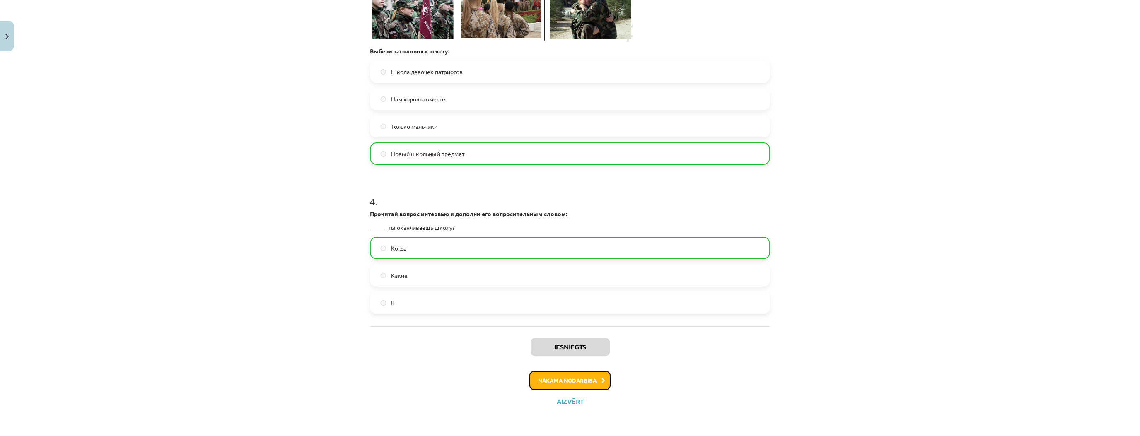
click at [590, 381] on button "Nākamā nodarbība" at bounding box center [570, 380] width 81 height 19
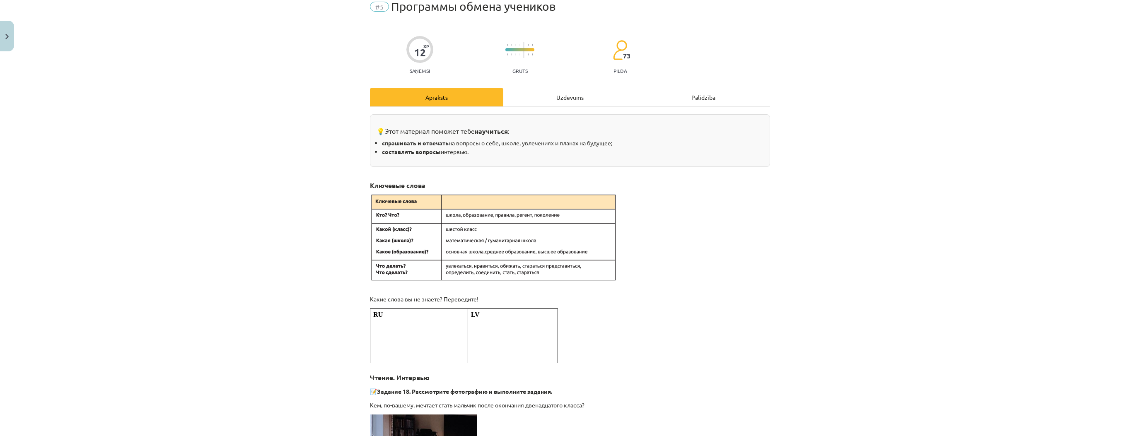
scroll to position [21, 0]
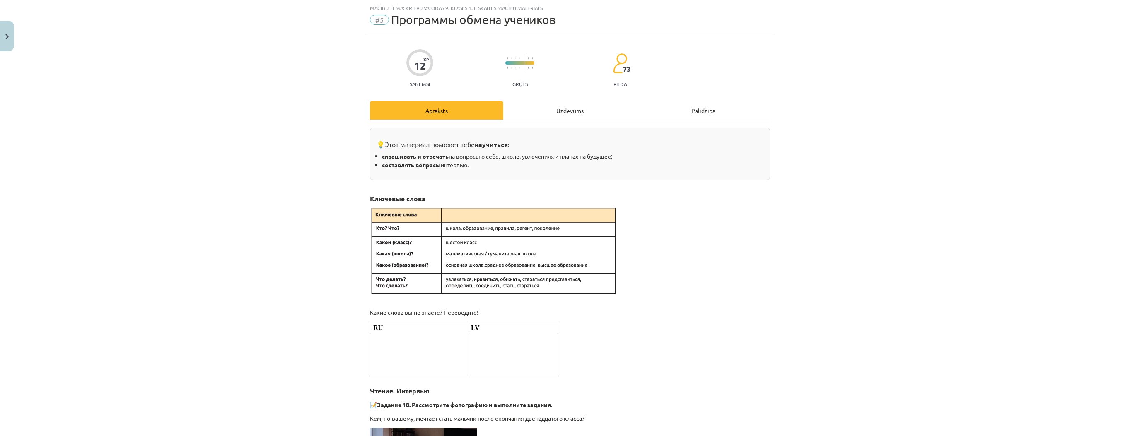
click at [520, 111] on div "Uzdevums" at bounding box center [569, 110] width 133 height 19
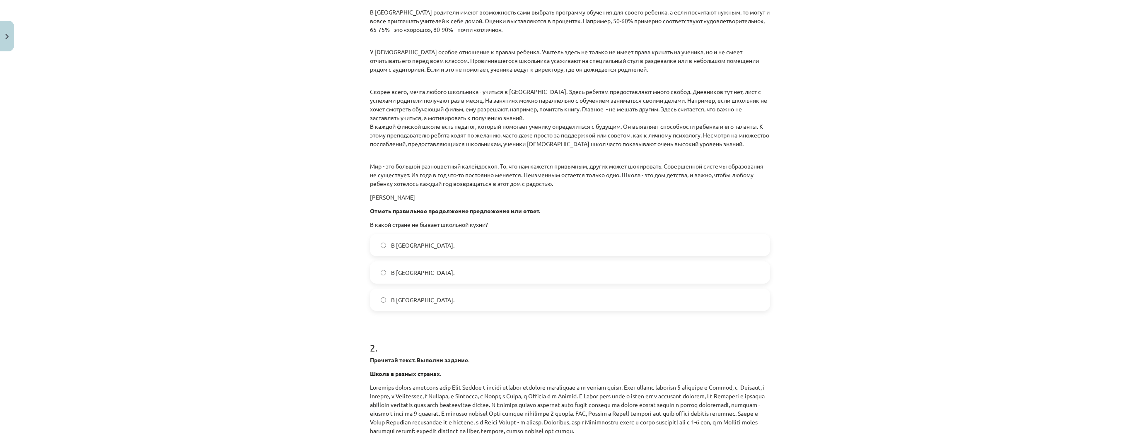
scroll to position [617, 0]
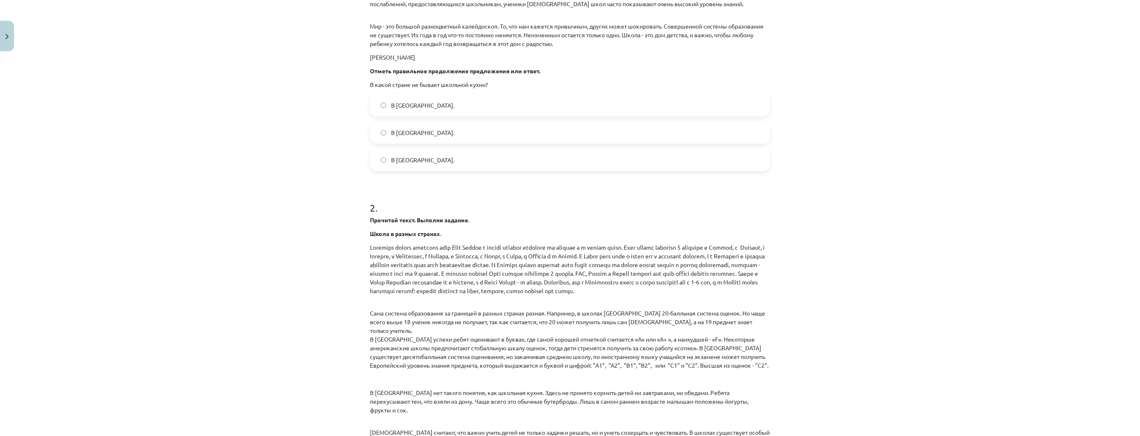
click at [418, 126] on label "В Японии." at bounding box center [570, 132] width 399 height 21
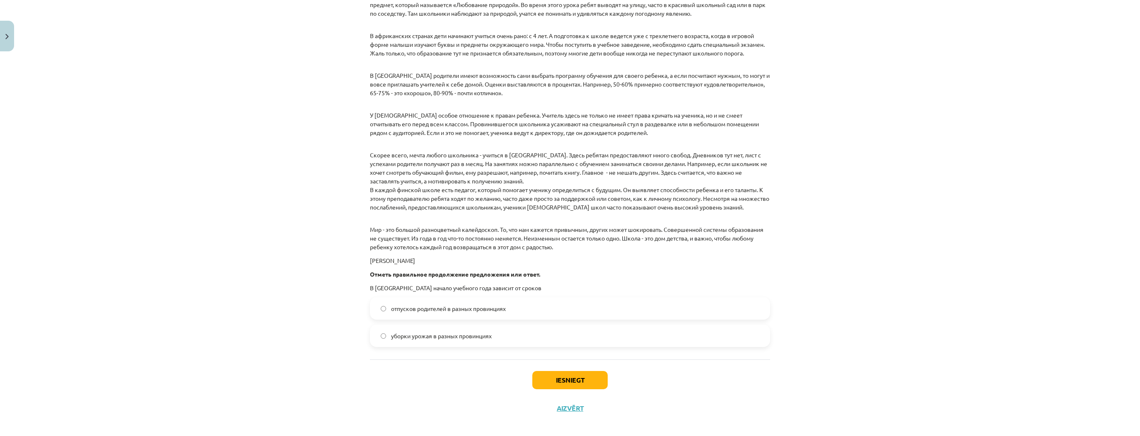
scroll to position [1061, 0]
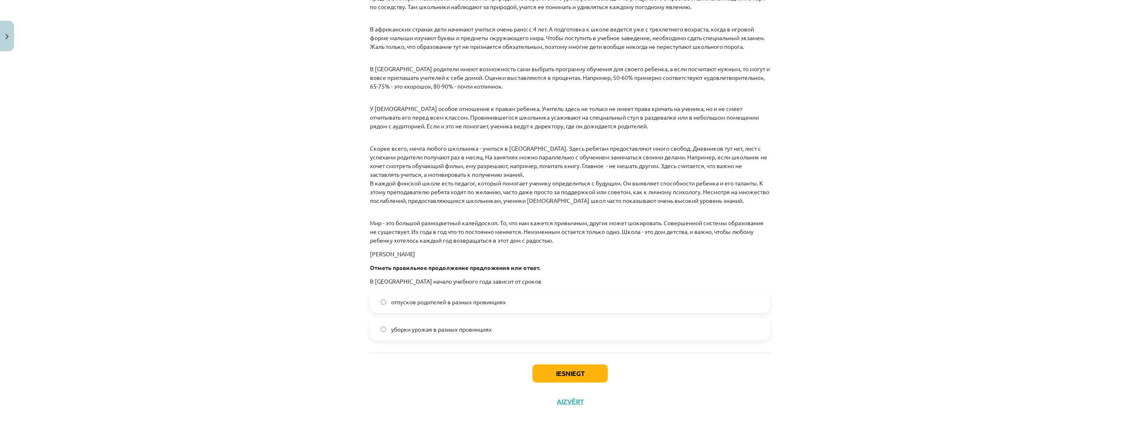
drag, startPoint x: 451, startPoint y: 297, endPoint x: 470, endPoint y: 311, distance: 24.3
click at [451, 297] on label "отпусков родителей в разных провинциях" at bounding box center [570, 302] width 399 height 21
click at [566, 366] on button "Iesniegt" at bounding box center [569, 374] width 75 height 18
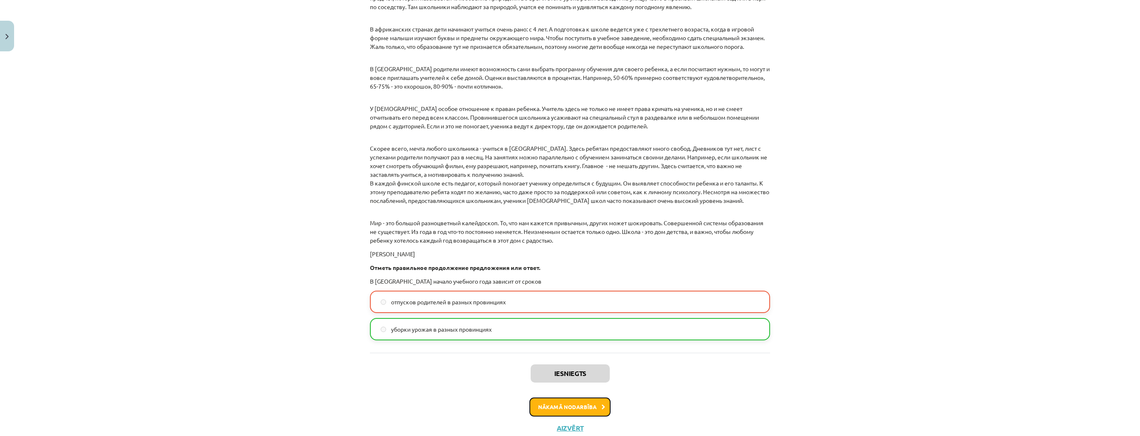
click at [590, 402] on button "Nākamā nodarbība" at bounding box center [570, 407] width 81 height 19
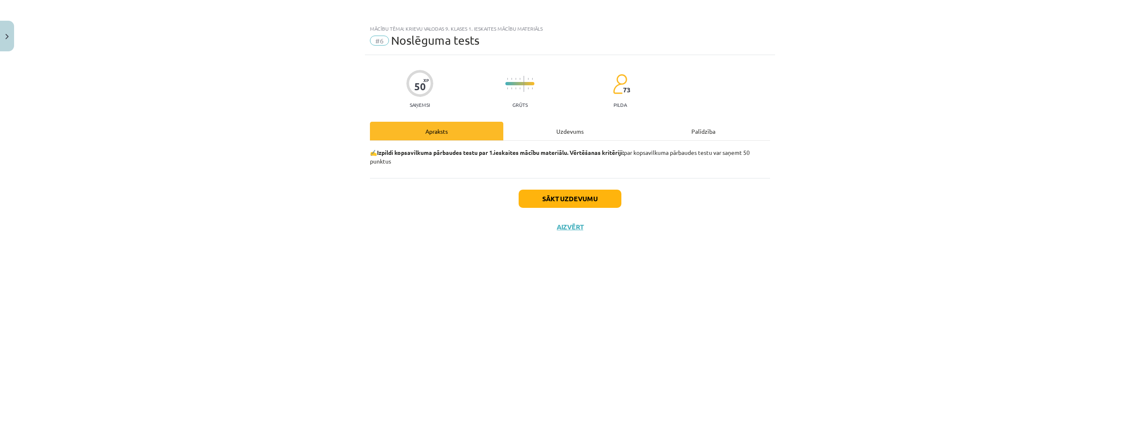
scroll to position [0, 0]
drag, startPoint x: 591, startPoint y: 211, endPoint x: 578, endPoint y: 198, distance: 17.9
click at [588, 207] on div "Sākt uzdevumu Aizvērt" at bounding box center [570, 207] width 400 height 58
click at [578, 198] on button "Sākt uzdevumu" at bounding box center [570, 199] width 103 height 18
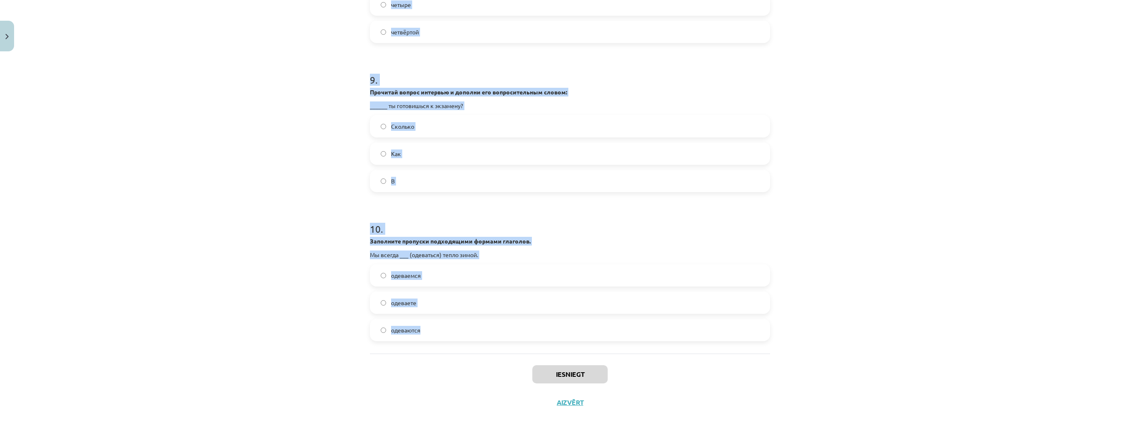
scroll to position [1272, 0]
drag, startPoint x: 362, startPoint y: 193, endPoint x: 563, endPoint y: 348, distance: 254.1
copy form "Прочитай вопрос интервью и дополни его вопросительным словом: _________ лет уча…"
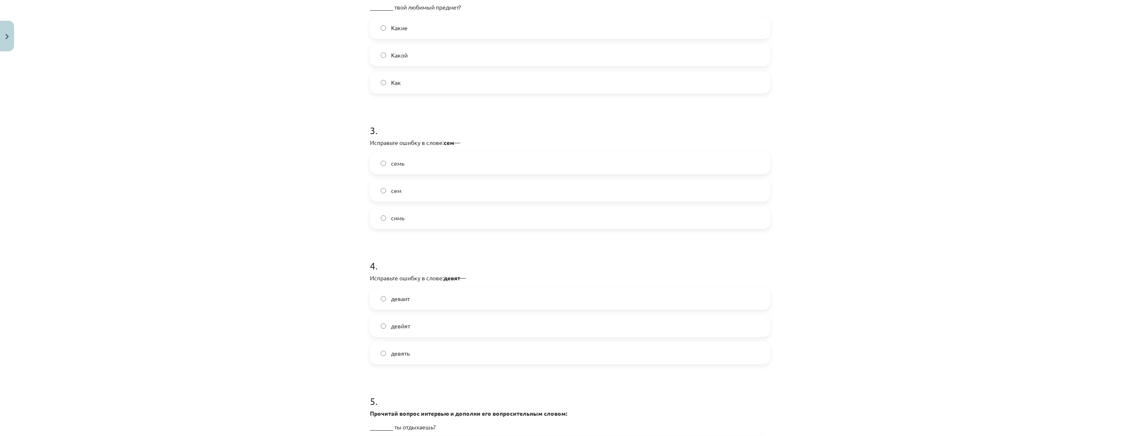
scroll to position [0, 0]
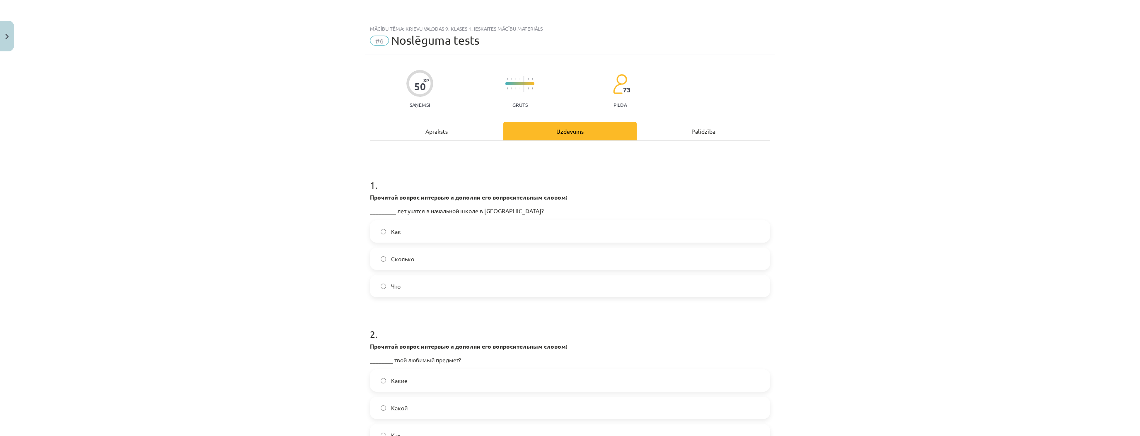
drag, startPoint x: 413, startPoint y: 256, endPoint x: 418, endPoint y: 259, distance: 5.2
click at [413, 256] on label "Сколько" at bounding box center [570, 259] width 399 height 21
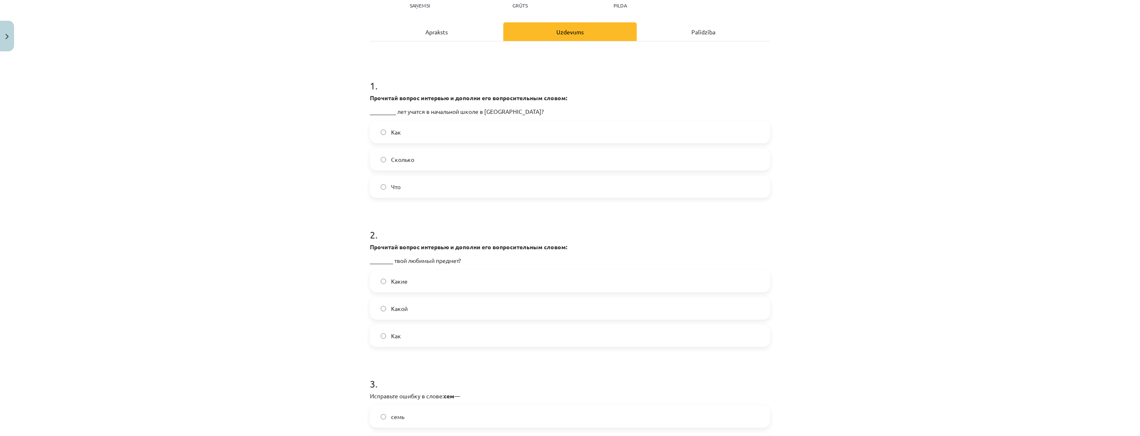
click at [434, 310] on label "Какой" at bounding box center [570, 308] width 399 height 21
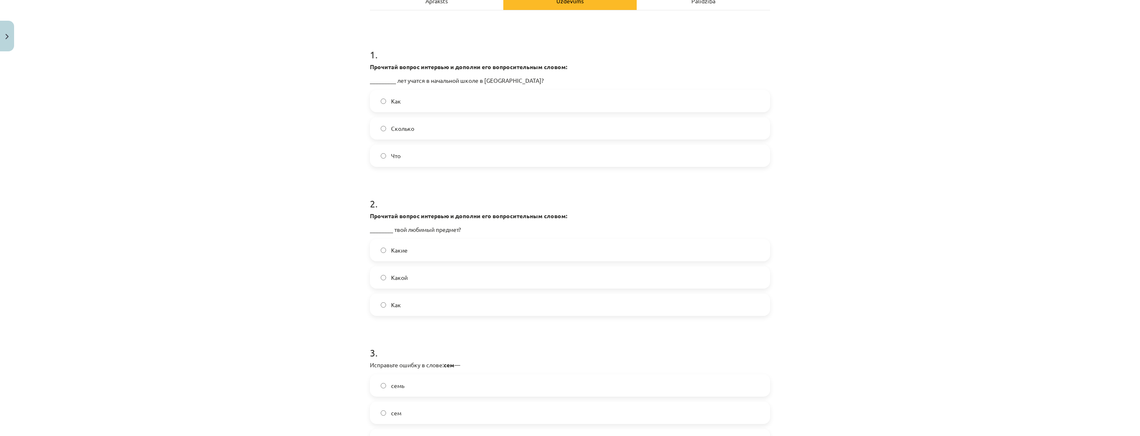
scroll to position [232, 0]
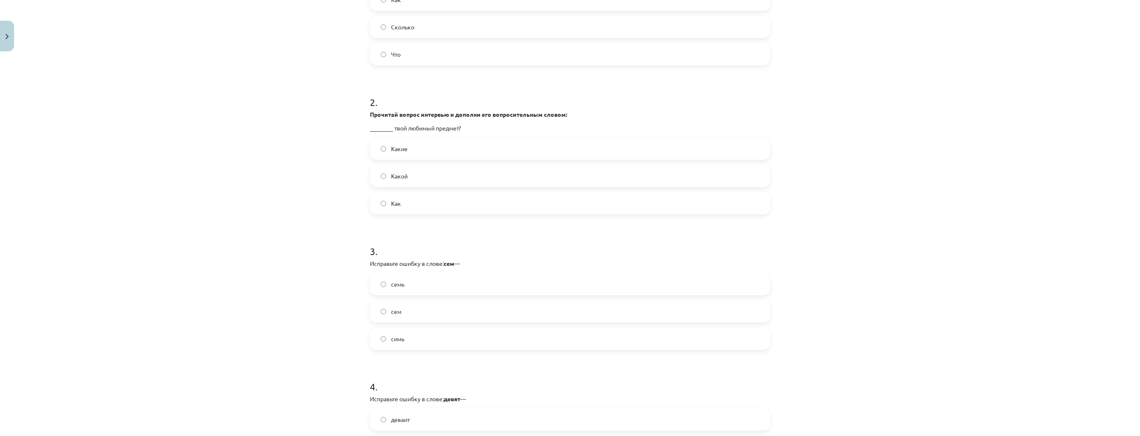
click at [412, 283] on label "семь" at bounding box center [570, 284] width 399 height 21
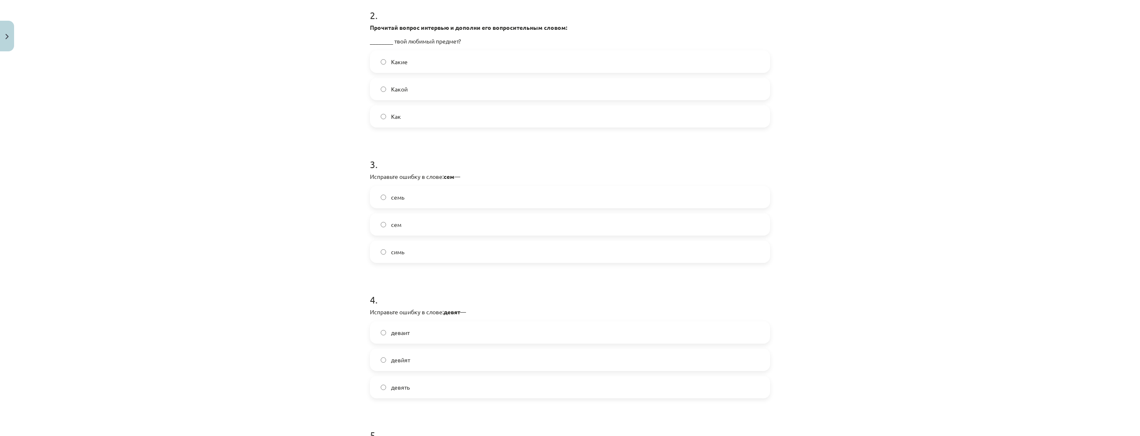
scroll to position [331, 0]
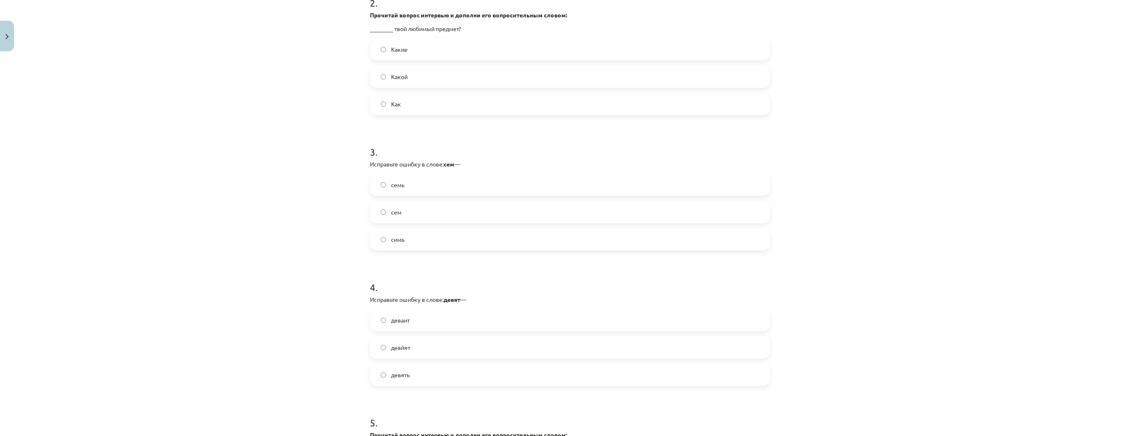
click at [461, 380] on label "девять" at bounding box center [570, 375] width 399 height 21
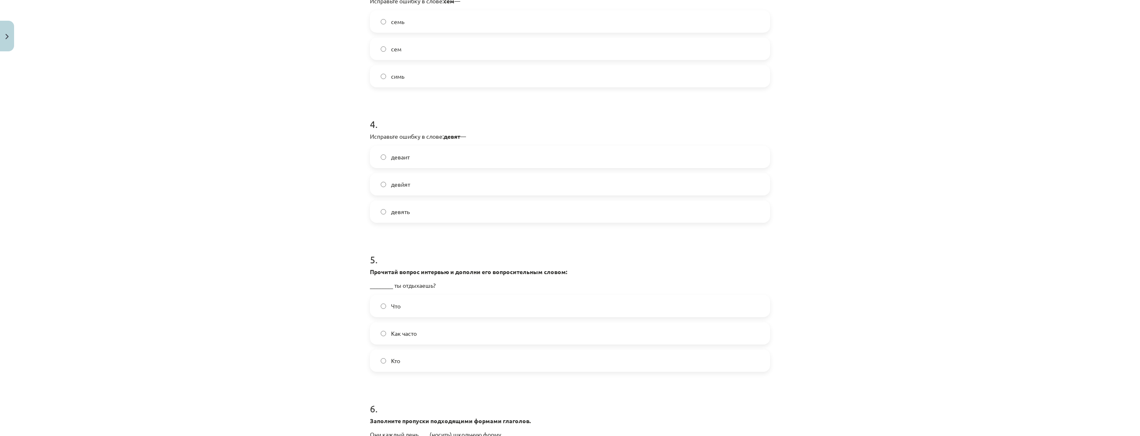
scroll to position [497, 0]
click at [443, 329] on label "Как часто" at bounding box center [570, 331] width 399 height 21
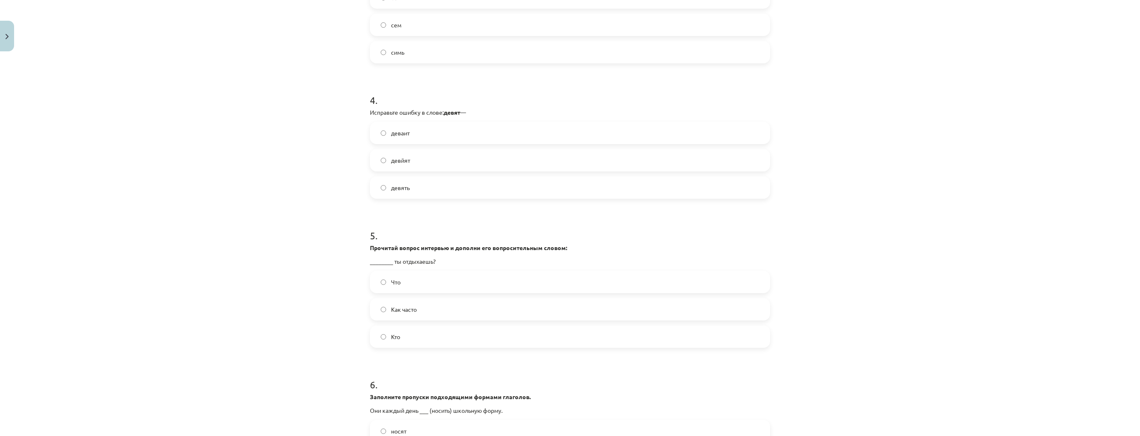
scroll to position [630, 0]
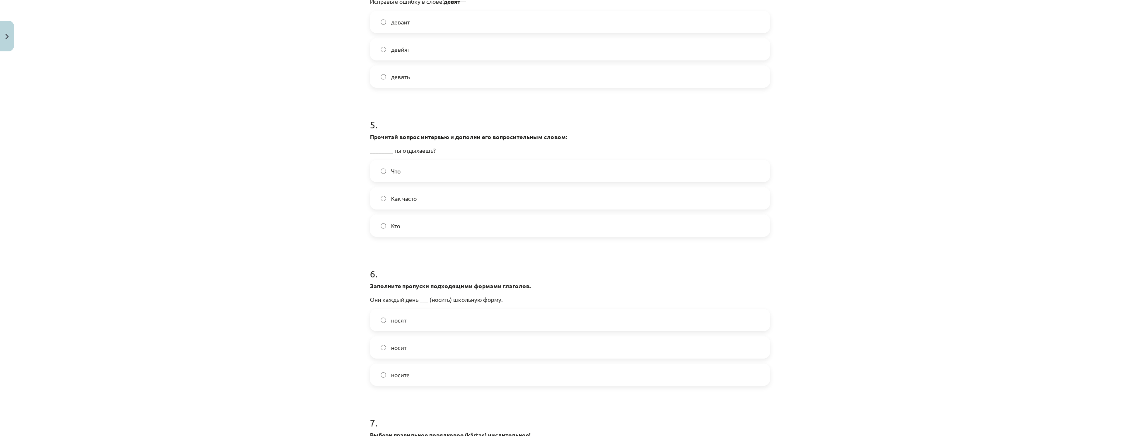
click at [442, 377] on label "носите" at bounding box center [570, 375] width 399 height 21
click at [457, 347] on label "носит" at bounding box center [570, 347] width 399 height 21
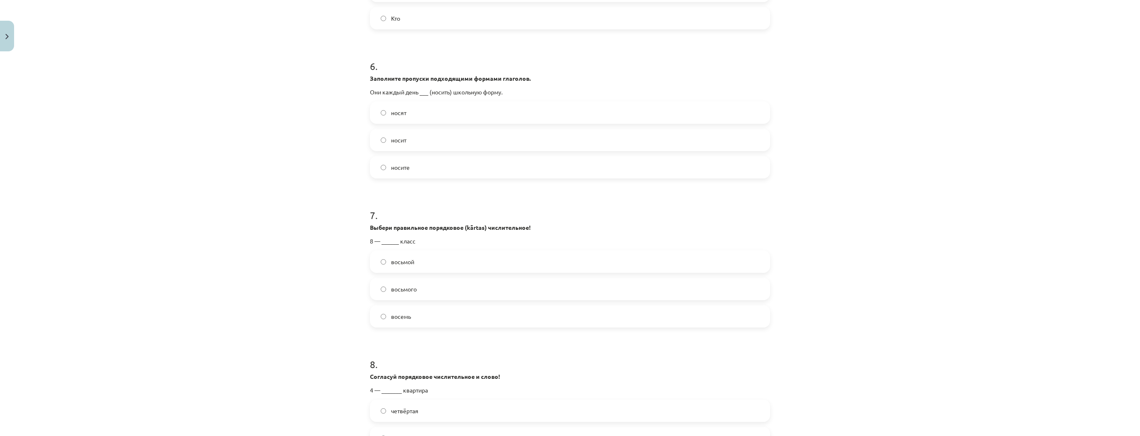
scroll to position [862, 0]
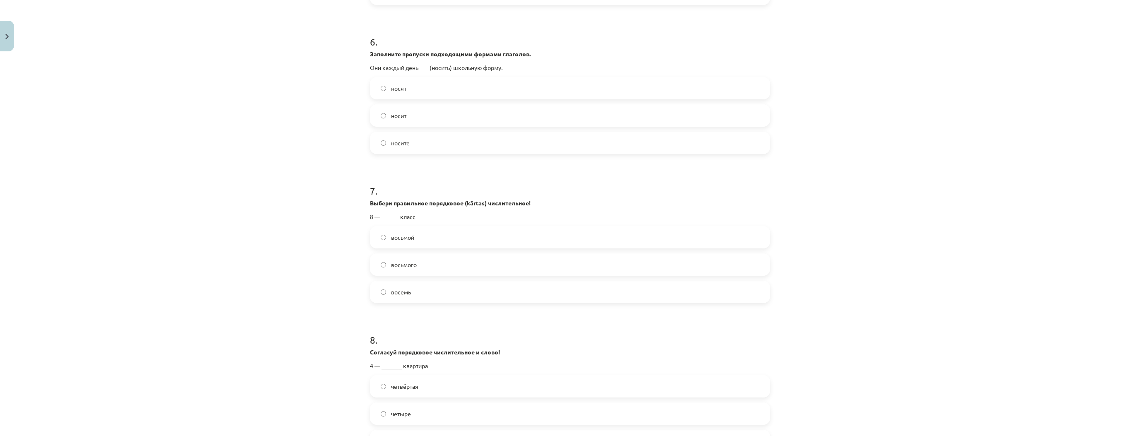
click at [424, 239] on label "восьмой" at bounding box center [570, 237] width 399 height 21
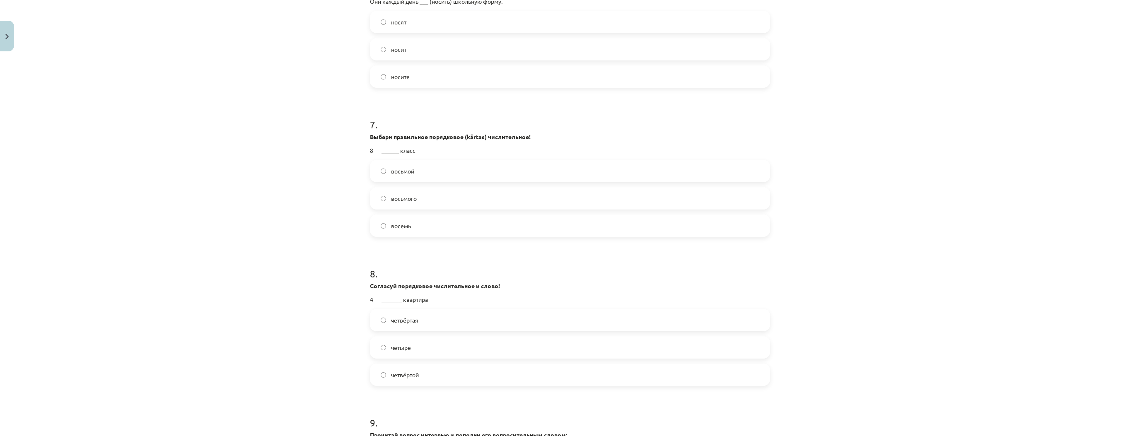
click at [427, 320] on label "четвёртая" at bounding box center [570, 320] width 399 height 21
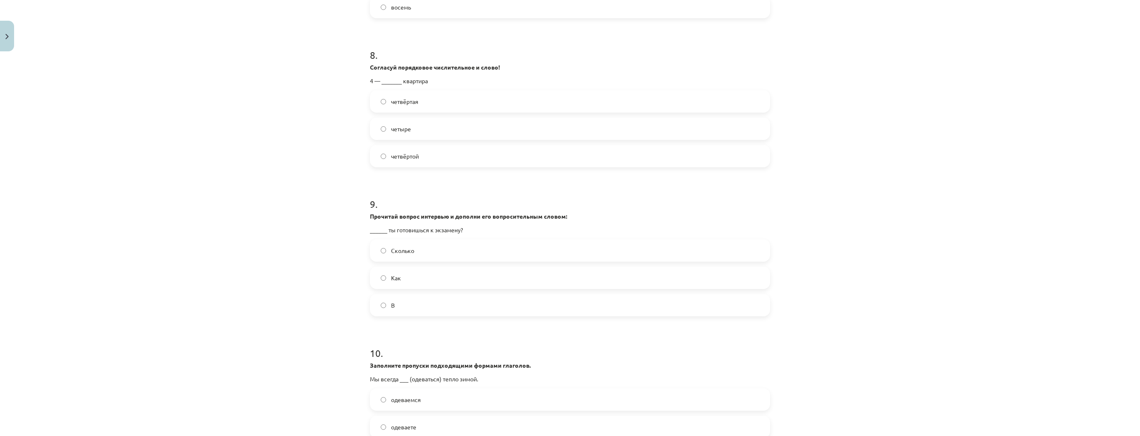
scroll to position [1193, 0]
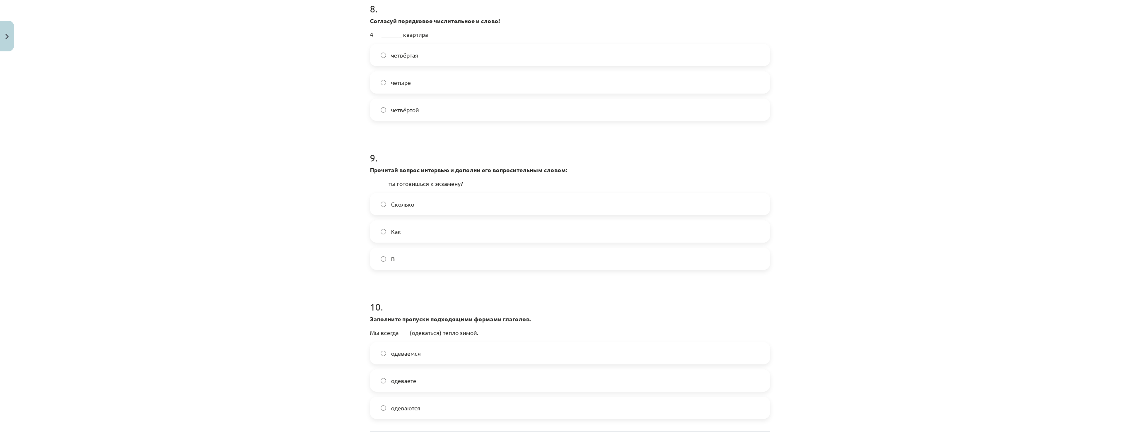
click at [417, 255] on label "В" at bounding box center [570, 259] width 399 height 21
click at [473, 375] on label "одеваете" at bounding box center [570, 380] width 399 height 21
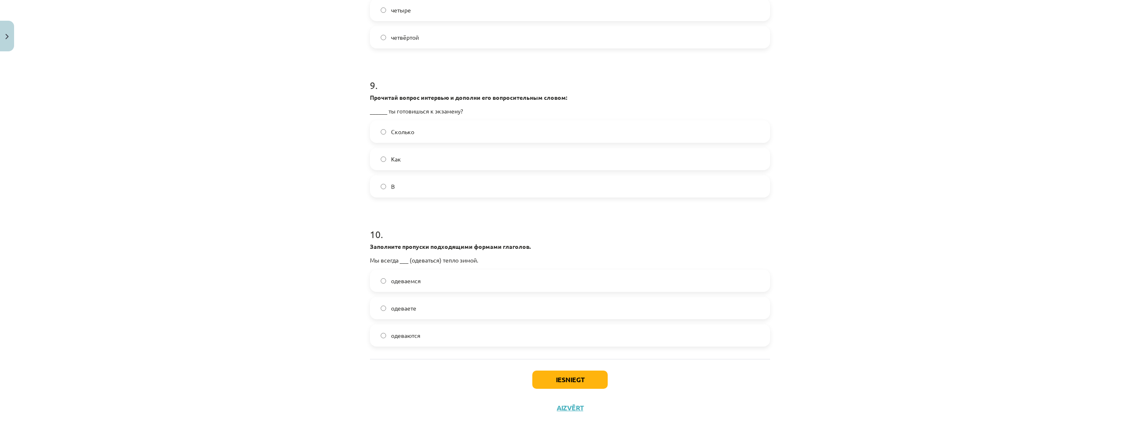
scroll to position [1272, 0]
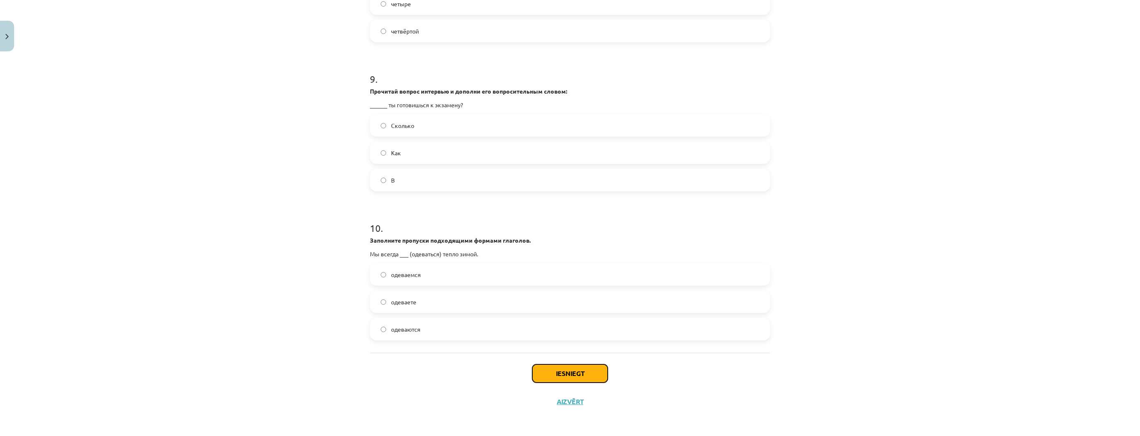
click at [569, 365] on button "Iesniegt" at bounding box center [569, 374] width 75 height 18
click at [425, 134] on label "Сколько" at bounding box center [570, 125] width 399 height 21
click at [424, 165] on div "Сколько Как В" at bounding box center [570, 152] width 400 height 77
click at [419, 154] on label "Как" at bounding box center [570, 153] width 399 height 21
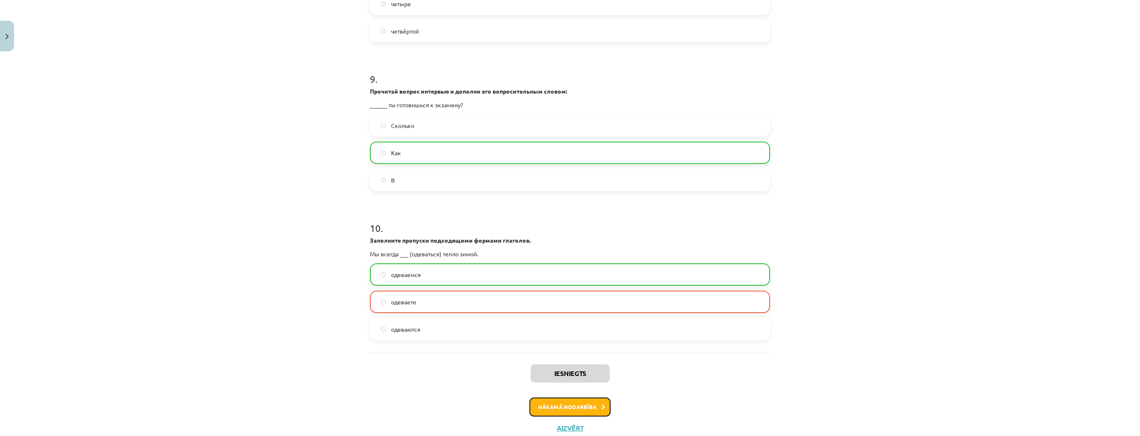
click at [558, 400] on button "Nākamā nodarbība" at bounding box center [570, 407] width 81 height 19
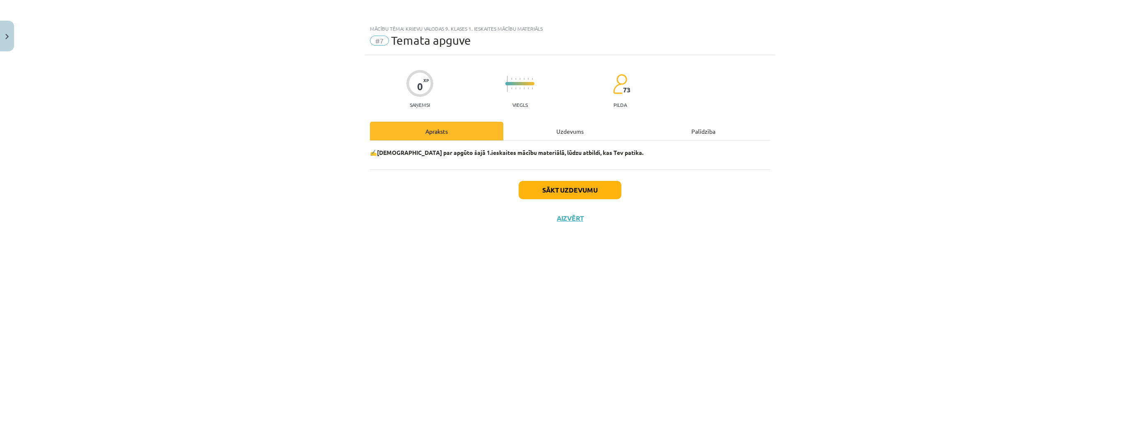
scroll to position [0, 0]
click at [555, 184] on button "Sākt uzdevumu" at bounding box center [570, 190] width 103 height 18
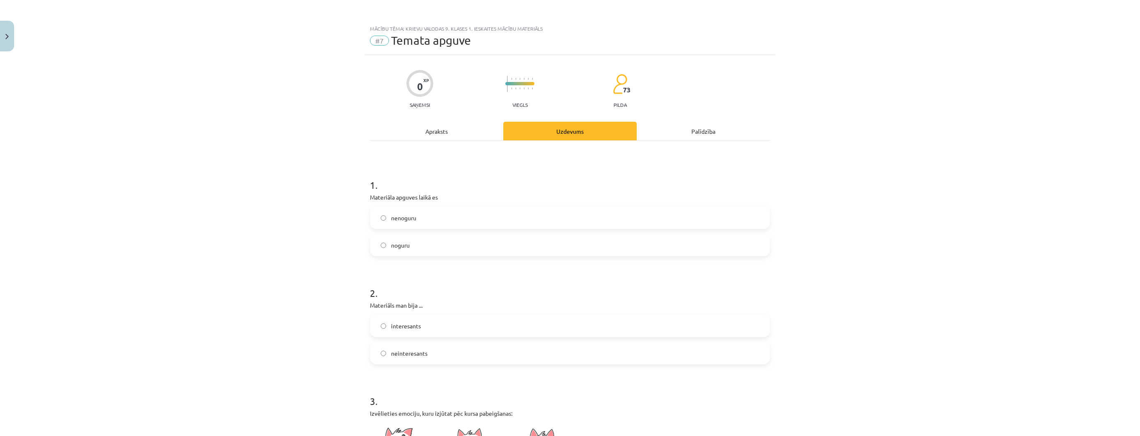
drag, startPoint x: 446, startPoint y: 241, endPoint x: 448, endPoint y: 245, distance: 4.6
click at [447, 242] on label "noguru" at bounding box center [570, 245] width 399 height 21
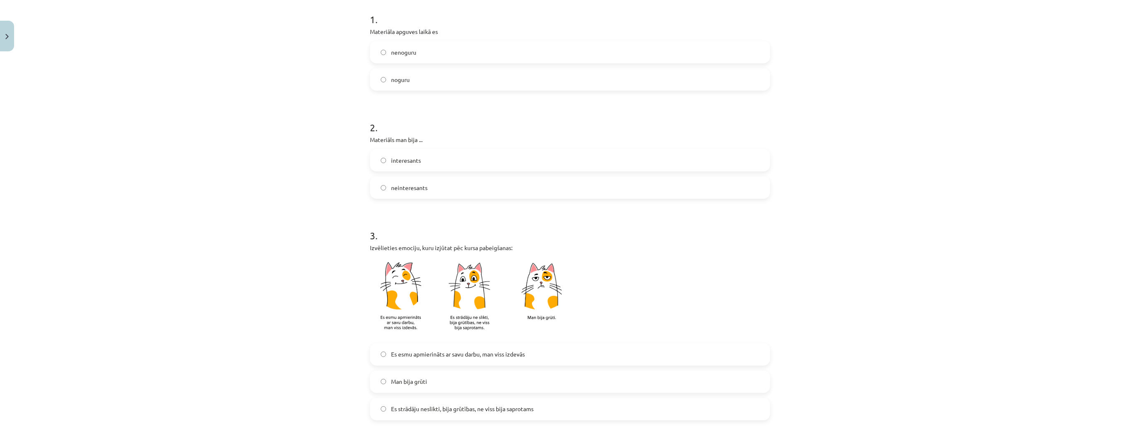
click at [447, 362] on label "Es esmu apmierināts ar savu darbu, man viss izdevās" at bounding box center [570, 354] width 399 height 21
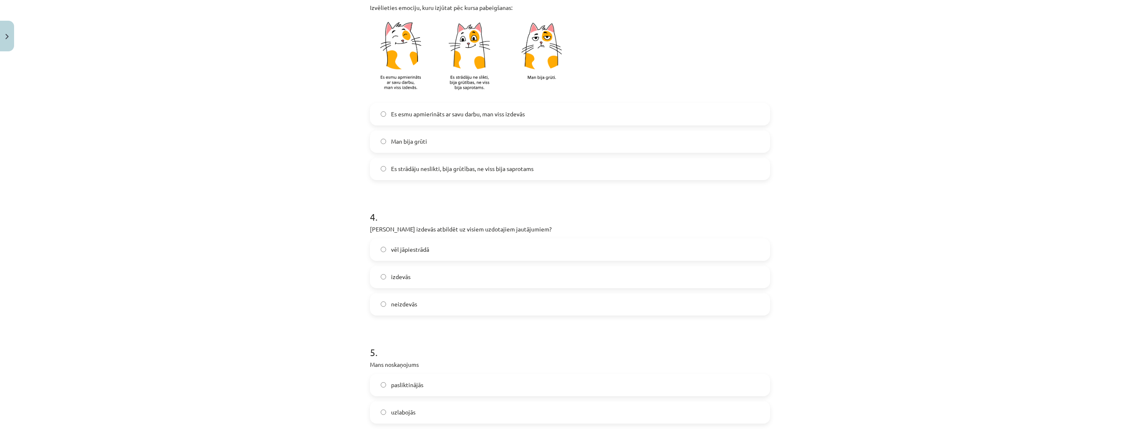
scroll to position [431, 0]
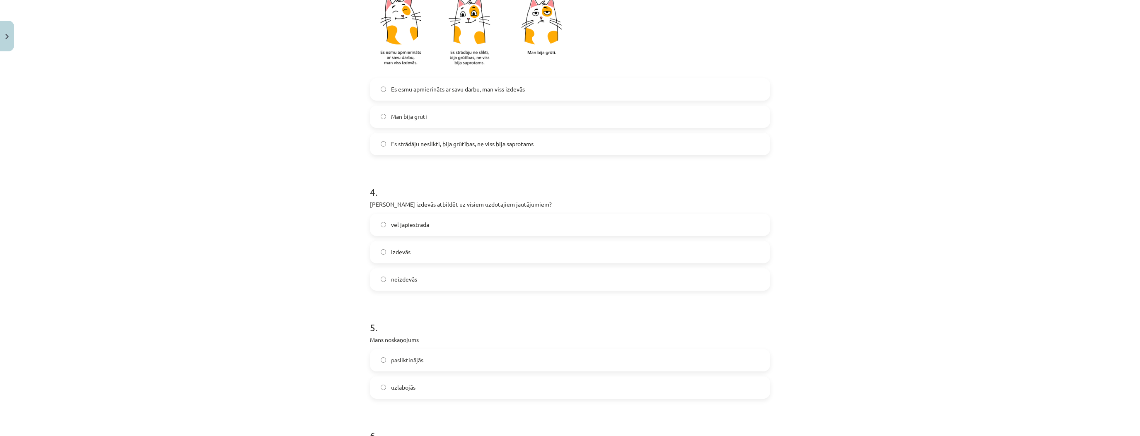
click at [429, 258] on label "izdevās" at bounding box center [570, 252] width 399 height 21
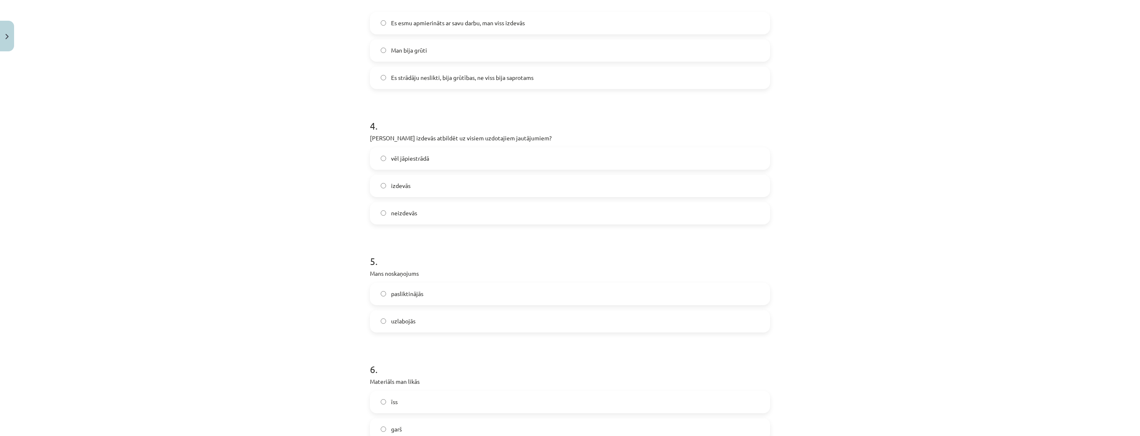
click at [407, 298] on span "pasliktinājās" at bounding box center [407, 294] width 32 height 9
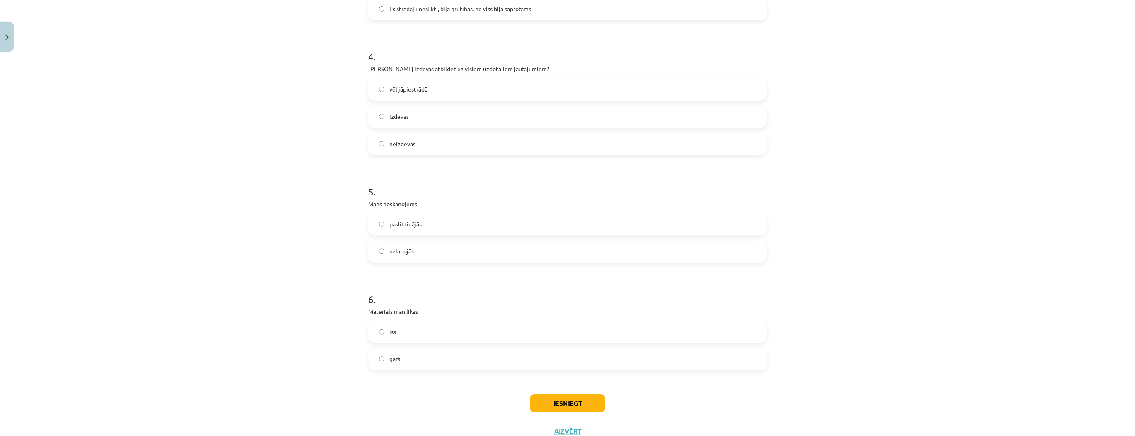
scroll to position [597, 0]
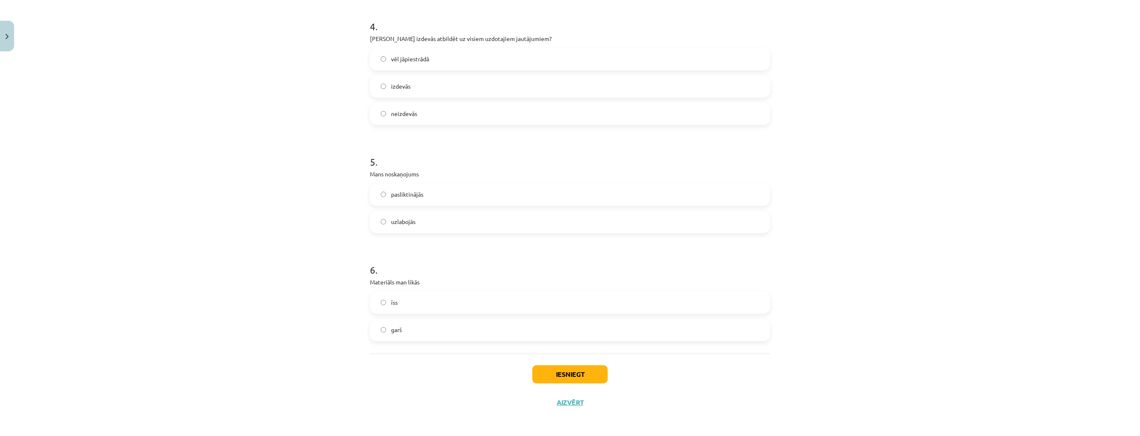
click at [400, 307] on label "īss" at bounding box center [570, 303] width 399 height 21
click at [549, 373] on button "Iesniegt" at bounding box center [569, 374] width 75 height 18
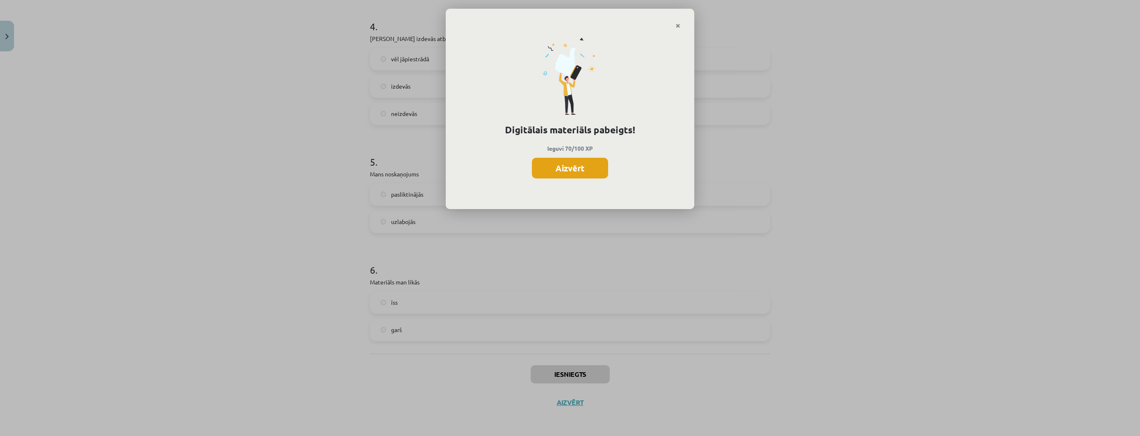
click at [565, 169] on button "Aizvērt" at bounding box center [570, 168] width 76 height 21
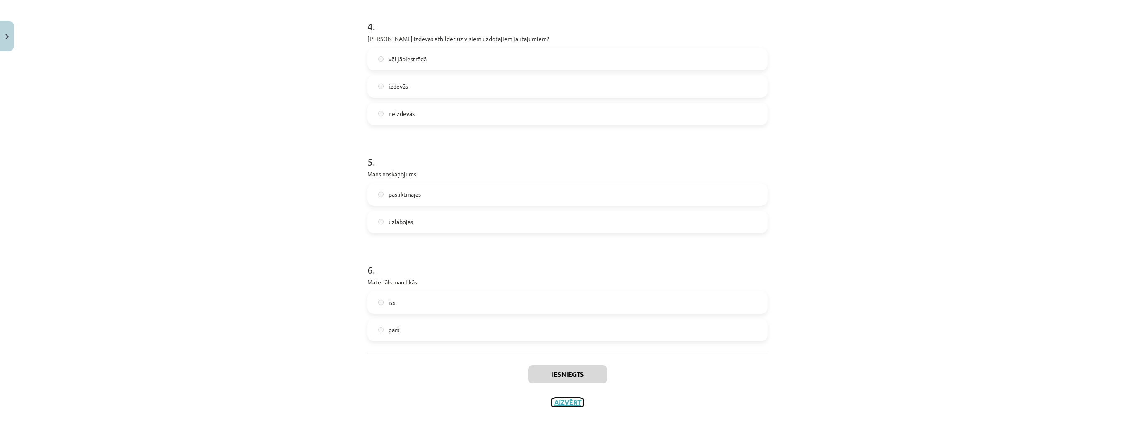
click at [570, 403] on button "Aizvērt" at bounding box center [567, 403] width 31 height 8
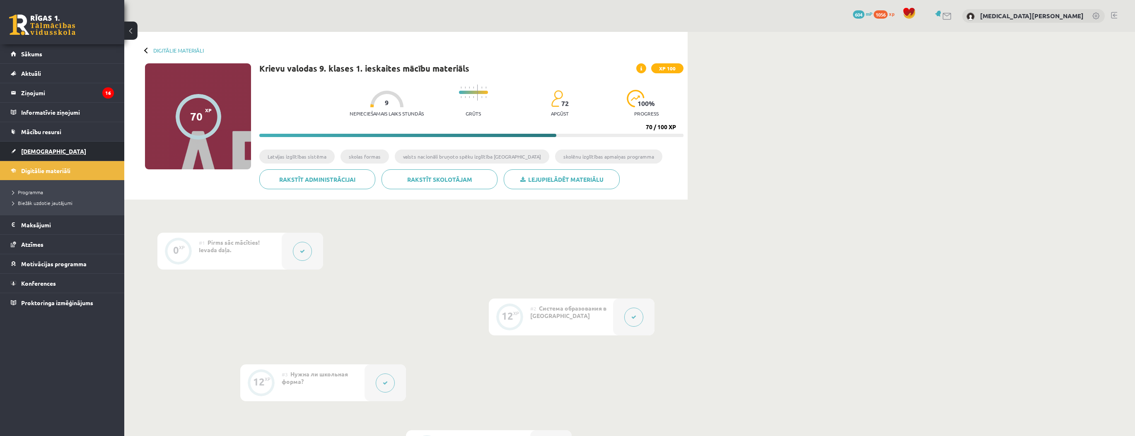
click at [55, 149] on link "[DEMOGRAPHIC_DATA]" at bounding box center [62, 151] width 103 height 19
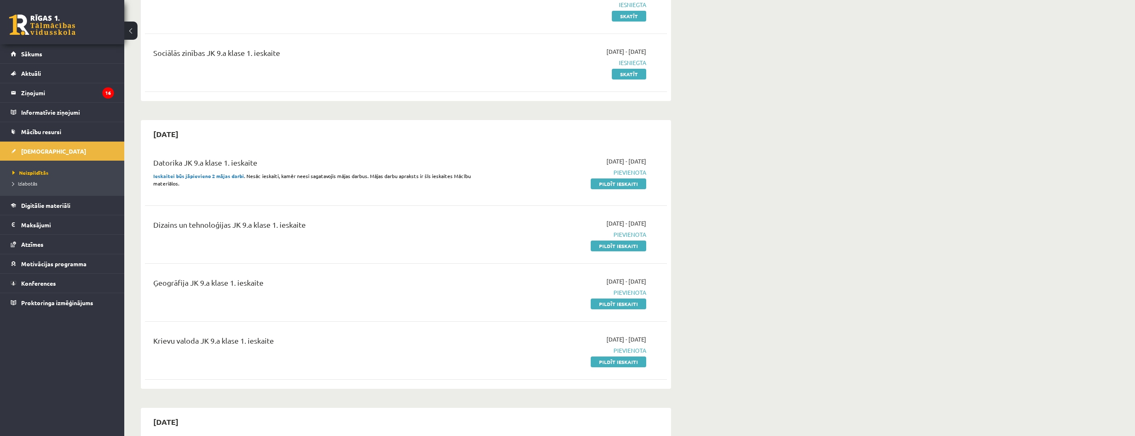
scroll to position [166, 0]
